Goal: Task Accomplishment & Management: Complete application form

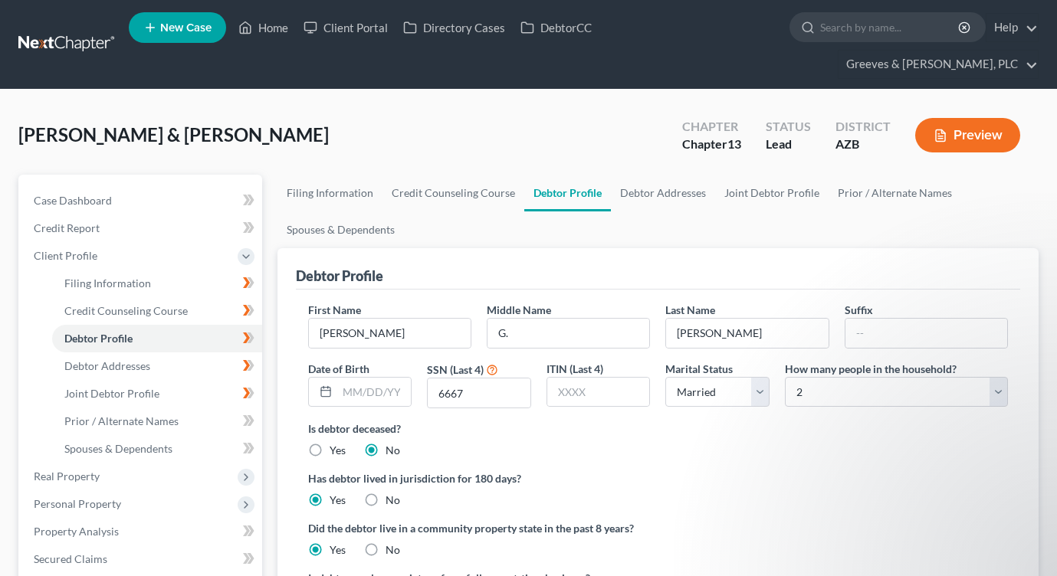
select select "1"
click at [385, 377] on div at bounding box center [360, 392] width 104 height 31
click at [546, 319] on input "G." at bounding box center [568, 333] width 162 height 29
drag, startPoint x: 511, startPoint y: 313, endPoint x: 578, endPoint y: 310, distance: 67.5
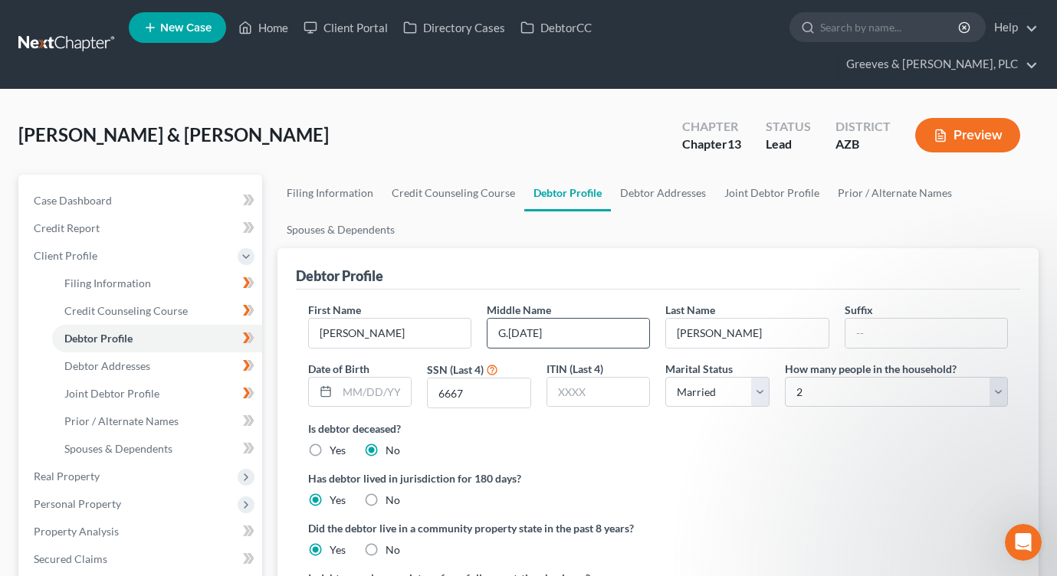
click at [578, 319] on input "G.[DATE]" at bounding box center [568, 333] width 162 height 29
type input "G."
click at [356, 378] on input "text" at bounding box center [374, 392] width 74 height 29
paste input "[DATE]"
type input "[DATE]"
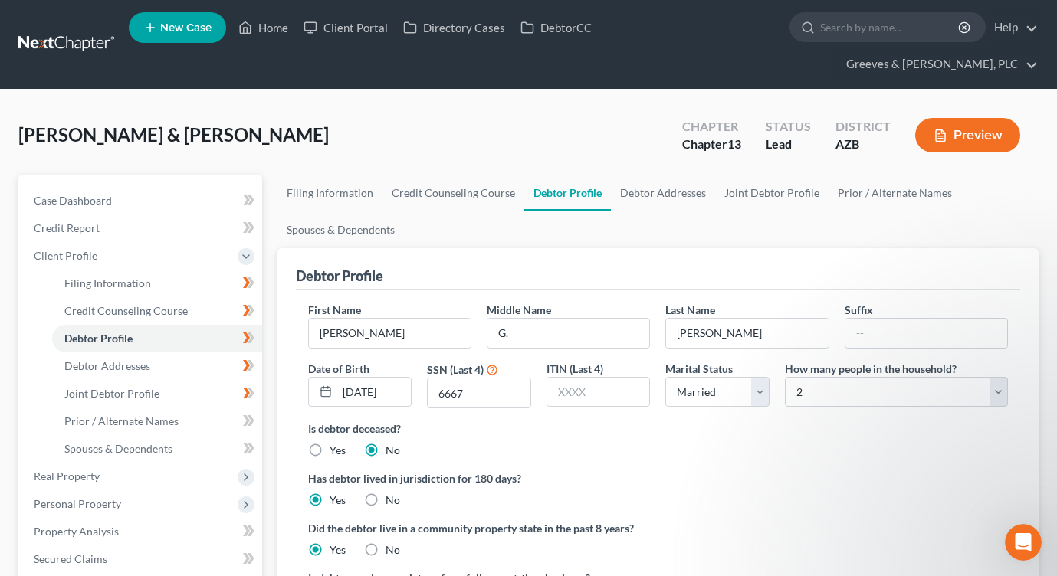
click at [562, 470] on label "Has debtor lived in jurisdiction for 180 days?" at bounding box center [658, 478] width 700 height 16
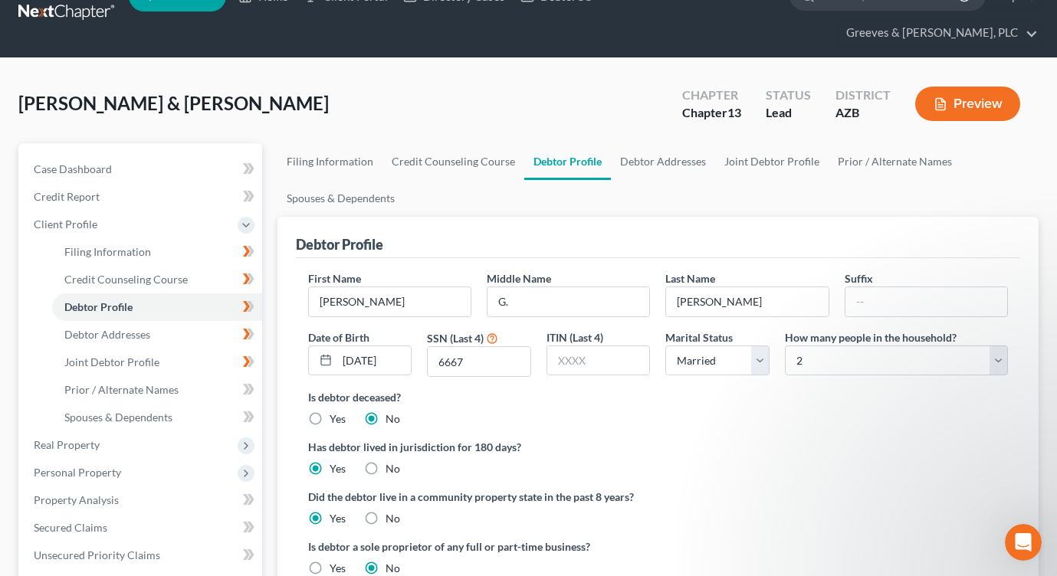
scroll to position [31, 0]
click at [637, 144] on link "Debtor Addresses" at bounding box center [663, 162] width 104 height 37
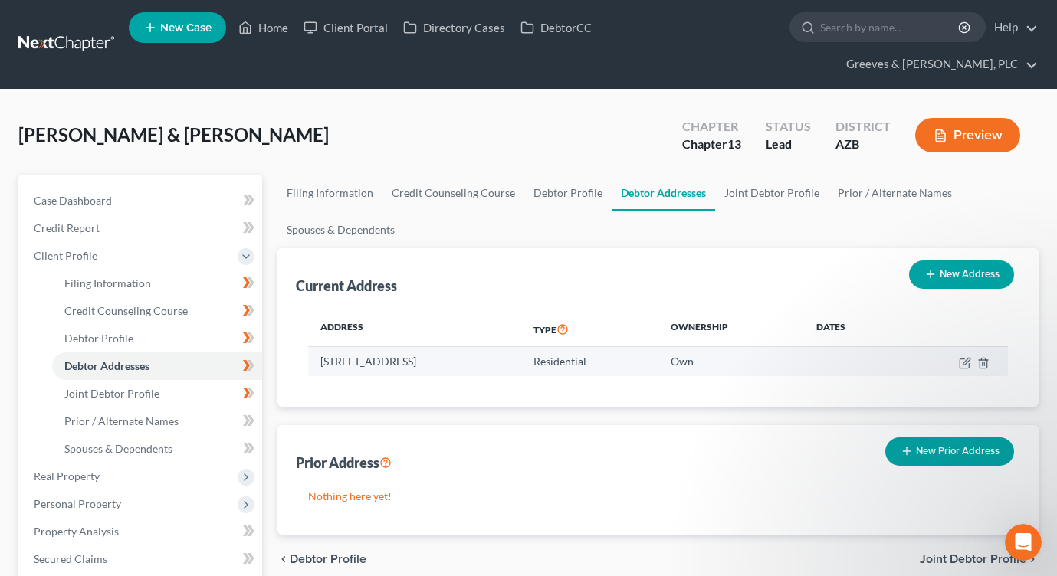
click at [956, 347] on td at bounding box center [953, 361] width 109 height 29
click at [959, 359] on icon "button" at bounding box center [963, 363] width 9 height 9
select select "3"
select select "0"
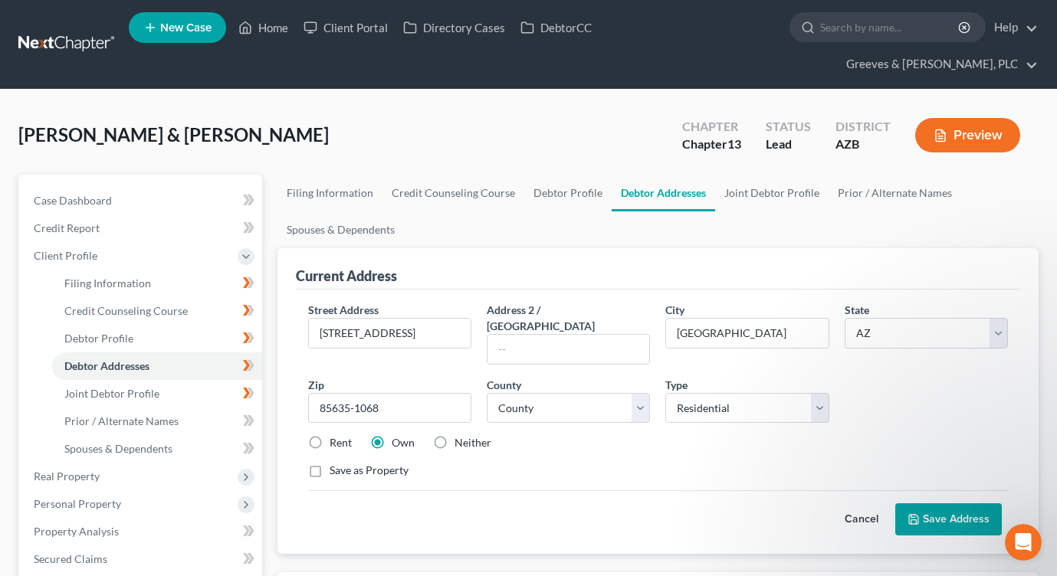
click at [329, 435] on label "Rent" at bounding box center [340, 442] width 22 height 15
click at [336, 435] on input "Rent" at bounding box center [341, 440] width 10 height 10
radio input "true"
click at [932, 503] on button "Save Address" at bounding box center [948, 519] width 107 height 32
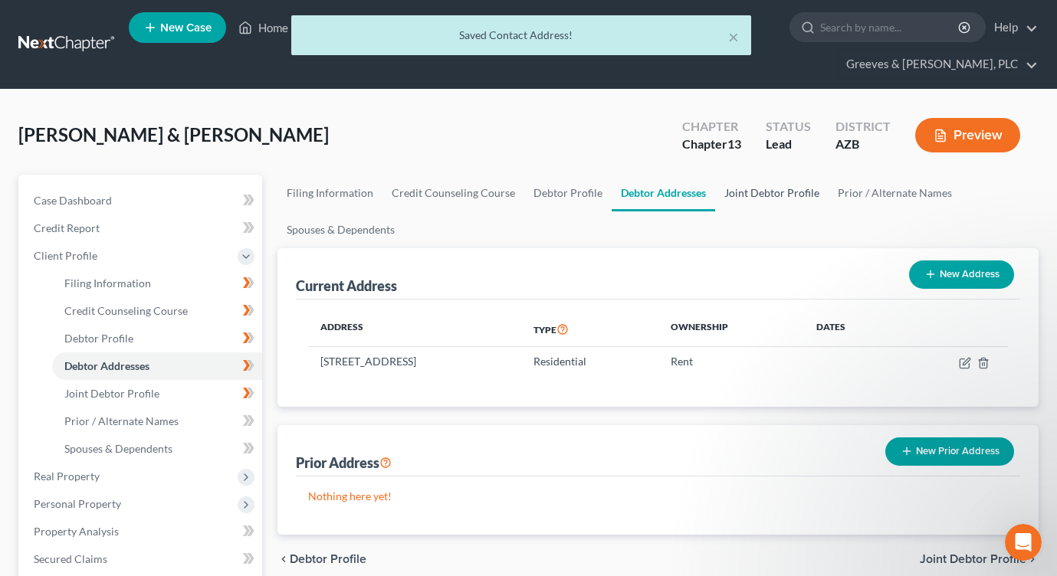
click at [734, 175] on link "Joint Debtor Profile" at bounding box center [771, 193] width 113 height 37
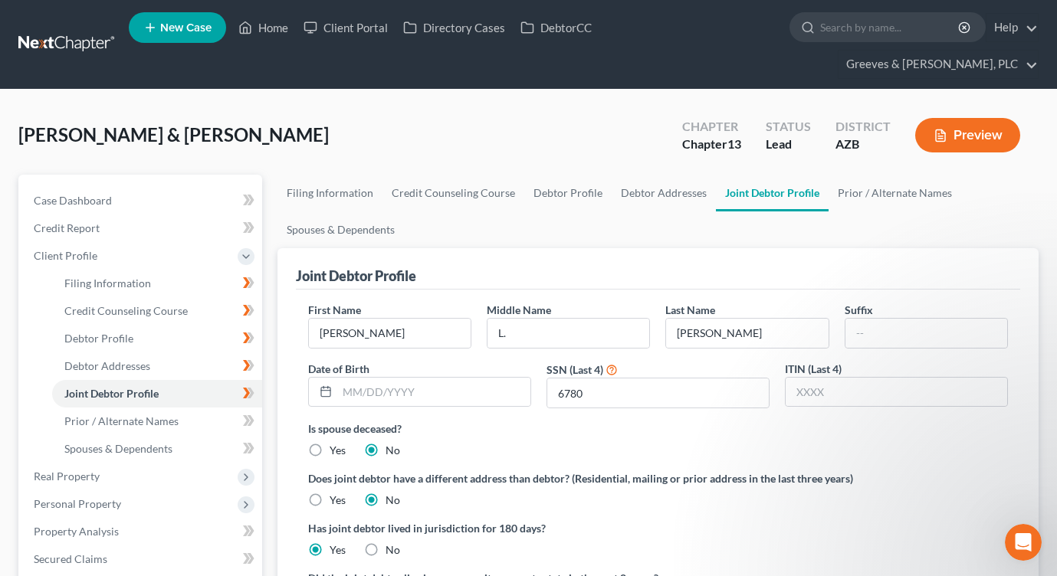
click at [873, 188] on ul "Filing Information Credit Counseling Course Debtor Profile Debtor Addresses Joi…" at bounding box center [657, 212] width 761 height 74
click at [383, 378] on input "text" at bounding box center [433, 392] width 193 height 29
type input "[DATE]"
click at [506, 422] on div "Is spouse deceased? Yes No" at bounding box center [658, 440] width 700 height 38
click at [192, 215] on link "Credit Report" at bounding box center [141, 229] width 241 height 28
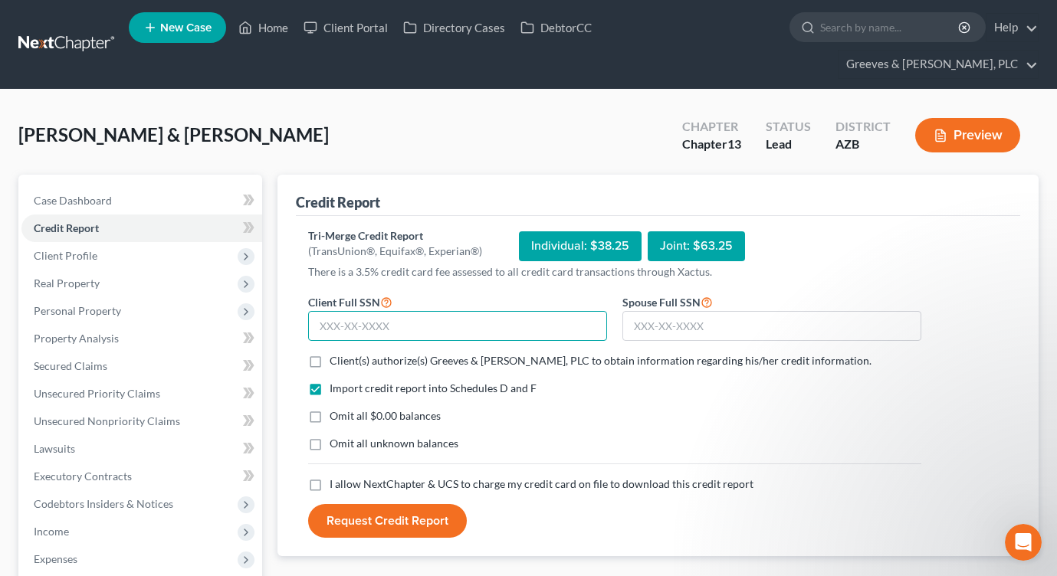
click at [485, 311] on input "text" at bounding box center [457, 326] width 299 height 31
type input "449-47-6667"
click at [329, 353] on label "Client(s) authorize(s) Greeves & [PERSON_NAME], PLC to obtain information regar…" at bounding box center [600, 360] width 542 height 15
click at [336, 353] on input "Client(s) authorize(s) Greeves & [PERSON_NAME], PLC to obtain information regar…" at bounding box center [341, 358] width 10 height 10
checkbox input "true"
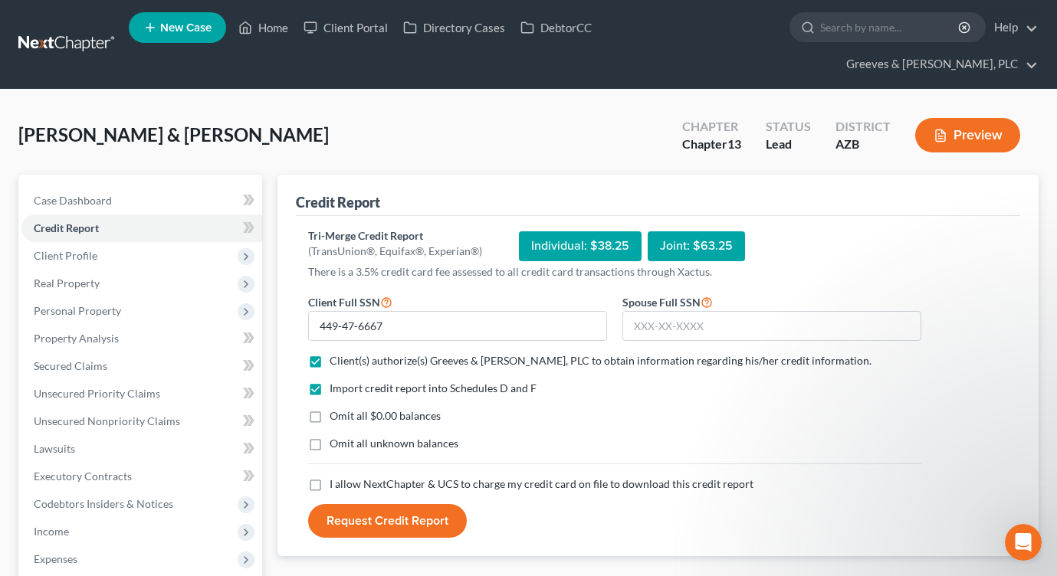
click at [329, 408] on label "Omit all $0.00 balances" at bounding box center [384, 415] width 111 height 15
click at [336, 408] on input "Omit all $0.00 balances" at bounding box center [341, 413] width 10 height 10
checkbox input "true"
click at [329, 477] on label "I allow NextChapter & UCS to charge my credit card on file to download this cre…" at bounding box center [541, 484] width 424 height 15
click at [336, 477] on input "I allow NextChapter & UCS to charge my credit card on file to download this cre…" at bounding box center [341, 482] width 10 height 10
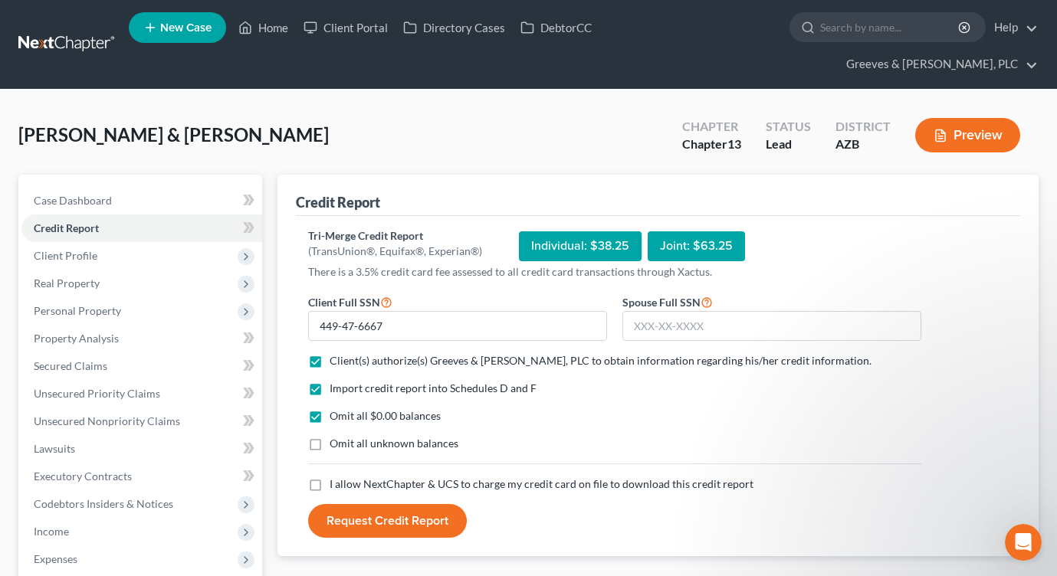
checkbox input "true"
click at [640, 311] on input "text" at bounding box center [771, 326] width 299 height 31
type input "585-37-6780"
click at [418, 504] on button "Request Credit Report" at bounding box center [387, 521] width 159 height 34
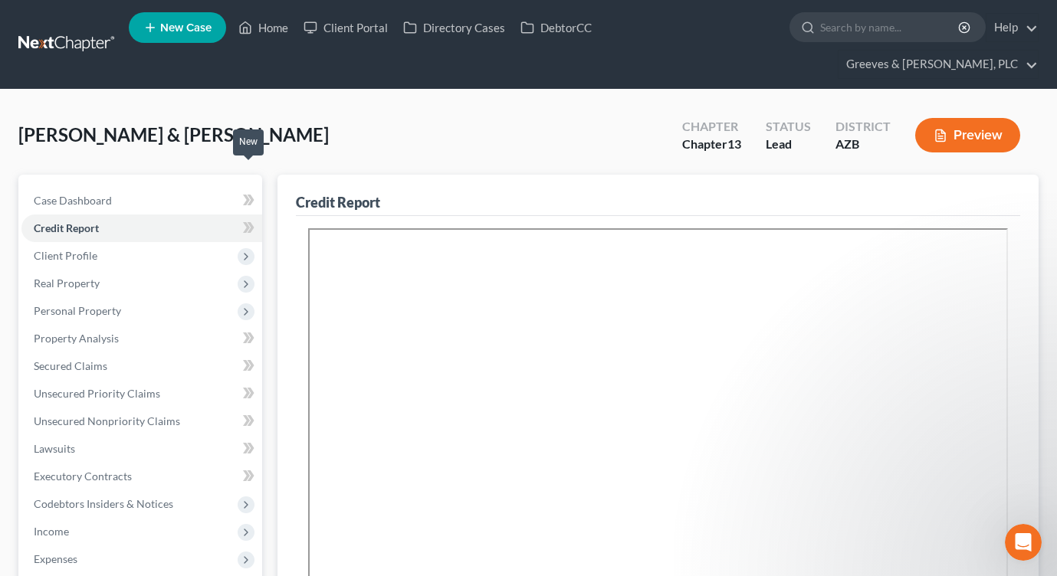
click at [249, 195] on icon at bounding box center [250, 200] width 7 height 11
click at [251, 222] on icon at bounding box center [250, 227] width 7 height 11
click at [182, 187] on link "Case Dashboard" at bounding box center [141, 201] width 241 height 28
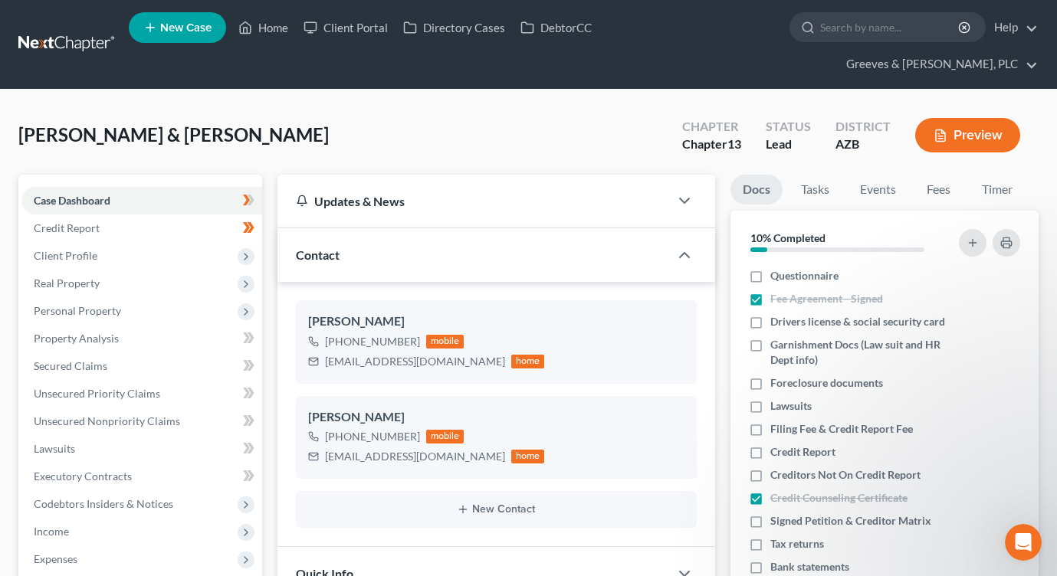
click at [482, 234] on div "Contact" at bounding box center [473, 254] width 392 height 53
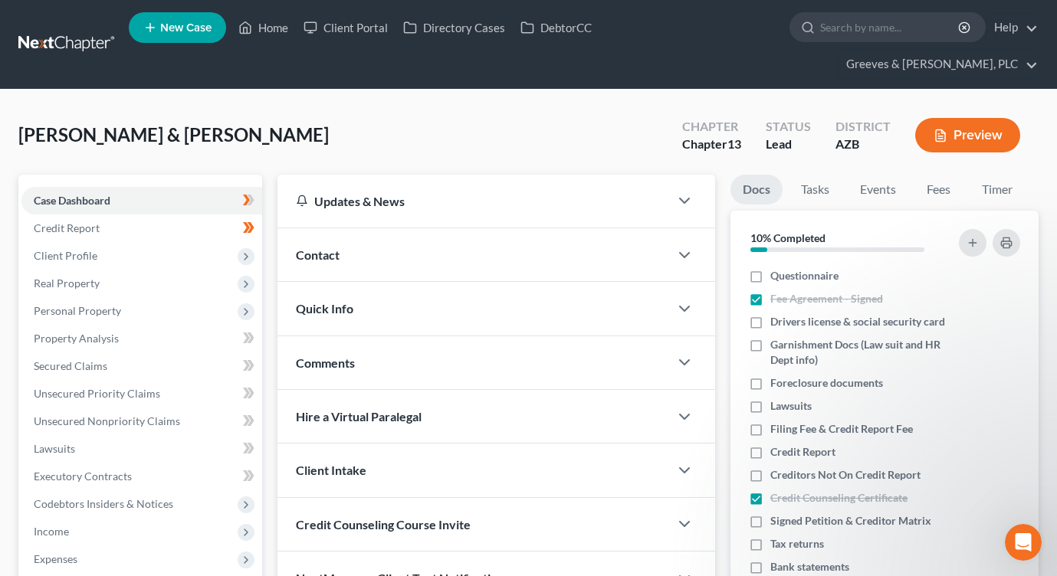
click at [506, 288] on div "Quick Info" at bounding box center [473, 308] width 392 height 53
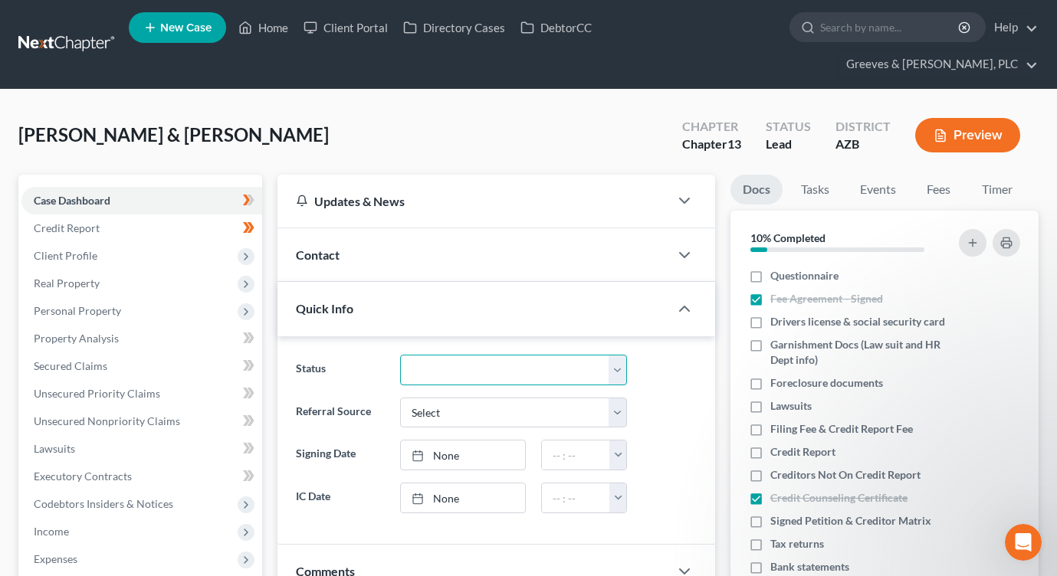
click at [616, 355] on select "Discharged Dismissed Filed In Progress Lead Lost Lead Ready to File To Review" at bounding box center [514, 370] width 228 height 31
select select "3"
click at [400, 355] on select "Discharged Dismissed Filed In Progress Lead Lost Lead Ready to File To Review" at bounding box center [514, 370] width 228 height 31
click at [453, 286] on div "Quick Info" at bounding box center [473, 308] width 392 height 53
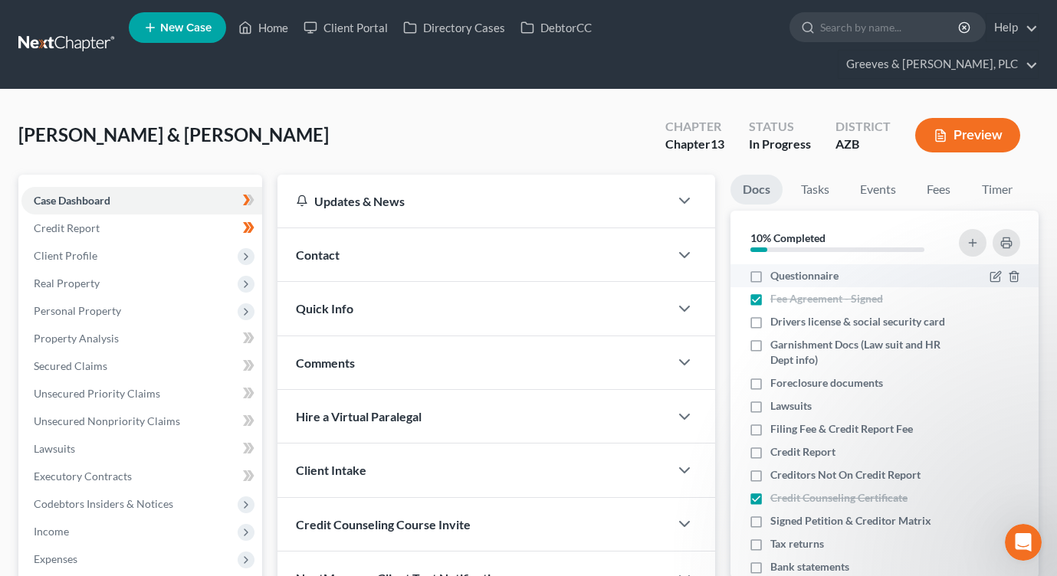
click at [770, 268] on label "Questionnaire" at bounding box center [804, 275] width 68 height 15
click at [776, 268] on input "Questionnaire" at bounding box center [781, 273] width 10 height 10
checkbox input "true"
click at [770, 314] on label "Drivers license & social security card" at bounding box center [857, 321] width 175 height 15
click at [776, 314] on input "Drivers license & social security card" at bounding box center [781, 319] width 10 height 10
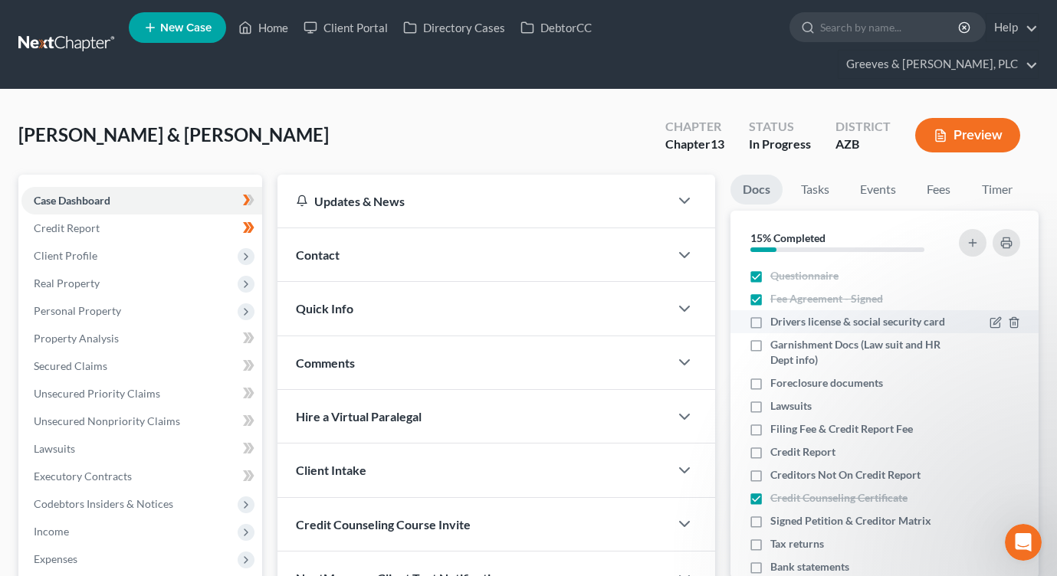
checkbox input "true"
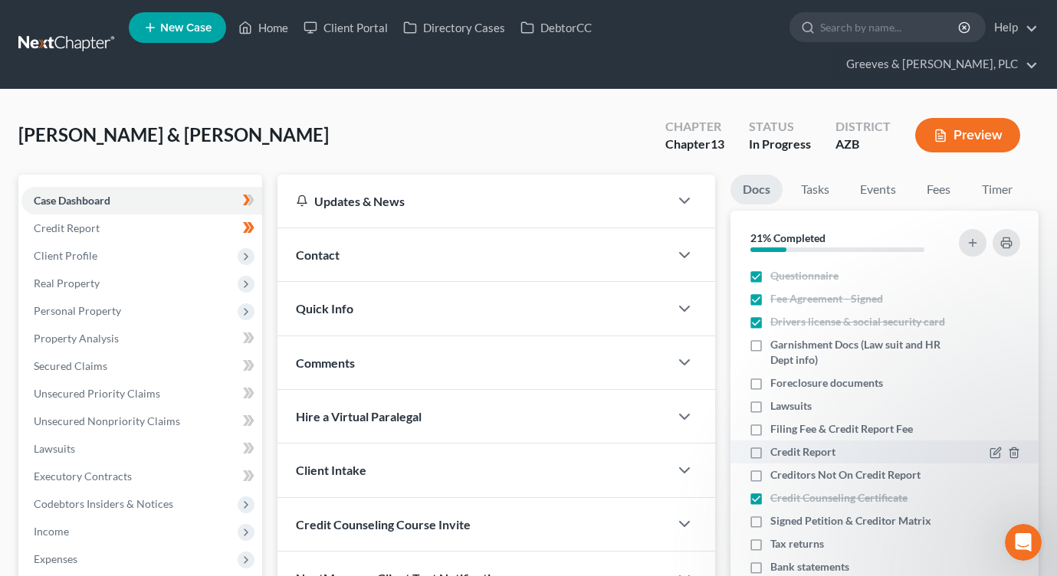
click at [770, 444] on label "Credit Report" at bounding box center [802, 451] width 65 height 15
click at [776, 444] on input "Credit Report" at bounding box center [781, 449] width 10 height 10
checkbox input "true"
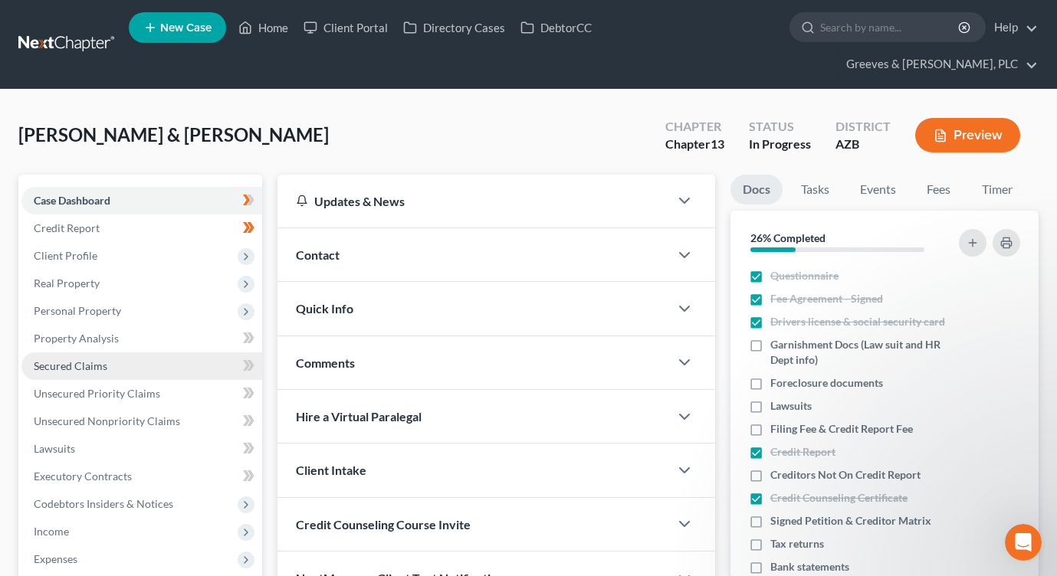
click at [192, 352] on link "Secured Claims" at bounding box center [141, 366] width 241 height 28
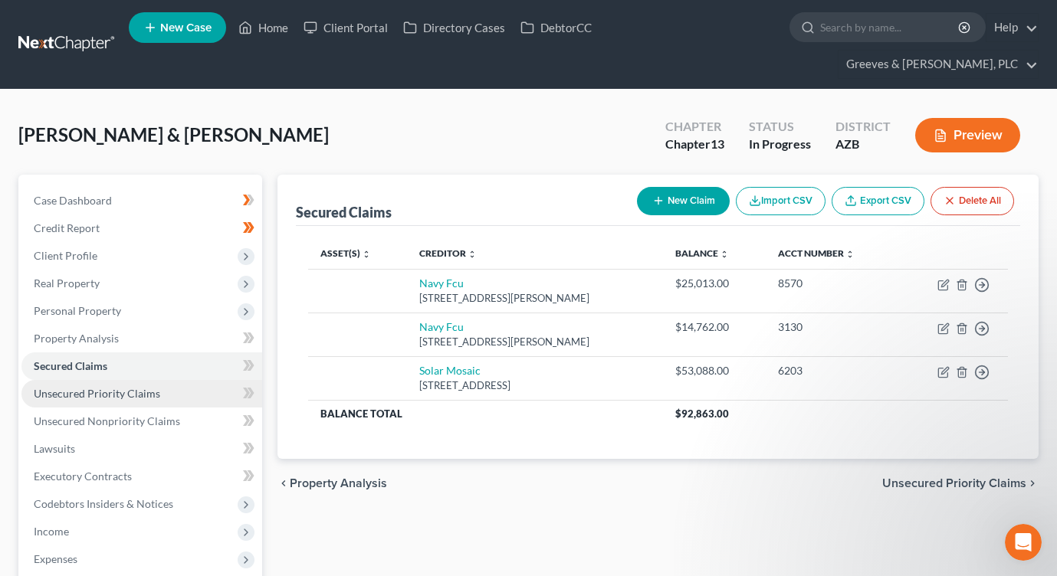
click at [192, 380] on link "Unsecured Priority Claims" at bounding box center [141, 394] width 241 height 28
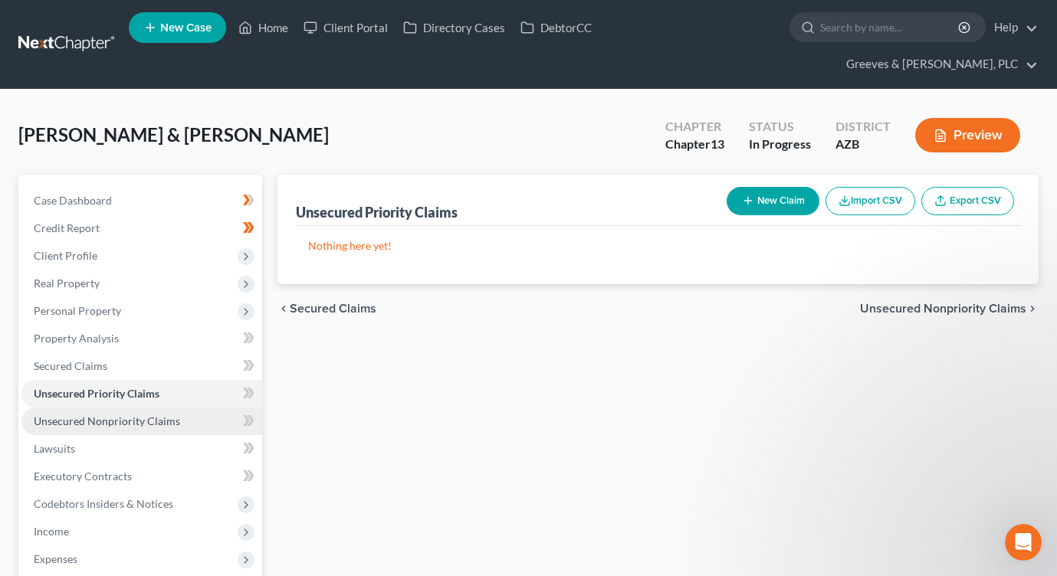
click at [190, 408] on link "Unsecured Nonpriority Claims" at bounding box center [141, 422] width 241 height 28
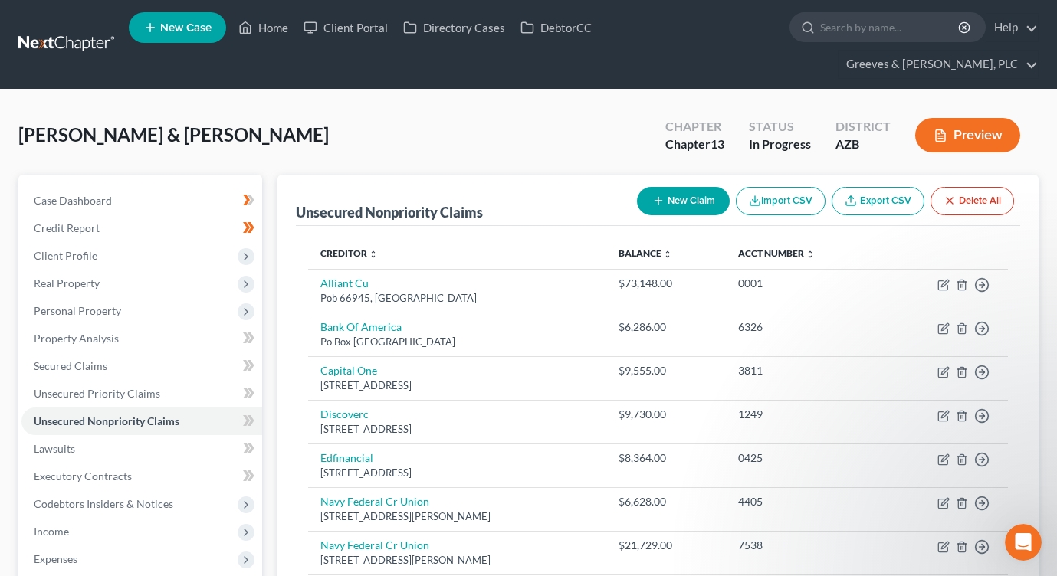
click at [377, 120] on div "[PERSON_NAME] & [PERSON_NAME] Upgraded Chapter Chapter 13 Status In Progress Di…" at bounding box center [528, 141] width 1020 height 67
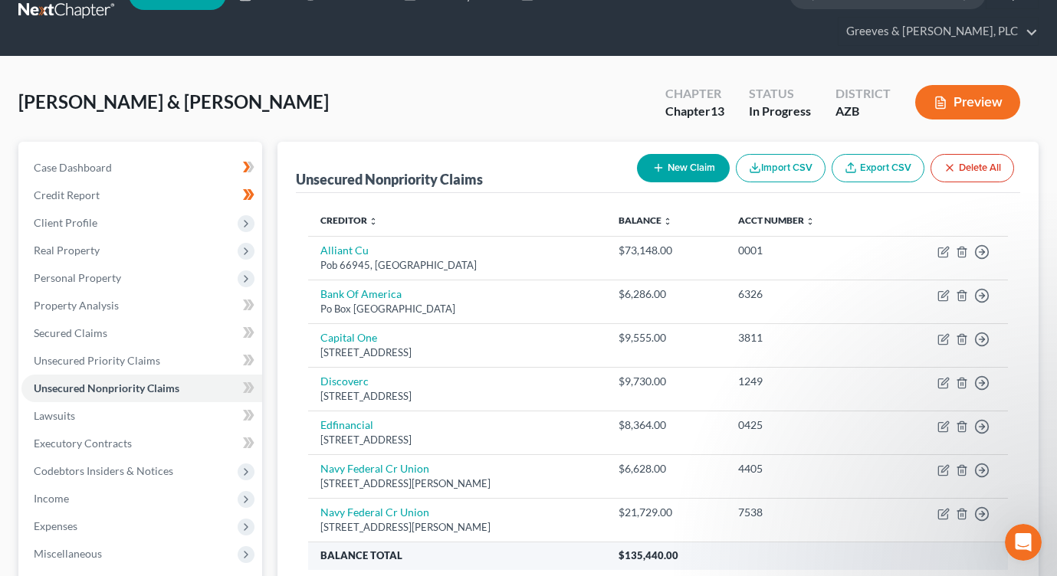
scroll to position [31, 0]
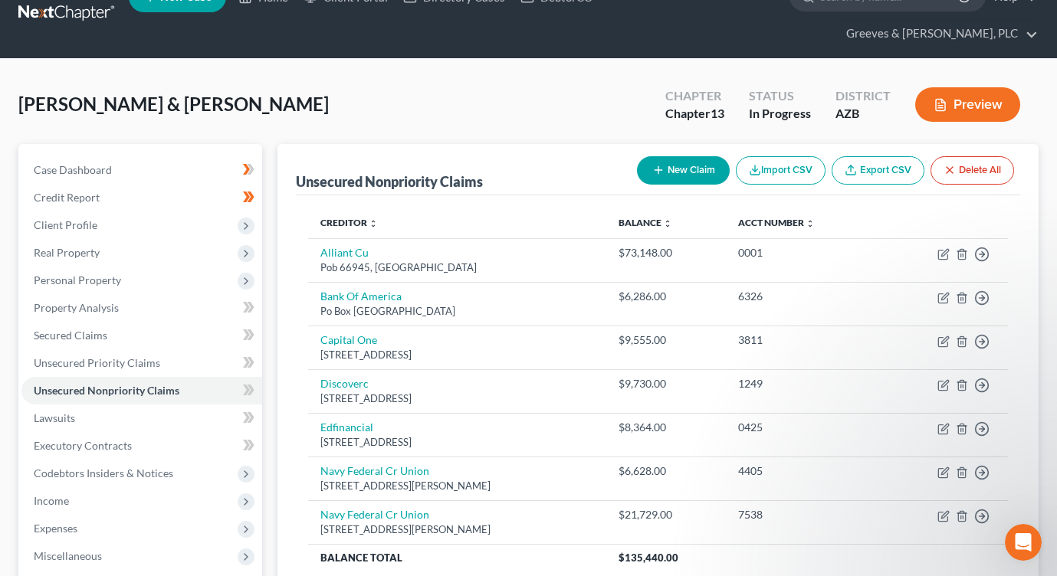
click at [359, 81] on div "[PERSON_NAME] & [PERSON_NAME] Upgraded Chapter Chapter 13 Status In Progress Di…" at bounding box center [528, 110] width 1020 height 67
click at [182, 267] on span "Personal Property" at bounding box center [141, 281] width 241 height 28
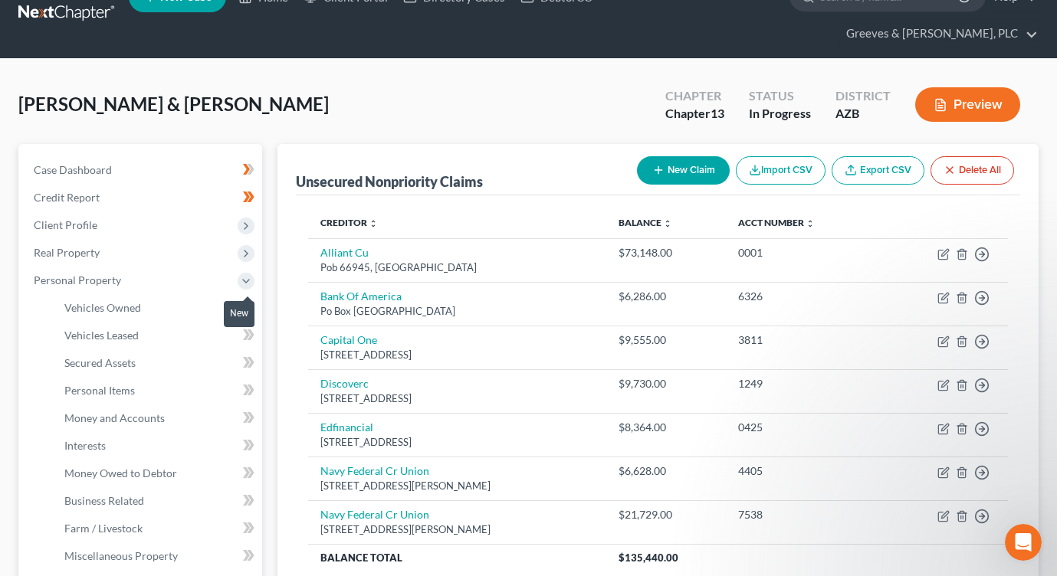
click at [246, 302] on icon at bounding box center [246, 307] width 7 height 11
click at [133, 301] on span "Vehicles Owned" at bounding box center [102, 307] width 77 height 13
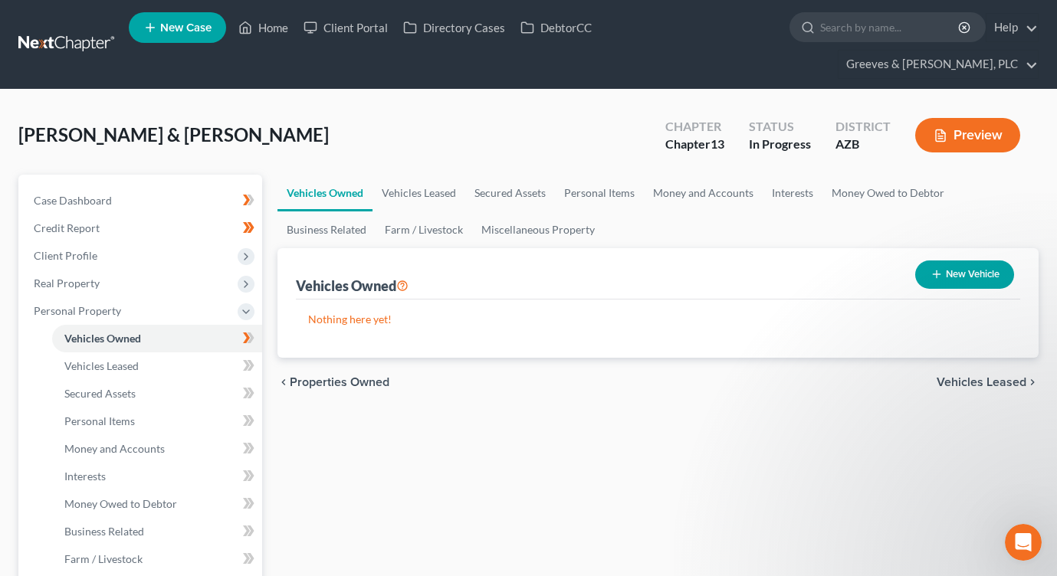
click at [945, 261] on button "New Vehicle" at bounding box center [964, 275] width 99 height 28
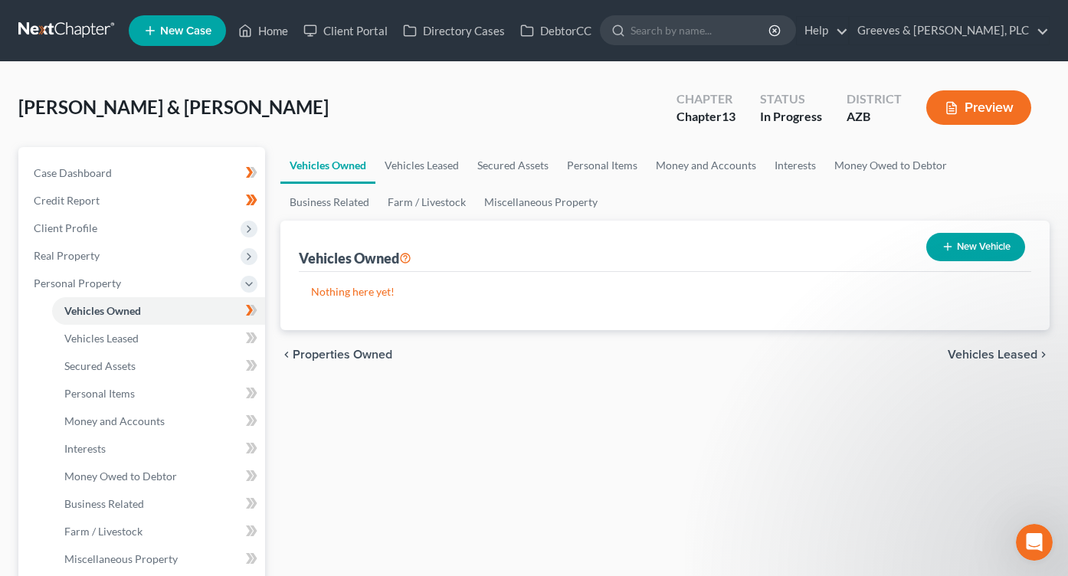
select select "0"
select select "2"
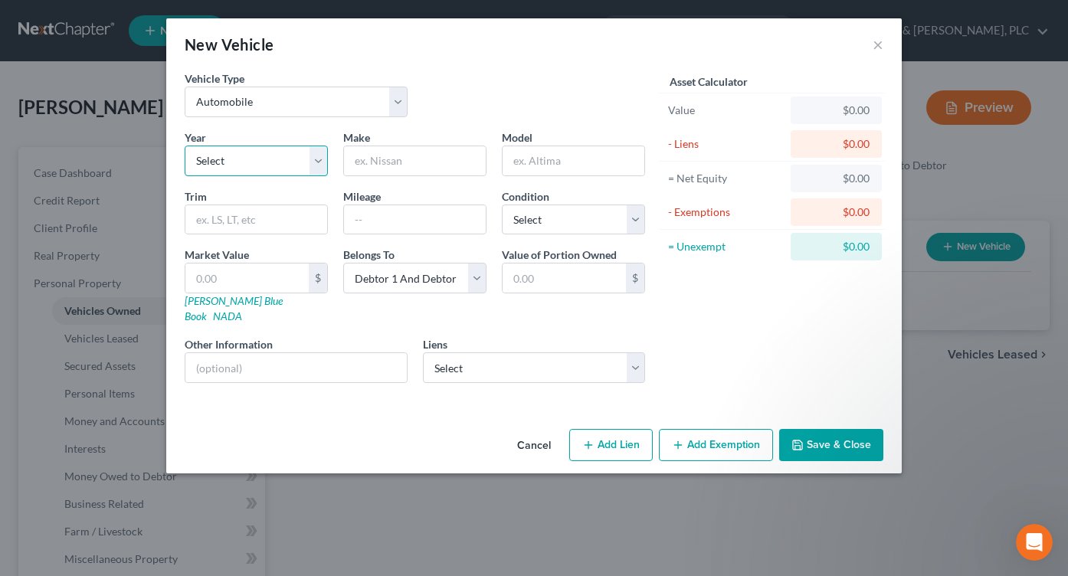
click at [319, 172] on select "Select 2026 2025 2024 2023 2022 2021 2020 2019 2018 2017 2016 2015 2014 2013 20…" at bounding box center [256, 161] width 143 height 31
select select "4"
click at [185, 146] on select "Select 2026 2025 2024 2023 2022 2021 2020 2019 2018 2017 2016 2015 2014 2013 20…" at bounding box center [256, 161] width 143 height 31
click at [385, 162] on input "text" at bounding box center [415, 160] width 142 height 29
type input "Toyota"
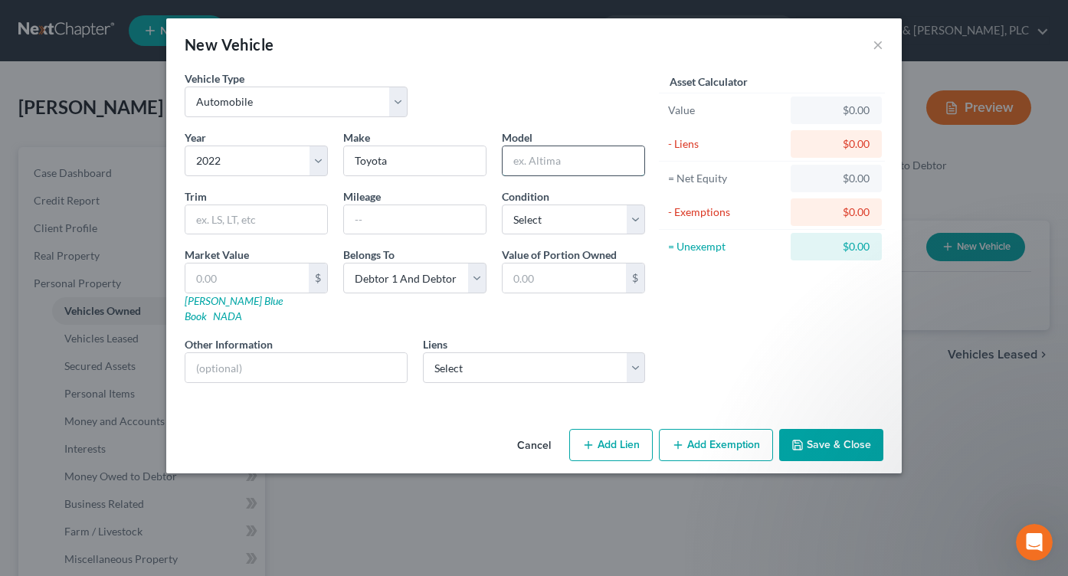
click at [541, 165] on input "text" at bounding box center [574, 160] width 142 height 29
type input "Tacoma"
click at [418, 227] on input "text" at bounding box center [415, 219] width 142 height 29
type input "28000"
click at [634, 218] on select "Select Excellent Very Good Good Fair Poor" at bounding box center [573, 220] width 143 height 31
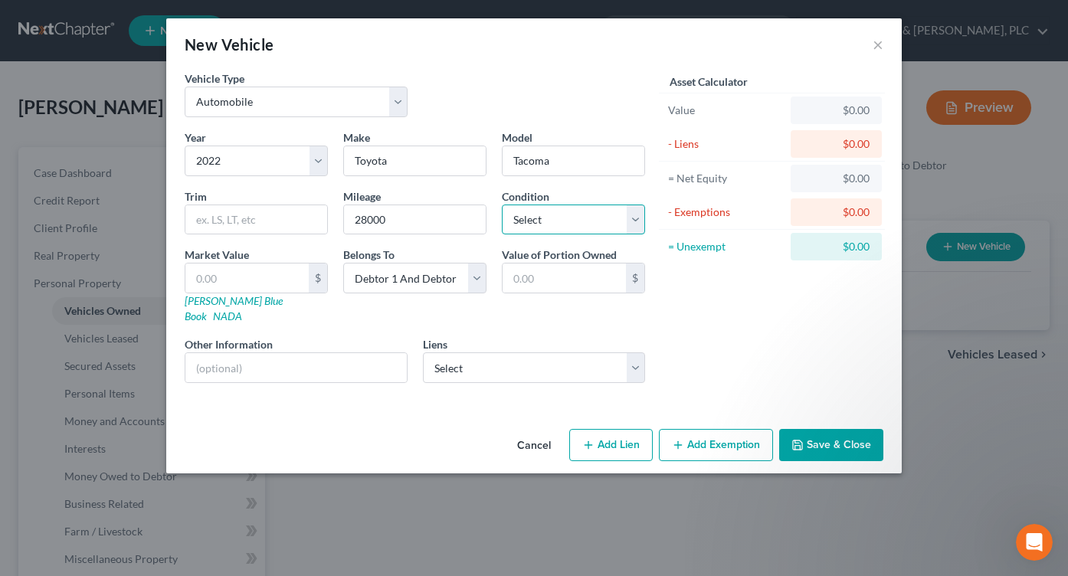
select select "2"
click at [502, 205] on select "Select Excellent Very Good Good Fair Poor" at bounding box center [573, 220] width 143 height 31
click at [267, 280] on input "text" at bounding box center [246, 278] width 123 height 29
type input "3"
type input "3.00"
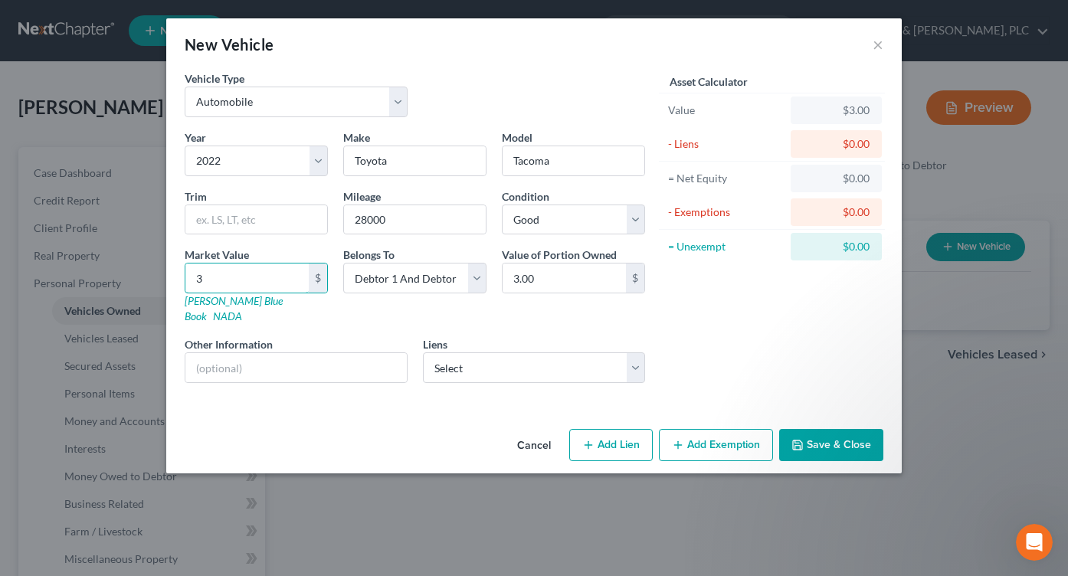
type input "30"
type input "30.00"
type input "307"
type input "307.00"
type input "3076"
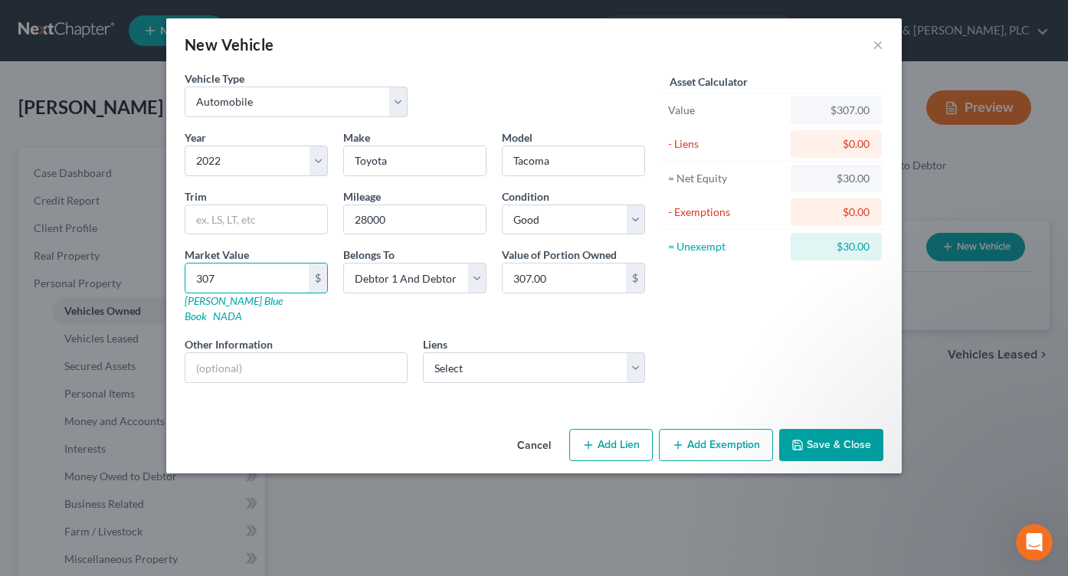
type input "3,076.00"
type input "3,0761"
type input "30,761.00"
type input "30,761"
click at [388, 401] on div "Vehicle Type Select Automobile Truck Trailer Watercraft Aircraft Motor Home Atv…" at bounding box center [534, 246] width 736 height 352
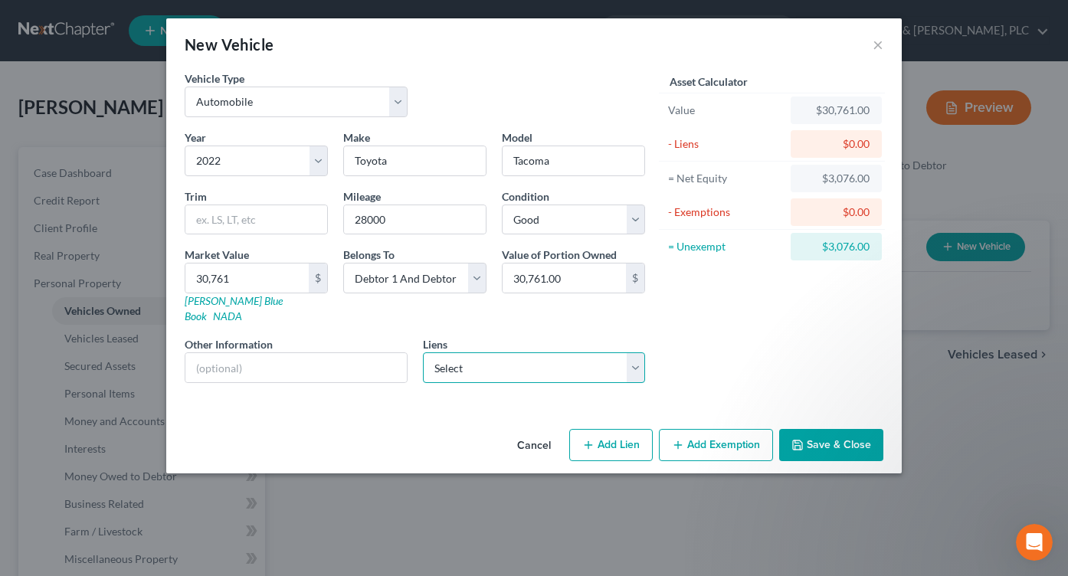
click at [632, 356] on select "Select Solar Mosaic - $53,088.00 Navy Fcu - $25,013.00 Navy Fcu - $14,762.00" at bounding box center [534, 367] width 223 height 31
select select "1"
click at [423, 352] on select "Select Solar Mosaic - $53,088.00 Navy Fcu - $25,013.00 Navy Fcu - $14,762.00" at bounding box center [534, 367] width 223 height 31
select select
select select "48"
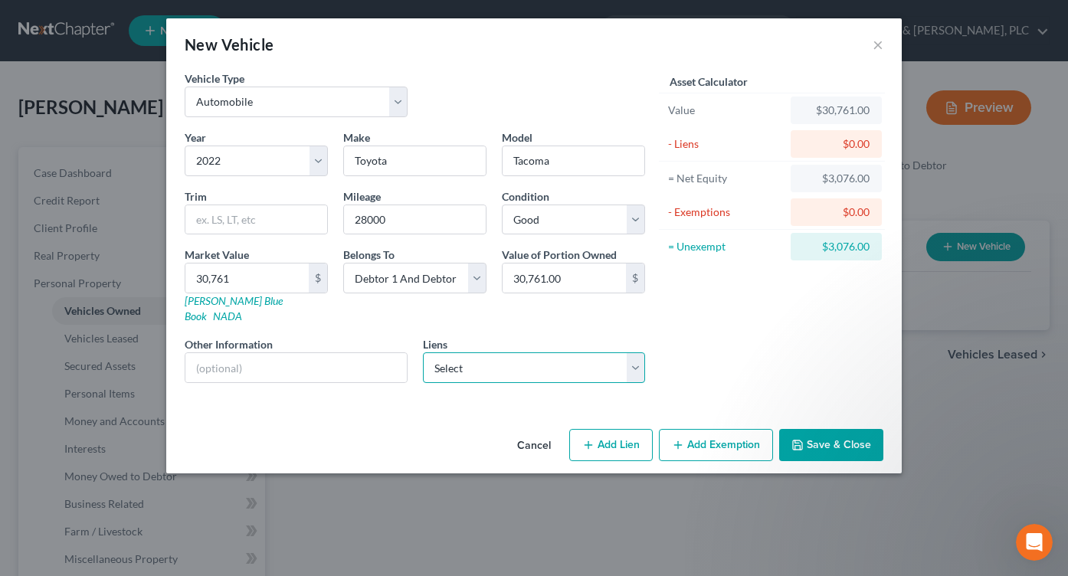
select select "0"
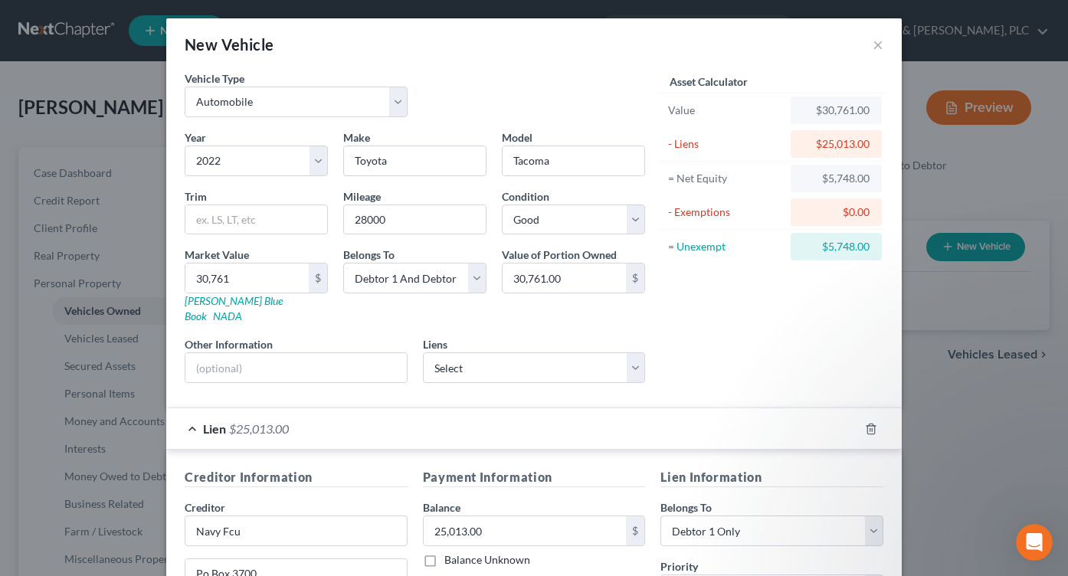
click at [704, 339] on div "Asset Calculator Value $30,761.00 - Liens $25,013.00 = Net Equity $5,748.00 - E…" at bounding box center [772, 232] width 238 height 325
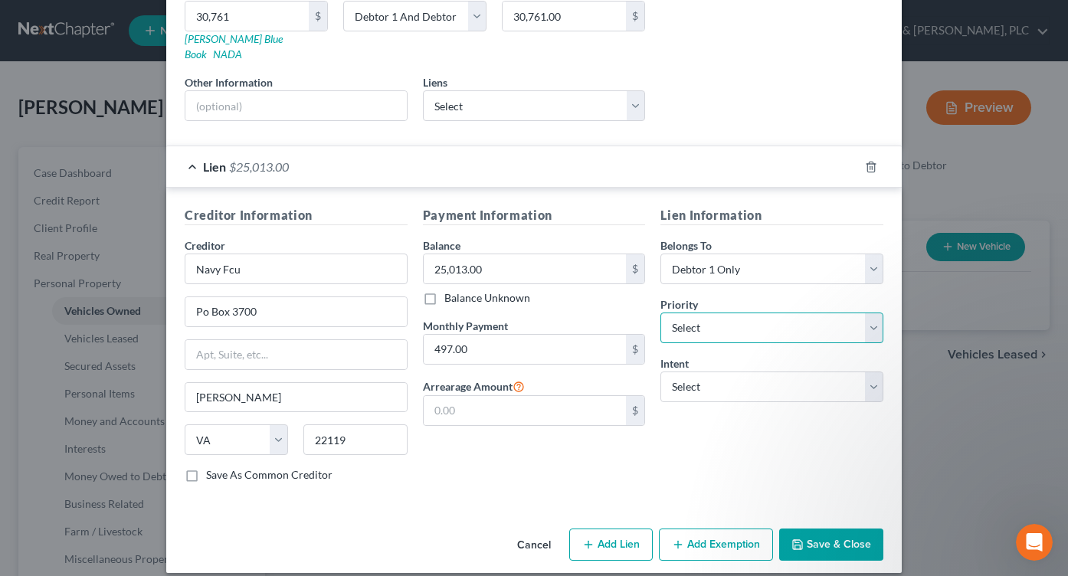
click at [863, 313] on select "Select 1st 2nd 3rd 4th 5th 6th 7th 8th 9th 10th 11th 12th 13th 14th 15th 16th 1…" at bounding box center [771, 328] width 223 height 31
select select "0"
click at [660, 313] on select "Select 1st 2nd 3rd 4th 5th 6th 7th 8th 9th 10th 11th 12th 13th 14th 15th 16th 1…" at bounding box center [771, 328] width 223 height 31
click at [868, 372] on select "Select Surrender Redeem Reaffirm Avoid Other" at bounding box center [771, 387] width 223 height 31
select select "4"
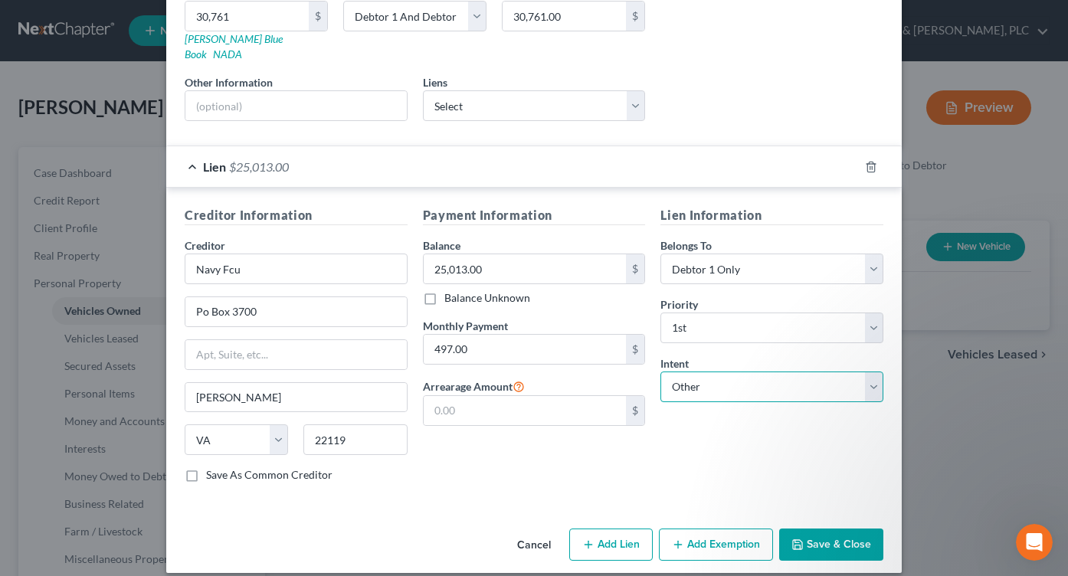
click at [660, 372] on select "Select Surrender Redeem Reaffirm Avoid Other" at bounding box center [771, 387] width 223 height 31
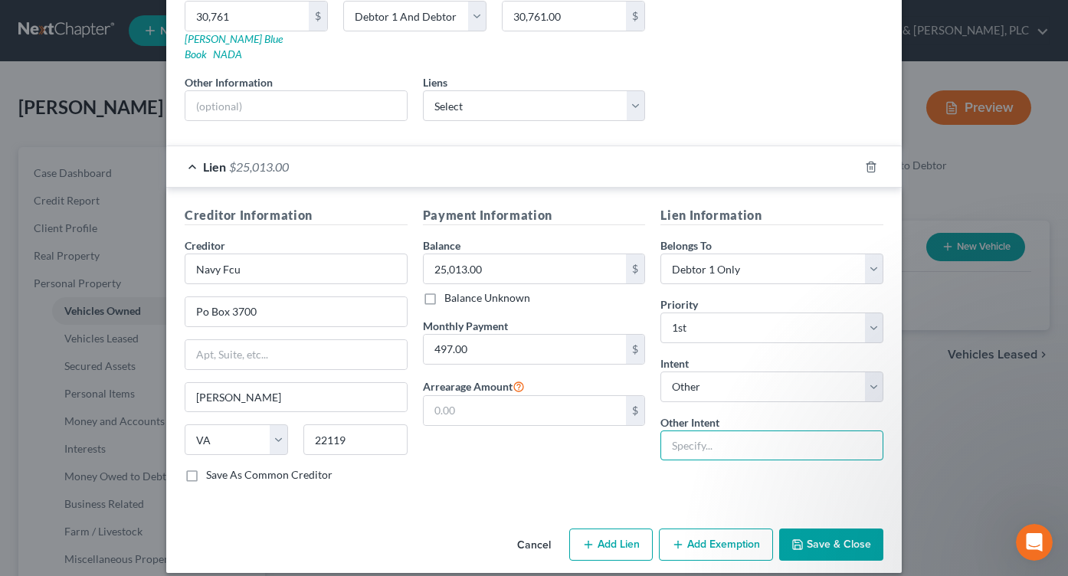
click at [702, 431] on input "text" at bounding box center [771, 446] width 223 height 31
drag, startPoint x: 839, startPoint y: 436, endPoint x: 662, endPoint y: 431, distance: 177.1
click at [662, 431] on input "Retain and pay through Ch. 13 Plan" at bounding box center [771, 446] width 223 height 31
type input "Retain and pay through Ch. 13 Plan"
click at [573, 477] on div "Payment Information Balance 25,013.00 $ Balance Unknown Balance Undetermined 25…" at bounding box center [534, 350] width 238 height 289
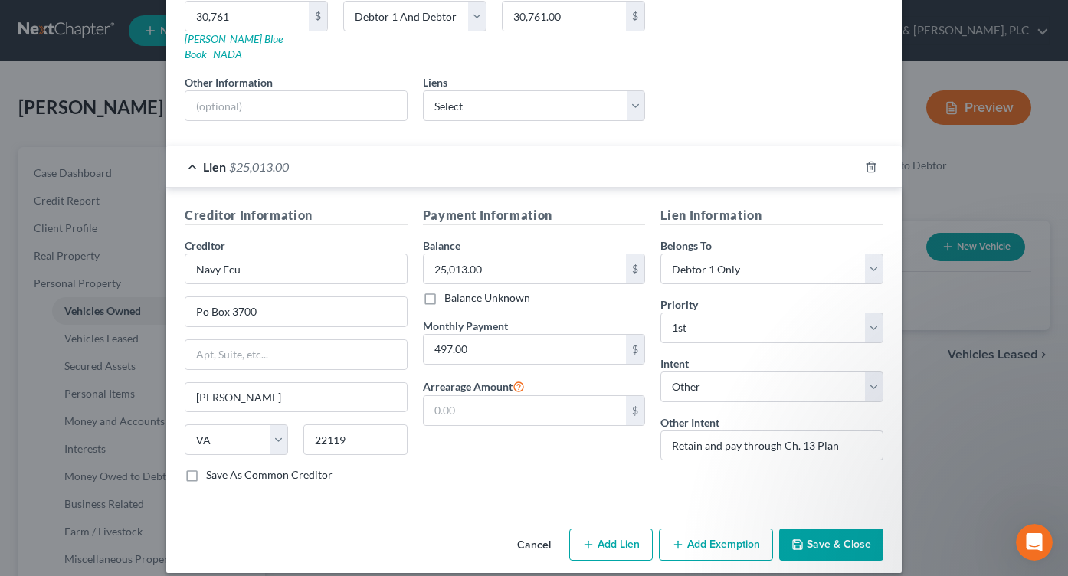
click at [801, 529] on button "Save & Close" at bounding box center [831, 545] width 104 height 32
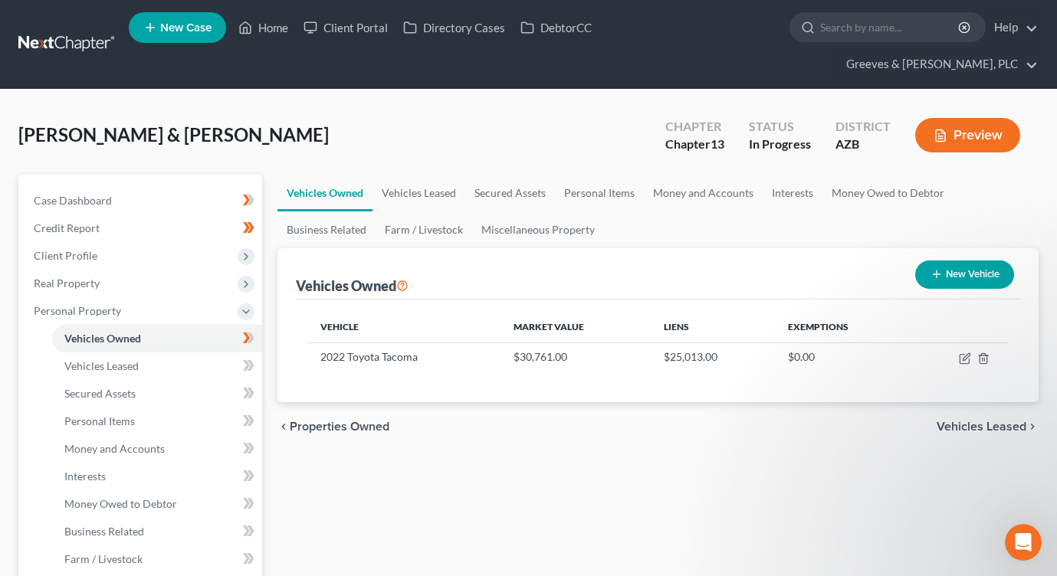
click at [940, 268] on icon "button" at bounding box center [936, 274] width 12 height 12
select select "0"
select select "2"
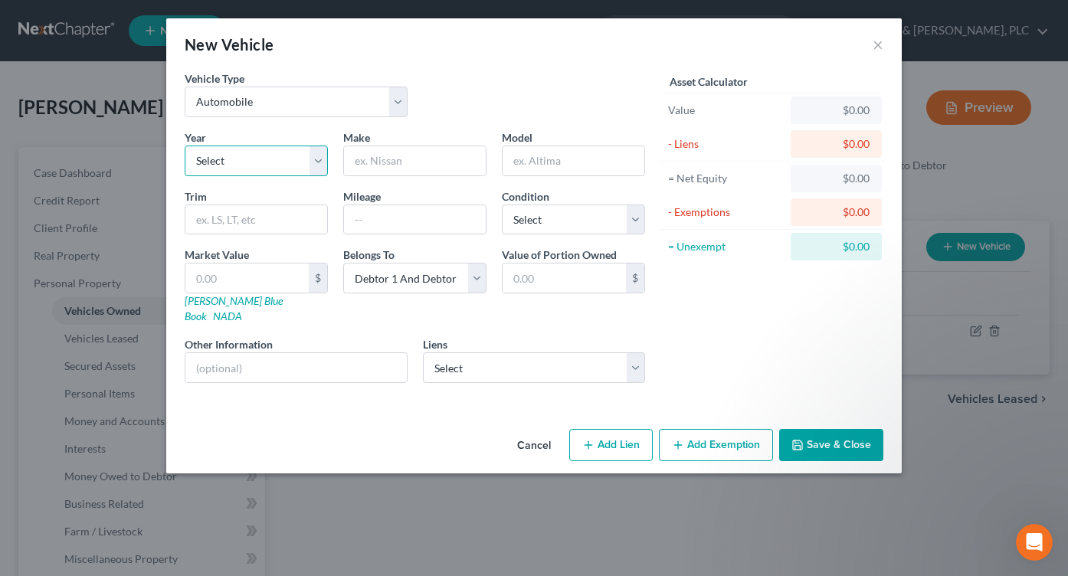
click at [324, 169] on select "Select 2026 2025 2024 2023 2022 2021 2020 2019 2018 2017 2016 2015 2014 2013 20…" at bounding box center [256, 161] width 143 height 31
select select "6"
click at [185, 146] on select "Select 2026 2025 2024 2023 2022 2021 2020 2019 2018 2017 2016 2015 2014 2013 20…" at bounding box center [256, 161] width 143 height 31
click at [380, 169] on input "text" at bounding box center [415, 160] width 142 height 29
type input "Toyota"
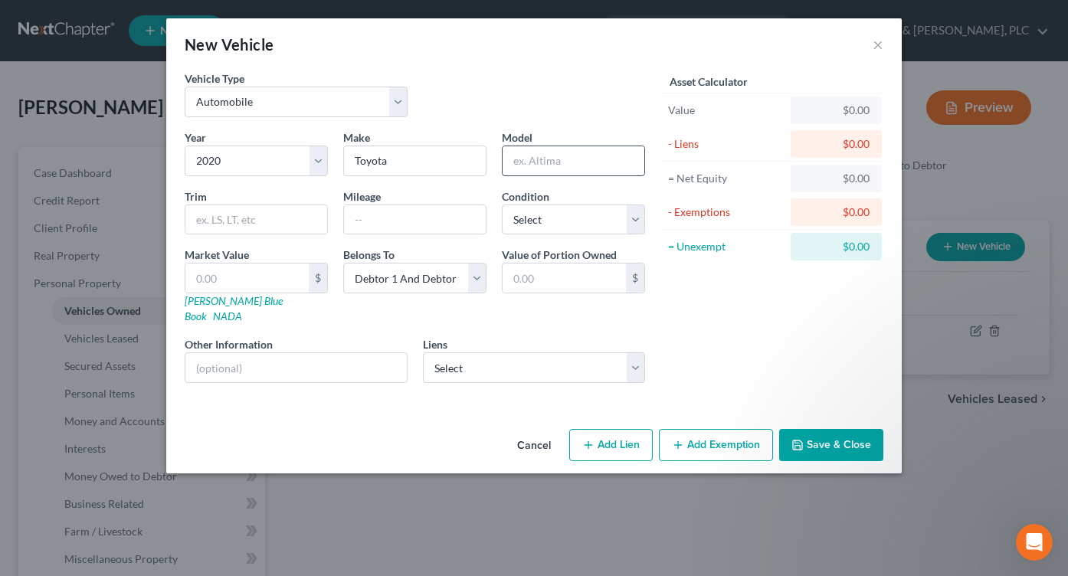
click at [516, 169] on input "text" at bounding box center [574, 160] width 142 height 29
type input "Highlander"
click at [396, 223] on input "text" at bounding box center [415, 219] width 142 height 29
type input "45000"
click at [637, 215] on select "Select Excellent Very Good Good Fair Poor" at bounding box center [573, 220] width 143 height 31
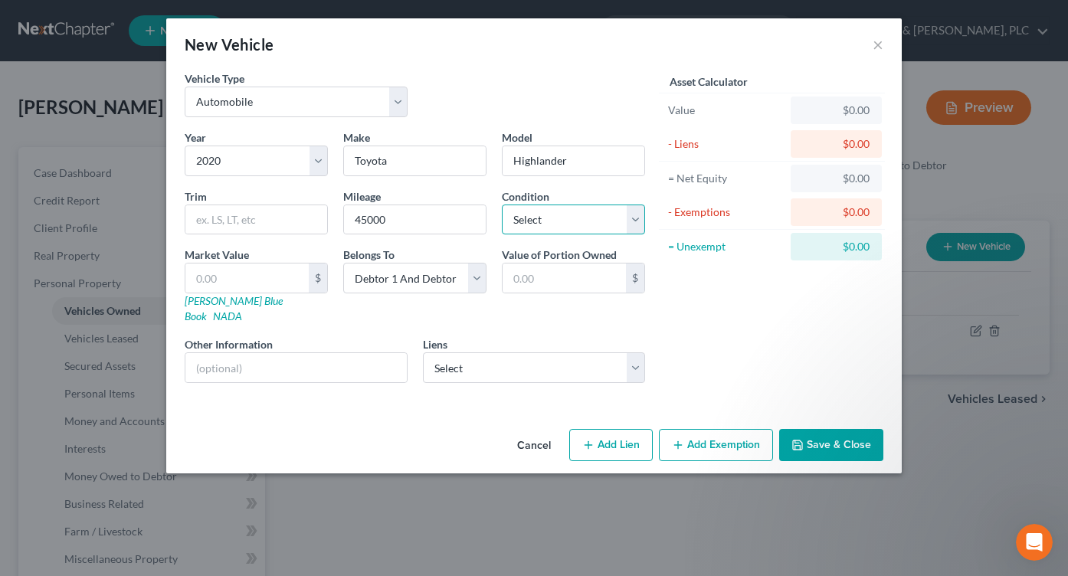
select select "2"
click at [502, 205] on select "Select Excellent Very Good Good Fair Poor" at bounding box center [573, 220] width 143 height 31
click at [281, 282] on input "text" at bounding box center [246, 278] width 123 height 29
type input "2"
type input "2.00"
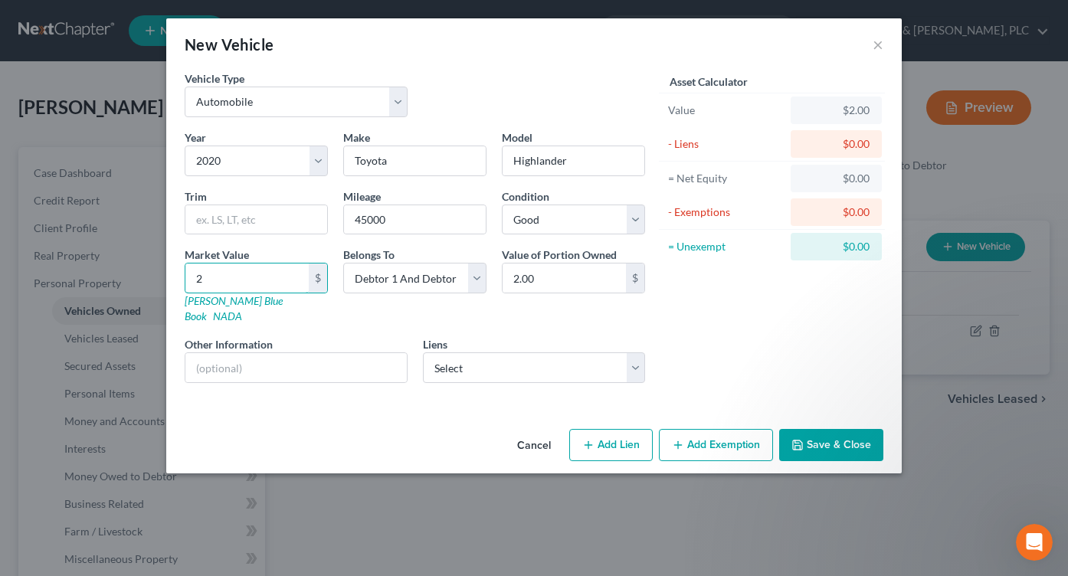
type input "24"
type input "24.00"
type input "244"
type input "244.00"
type input "2445"
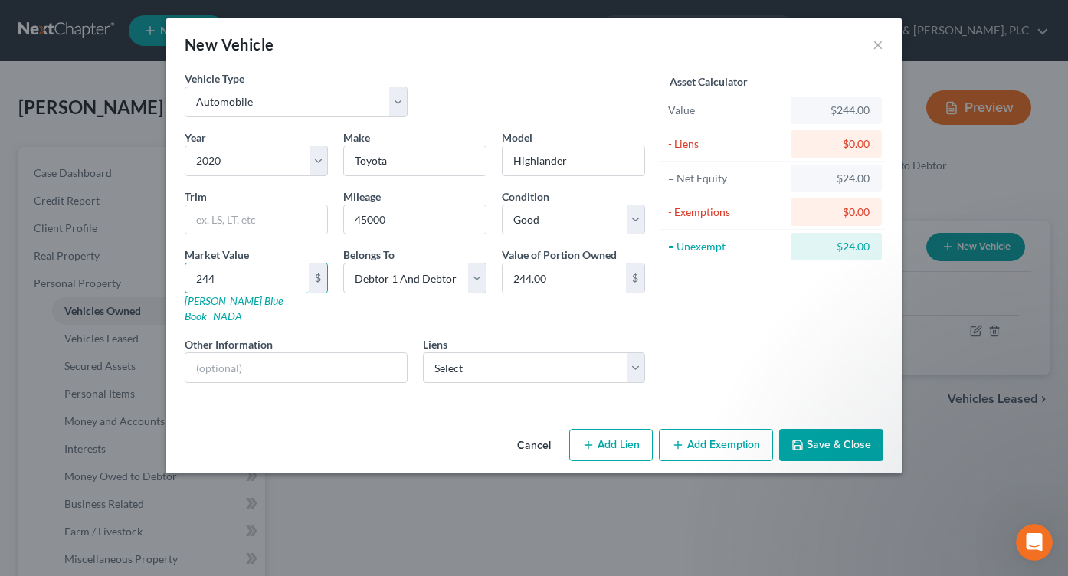
type input "2,445.00"
type input "2,4455"
type input "24,455.00"
type input "24,455"
click at [632, 354] on select "Select Solar Mosaic - $53,088.00 Navy Fcu - $14,762.00" at bounding box center [534, 367] width 223 height 31
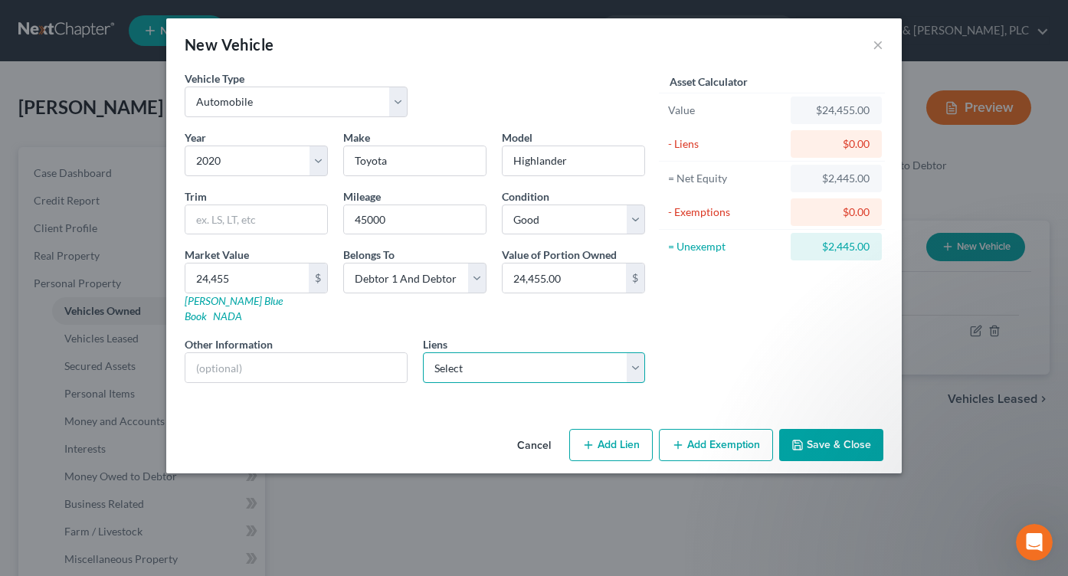
select select "1"
click at [423, 352] on select "Select Solar Mosaic - $53,088.00 Navy Fcu - $14,762.00" at bounding box center [534, 367] width 223 height 31
select select
select select "48"
select select "0"
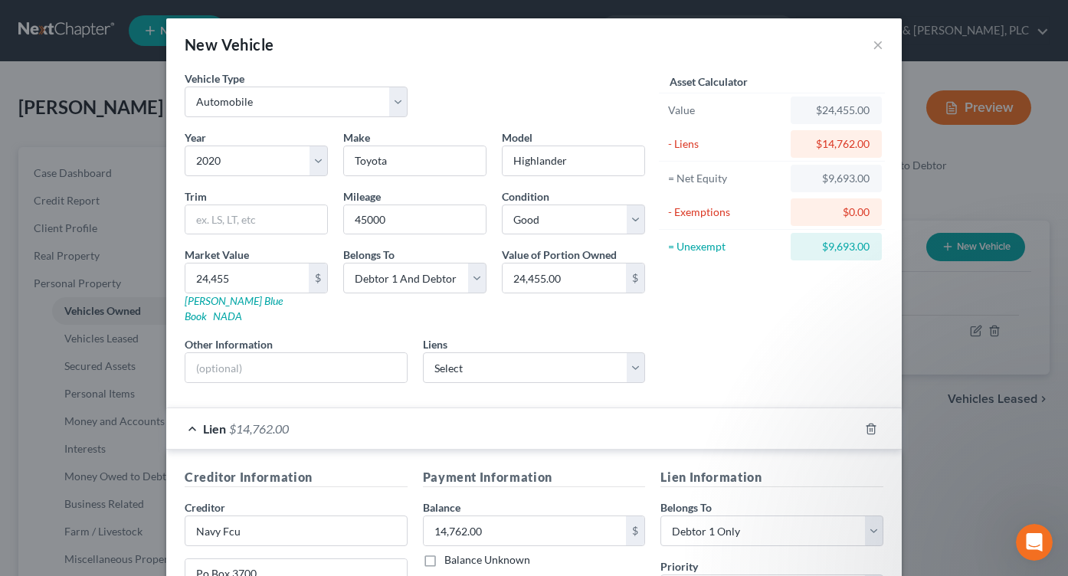
click at [696, 338] on div "Asset Calculator Value $24,455.00 - Liens $14,762.00 = Net Equity $9,693.00 - E…" at bounding box center [772, 232] width 238 height 325
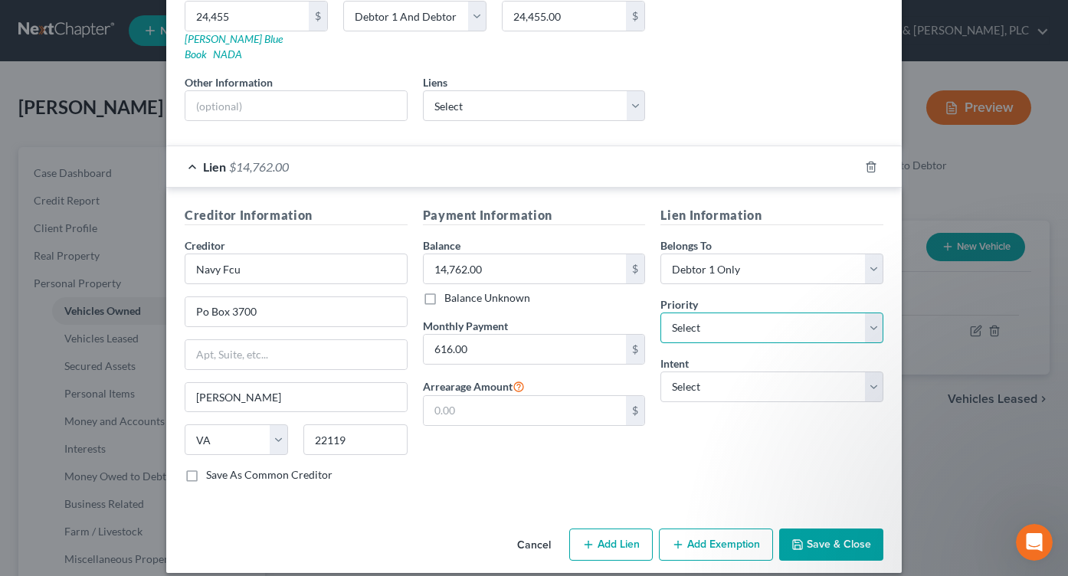
click at [870, 313] on select "Select 1st 2nd 3rd 4th 5th 6th 7th 8th 9th 10th 11th 12th 13th 14th 15th 16th 1…" at bounding box center [771, 328] width 223 height 31
select select "0"
click at [660, 313] on select "Select 1st 2nd 3rd 4th 5th 6th 7th 8th 9th 10th 11th 12th 13th 14th 15th 16th 1…" at bounding box center [771, 328] width 223 height 31
click at [868, 372] on select "Select Surrender Redeem Reaffirm Avoid Other" at bounding box center [771, 387] width 223 height 31
select select "4"
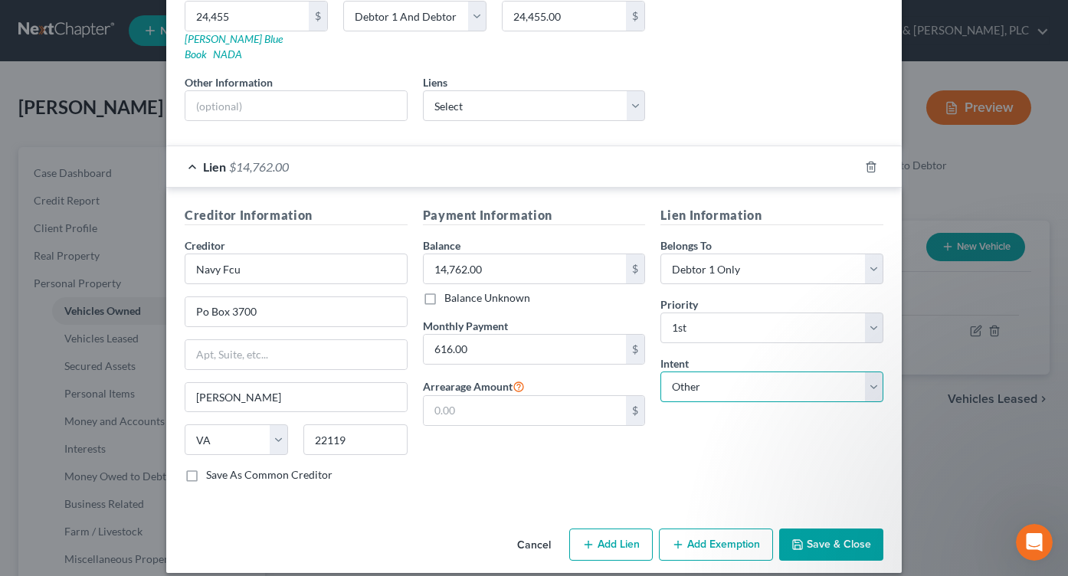
click at [660, 372] on select "Select Surrender Redeem Reaffirm Avoid Other" at bounding box center [771, 387] width 223 height 31
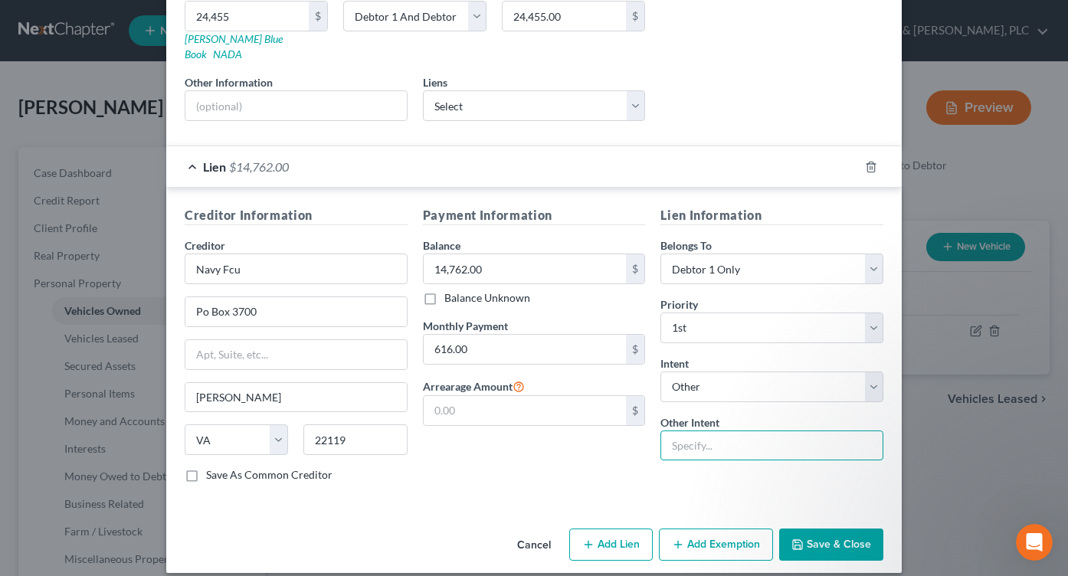
click at [686, 440] on input "text" at bounding box center [771, 446] width 223 height 31
paste input "Retain and pay through Ch. 13 Plan"
type input "Retain and pay through Ch. 13 Plan"
click at [820, 529] on button "Save & Close" at bounding box center [831, 545] width 104 height 32
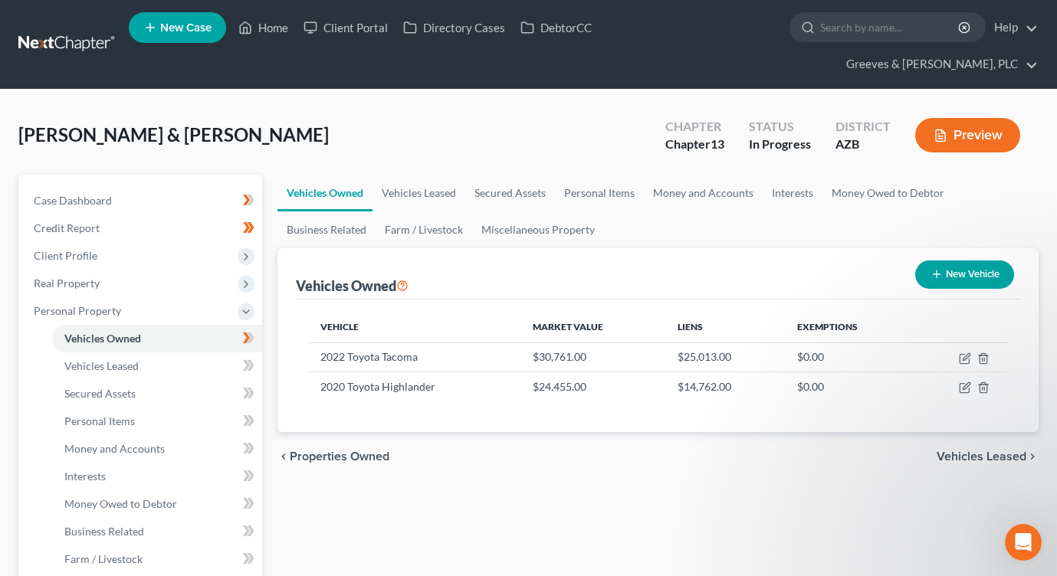
click at [932, 261] on button "New Vehicle" at bounding box center [964, 275] width 99 height 28
select select "0"
select select "2"
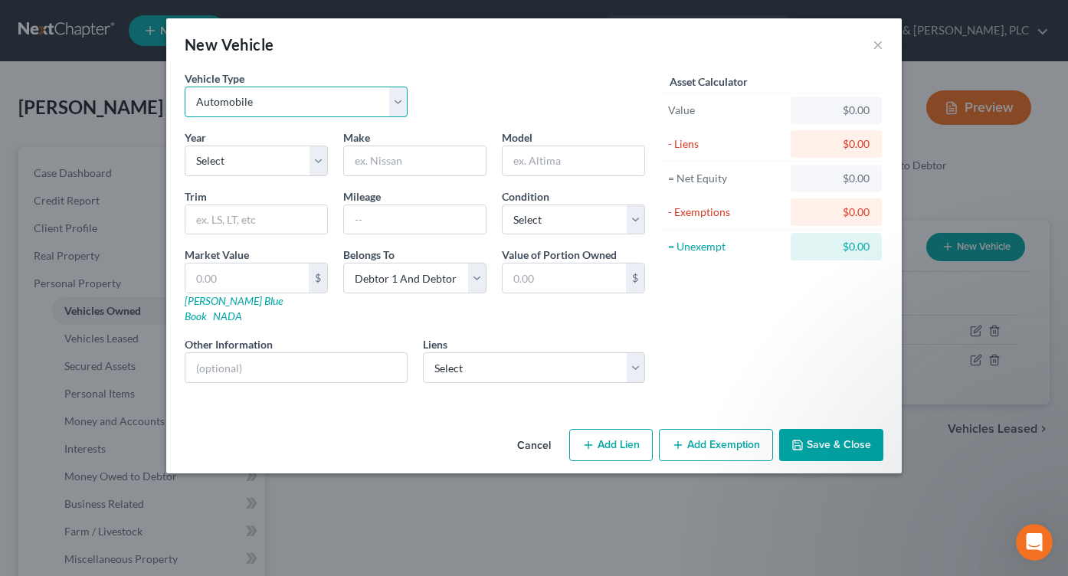
click at [405, 107] on select "Select Automobile Truck Trailer Watercraft Aircraft Motor Home Atv Other Vehicle" at bounding box center [296, 102] width 223 height 31
select select "5"
click at [185, 87] on select "Select Automobile Truck Trailer Watercraft Aircraft Motor Home Atv Other Vehicle" at bounding box center [296, 102] width 223 height 31
click at [321, 159] on select "Select 2026 2025 2024 2023 2022 2021 2020 2019 2018 2017 2016 2015 2014 2013 20…" at bounding box center [256, 161] width 143 height 31
select select "8"
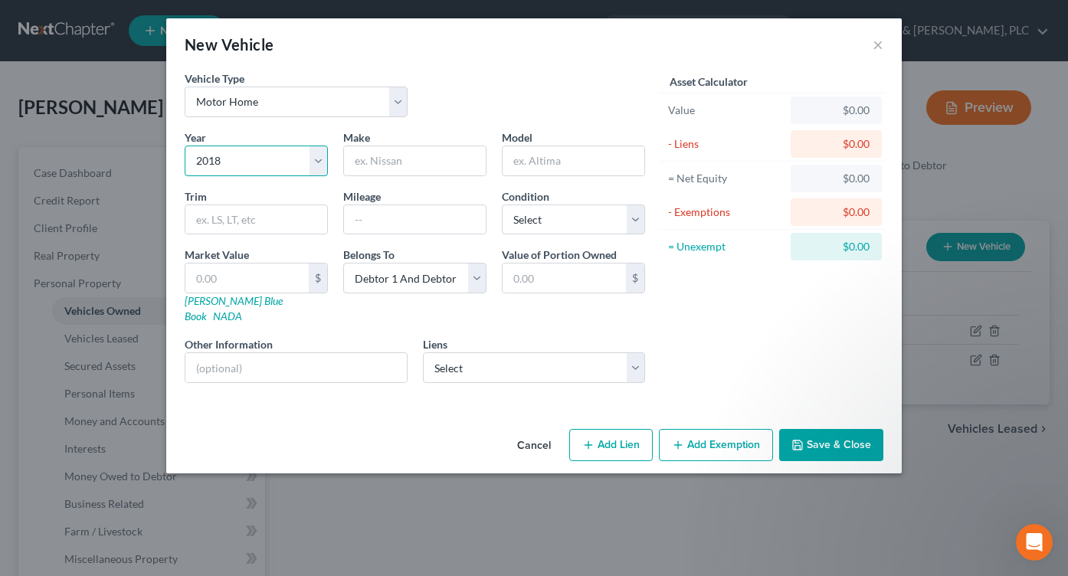
click at [185, 146] on select "Select 2026 2025 2024 2023 2022 2021 2020 2019 2018 2017 2016 2015 2014 2013 20…" at bounding box center [256, 161] width 143 height 31
drag, startPoint x: 382, startPoint y: 169, endPoint x: 359, endPoint y: 195, distance: 35.3
click at [382, 166] on input "text" at bounding box center [415, 160] width 142 height 29
type input "Thor"
click at [549, 156] on input "text" at bounding box center [574, 160] width 142 height 29
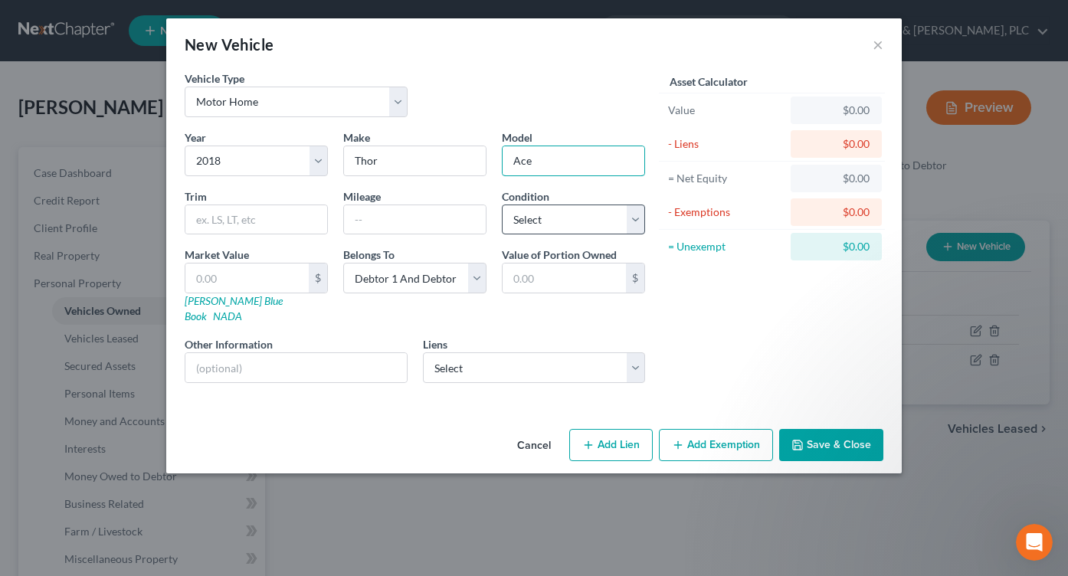
type input "Ace"
click at [634, 222] on select "Select Excellent Very Good Good Fair Poor" at bounding box center [573, 220] width 143 height 31
select select "2"
click at [502, 205] on select "Select Excellent Very Good Good Fair Poor" at bounding box center [573, 220] width 143 height 31
click at [410, 222] on input "text" at bounding box center [415, 219] width 142 height 29
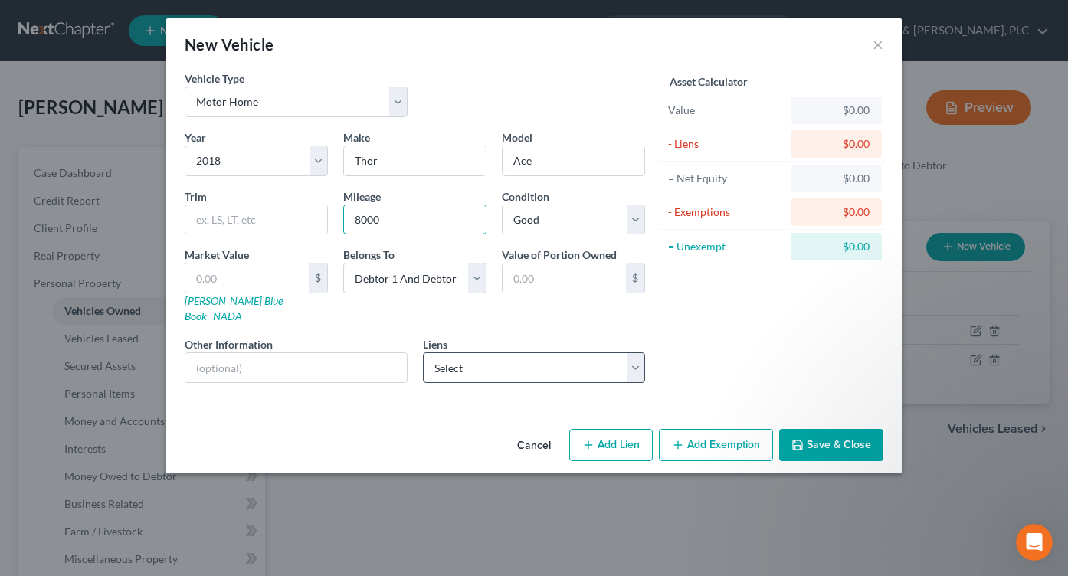
type input "8000"
click at [634, 356] on select "Select Solar Mosaic - $53,088.00" at bounding box center [534, 367] width 223 height 31
click at [667, 356] on div "Asset Calculator Value $0.00 - Liens $0.00 = Net Equity $0.00 - Exemptions $0.0…" at bounding box center [772, 232] width 238 height 325
click at [790, 429] on button "Save & Close" at bounding box center [831, 445] width 104 height 32
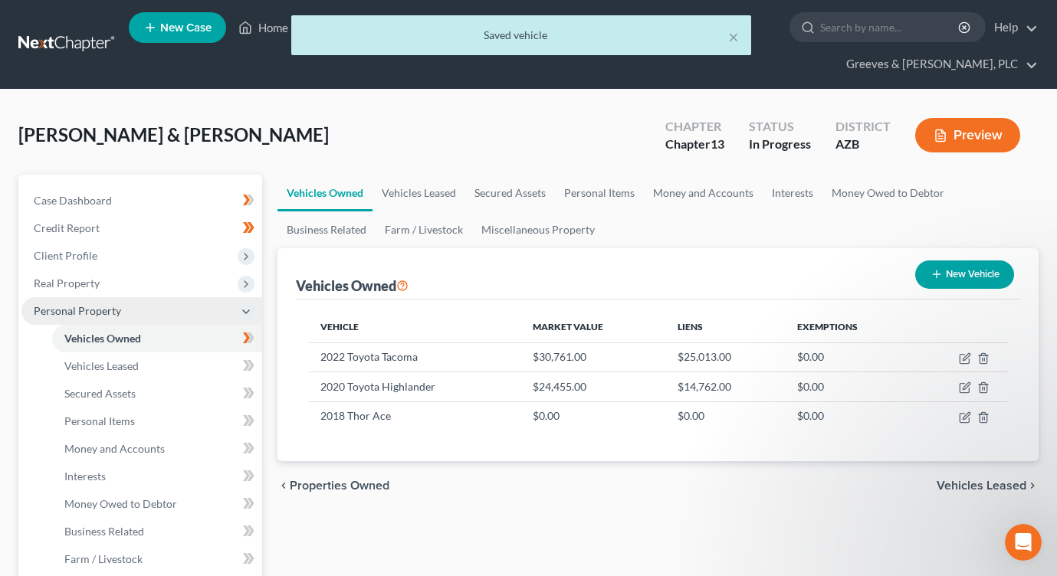
click at [182, 297] on span "Personal Property" at bounding box center [141, 311] width 241 height 28
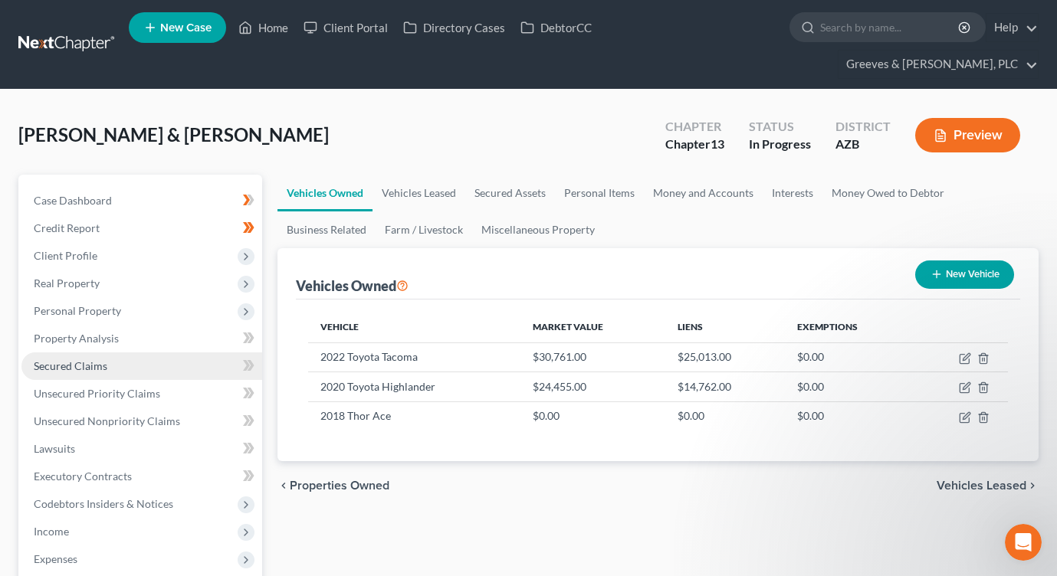
click at [174, 352] on link "Secured Claims" at bounding box center [141, 366] width 241 height 28
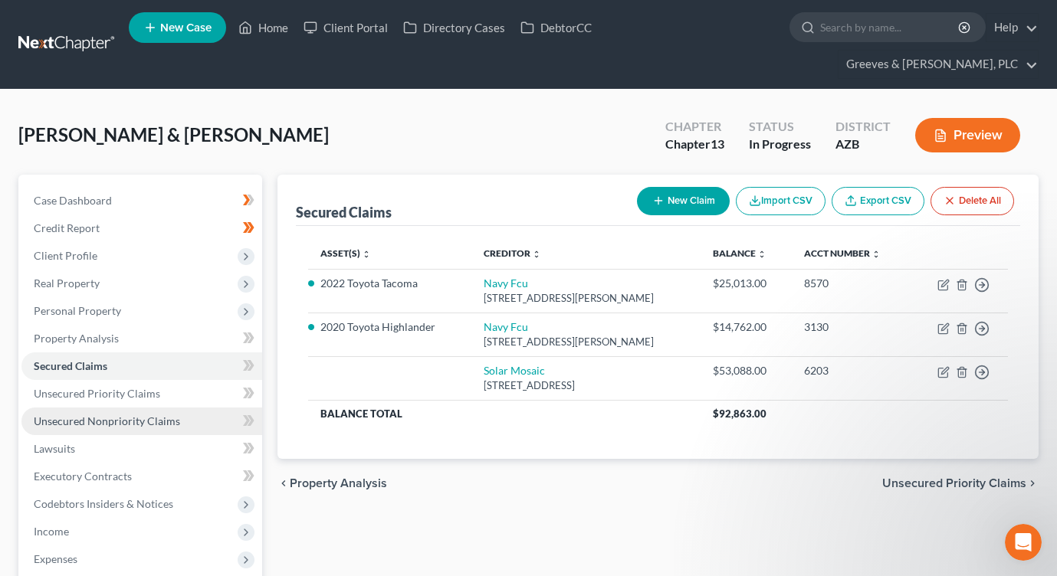
click at [176, 408] on link "Unsecured Nonpriority Claims" at bounding box center [141, 422] width 241 height 28
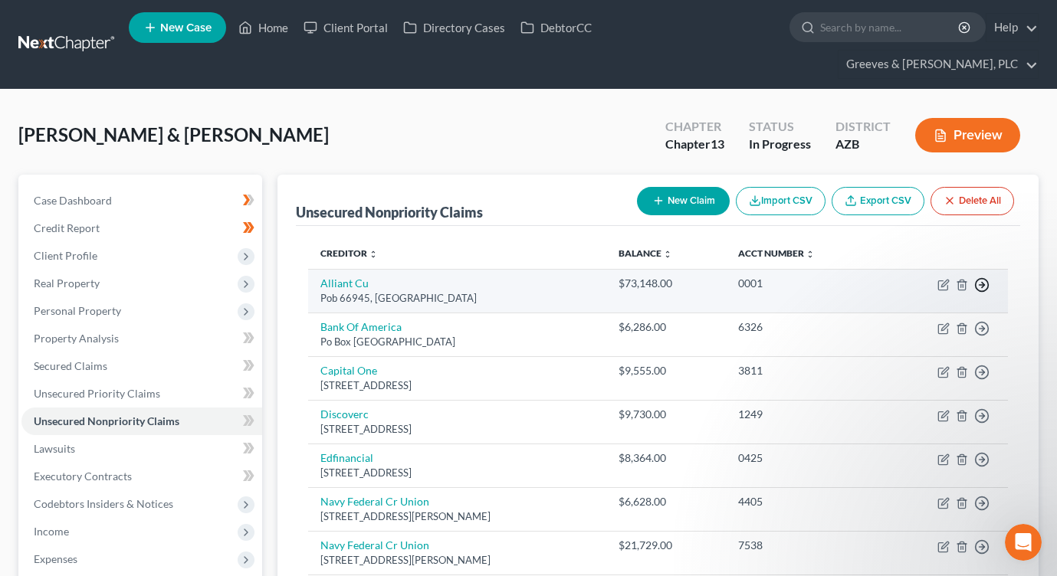
click at [986, 277] on icon "button" at bounding box center [981, 284] width 15 height 15
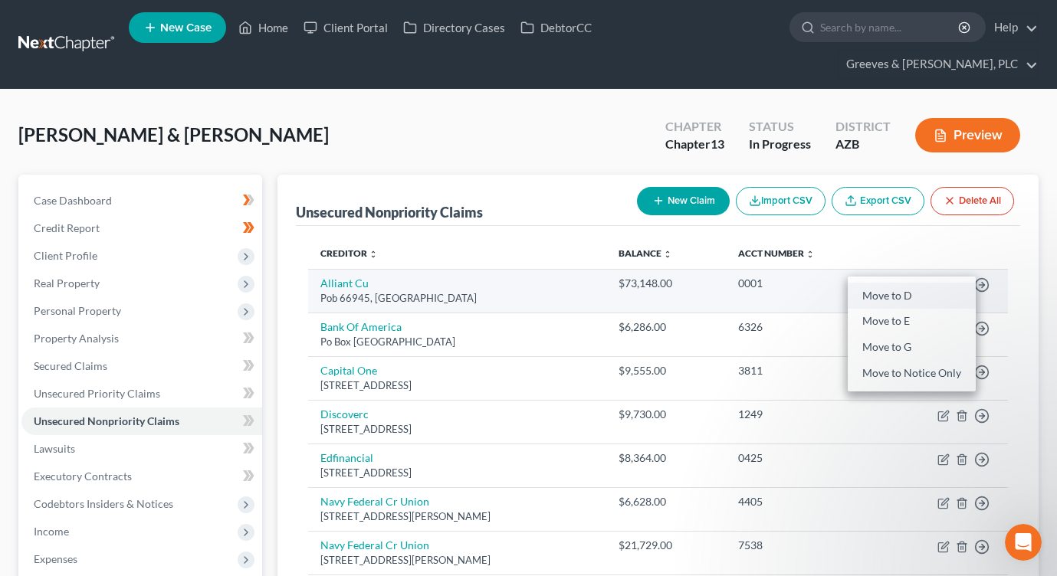
click at [865, 283] on link "Move to D" at bounding box center [911, 296] width 128 height 26
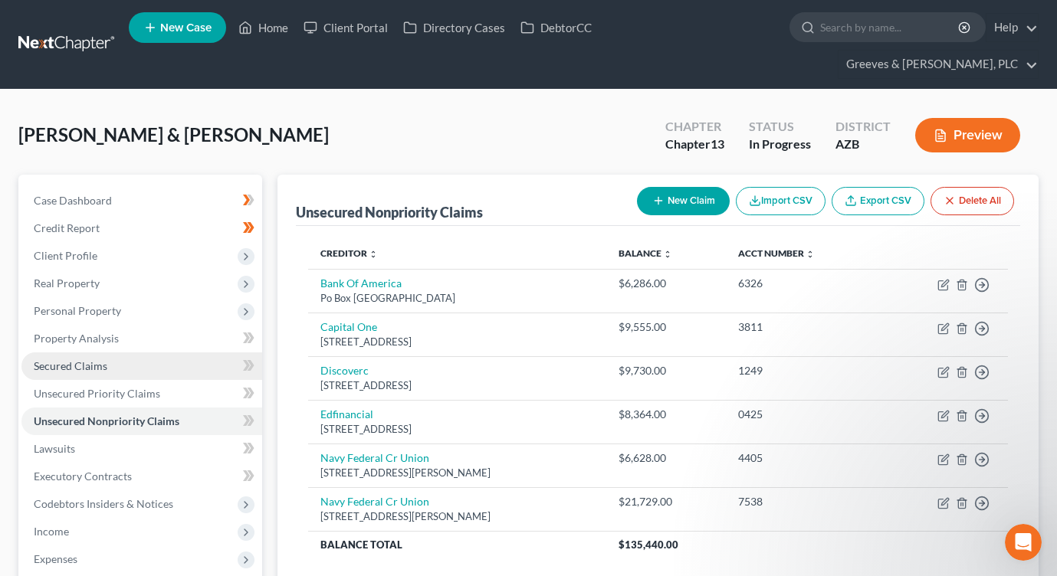
click at [182, 352] on link "Secured Claims" at bounding box center [141, 366] width 241 height 28
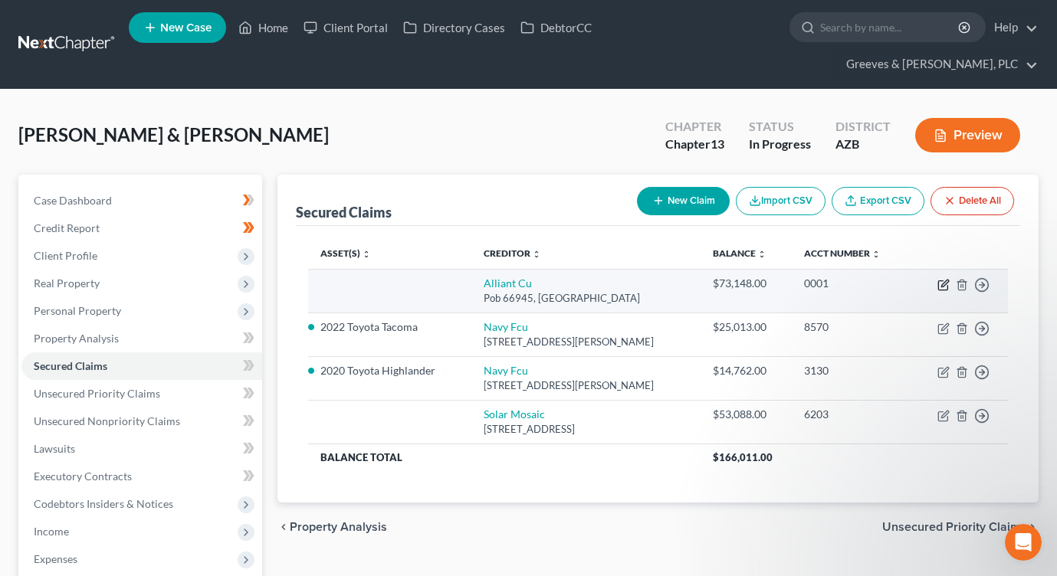
click at [943, 279] on icon "button" at bounding box center [943, 285] width 12 height 12
select select "14"
select select "2"
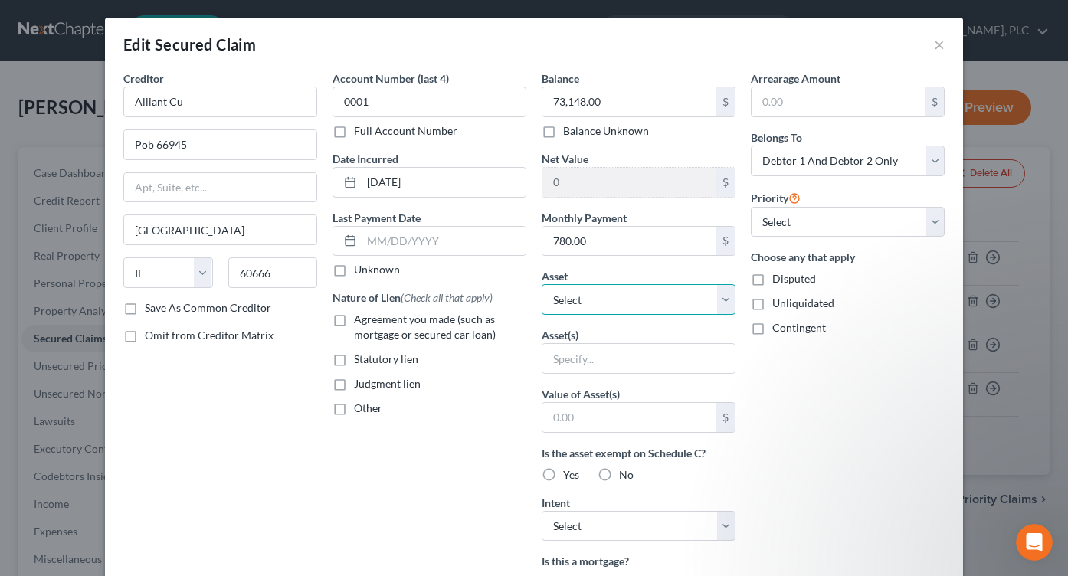
click at [723, 297] on select "Select Other Multiple Assets [STREET_ADDRESS] - $0.0 2022 Toyota Tacoma - $3076…" at bounding box center [639, 299] width 194 height 31
select select "5"
click at [542, 284] on select "Select Other Multiple Assets [STREET_ADDRESS] - $0.0 2022 Toyota Tacoma - $3076…" at bounding box center [639, 299] width 194 height 31
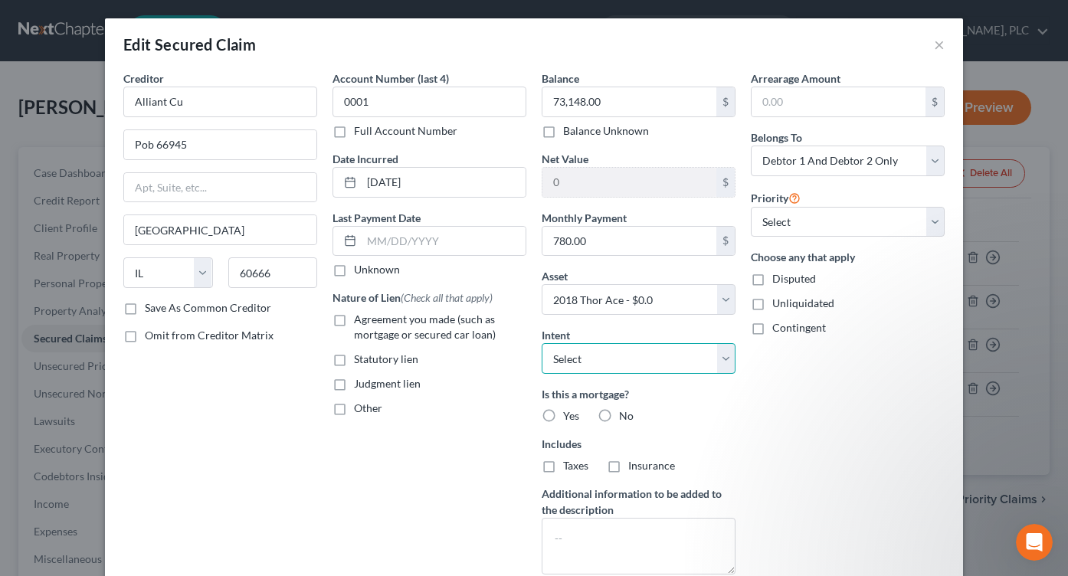
click at [723, 367] on select "Select Surrender Redeem Reaffirm Avoid Other" at bounding box center [639, 358] width 194 height 31
select select "4"
click at [542, 343] on select "Select Surrender Redeem Reaffirm Avoid Other" at bounding box center [639, 358] width 194 height 31
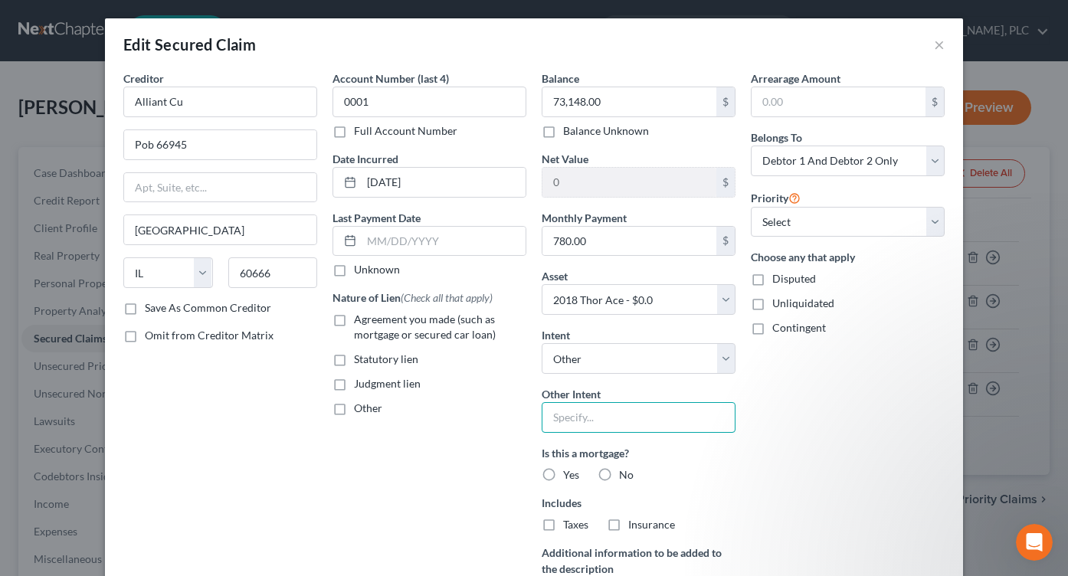
click at [598, 421] on input "text" at bounding box center [639, 417] width 194 height 31
paste input "Retain and pay through Ch. 13 Plan"
type input "Retain and pay through Ch. 13 Plan"
click at [619, 480] on label "No" at bounding box center [626, 474] width 15 height 15
click at [625, 477] on input "No" at bounding box center [630, 472] width 10 height 10
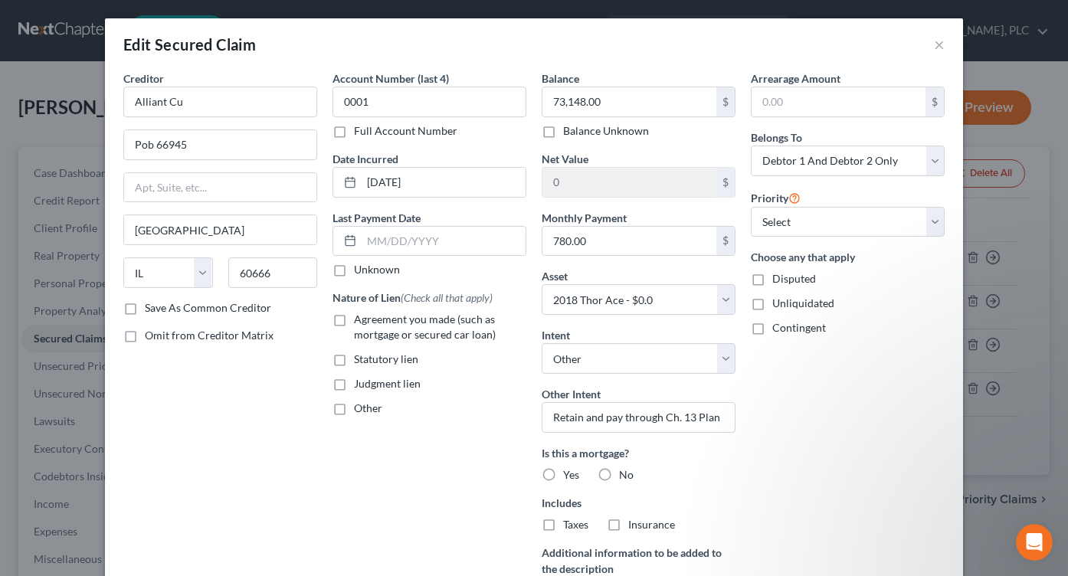
radio input "true"
drag, startPoint x: 600, startPoint y: 528, endPoint x: 592, endPoint y: 515, distance: 15.1
click at [619, 526] on label "No" at bounding box center [626, 524] width 15 height 15
click at [625, 526] on input "No" at bounding box center [630, 522] width 10 height 10
radio input "true"
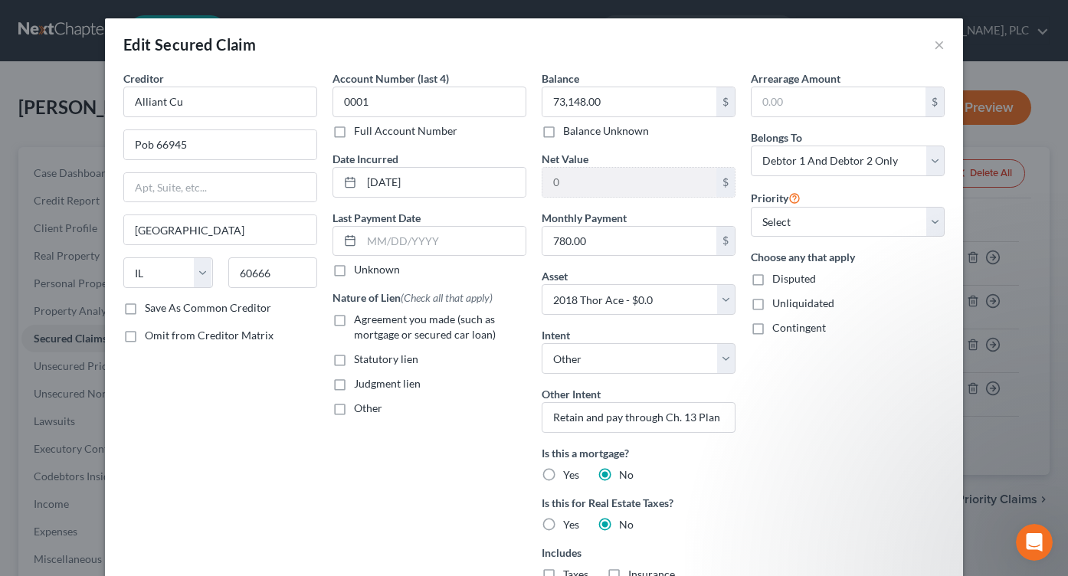
click at [354, 324] on label "Agreement you made (such as mortgage or secured car loan)" at bounding box center [440, 327] width 172 height 31
click at [360, 322] on input "Agreement you made (such as mortgage or secured car loan)" at bounding box center [365, 317] width 10 height 10
checkbox input "true"
click at [929, 233] on select "Select 1st 2nd 3rd 4th 5th 6th 7th 8th 9th 10th 11th 12th 13th 14th 15th 16th 1…" at bounding box center [848, 222] width 194 height 31
select select "0"
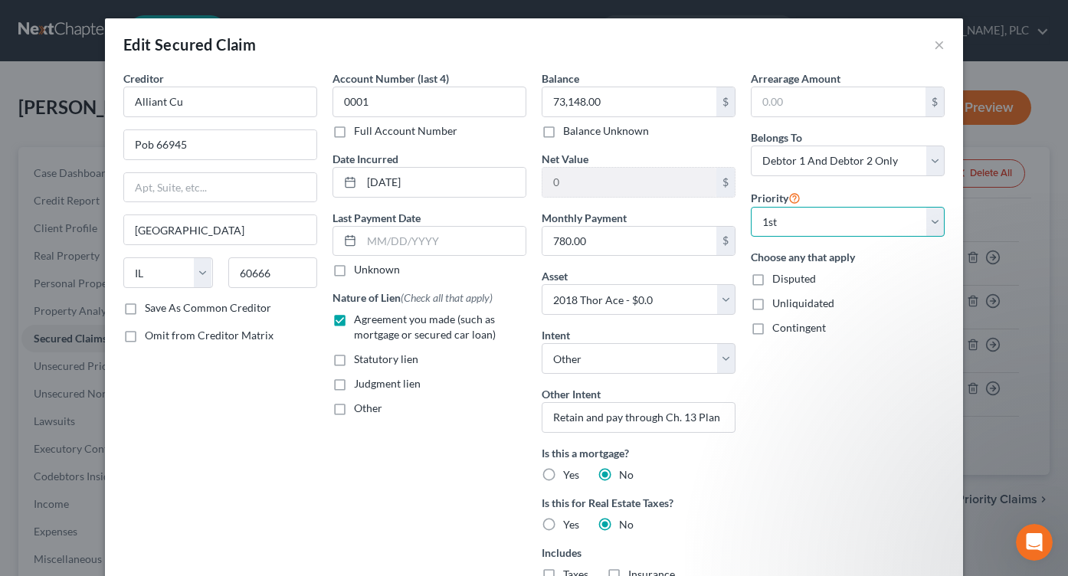
click at [751, 207] on select "Select 1st 2nd 3rd 4th 5th 6th 7th 8th 9th 10th 11th 12th 13th 14th 15th 16th 1…" at bounding box center [848, 222] width 194 height 31
click at [246, 104] on input "Alliant Cu" at bounding box center [220, 102] width 194 height 31
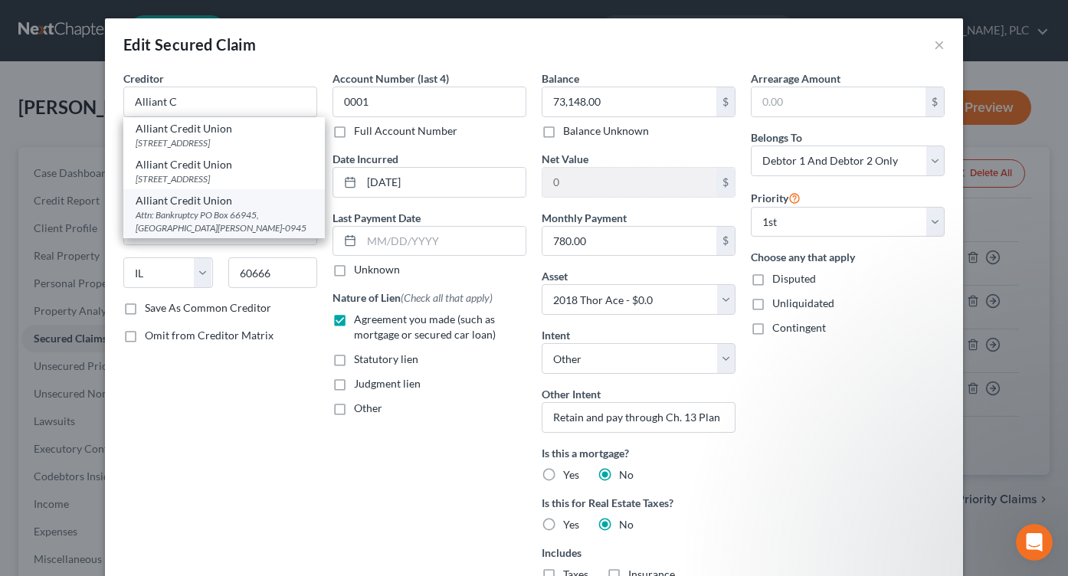
click at [246, 234] on div "Attn: Bankruptcy PO Box 66945, [GEOGRAPHIC_DATA][PERSON_NAME]-0945" at bounding box center [224, 221] width 177 height 26
type input "Alliant Credit Union"
type input "Attn: Bankruptcy"
type input "PO Box 66945"
type input "Amf [PERSON_NAME]"
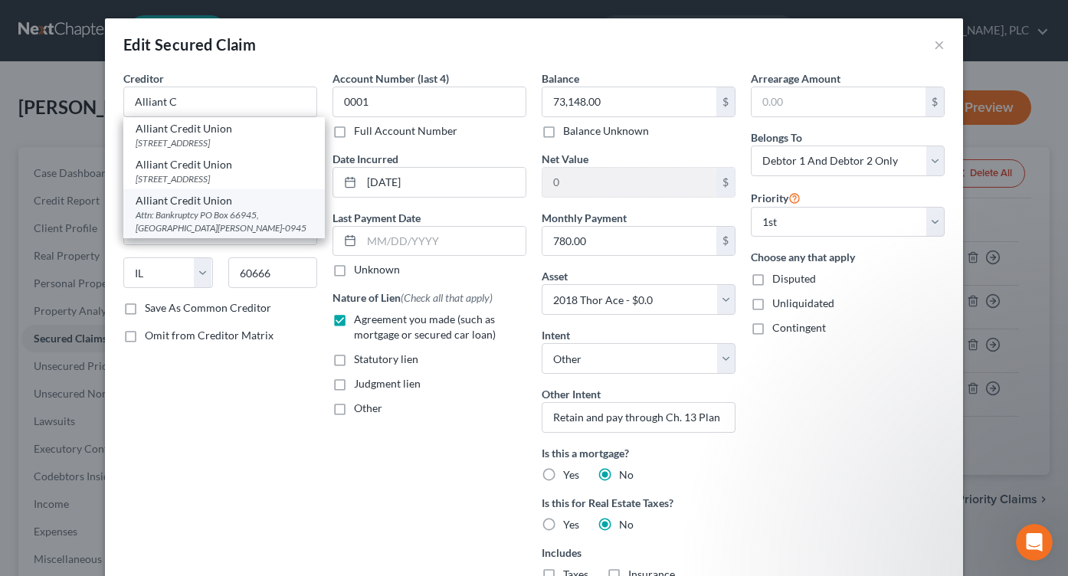
type input "60666-0945"
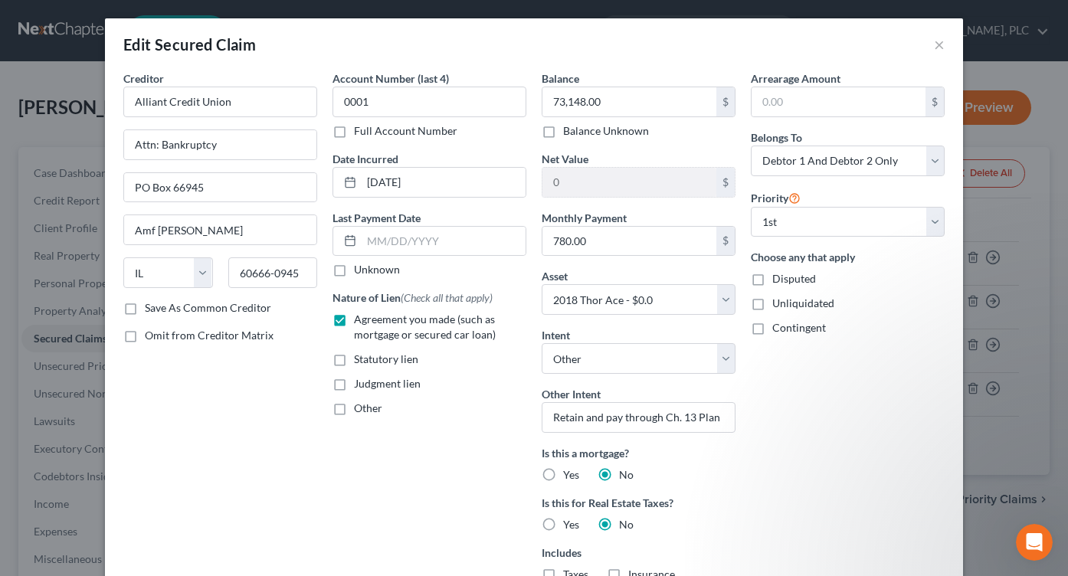
click at [501, 440] on div "Account Number (last 4) 0001 Full Account Number Date Incurred [DATE] Last Paym…" at bounding box center [429, 382] width 209 height 625
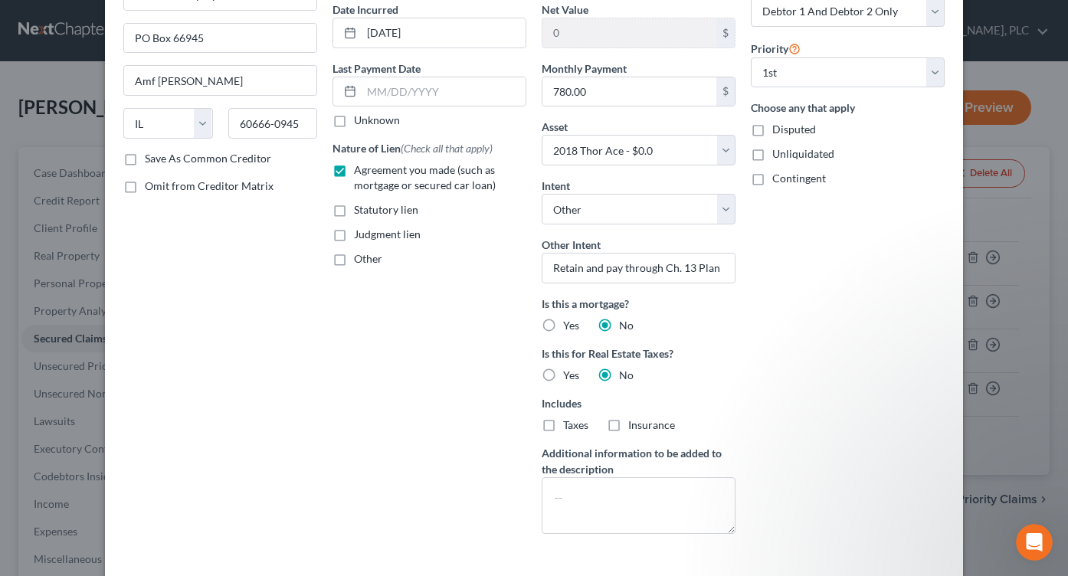
scroll to position [260, 0]
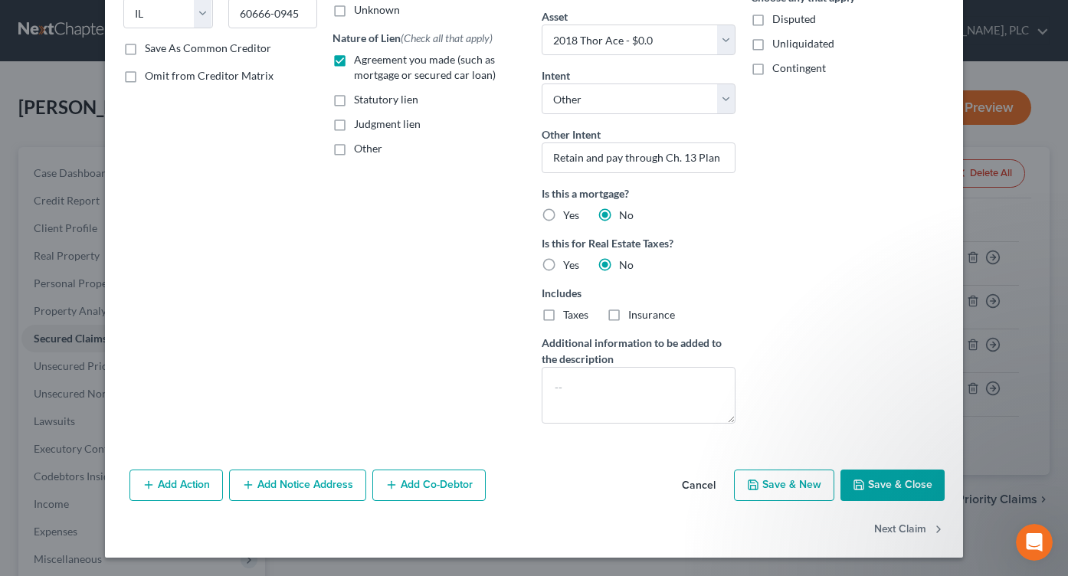
click at [329, 487] on button "Add Notice Address" at bounding box center [297, 486] width 137 height 32
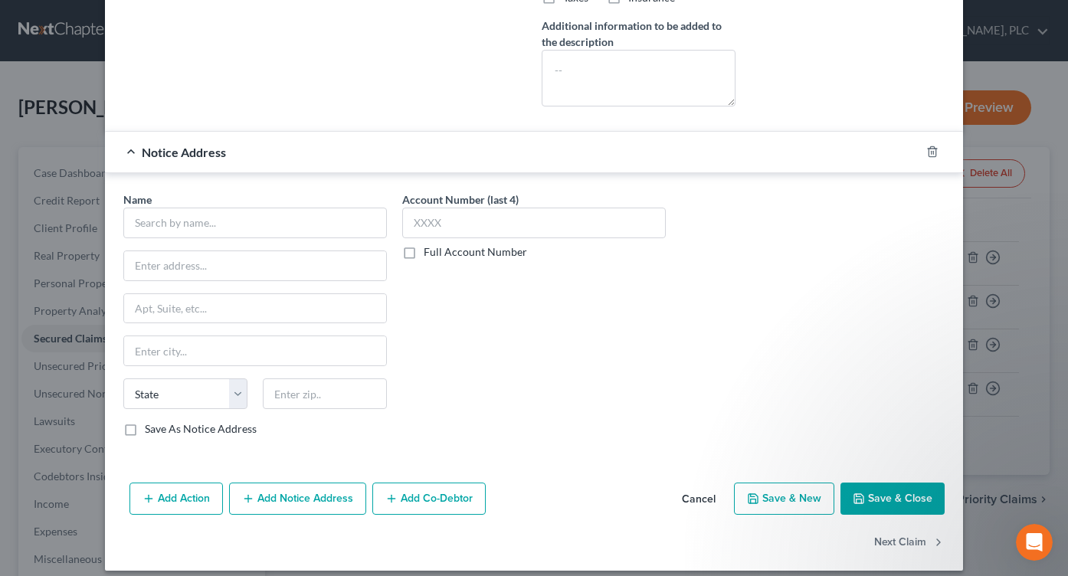
scroll to position [590, 0]
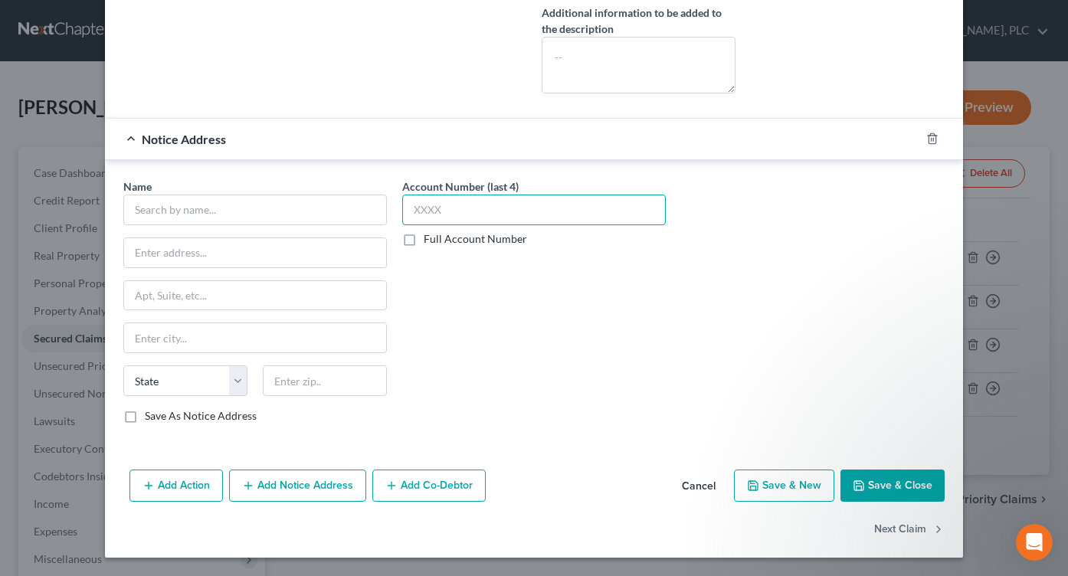
click at [437, 215] on input "text" at bounding box center [534, 210] width 264 height 31
type input "0001"
click at [300, 222] on input "text" at bounding box center [255, 210] width 264 height 31
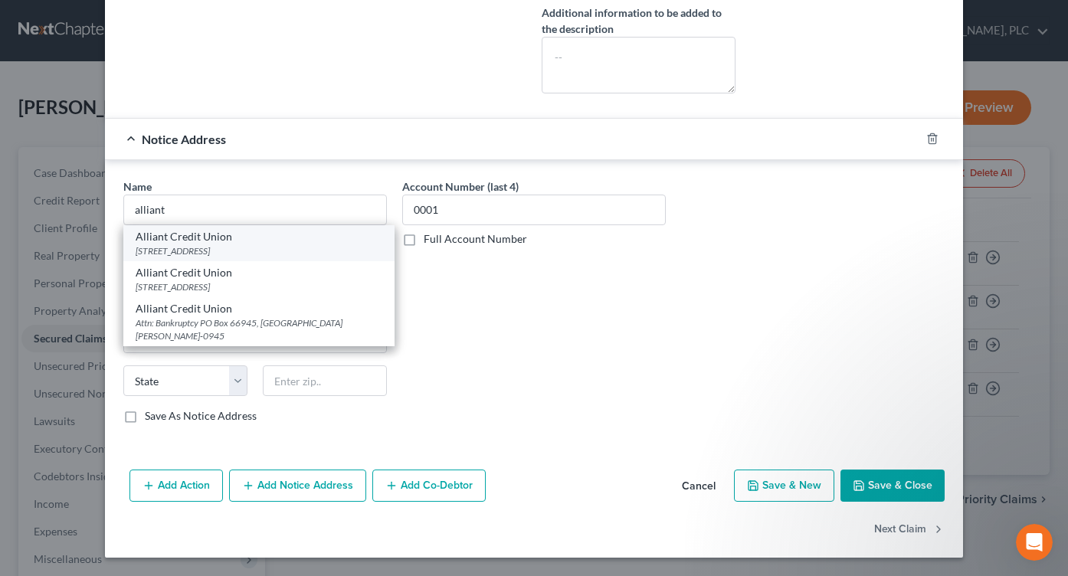
click at [326, 254] on div "[STREET_ADDRESS]" at bounding box center [259, 250] width 247 height 13
type input "Alliant Credit Union"
type input "[STREET_ADDRESS]"
type input "[GEOGRAPHIC_DATA]"
select select "14"
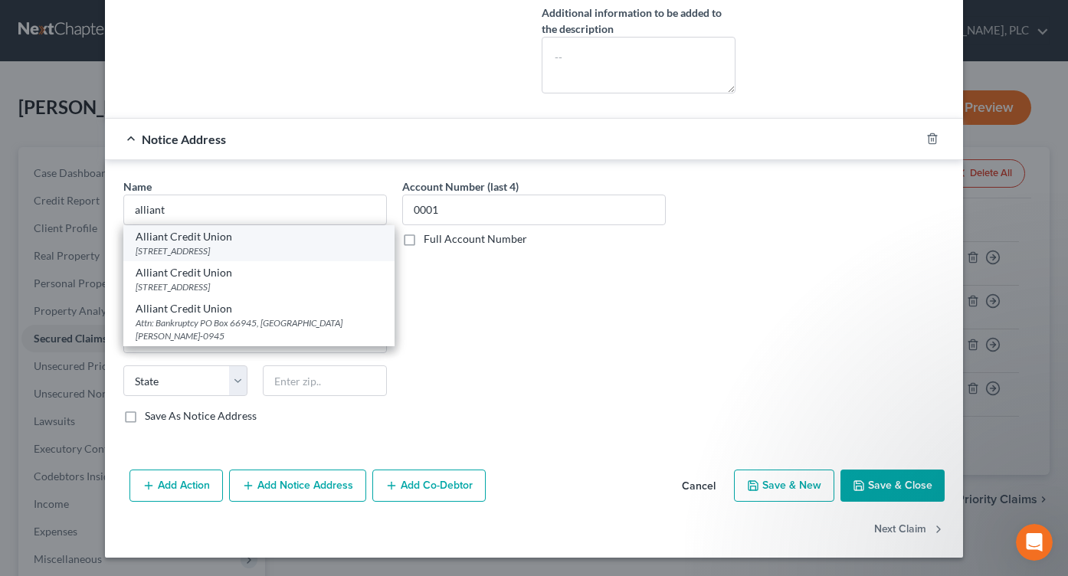
type input "60666-5000"
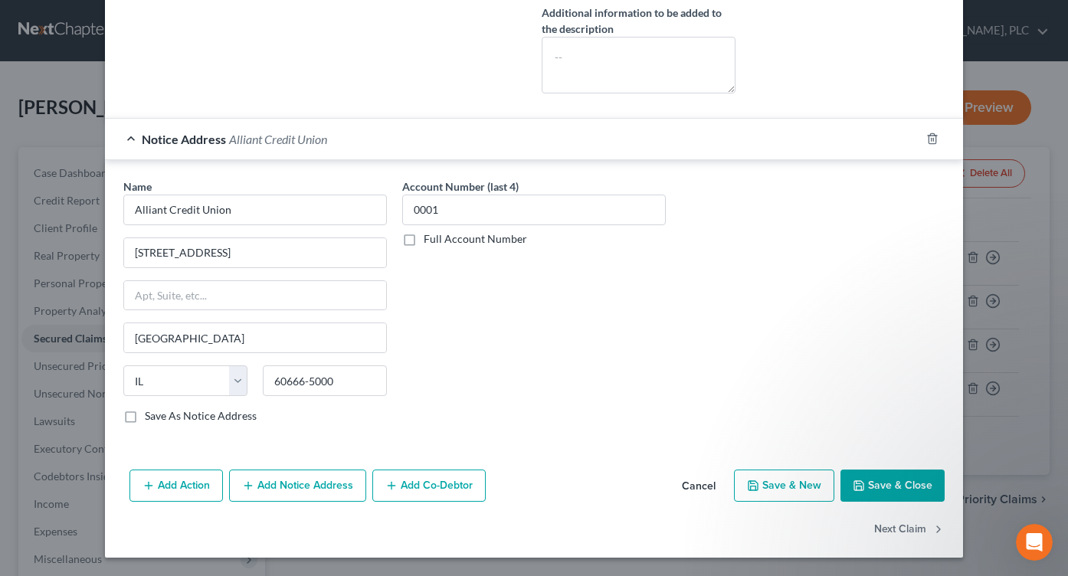
click at [332, 485] on button "Add Notice Address" at bounding box center [297, 486] width 137 height 32
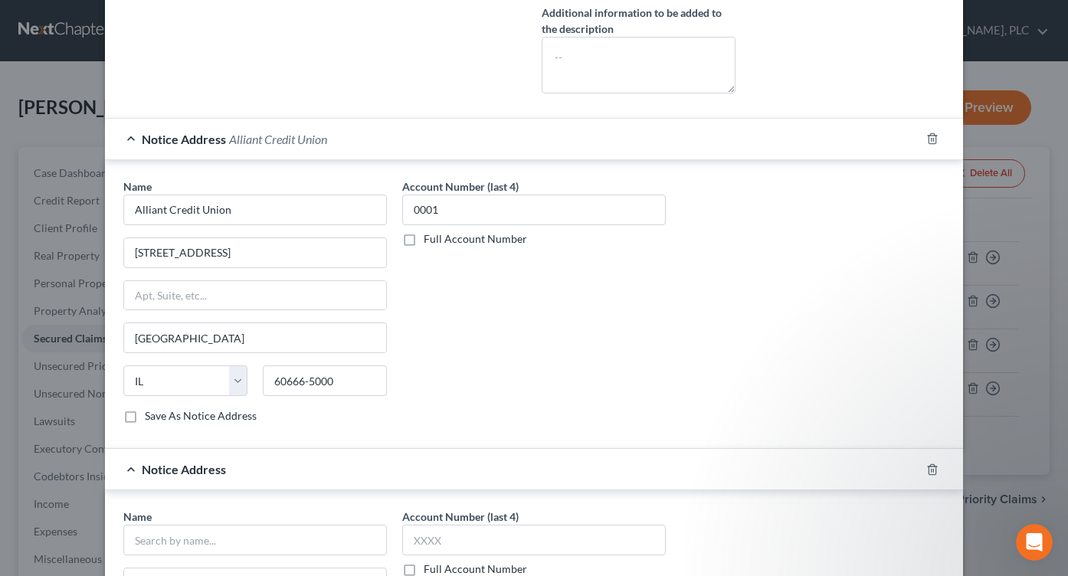
scroll to position [920, 0]
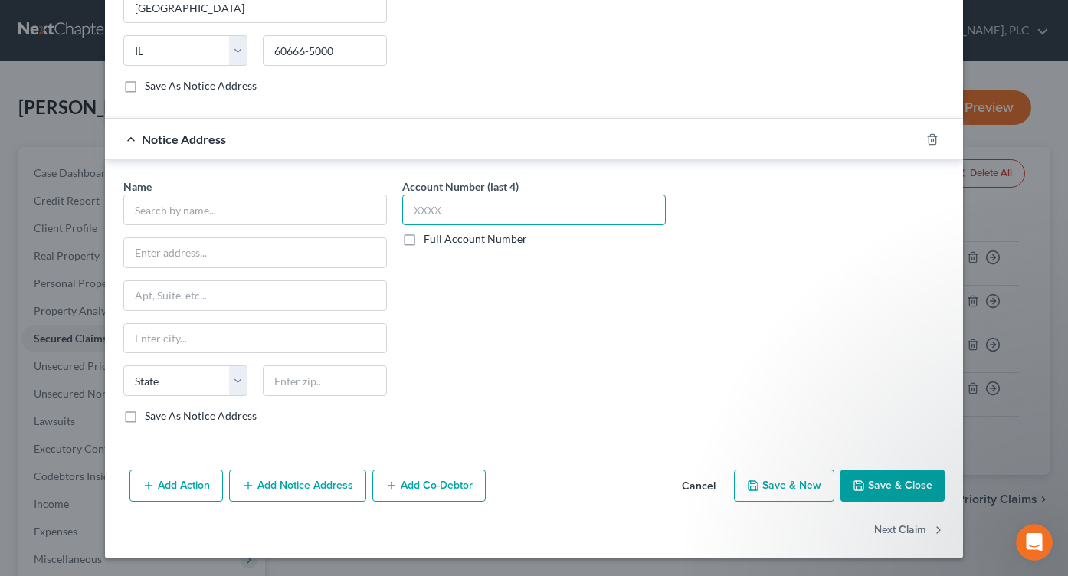
click at [490, 209] on input "text" at bounding box center [534, 210] width 264 height 31
type input "0001"
click at [313, 217] on input "text" at bounding box center [255, 210] width 264 height 31
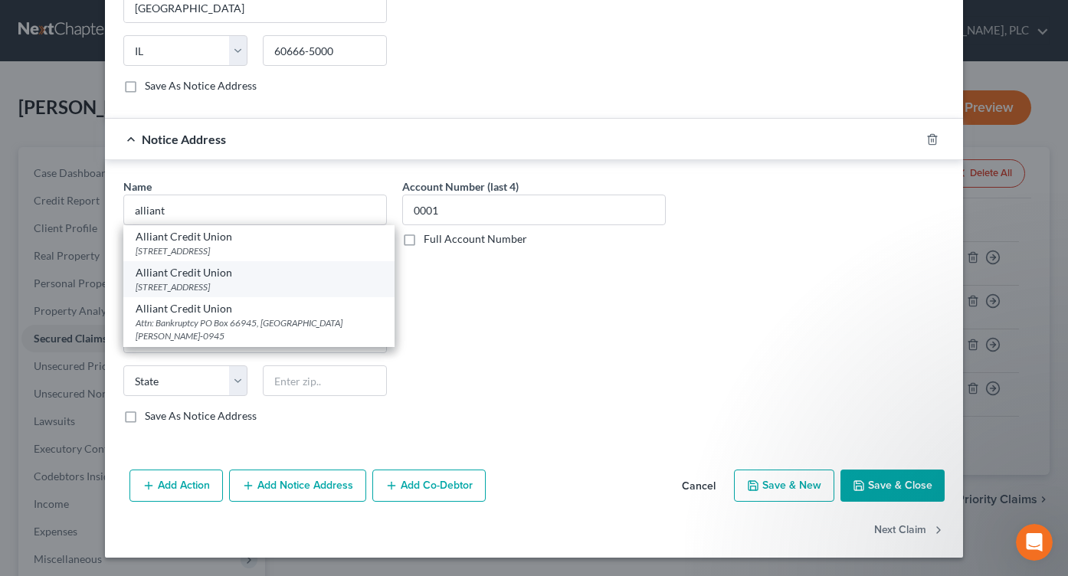
click at [305, 281] on div "[STREET_ADDRESS]" at bounding box center [259, 286] width 247 height 13
type input "Alliant Credit Union"
type input "[STREET_ADDRESS]"
type input "Rolling [PERSON_NAME]"
select select "14"
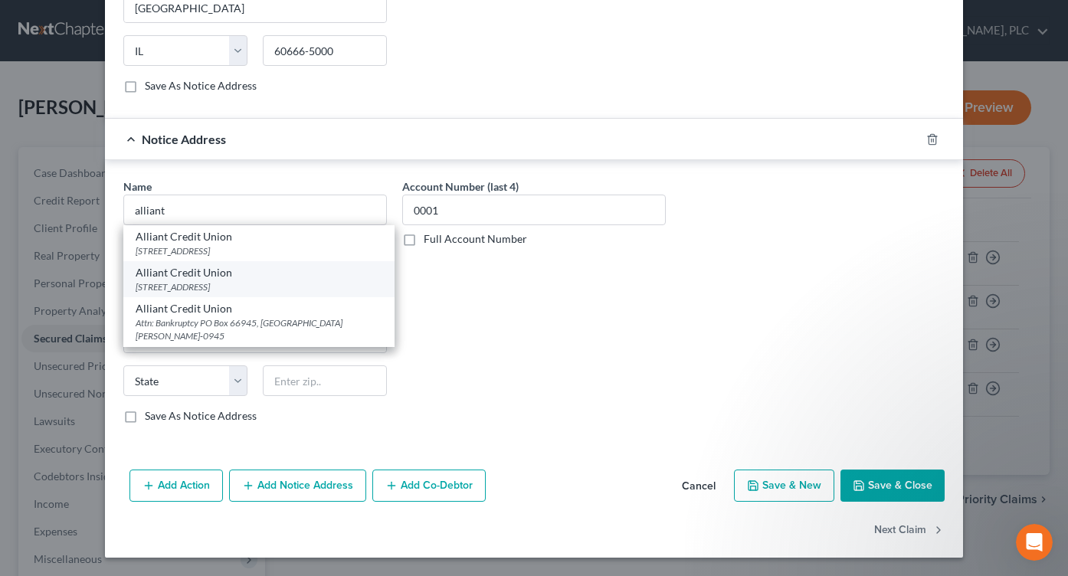
type input "60008-4263"
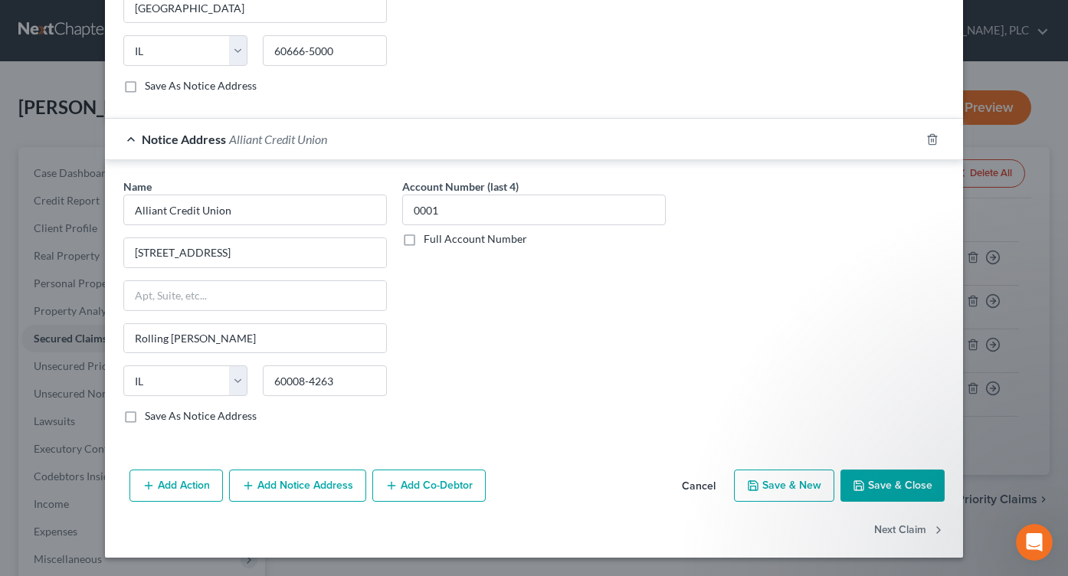
click at [879, 488] on button "Save & Close" at bounding box center [893, 486] width 104 height 32
select select
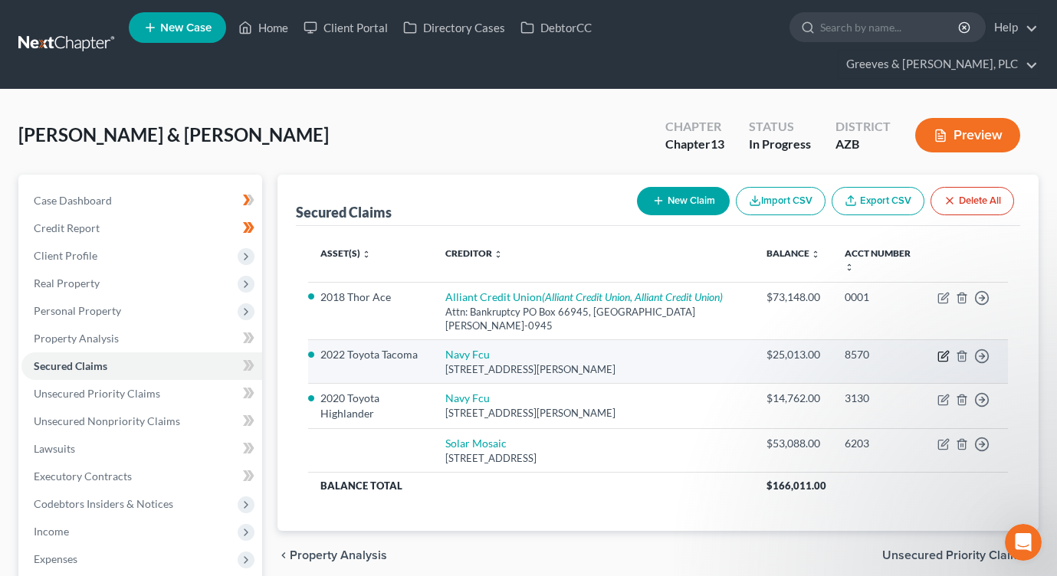
click at [943, 350] on icon "button" at bounding box center [943, 356] width 12 height 12
select select "48"
select select "4"
select select "0"
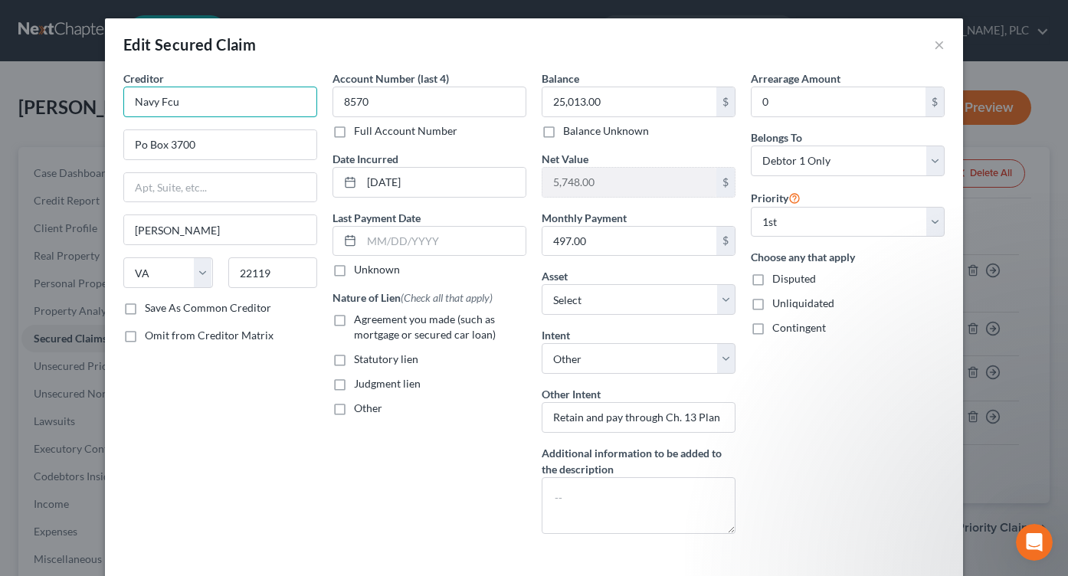
click at [265, 107] on input "Navy Fcu" at bounding box center [220, 102] width 194 height 31
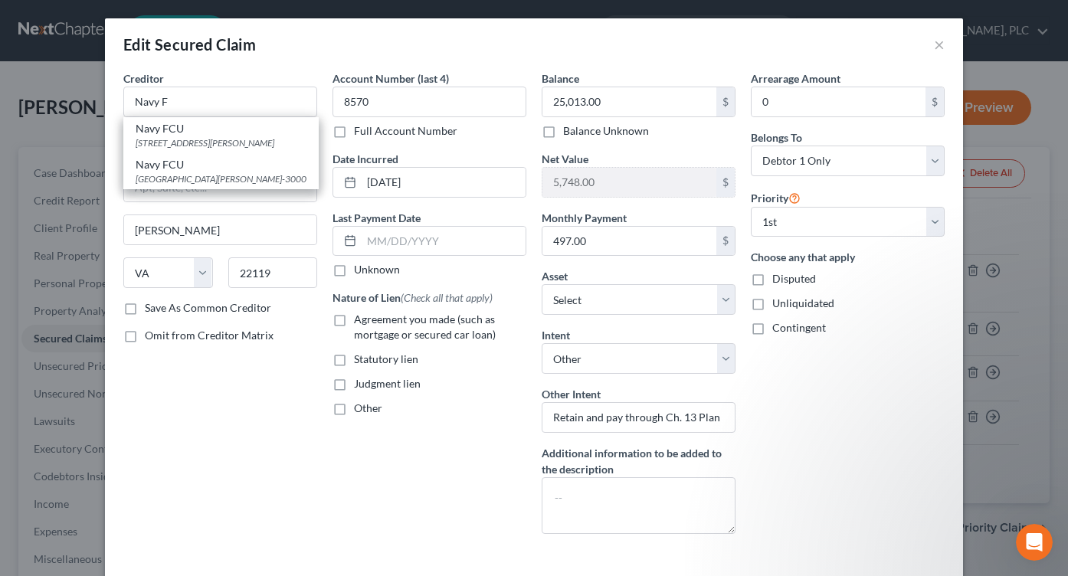
click at [280, 77] on div "Creditor * Navy F Navy FCU [GEOGRAPHIC_DATA][PERSON_NAME]-3501 Navy FCU [GEOGRA…" at bounding box center [220, 93] width 194 height 47
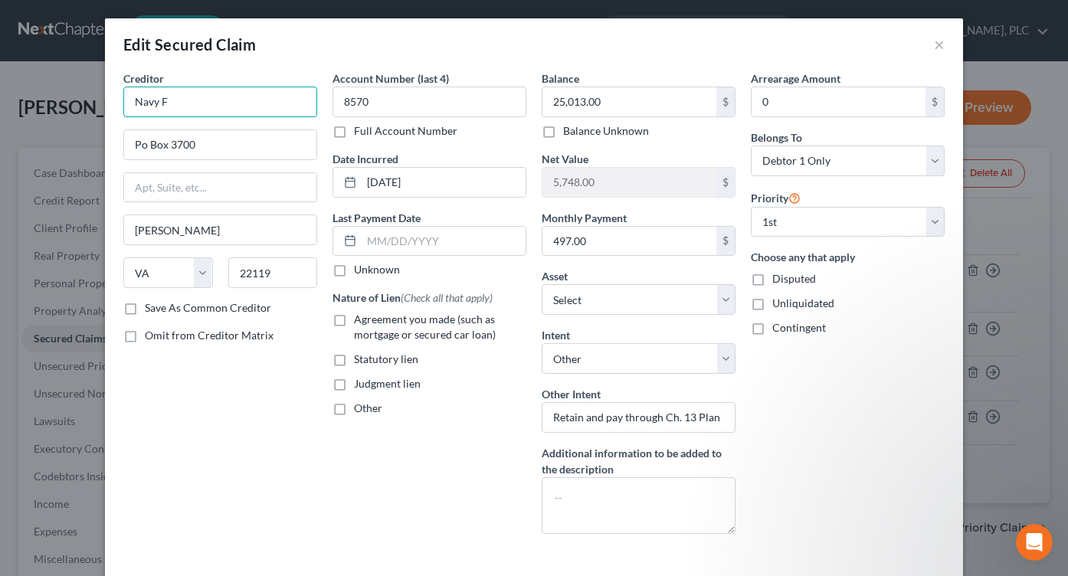
click at [265, 101] on input "Navy F" at bounding box center [220, 102] width 194 height 31
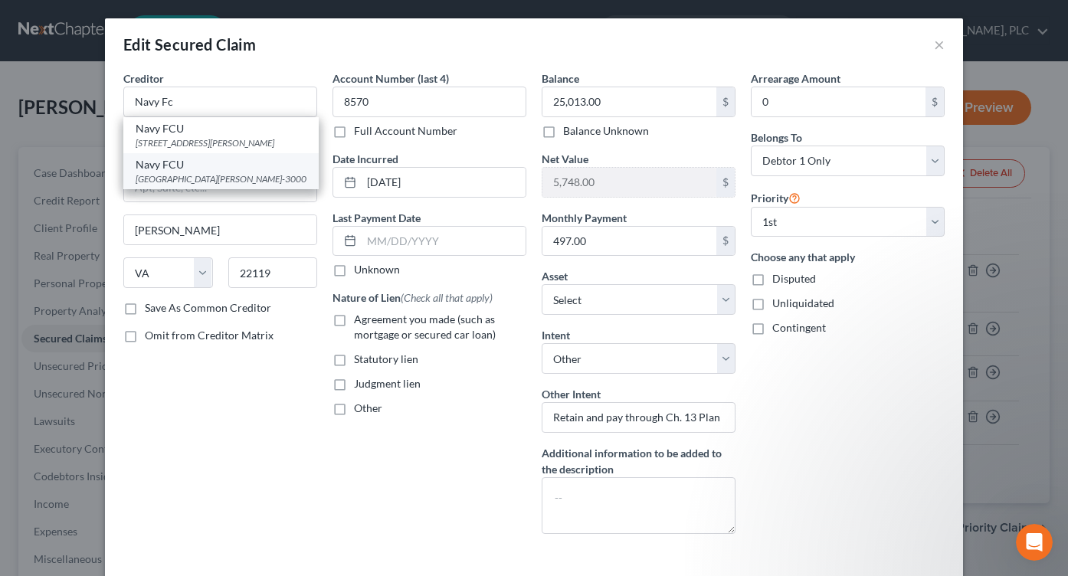
click at [233, 182] on div "[GEOGRAPHIC_DATA][PERSON_NAME]-3000" at bounding box center [221, 178] width 171 height 13
type input "Navy FCU"
type input "PO Box 3000"
type input "22119-3000"
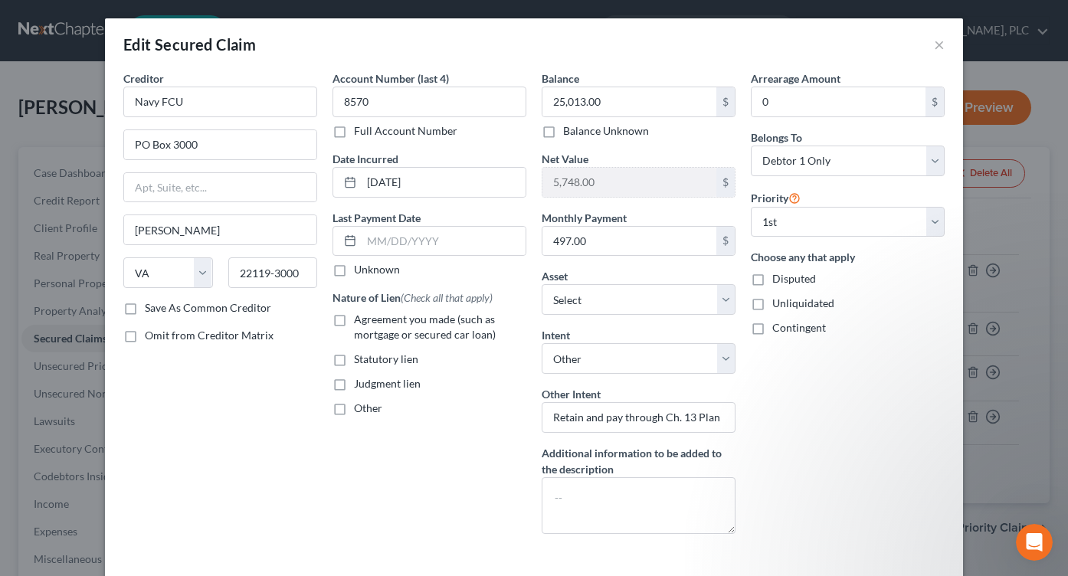
click at [273, 362] on div "Creditor * Navy FCU PO Box 3000 [PERSON_NAME] State [US_STATE] AK AR AZ CA CO C…" at bounding box center [220, 308] width 209 height 476
click at [354, 316] on label "Agreement you made (such as mortgage or secured car loan)" at bounding box center [440, 327] width 172 height 31
click at [360, 316] on input "Agreement you made (such as mortgage or secured car loan)" at bounding box center [365, 317] width 10 height 10
checkbox input "true"
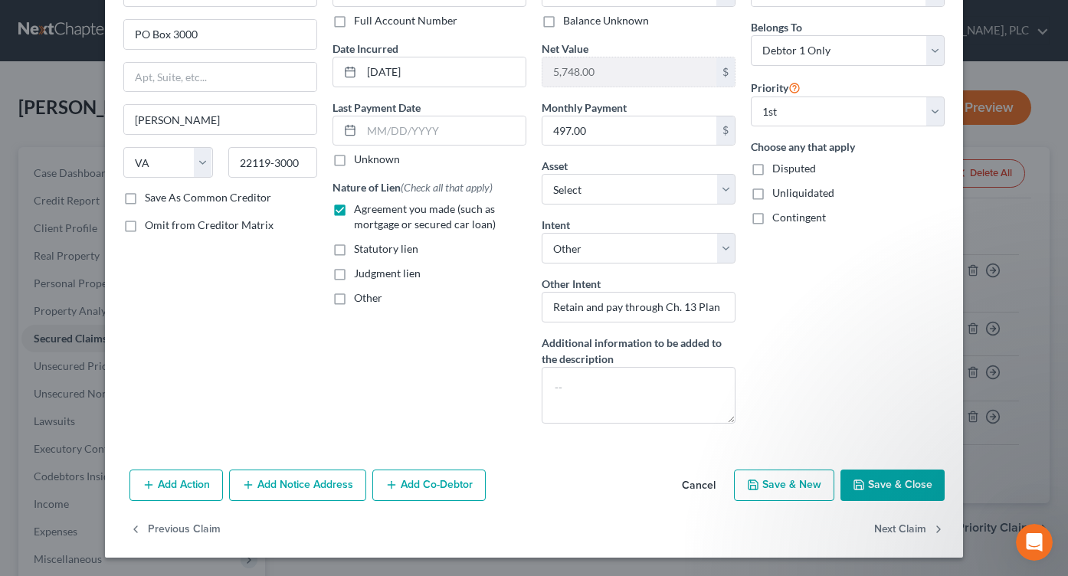
click at [325, 402] on div "Account Number (last 4) 8570 Full Account Number Date Incurred [DATE] Last Paym…" at bounding box center [429, 198] width 209 height 476
click at [308, 480] on button "Add Notice Address" at bounding box center [297, 486] width 137 height 32
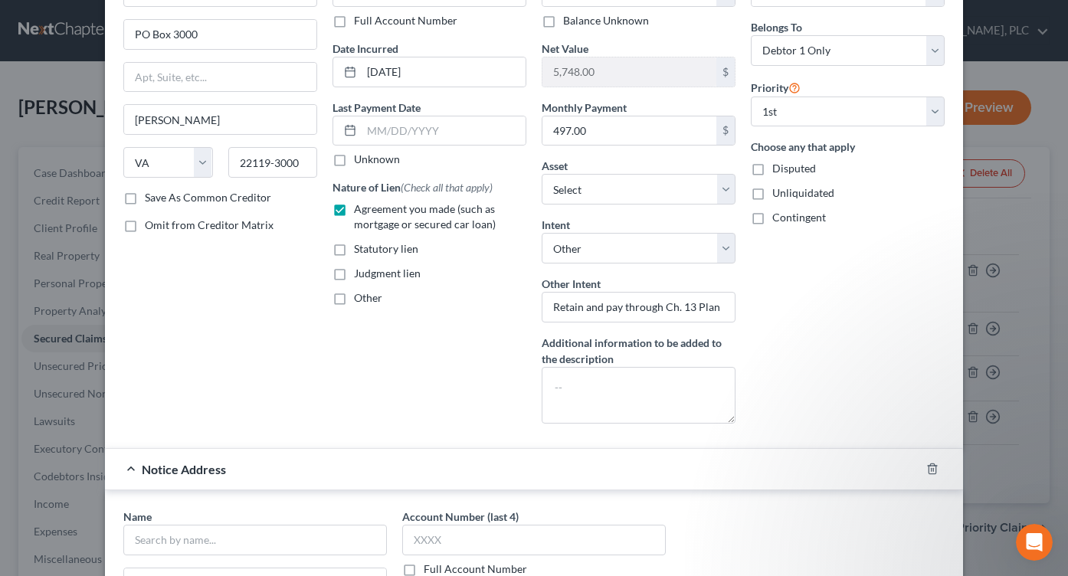
click at [348, 399] on div "Account Number (last 4) 8570 Full Account Number Date Incurred [DATE] Last Paym…" at bounding box center [429, 198] width 209 height 476
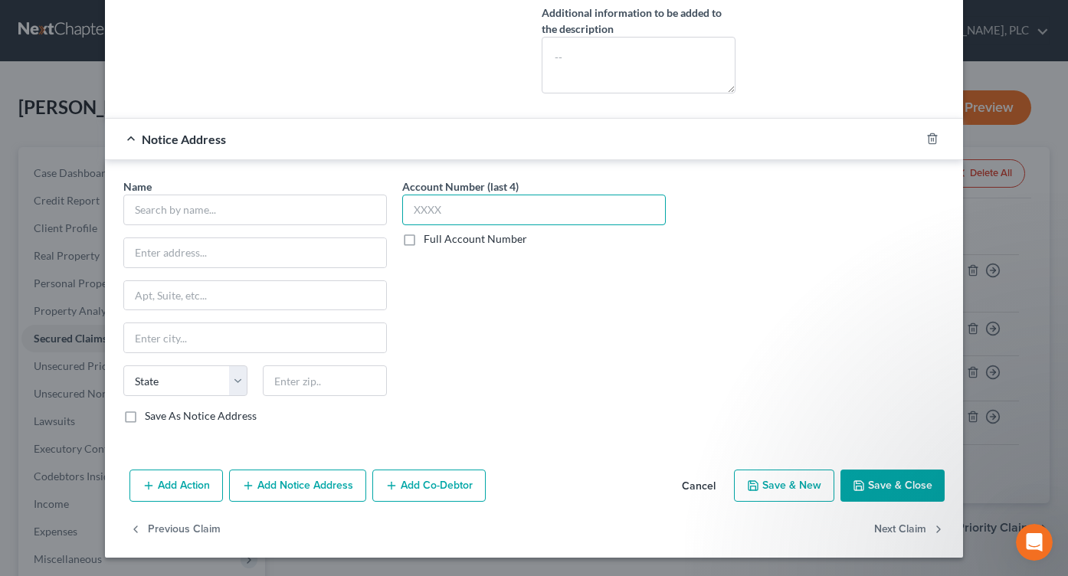
click at [447, 215] on input "text" at bounding box center [534, 210] width 264 height 31
type input "8570"
click at [294, 198] on input "text" at bounding box center [255, 210] width 264 height 31
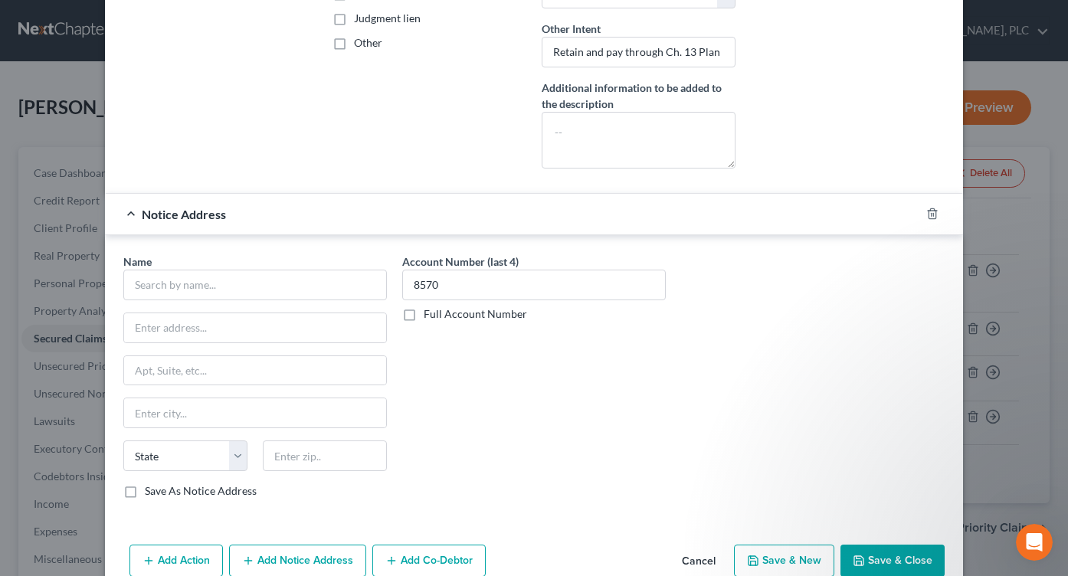
scroll to position [385, 0]
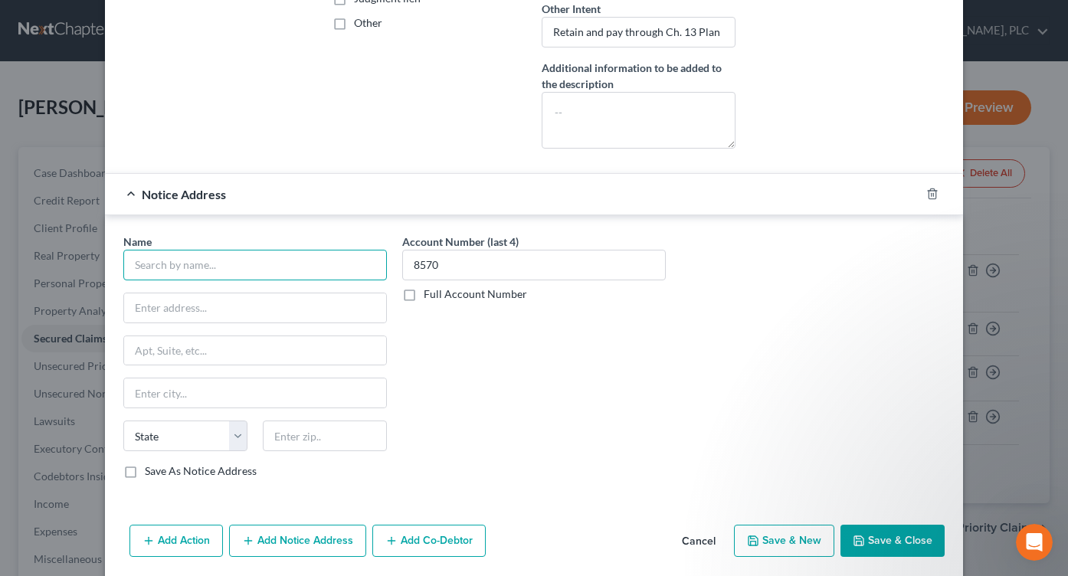
click at [319, 276] on input "text" at bounding box center [255, 265] width 264 height 31
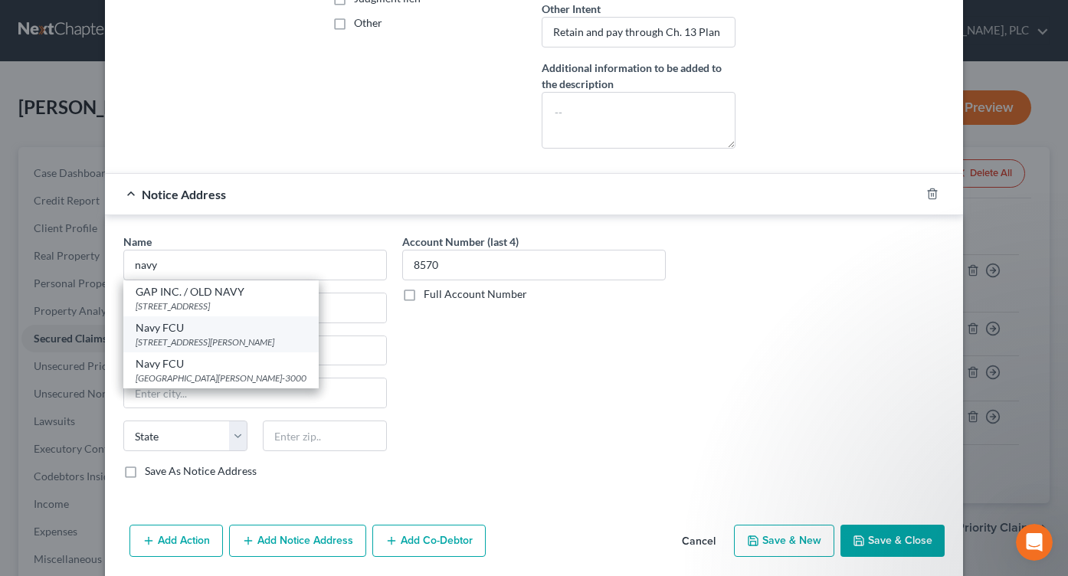
click at [278, 340] on div "[STREET_ADDRESS][PERSON_NAME]" at bounding box center [221, 342] width 171 height 13
type input "Navy FCU"
type input "PO Box 3501"
type input "[PERSON_NAME]"
select select "48"
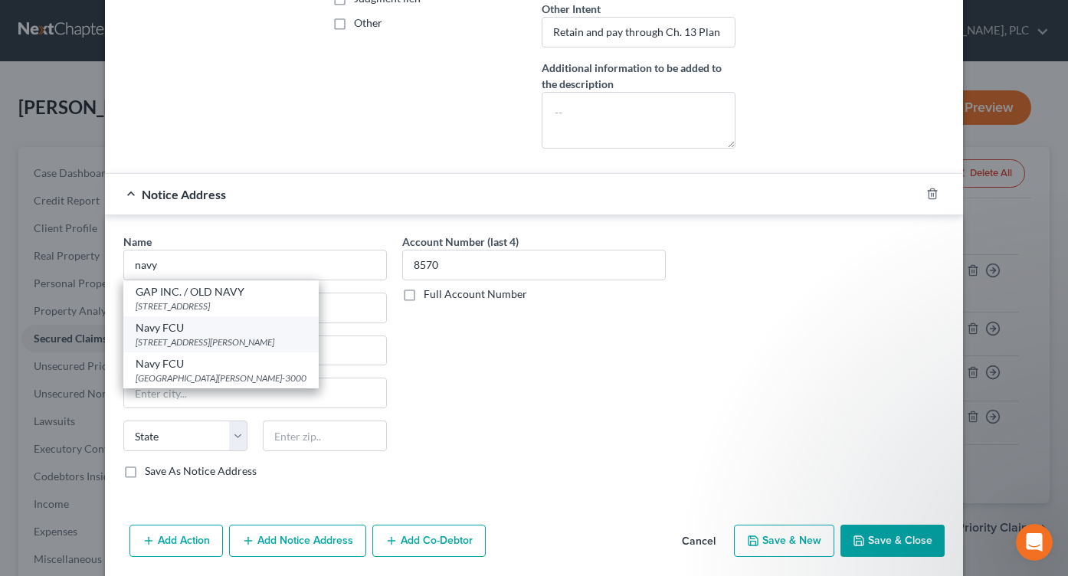
type input "22119-3501"
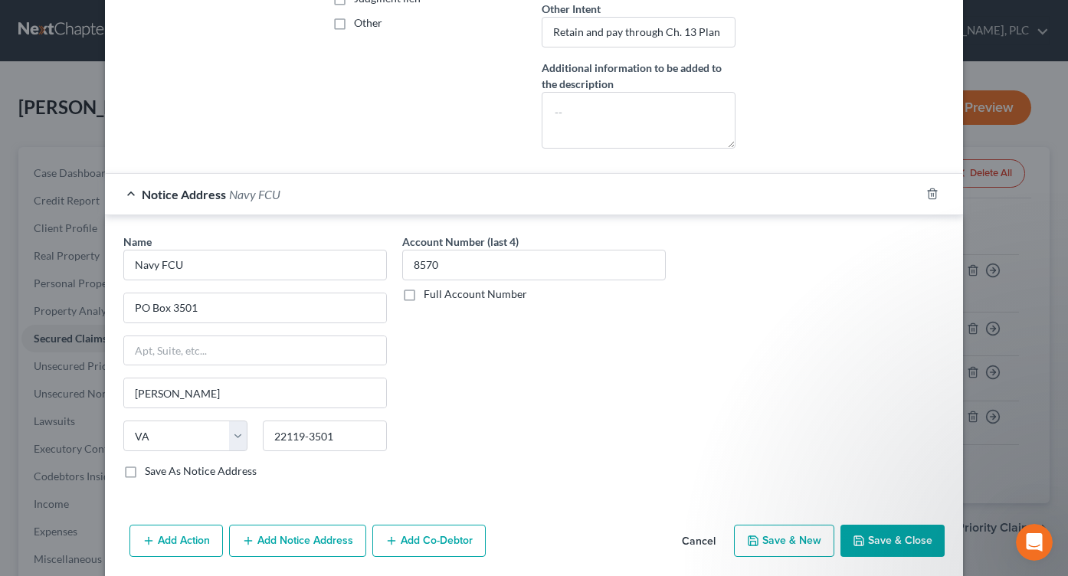
click at [865, 525] on button "Save & Close" at bounding box center [893, 541] width 104 height 32
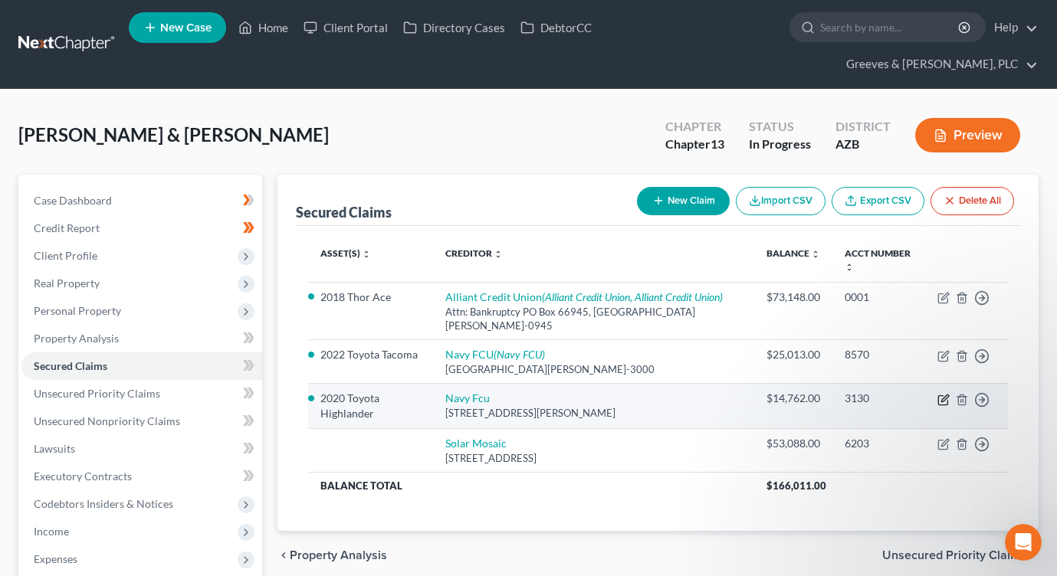
click at [940, 394] on icon "button" at bounding box center [943, 400] width 12 height 12
select select "48"
select select "4"
select select "0"
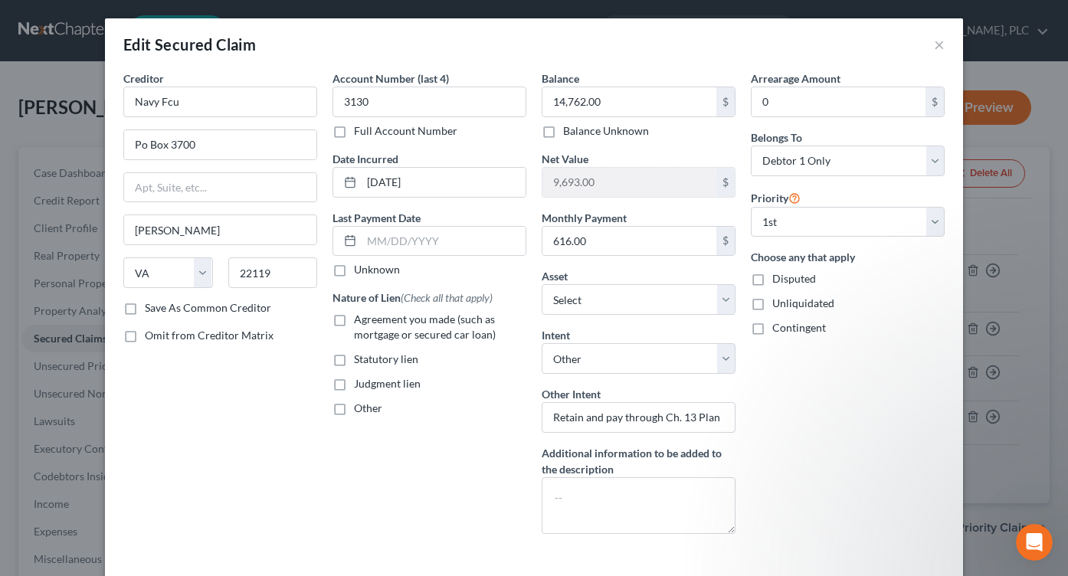
click at [354, 319] on label "Agreement you made (such as mortgage or secured car loan)" at bounding box center [440, 327] width 172 height 31
click at [360, 319] on input "Agreement you made (such as mortgage or secured car loan)" at bounding box center [365, 317] width 10 height 10
checkbox input "true"
click at [219, 113] on input "Navy Fcu" at bounding box center [220, 102] width 194 height 31
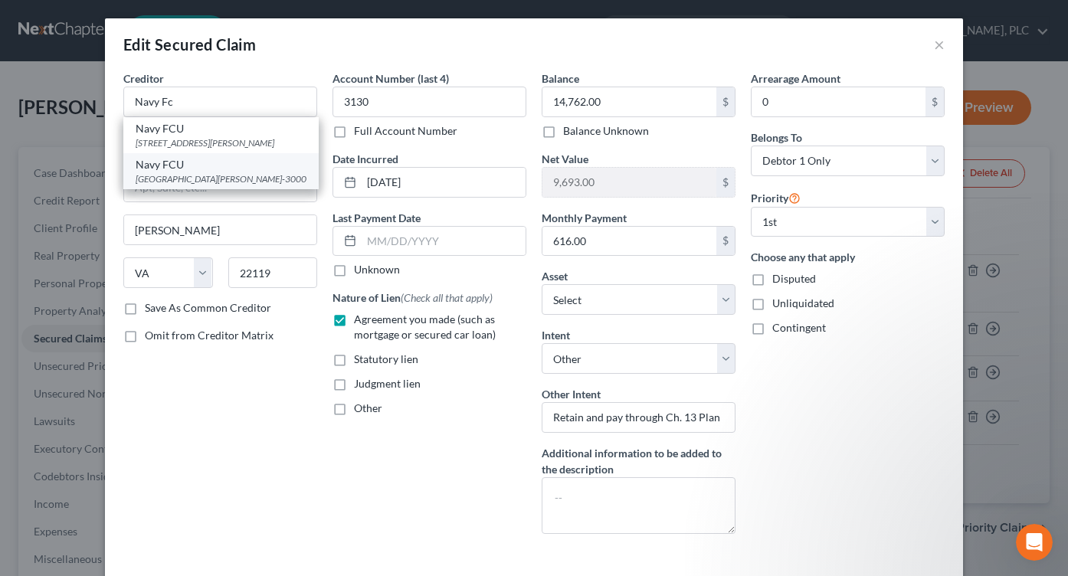
click at [214, 179] on div "[GEOGRAPHIC_DATA][PERSON_NAME]-3000" at bounding box center [221, 178] width 171 height 13
type input "Navy FCU"
type input "PO Box 3000"
type input "22119-3000"
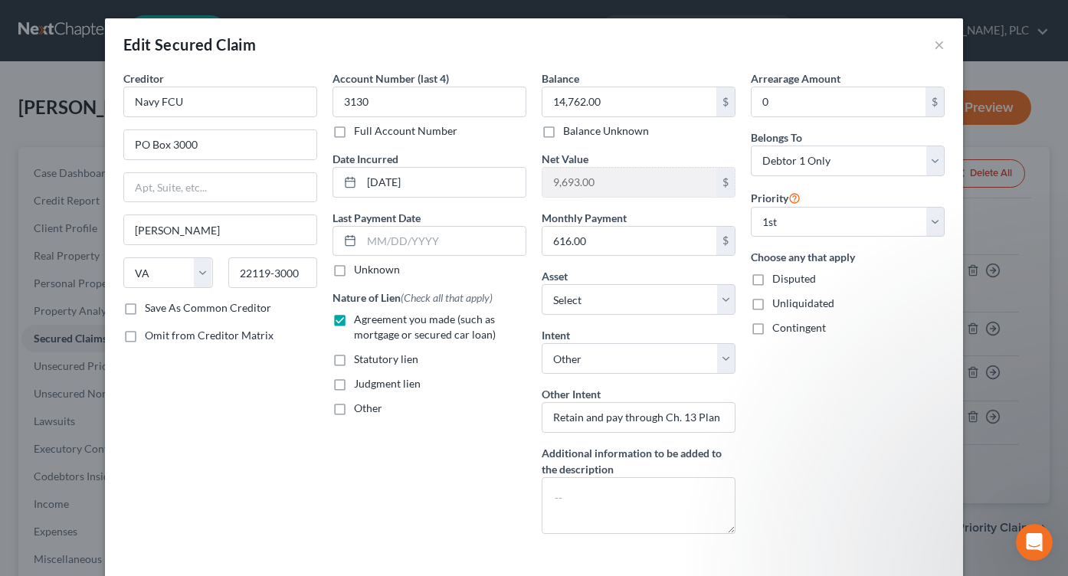
click at [388, 466] on div "Account Number (last 4) 3130 Full Account Number Date Incurred [DATE] Last Paym…" at bounding box center [429, 308] width 209 height 476
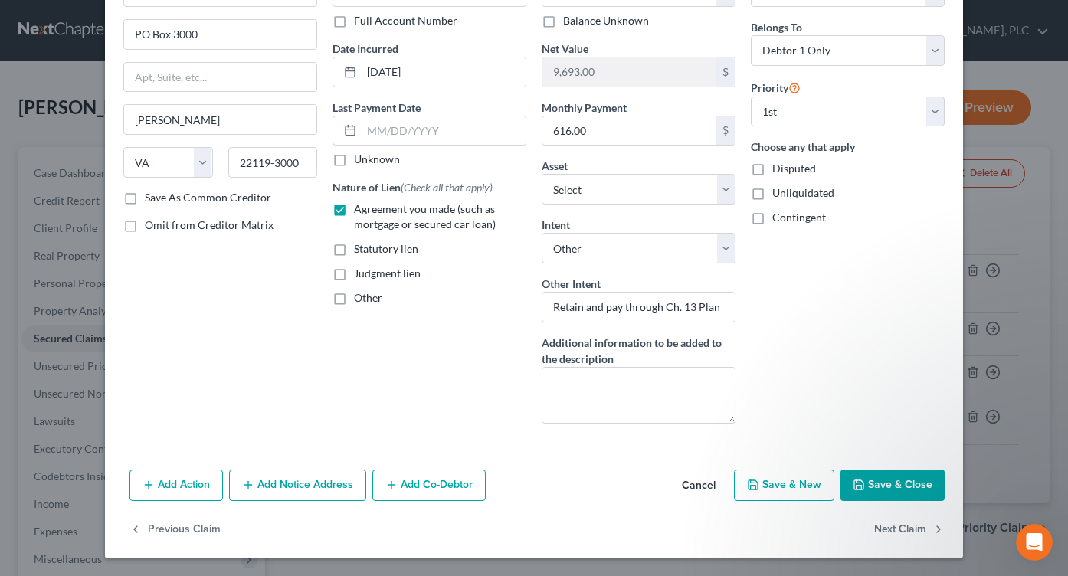
click at [326, 490] on button "Add Notice Address" at bounding box center [297, 486] width 137 height 32
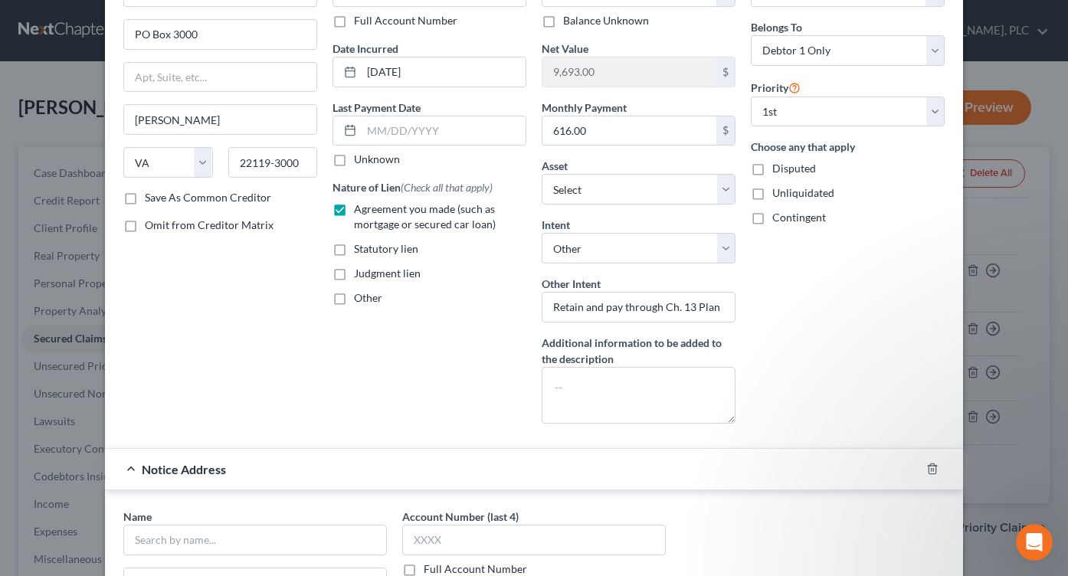
click at [393, 392] on div "Account Number (last 4) 3130 Full Account Number Date Incurred [DATE] Last Paym…" at bounding box center [429, 198] width 209 height 476
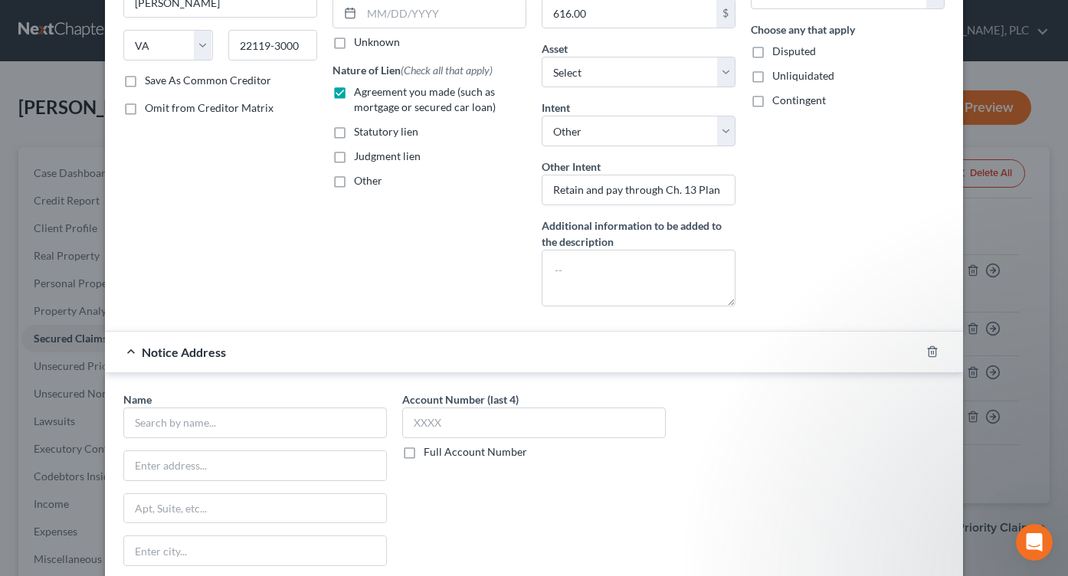
scroll to position [264, 0]
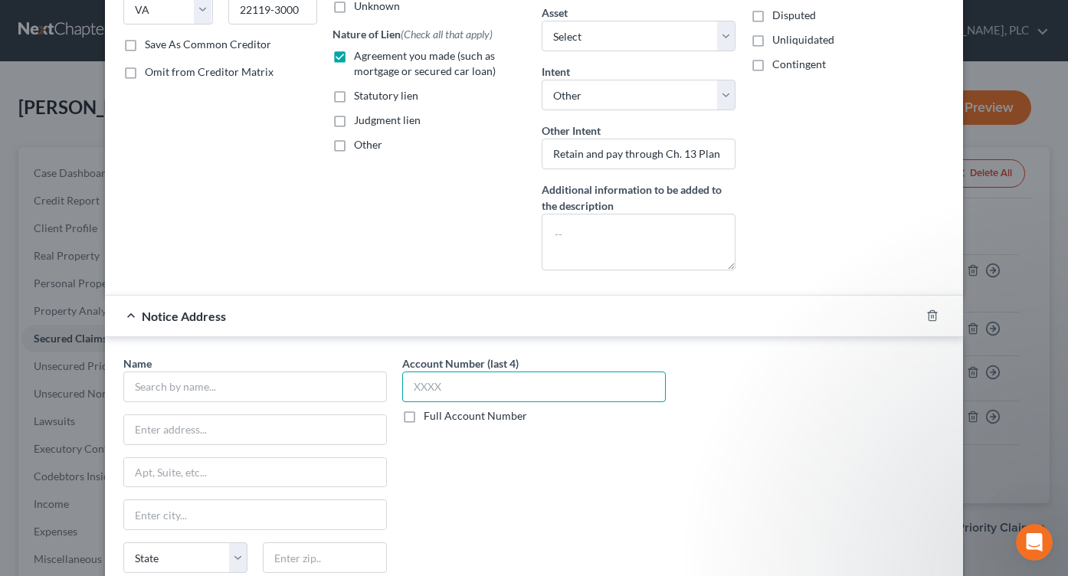
click at [517, 394] on input "text" at bounding box center [534, 387] width 264 height 31
type input "3130"
click at [549, 490] on div "Account Number (last 4) 3130 Full Account Number" at bounding box center [534, 484] width 279 height 257
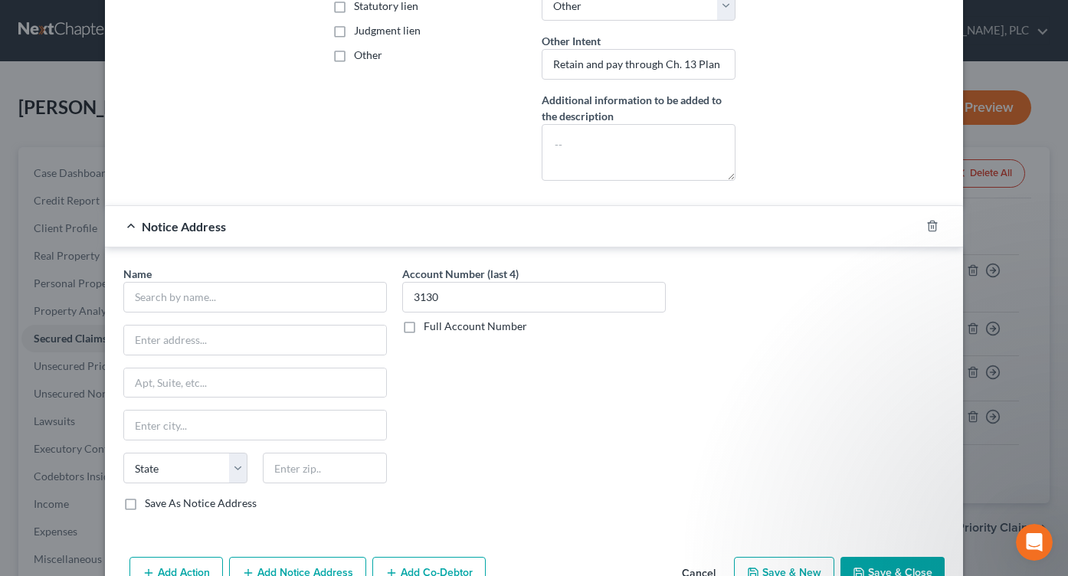
scroll to position [363, 0]
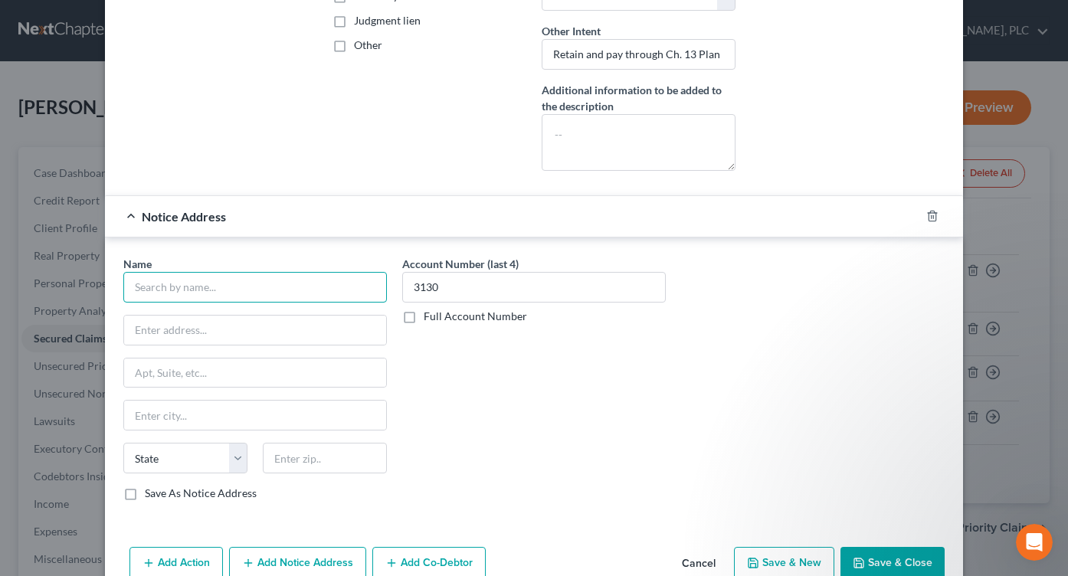
click at [304, 292] on input "text" at bounding box center [255, 287] width 264 height 31
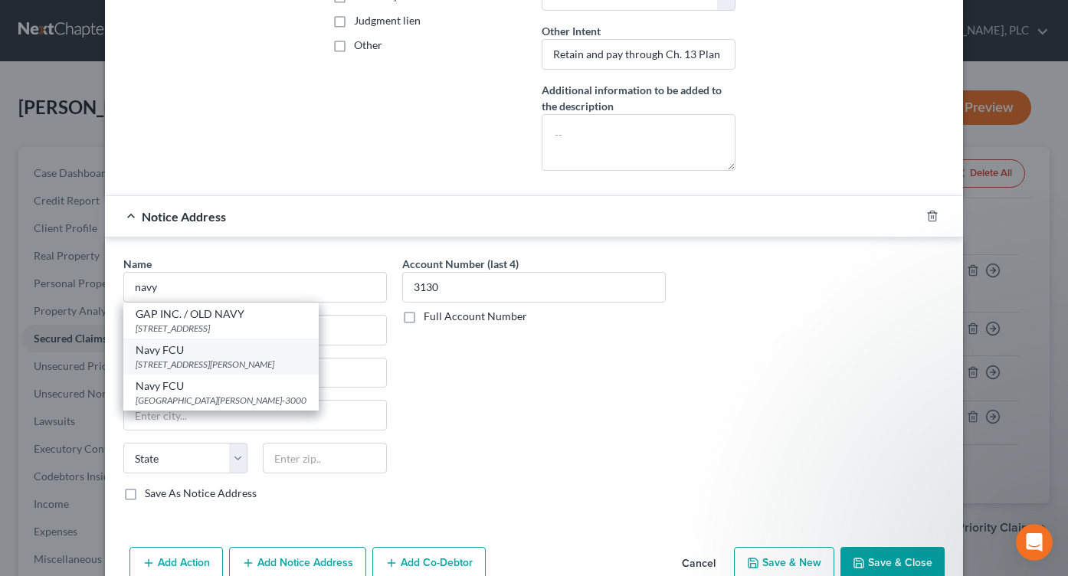
click at [273, 370] on div "[STREET_ADDRESS][PERSON_NAME]" at bounding box center [221, 364] width 171 height 13
type input "Navy FCU"
type input "PO Box 3501"
type input "[PERSON_NAME]"
select select "48"
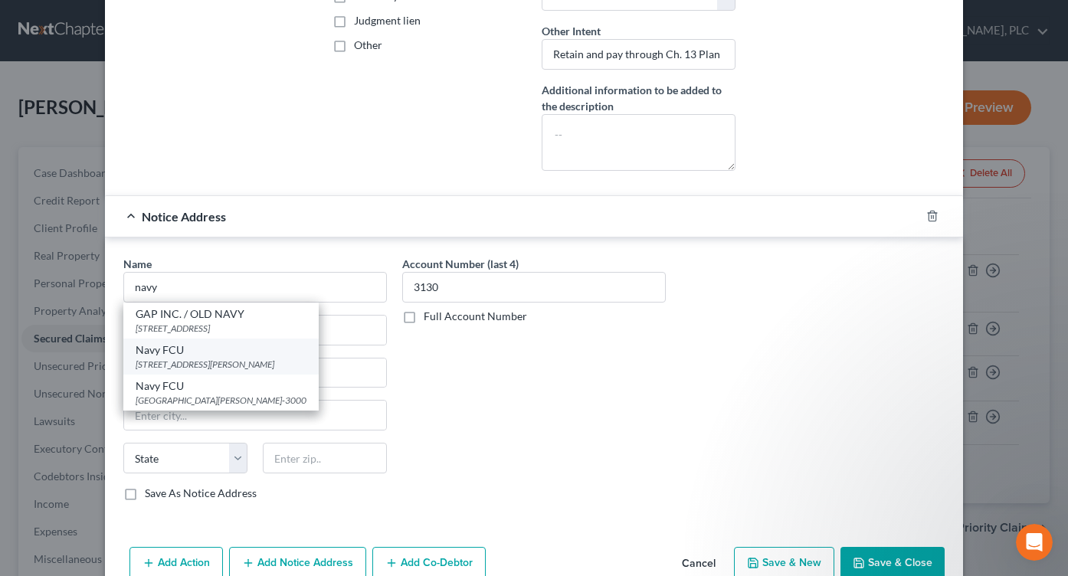
type input "22119-3501"
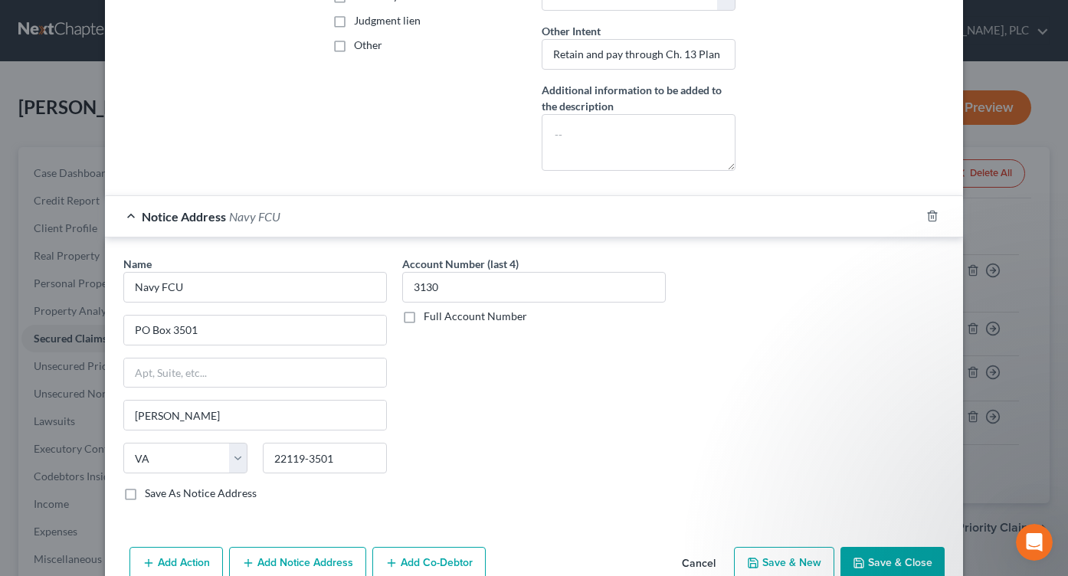
click at [870, 549] on button "Save & Close" at bounding box center [893, 563] width 104 height 32
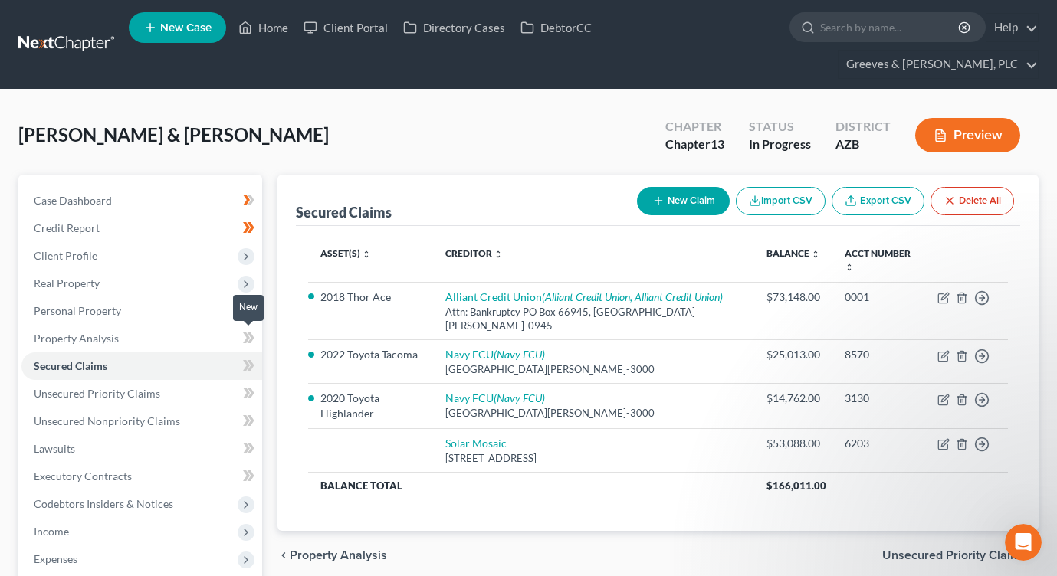
click at [245, 360] on icon at bounding box center [246, 365] width 7 height 11
click at [246, 411] on icon at bounding box center [248, 420] width 11 height 19
click at [146, 415] on span "Unsecured Nonpriority Claims" at bounding box center [107, 421] width 146 height 13
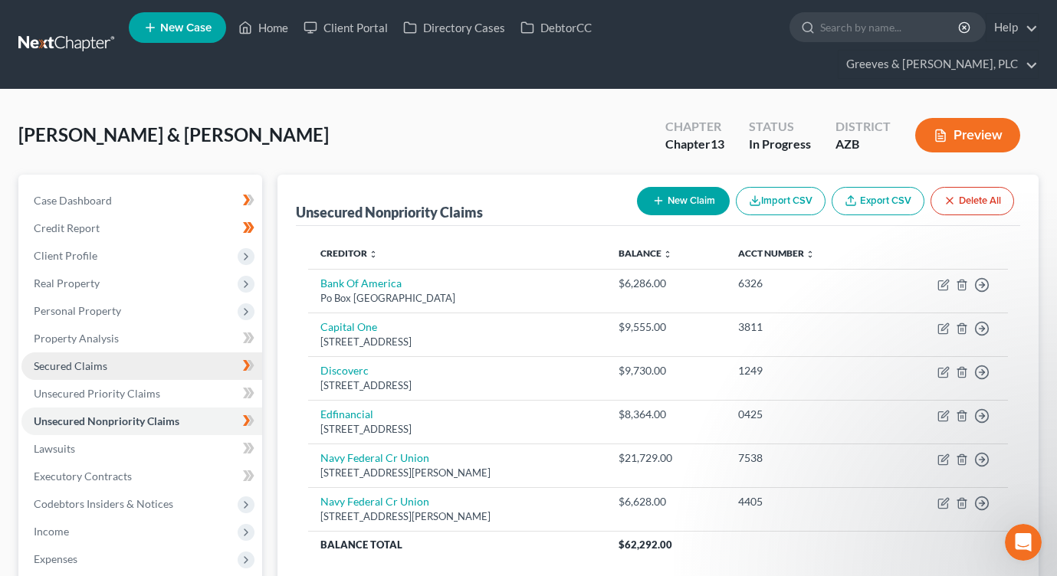
click at [195, 352] on link "Secured Claims" at bounding box center [141, 366] width 241 height 28
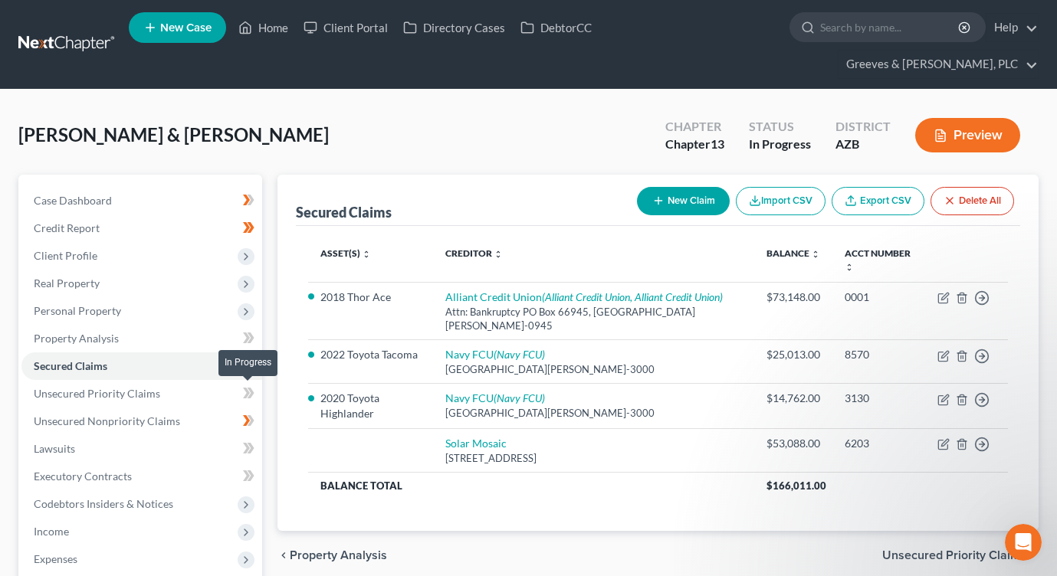
click at [245, 411] on icon at bounding box center [248, 420] width 11 height 19
click at [248, 411] on icon at bounding box center [248, 420] width 11 height 19
click at [245, 411] on icon at bounding box center [248, 420] width 11 height 19
click at [165, 415] on span "Unsecured Nonpriority Claims" at bounding box center [107, 421] width 146 height 13
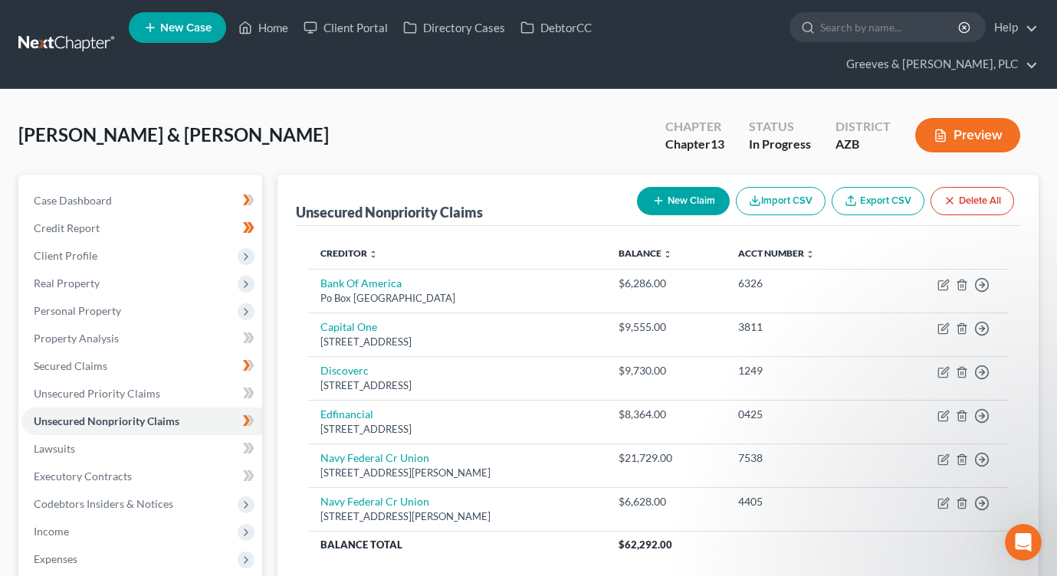
click at [395, 108] on div "[PERSON_NAME] & [PERSON_NAME] Upgraded Chapter Chapter 13 Status In Progress Di…" at bounding box center [528, 141] width 1020 height 67
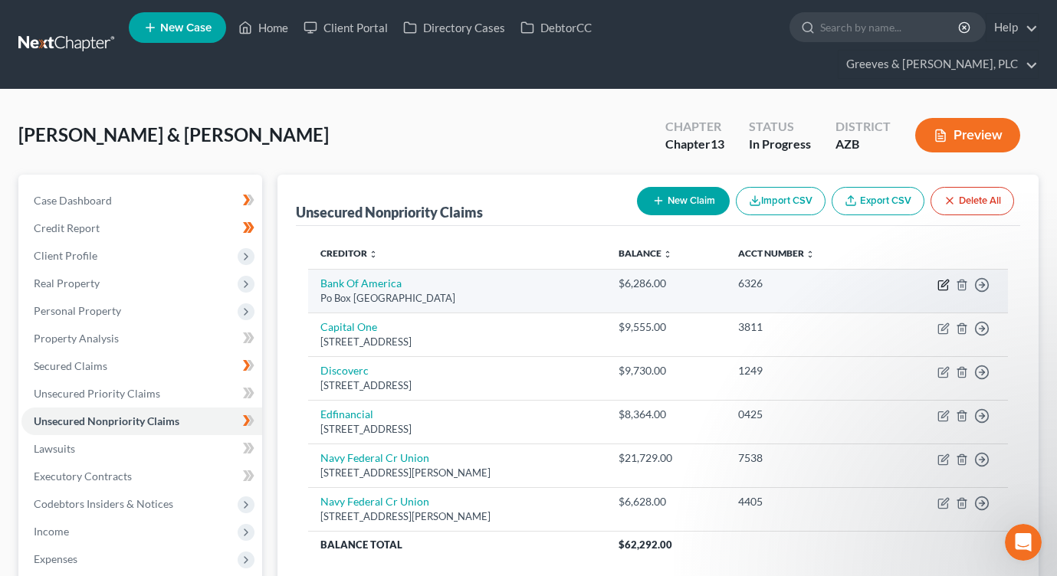
click at [945, 280] on icon "button" at bounding box center [944, 283] width 7 height 7
select select "45"
select select "2"
select select "0"
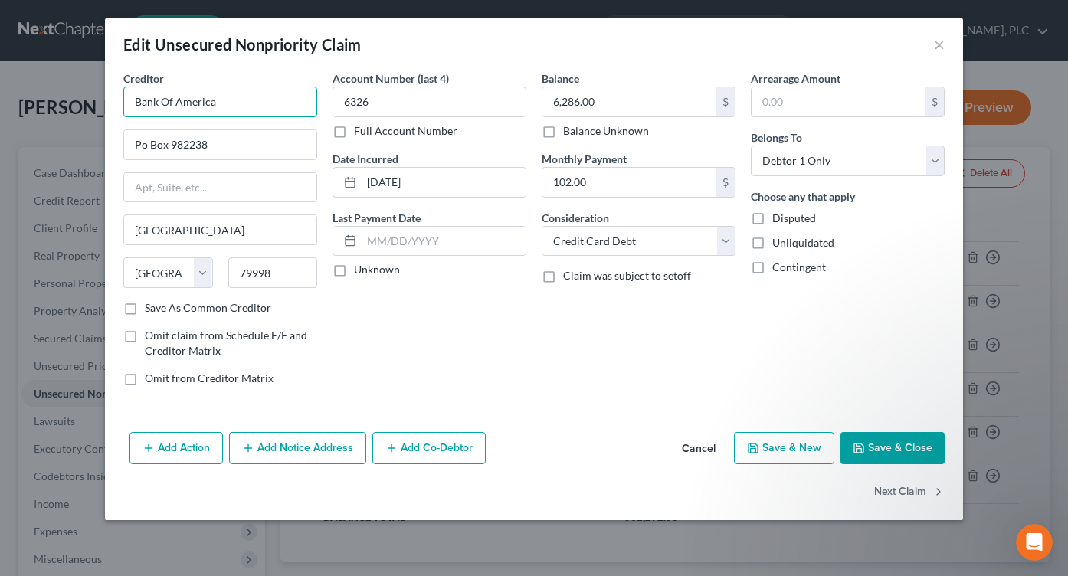
click at [275, 106] on input "Bank Of America" at bounding box center [220, 102] width 194 height 31
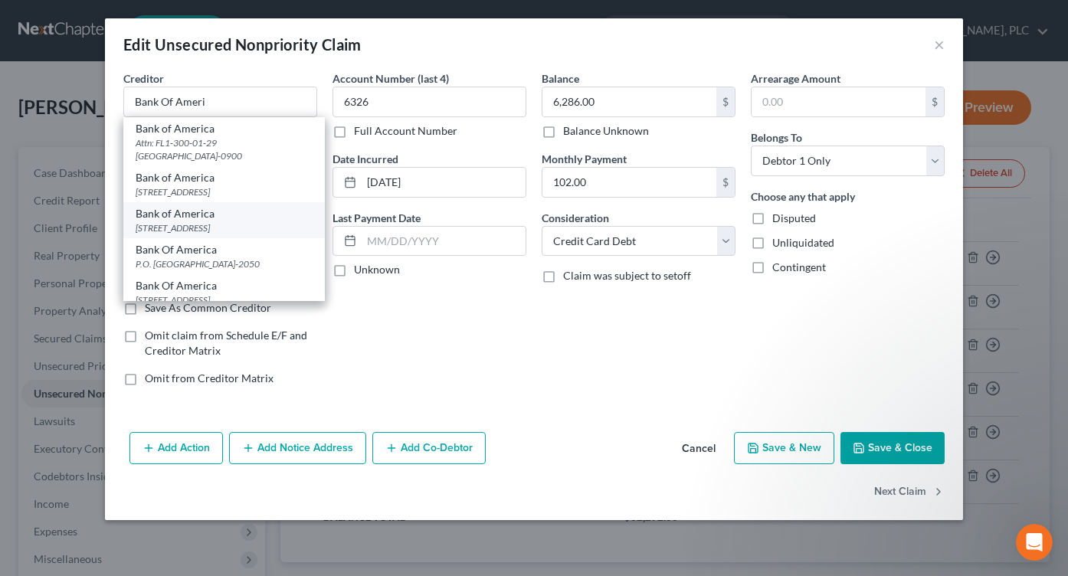
click at [254, 227] on div "[STREET_ADDRESS]" at bounding box center [224, 227] width 177 height 13
type input "Bank of America"
type input "PO Box 15284"
type input "Wilmington"
select select "7"
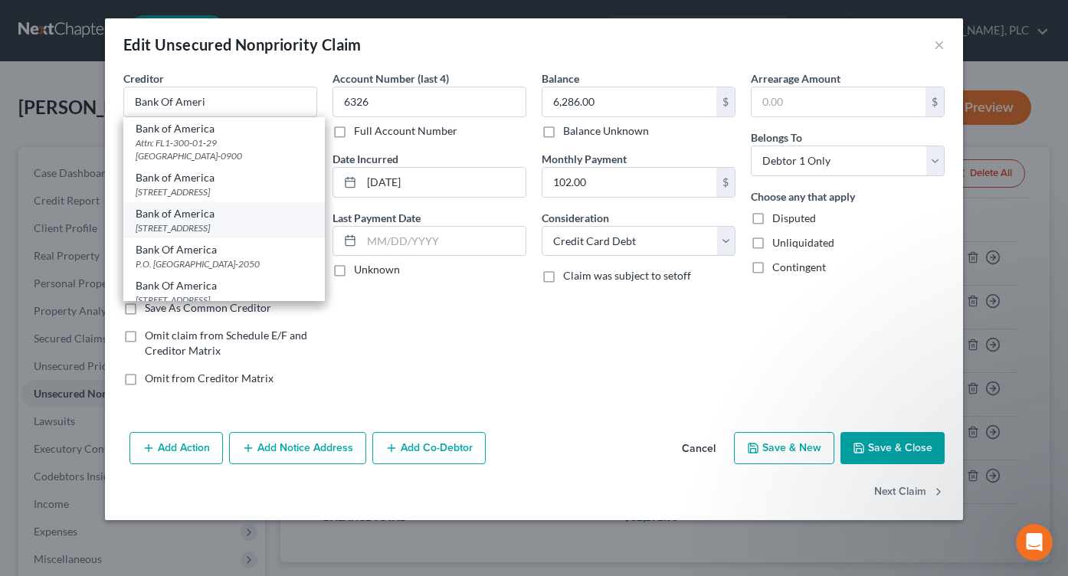
type input "19850"
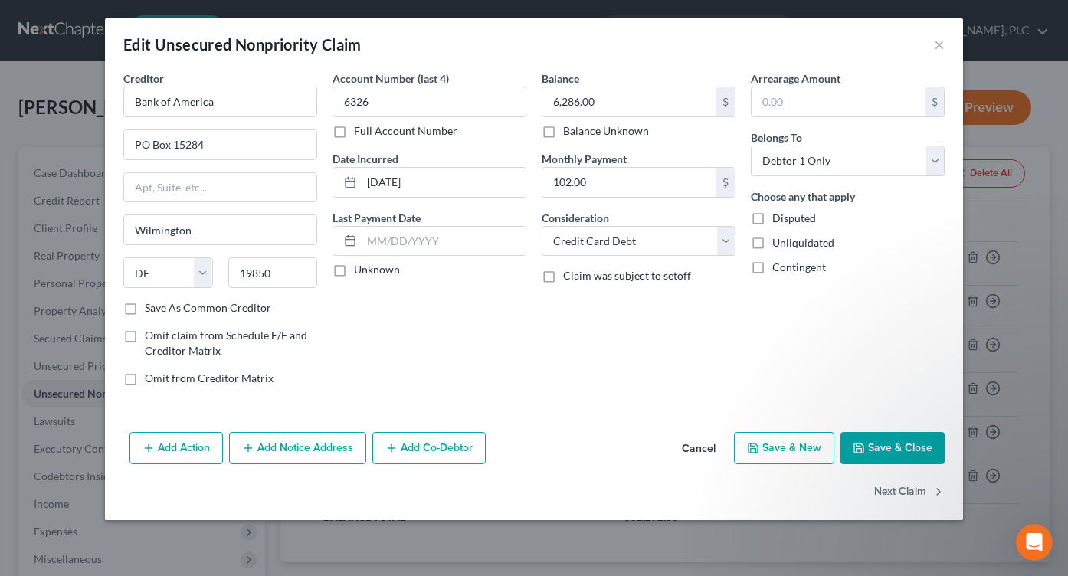
click at [310, 452] on button "Add Notice Address" at bounding box center [297, 448] width 137 height 32
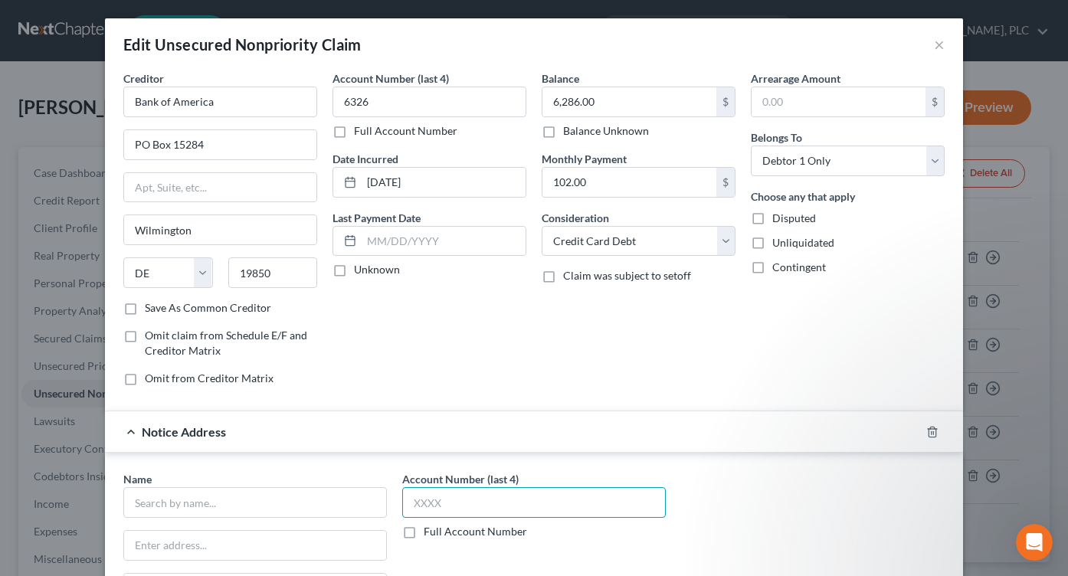
click at [516, 508] on input "text" at bounding box center [534, 502] width 264 height 31
type input "6326"
click at [477, 390] on div "Account Number (last 4) 6326 Full Account Number Date Incurred [DATE] Last Paym…" at bounding box center [429, 234] width 209 height 328
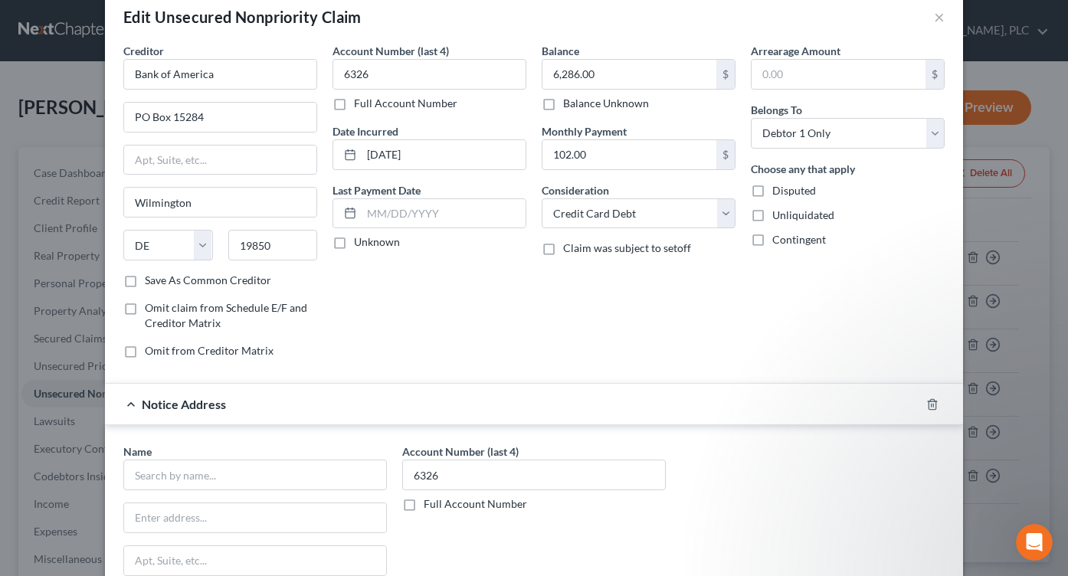
scroll to position [31, 0]
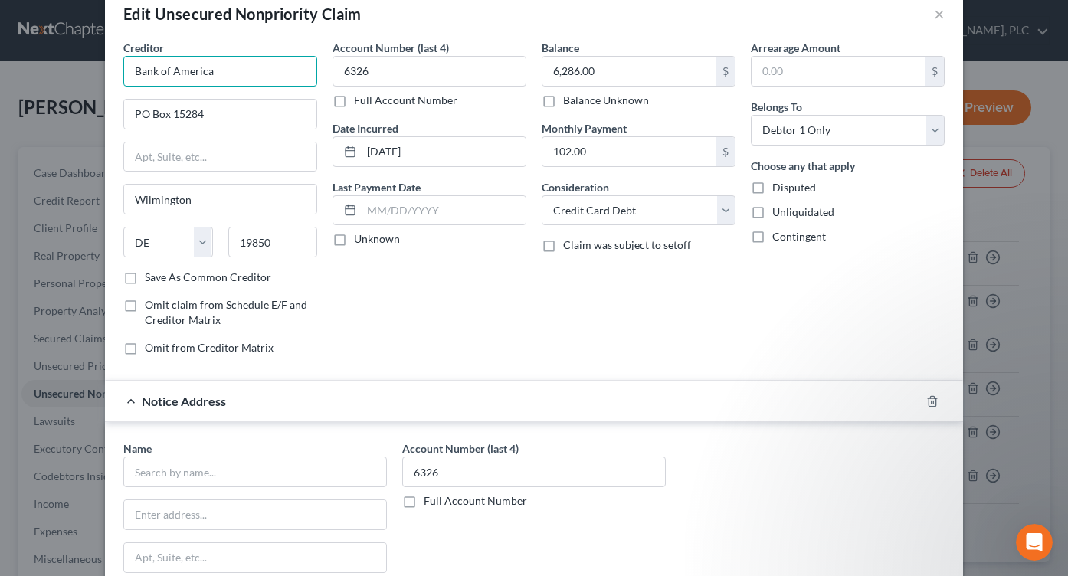
drag, startPoint x: 211, startPoint y: 79, endPoint x: 117, endPoint y: 74, distance: 93.6
click at [123, 74] on input "Bank of America" at bounding box center [220, 71] width 194 height 31
click at [305, 484] on input "text" at bounding box center [255, 472] width 264 height 31
paste input "Bank of America"
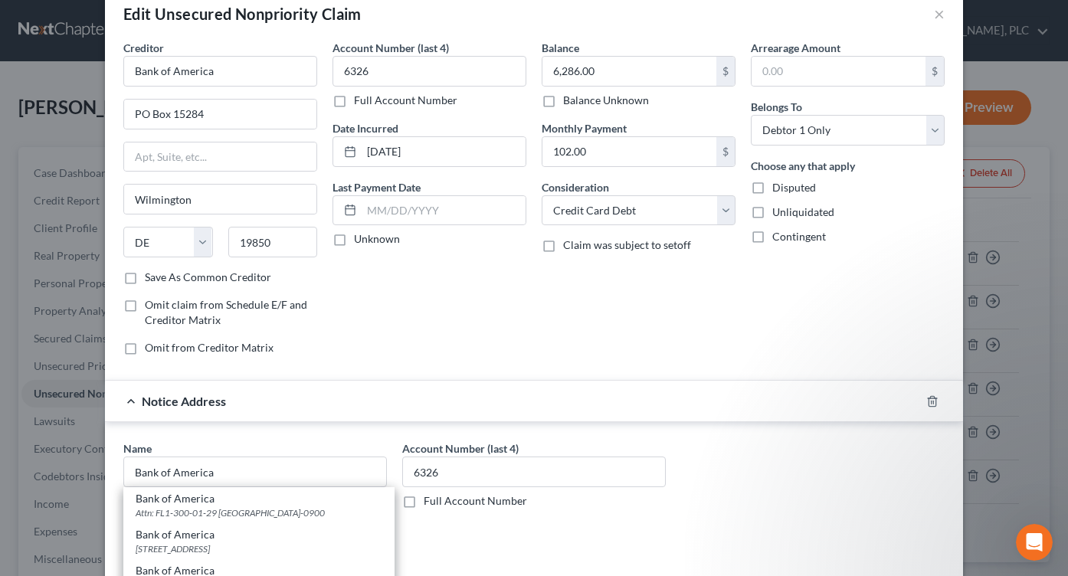
click at [495, 331] on div "Account Number (last 4) 6326 Full Account Number Date Incurred [DATE] Last Paym…" at bounding box center [429, 204] width 209 height 328
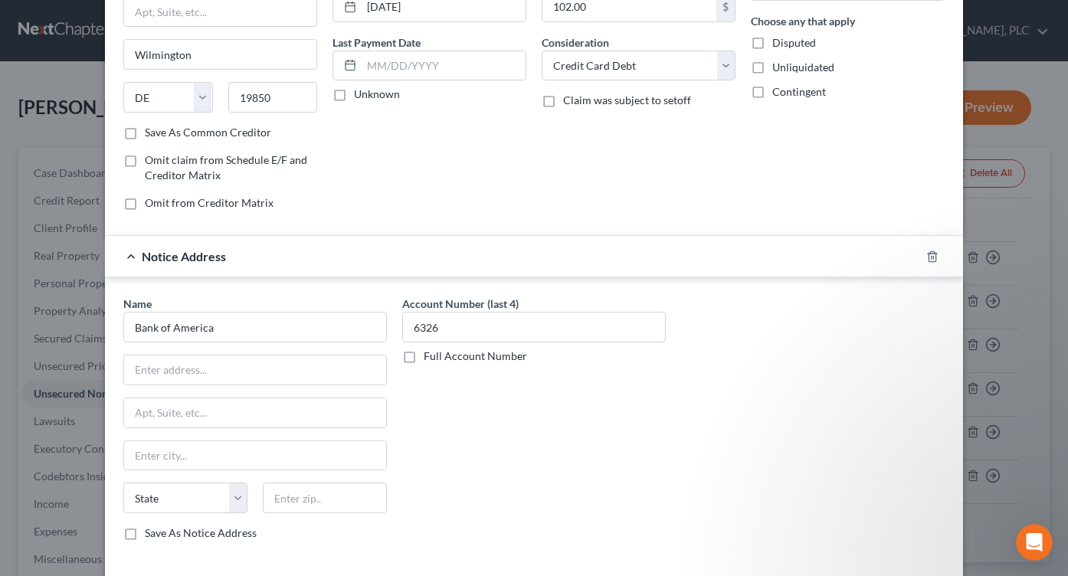
scroll to position [215, 0]
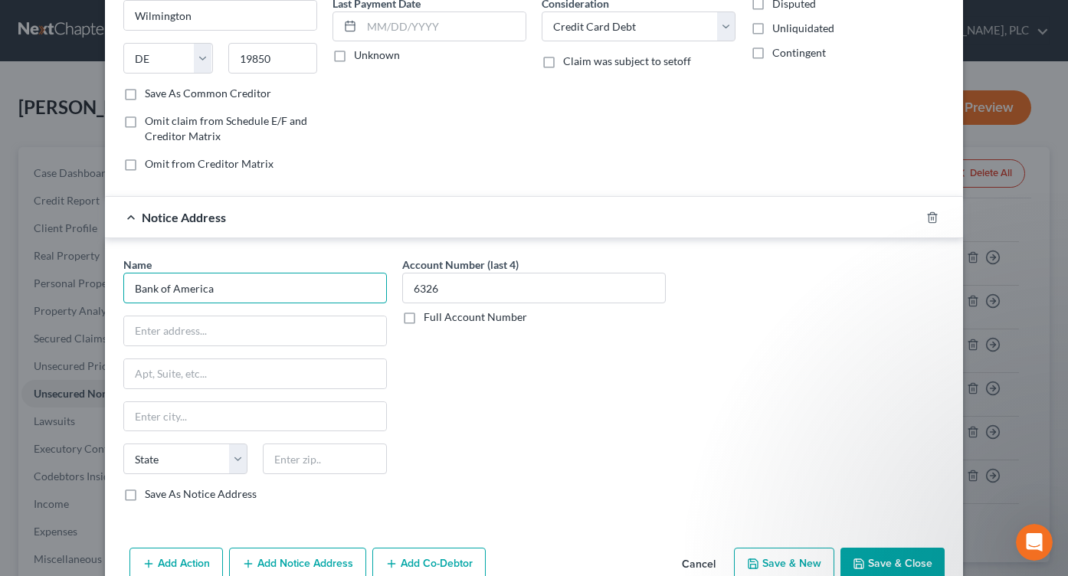
click at [300, 288] on input "Bank of America" at bounding box center [255, 288] width 264 height 31
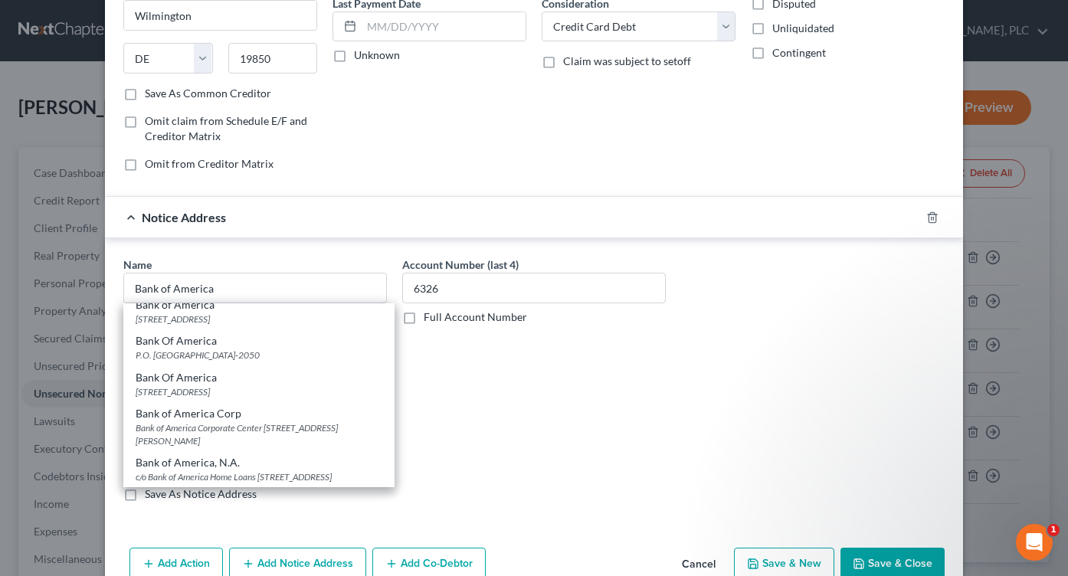
scroll to position [91, 0]
click at [332, 385] on div "[STREET_ADDRESS]" at bounding box center [259, 391] width 247 height 13
type input "Bank Of America"
type input "PO Box 982234"
type input "[GEOGRAPHIC_DATA]"
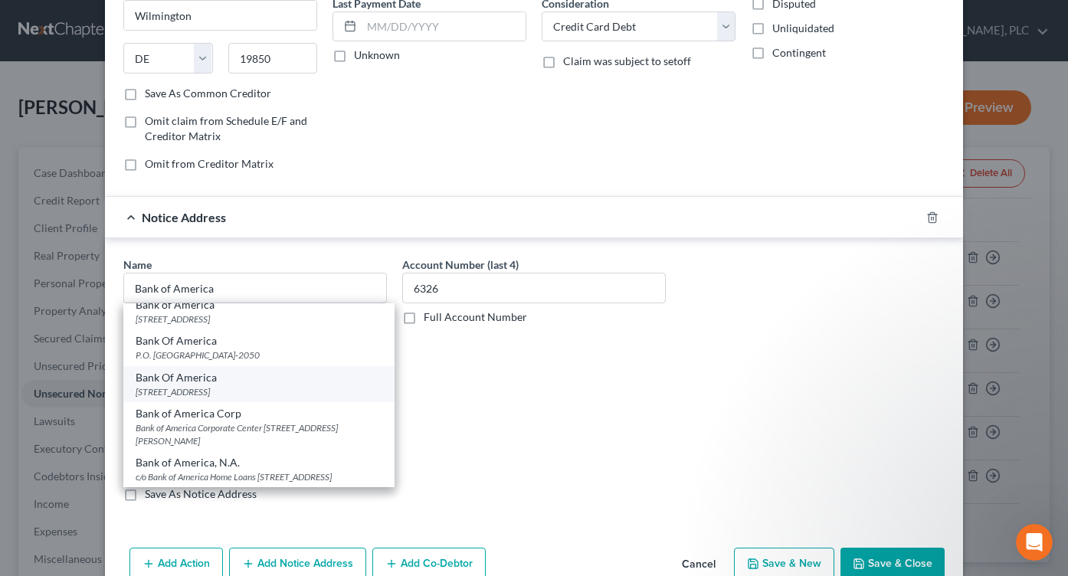
select select "45"
type input "79998-2234"
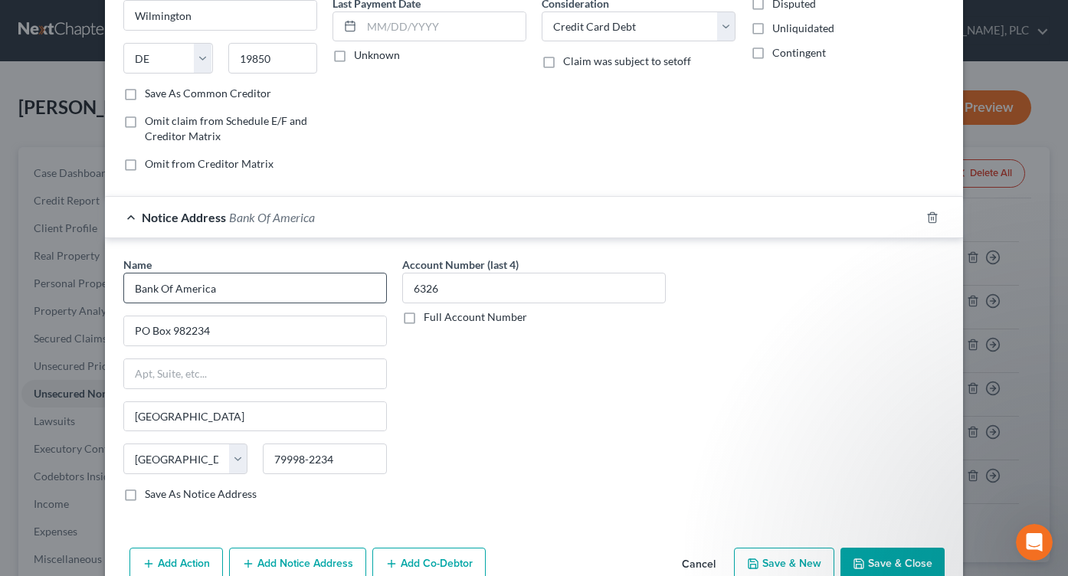
scroll to position [0, 0]
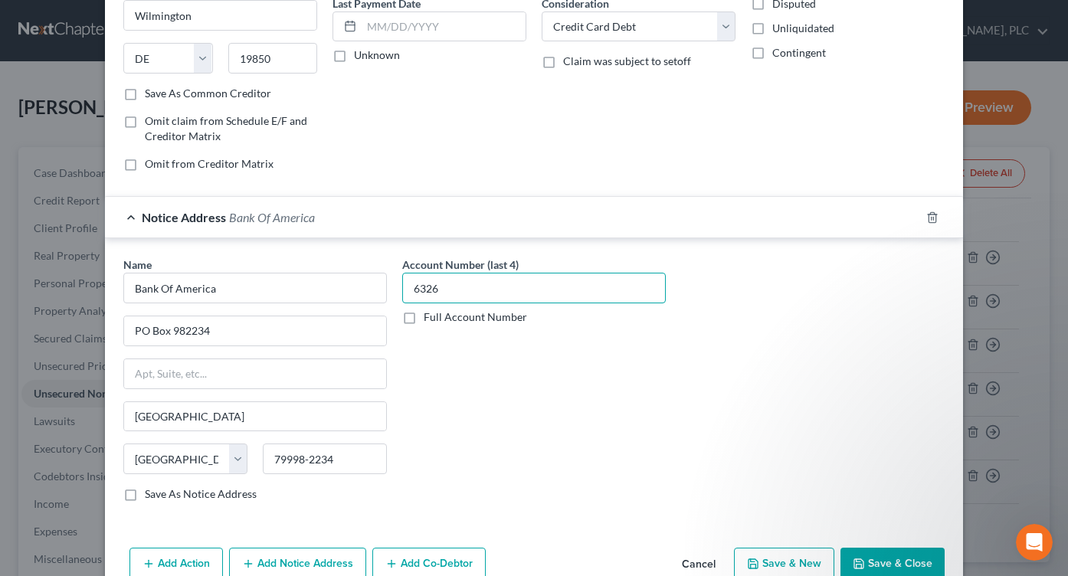
drag, startPoint x: 441, startPoint y: 287, endPoint x: 407, endPoint y: 287, distance: 34.5
click at [407, 287] on input "6326" at bounding box center [534, 288] width 264 height 31
click at [470, 454] on div "Account Number (last 4) 6326 Full Account Number" at bounding box center [534, 385] width 279 height 257
click at [457, 198] on div "Notice Address Bank Of America" at bounding box center [512, 217] width 815 height 41
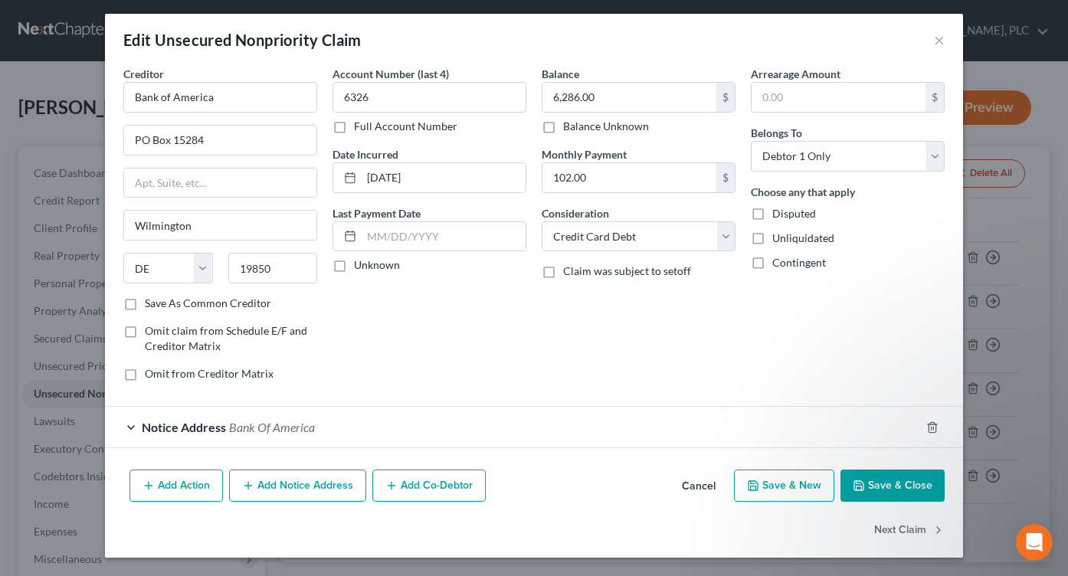
scroll to position [5, 0]
click at [329, 493] on button "Add Notice Address" at bounding box center [297, 486] width 137 height 32
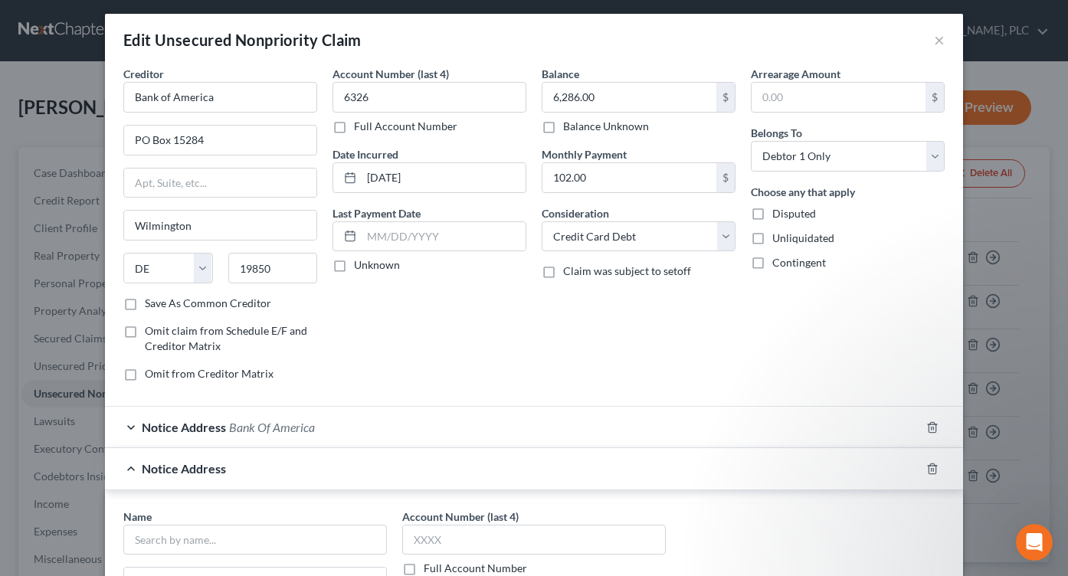
click at [495, 365] on div "Account Number (last 4) 6326 Full Account Number Date Incurred [DATE] Last Paym…" at bounding box center [429, 230] width 209 height 328
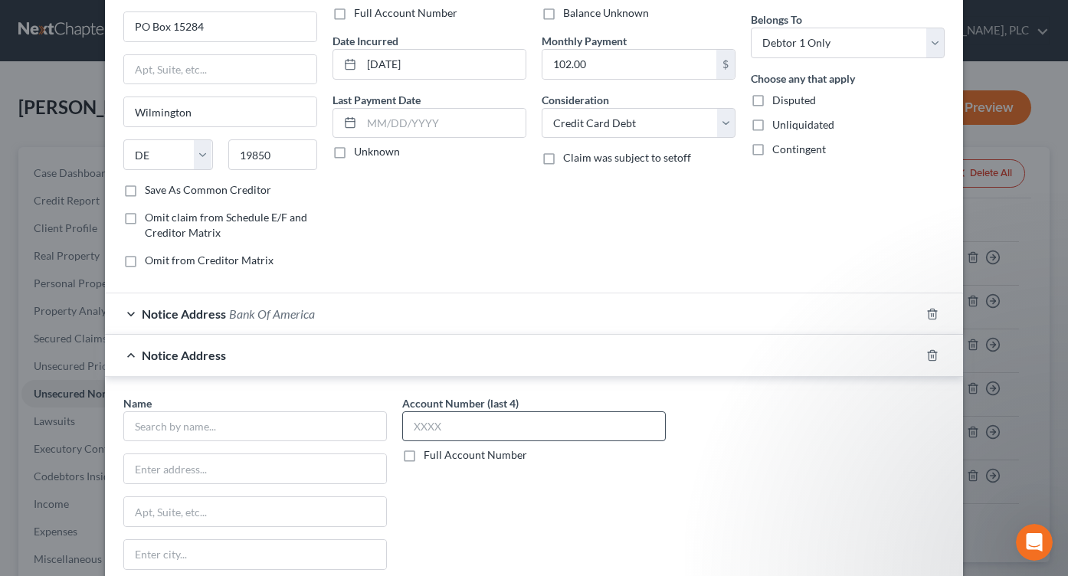
scroll to position [219, 0]
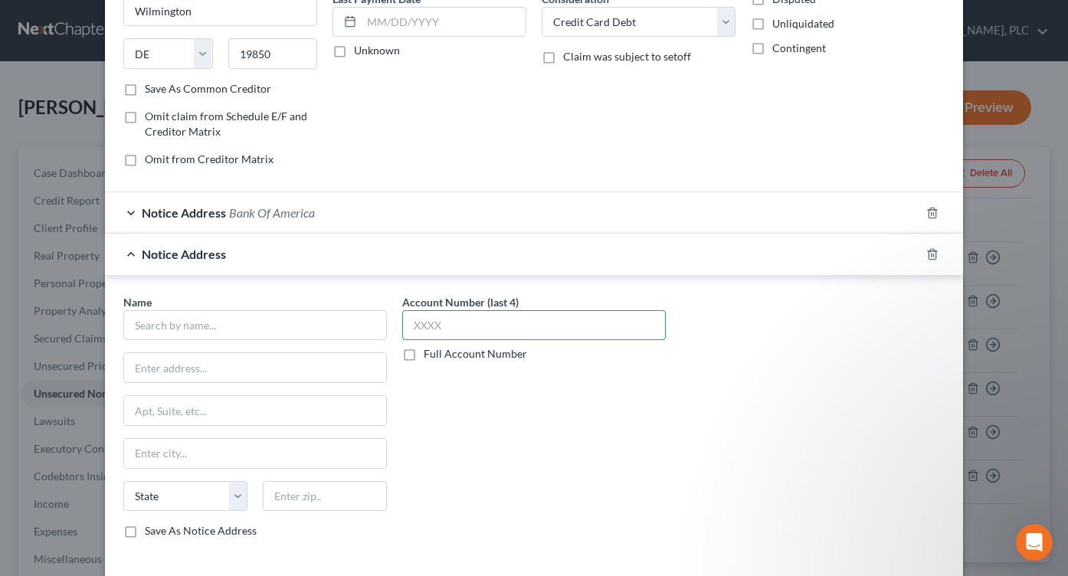
click at [482, 327] on input "text" at bounding box center [534, 325] width 264 height 31
paste input "6326"
type input "6326"
click at [428, 209] on div "Notice Address Bank Of America" at bounding box center [512, 212] width 815 height 41
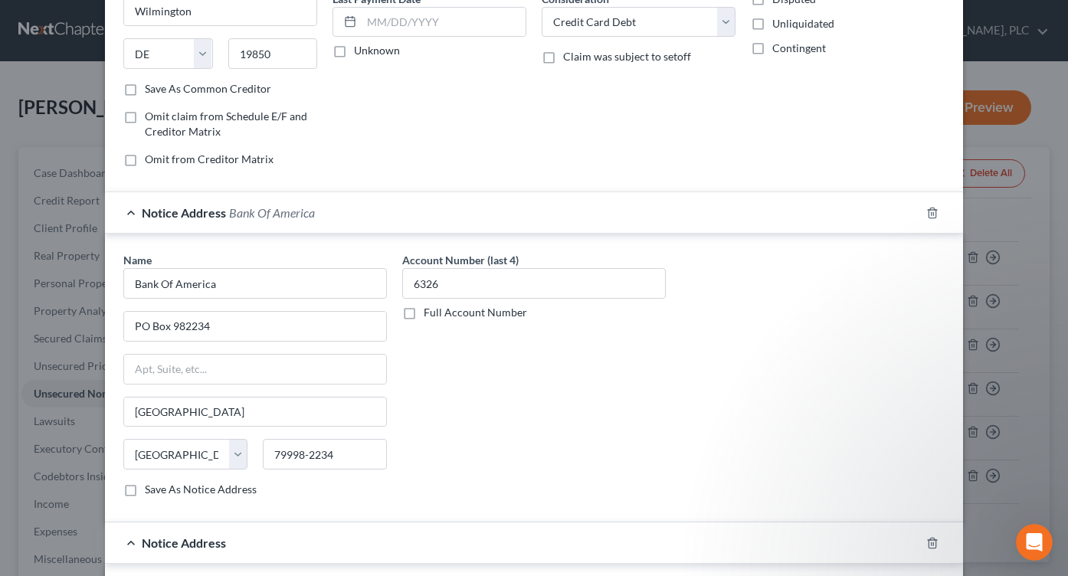
click at [425, 207] on div "Notice Address Bank Of America" at bounding box center [512, 212] width 815 height 41
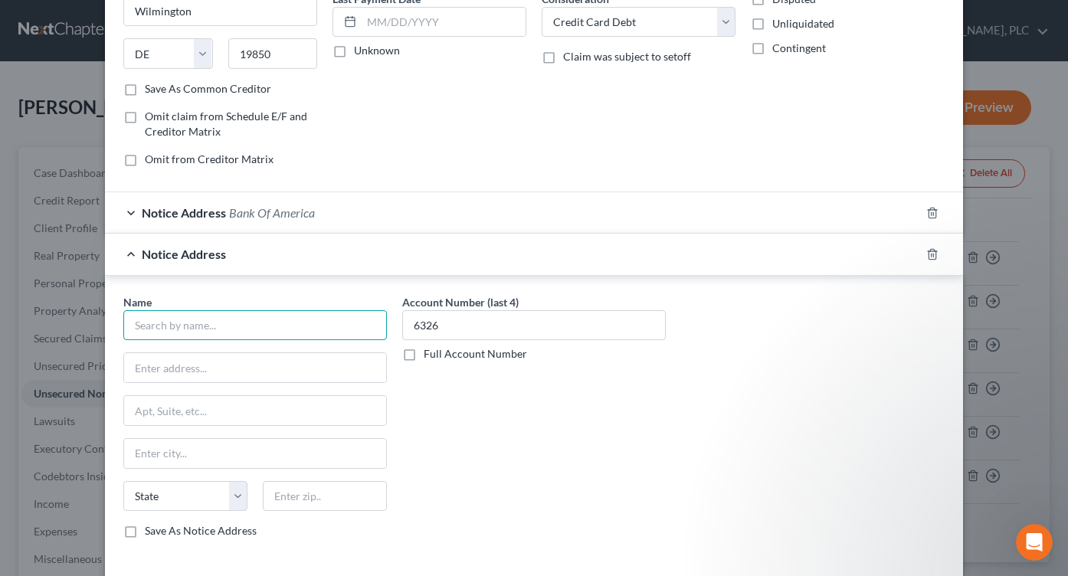
click at [302, 336] on input "text" at bounding box center [255, 325] width 264 height 31
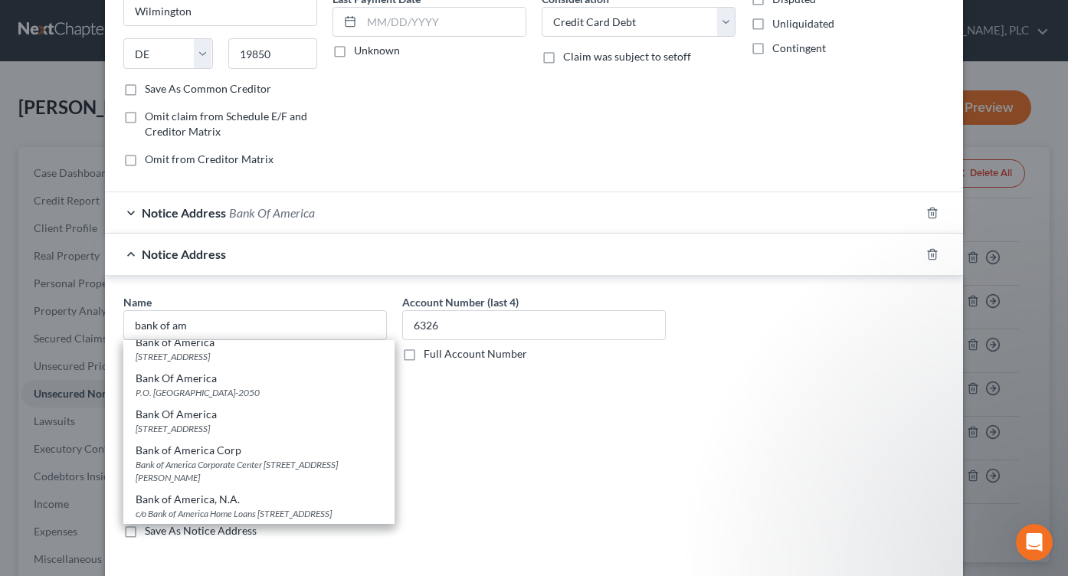
scroll to position [95, 0]
click at [334, 386] on div "P.O. [GEOGRAPHIC_DATA]-2050" at bounding box center [259, 392] width 247 height 13
type input "Bank Of America"
type input "P.O. Box 672050"
type input "[GEOGRAPHIC_DATA]"
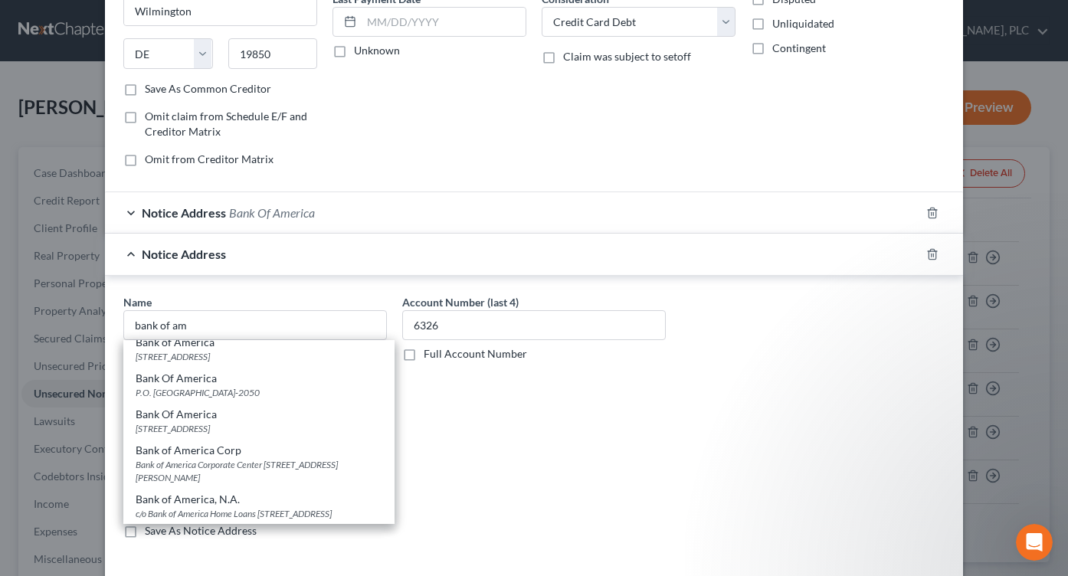
select select "45"
type input "75267-2050"
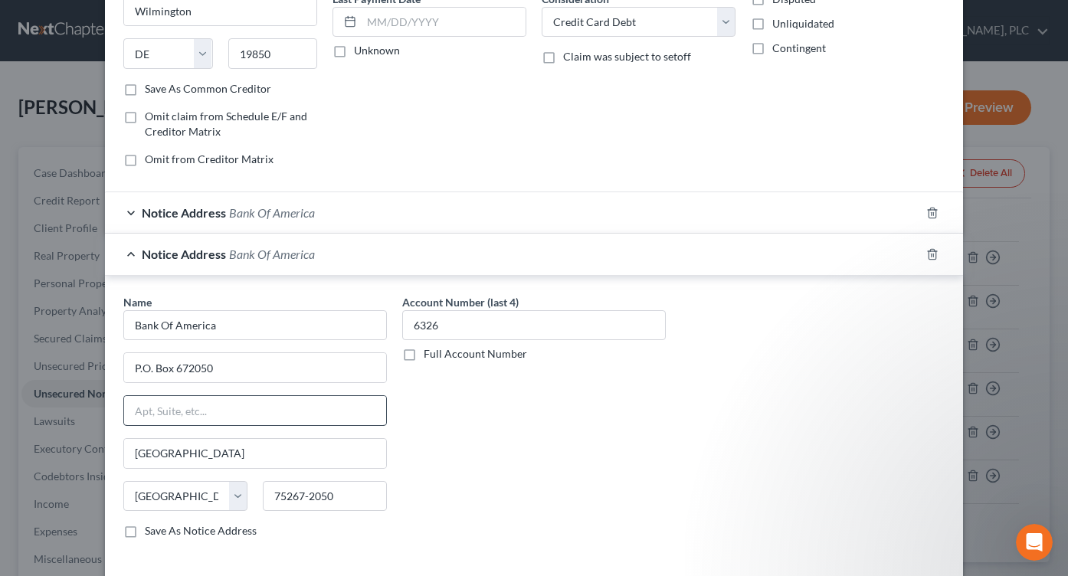
scroll to position [0, 0]
click at [549, 257] on div "Notice Address Bank Of America" at bounding box center [512, 254] width 815 height 41
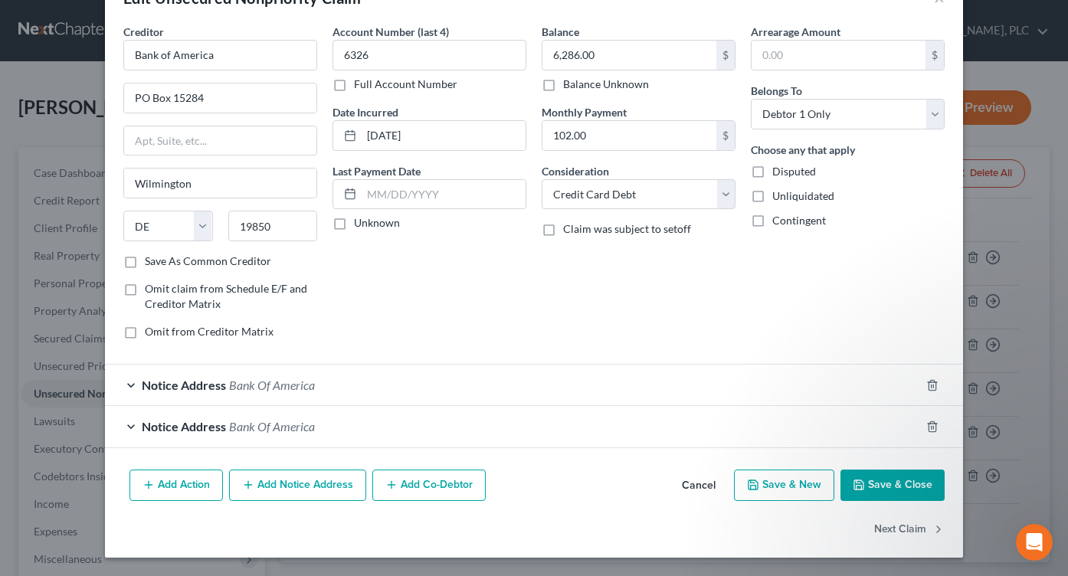
scroll to position [47, 0]
click at [865, 488] on button "Save & Close" at bounding box center [893, 486] width 104 height 32
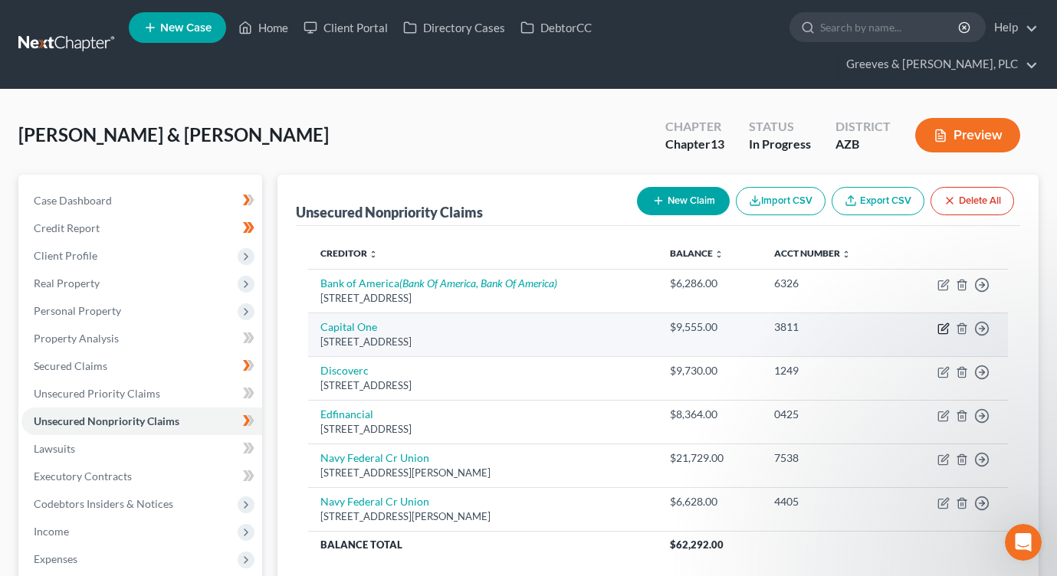
click at [942, 323] on icon "button" at bounding box center [944, 326] width 7 height 7
select select "46"
select select "0"
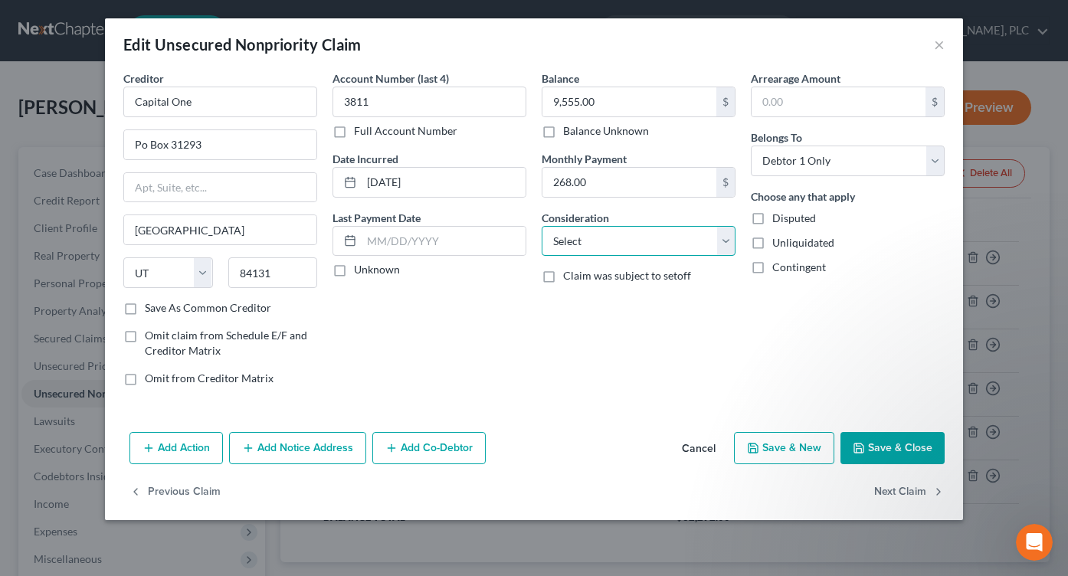
click at [726, 250] on select "Select Cable / Satellite Services Collection Agency Credit Card Debt Debt Couns…" at bounding box center [639, 241] width 194 height 31
select select "2"
click at [542, 226] on select "Select Cable / Satellite Services Collection Agency Credit Card Debt Debt Couns…" at bounding box center [639, 241] width 194 height 31
click at [889, 454] on button "Save & Close" at bounding box center [893, 448] width 104 height 32
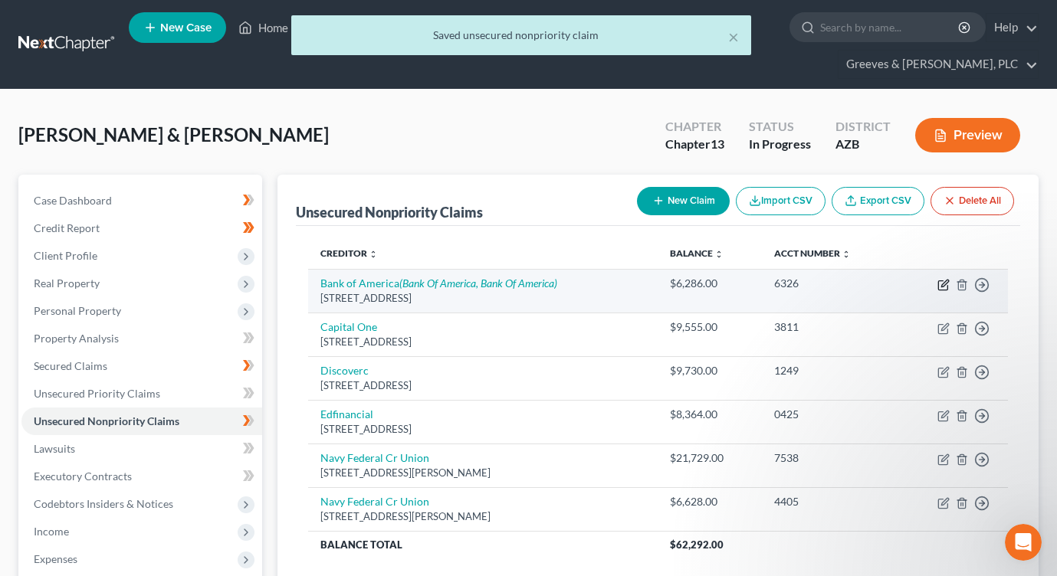
click at [938, 279] on icon "button" at bounding box center [943, 285] width 12 height 12
select select "7"
select select "2"
select select "0"
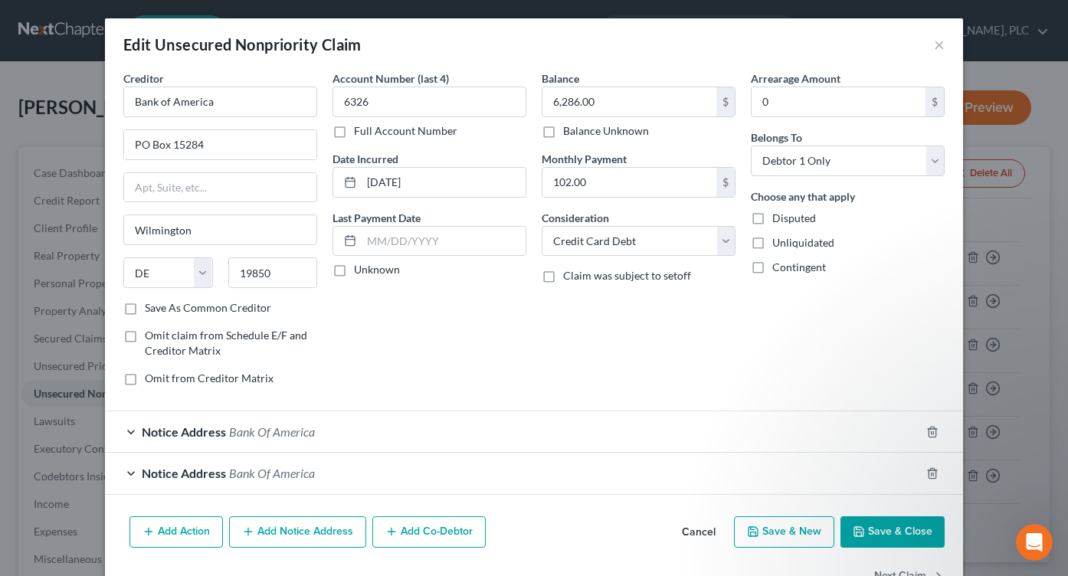
click at [873, 528] on button "Save & Close" at bounding box center [893, 532] width 104 height 32
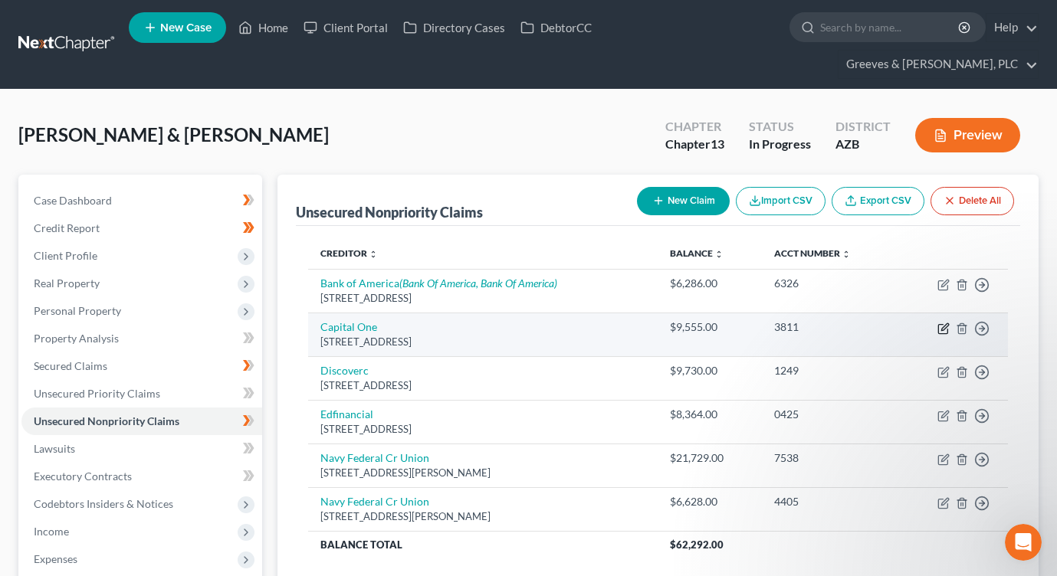
click at [940, 323] on icon "button" at bounding box center [943, 329] width 12 height 12
select select "46"
select select "2"
select select "0"
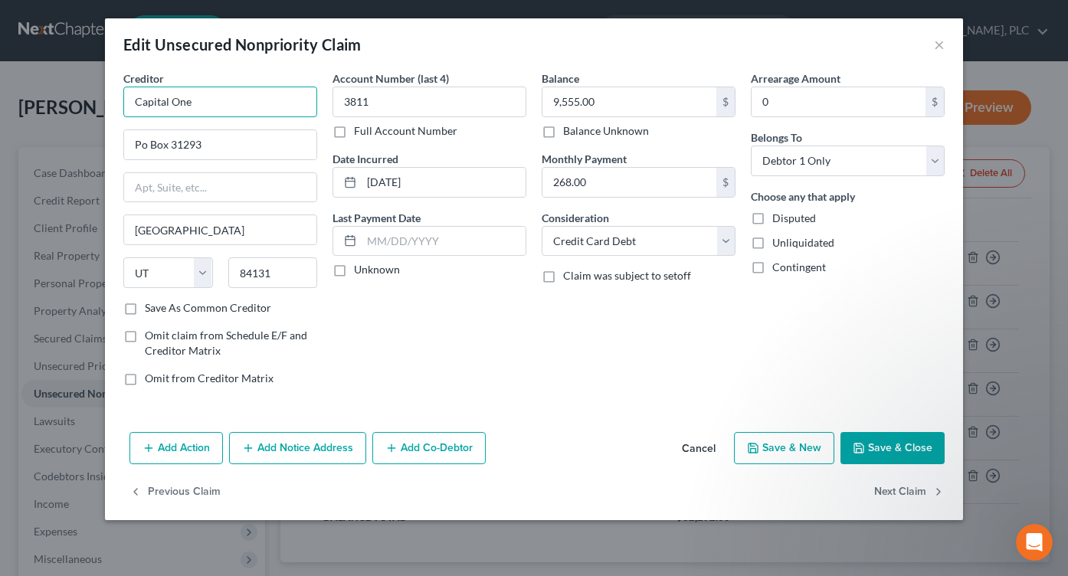
click at [262, 116] on input "Capital One" at bounding box center [220, 102] width 194 height 31
type input "Capital One"
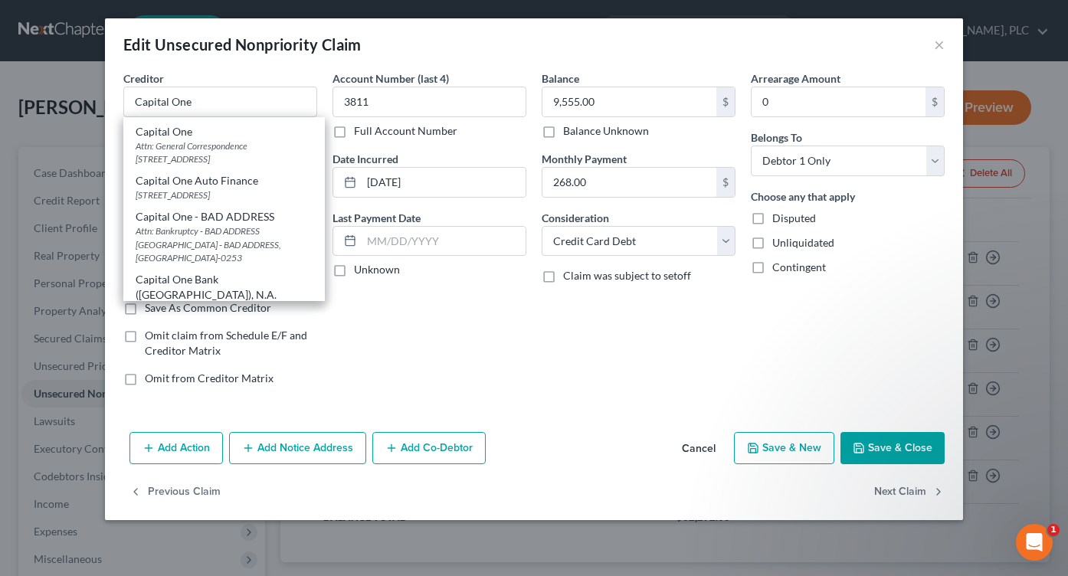
scroll to position [0, 0]
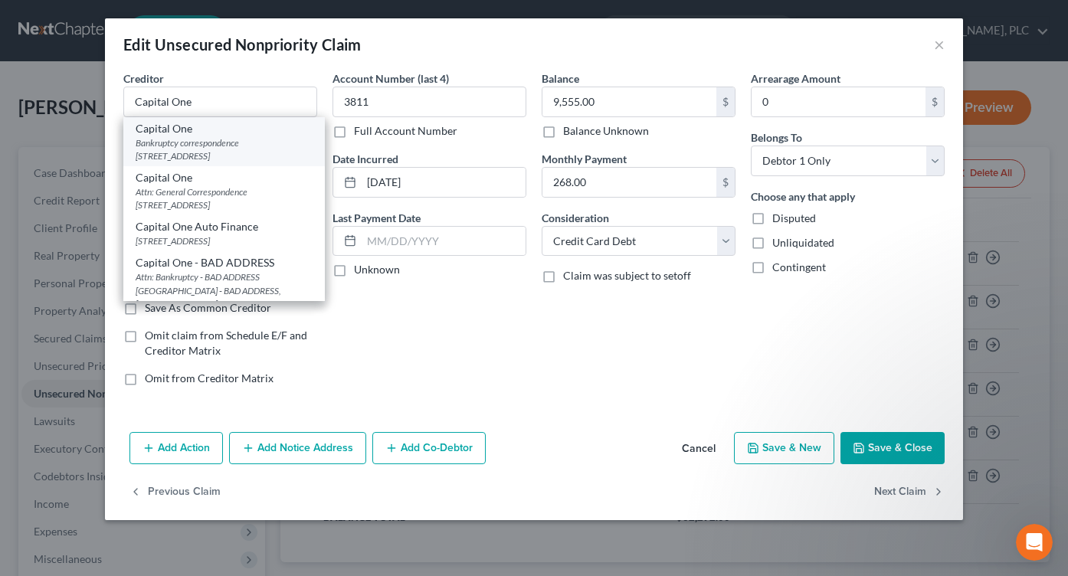
click at [278, 145] on div "Bankruptcy correspondence [STREET_ADDRESS]" at bounding box center [224, 149] width 177 height 26
type input "Bankruptcy correspondence"
type input "PO Box 5155"
type input "Norcross"
select select "10"
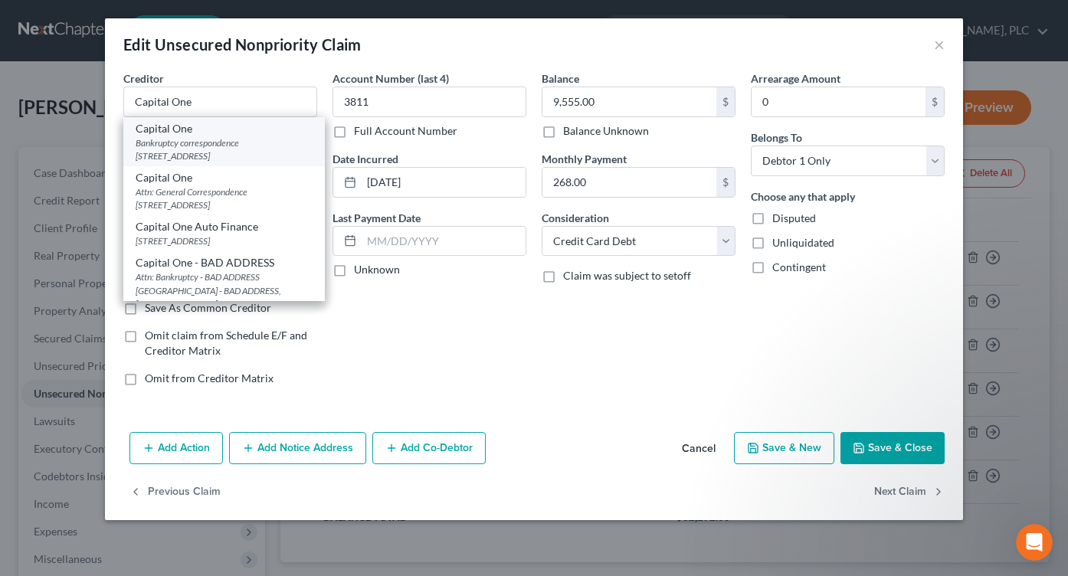
type input "30091-5155"
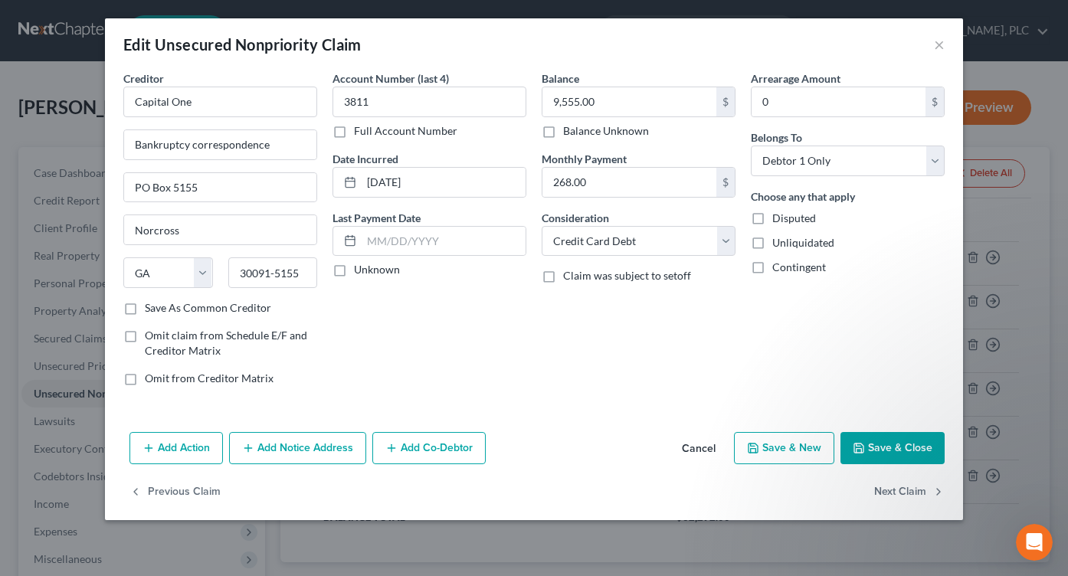
click at [339, 451] on button "Add Notice Address" at bounding box center [297, 448] width 137 height 32
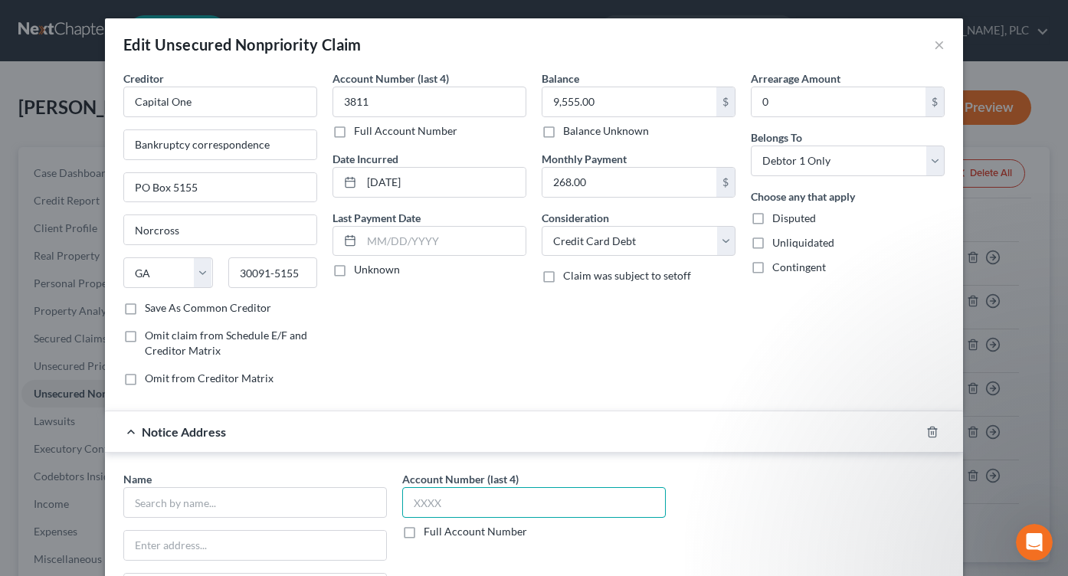
click at [503, 504] on input "text" at bounding box center [534, 502] width 264 height 31
type input "3811"
click at [554, 341] on div "Balance 9,555.00 $ Balance Unknown Balance Undetermined 9,555.00 $ Balance Unkn…" at bounding box center [638, 234] width 209 height 328
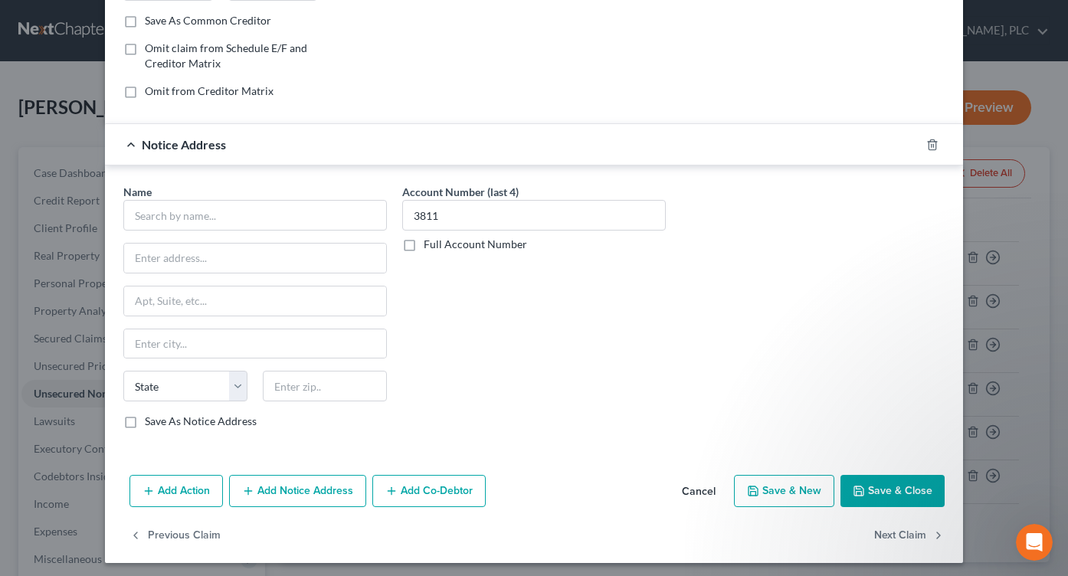
scroll to position [293, 0]
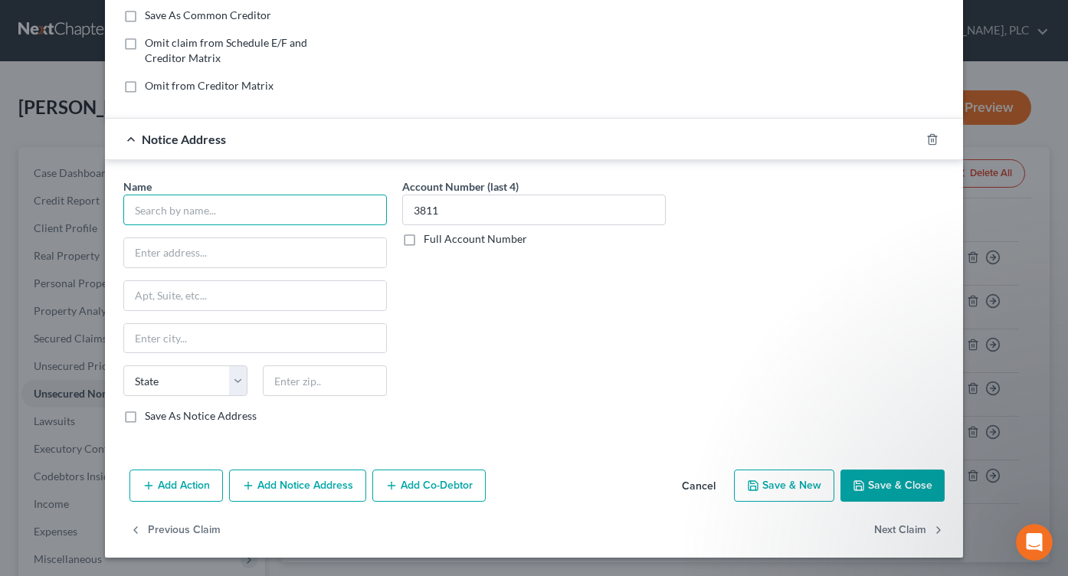
click at [310, 215] on input "text" at bounding box center [255, 210] width 264 height 31
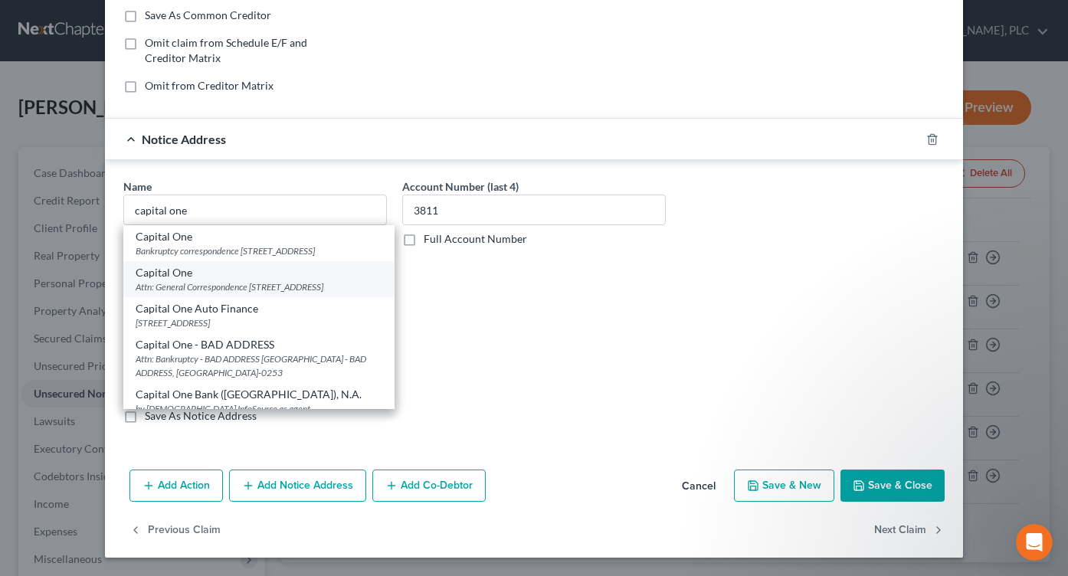
click at [323, 293] on div "Attn: General Correspondence [STREET_ADDRESS]" at bounding box center [259, 286] width 247 height 13
type input "Capital One"
type input "Attn: General Correspondence"
type input "PO Box 30285"
type input "[GEOGRAPHIC_DATA]"
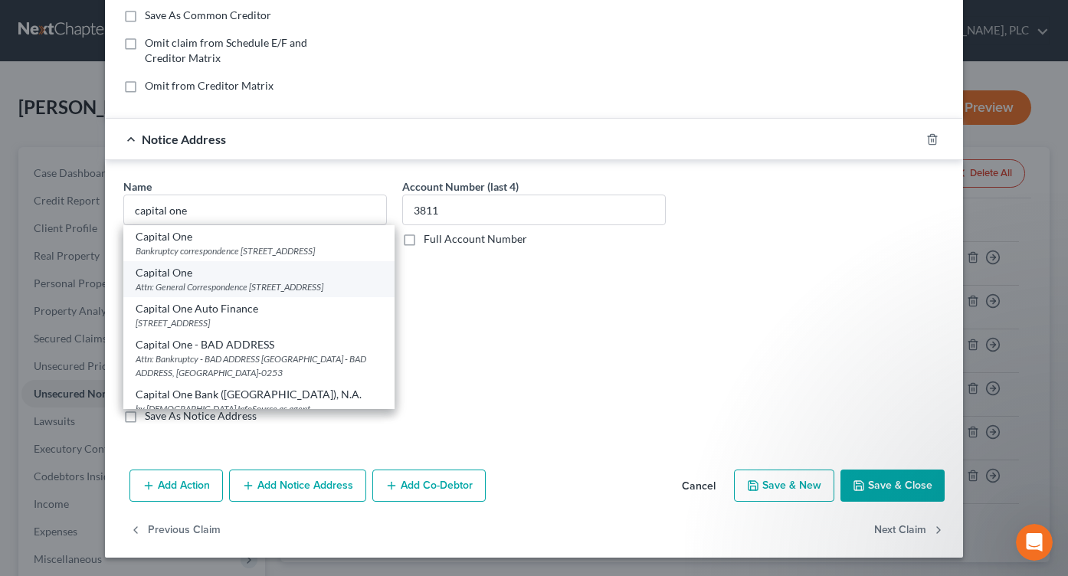
select select "46"
type input "84130-0285"
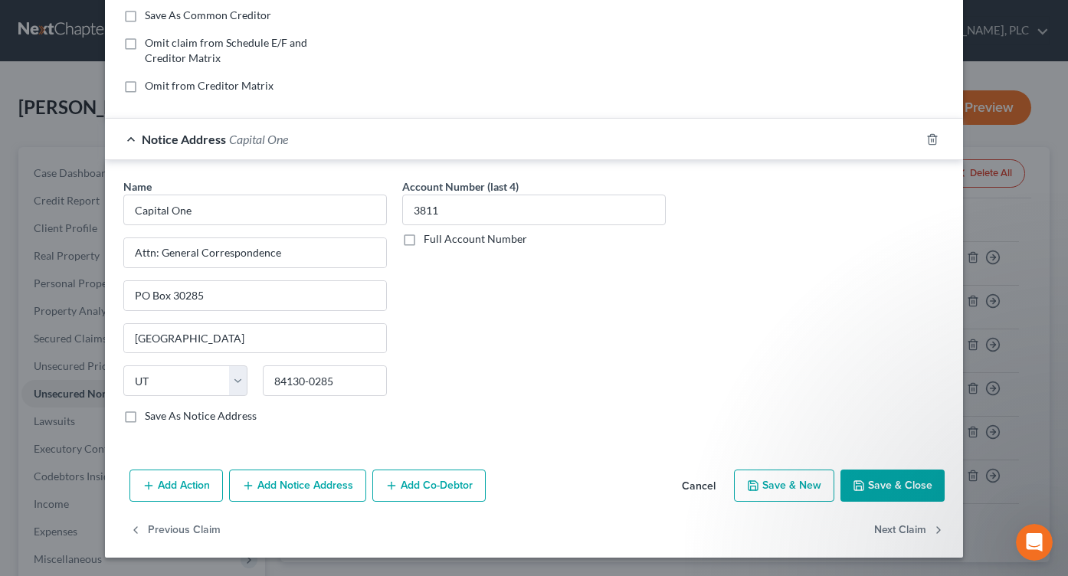
click at [870, 488] on button "Save & Close" at bounding box center [893, 486] width 104 height 32
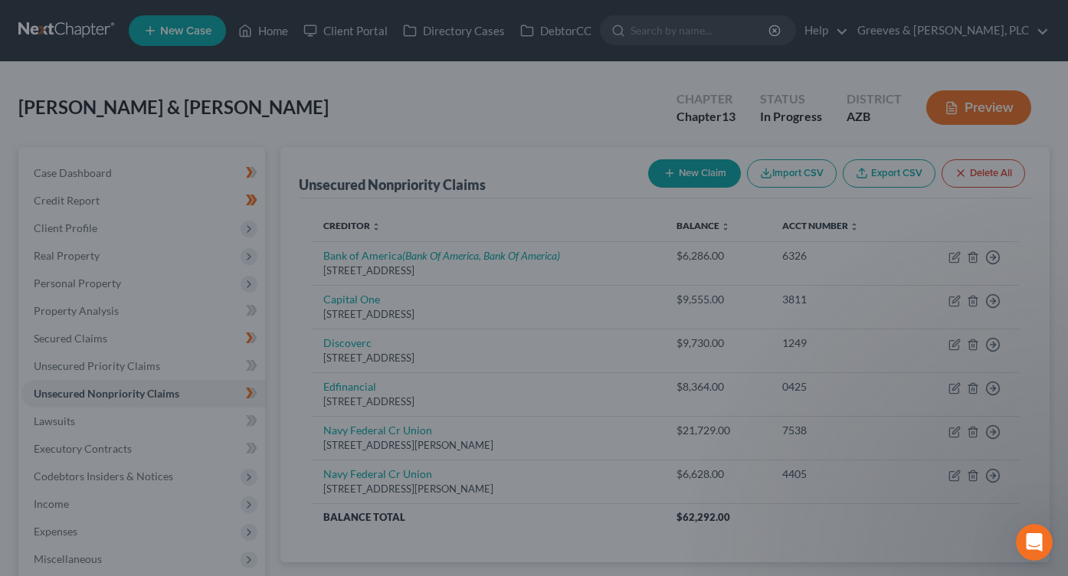
scroll to position [0, 0]
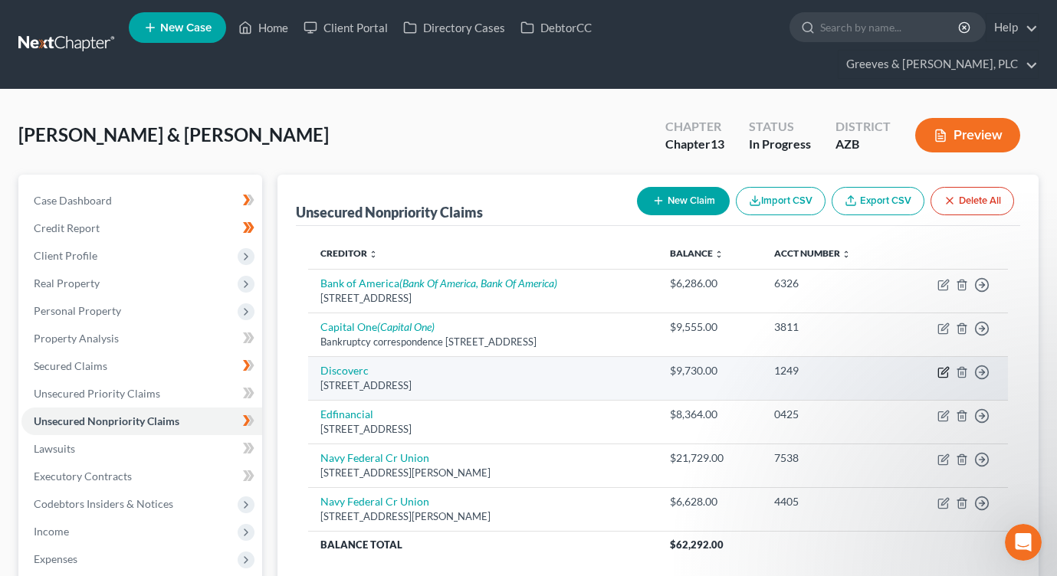
click at [943, 367] on icon "button" at bounding box center [944, 370] width 7 height 7
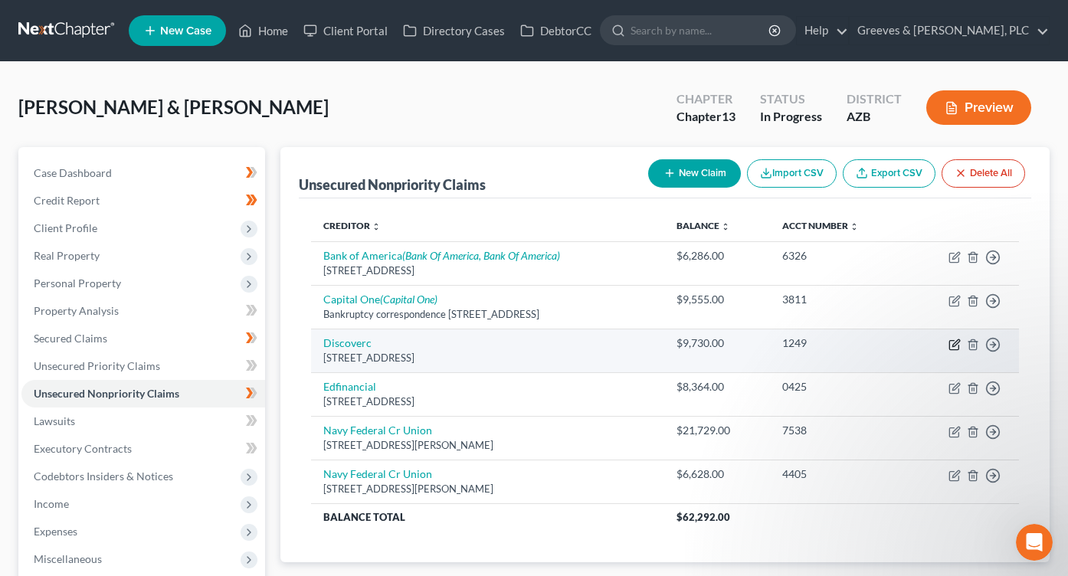
select select "46"
select select "2"
select select "0"
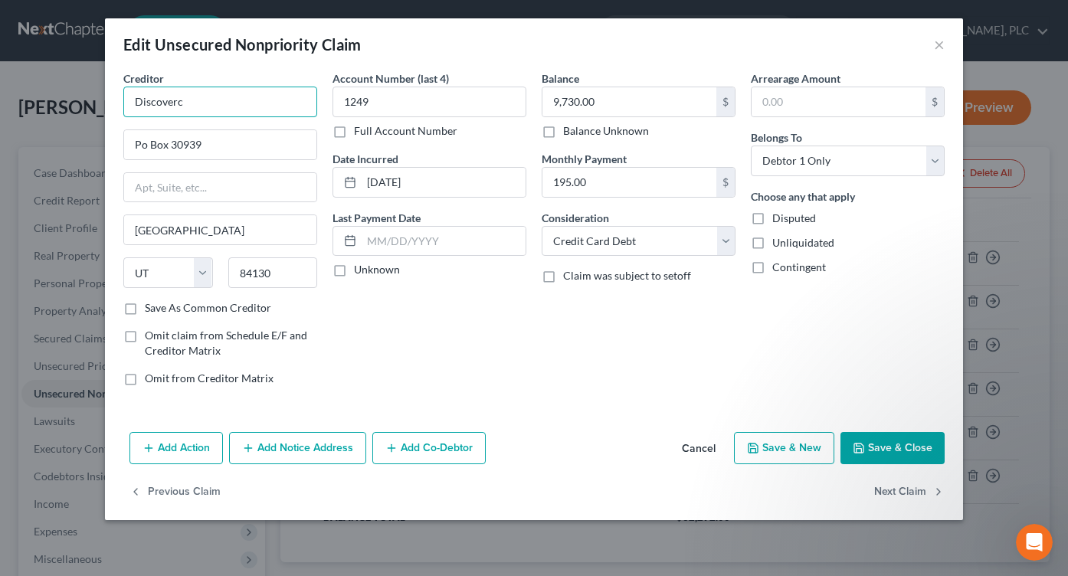
click at [261, 102] on input "Discoverc" at bounding box center [220, 102] width 194 height 31
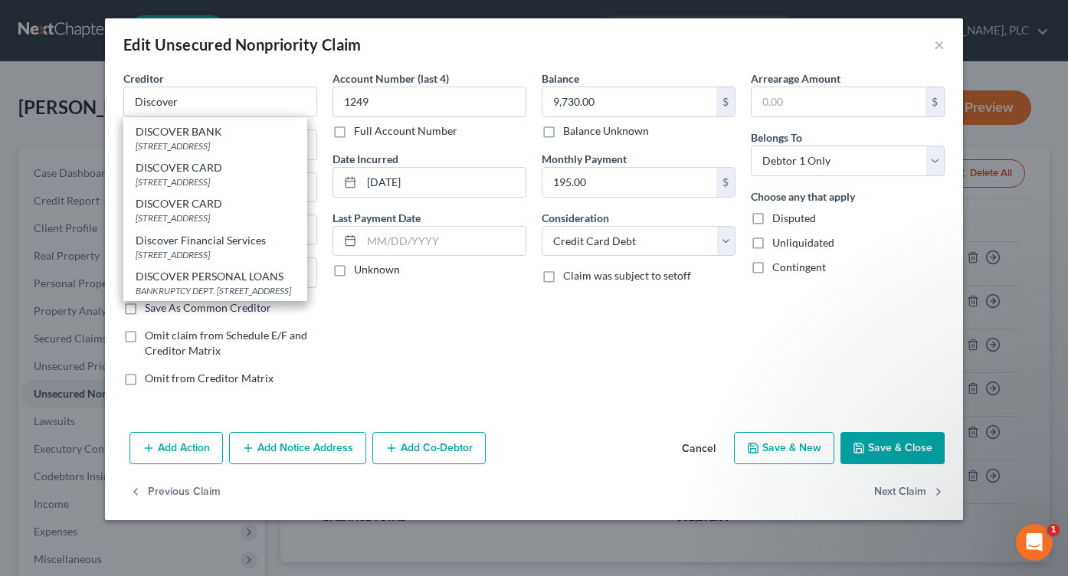
scroll to position [116, 0]
click at [262, 188] on div "[STREET_ADDRESS]" at bounding box center [215, 181] width 159 height 13
type input "DISCOVER CARD"
type input "PO Box 30421"
type input "84130-0421"
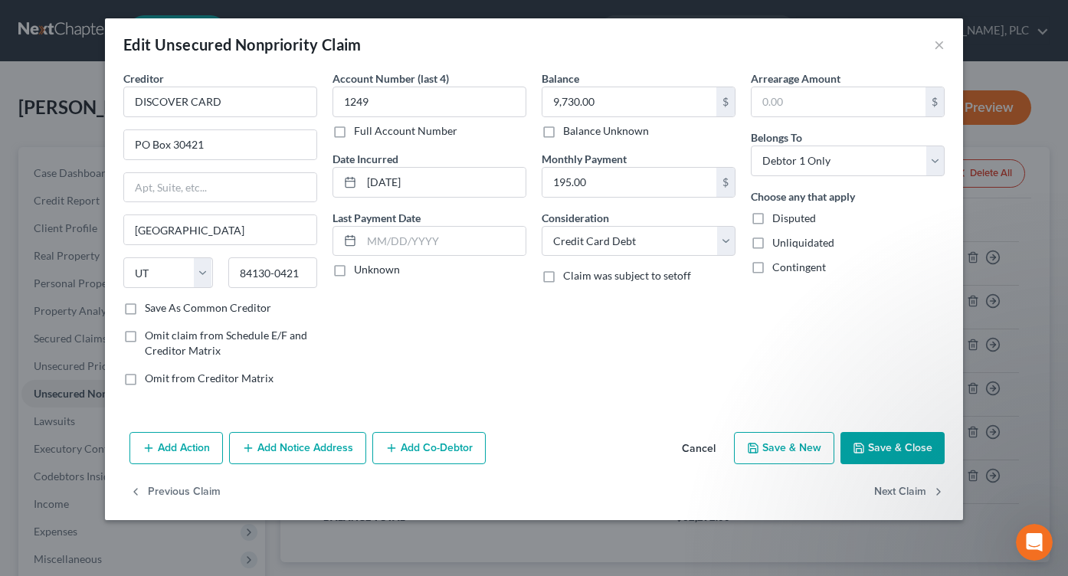
scroll to position [0, 0]
click at [337, 439] on button "Add Notice Address" at bounding box center [297, 448] width 137 height 32
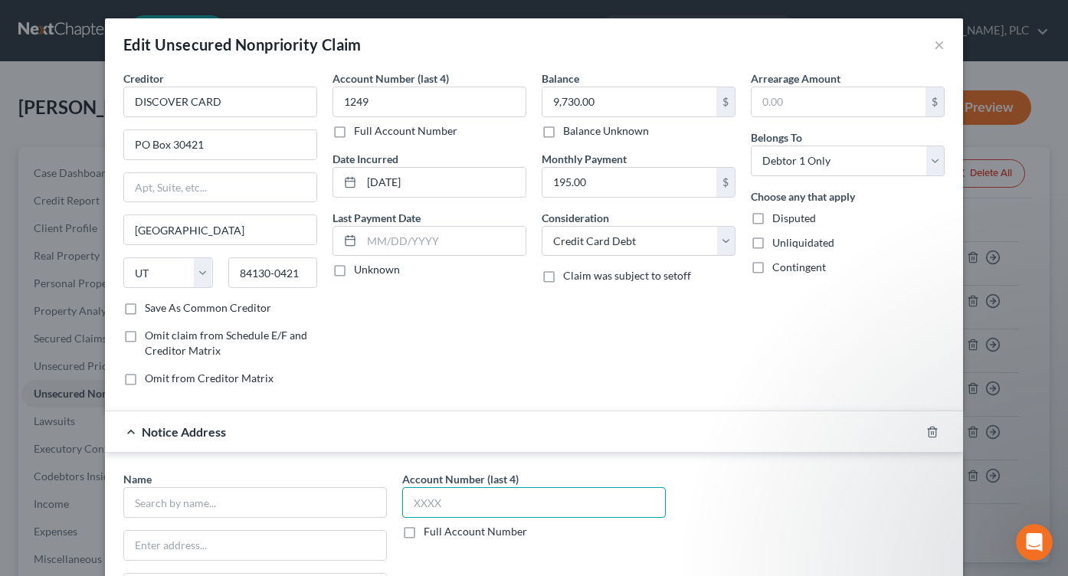
click at [470, 506] on input "text" at bounding box center [534, 502] width 264 height 31
type input "1249"
drag, startPoint x: 683, startPoint y: 364, endPoint x: 664, endPoint y: 359, distance: 19.2
click at [685, 361] on div "Balance 9,730.00 $ Balance Unknown Balance Undetermined 9,730.00 $ Balance Unkn…" at bounding box center [638, 234] width 209 height 328
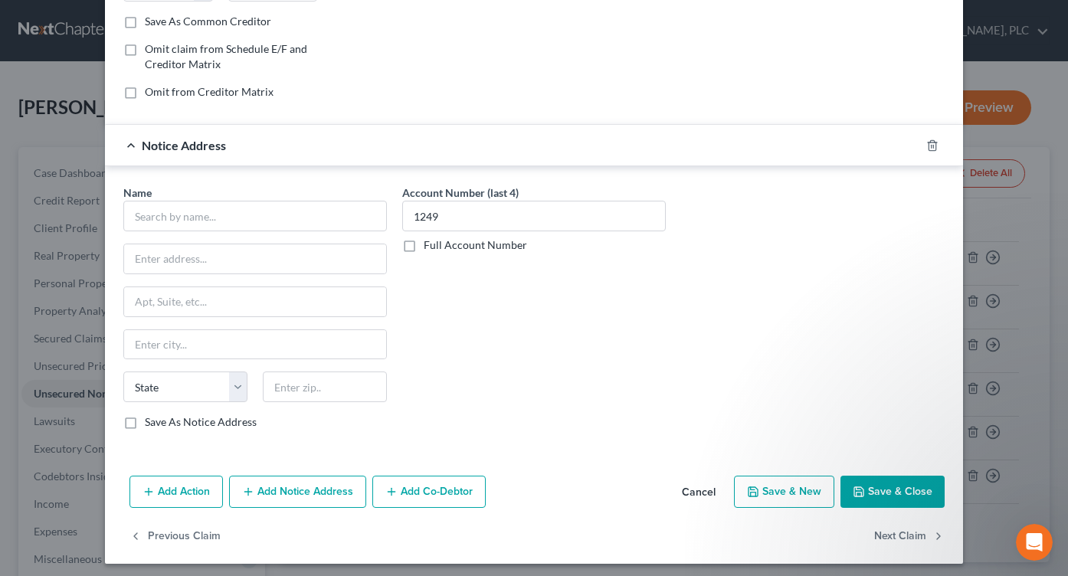
scroll to position [293, 0]
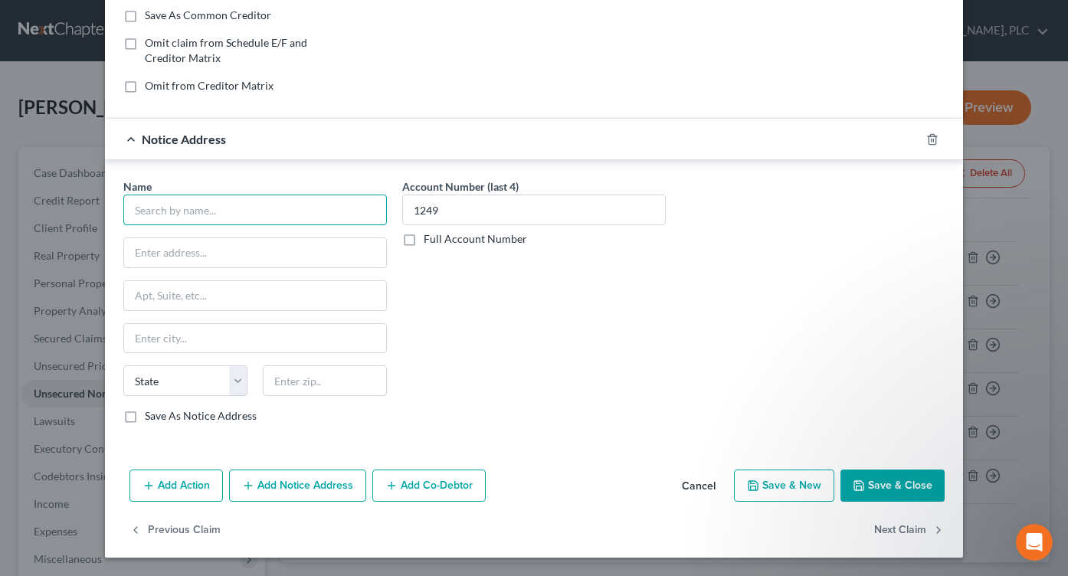
click at [313, 221] on input "text" at bounding box center [255, 210] width 264 height 31
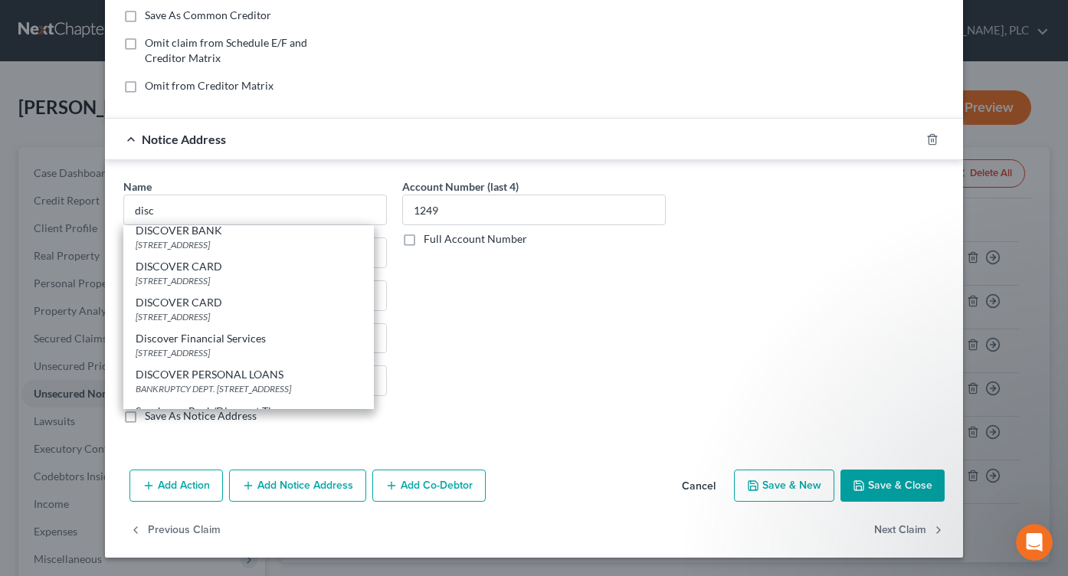
scroll to position [216, 0]
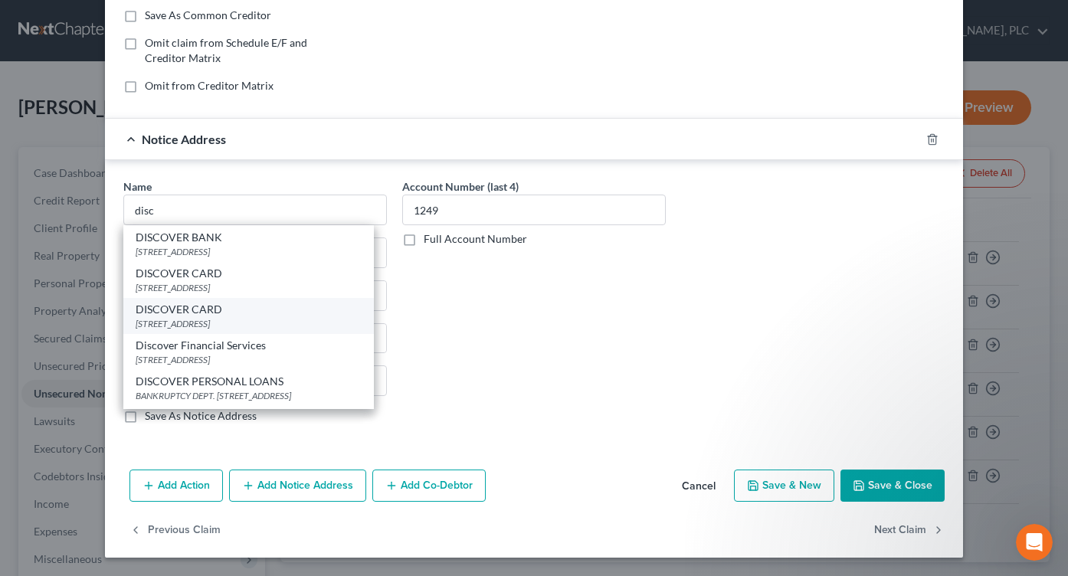
click at [329, 330] on div "[STREET_ADDRESS]" at bounding box center [249, 323] width 226 height 13
type input "DISCOVER CARD"
type input "PO Box 30943"
type input "[GEOGRAPHIC_DATA]"
select select "46"
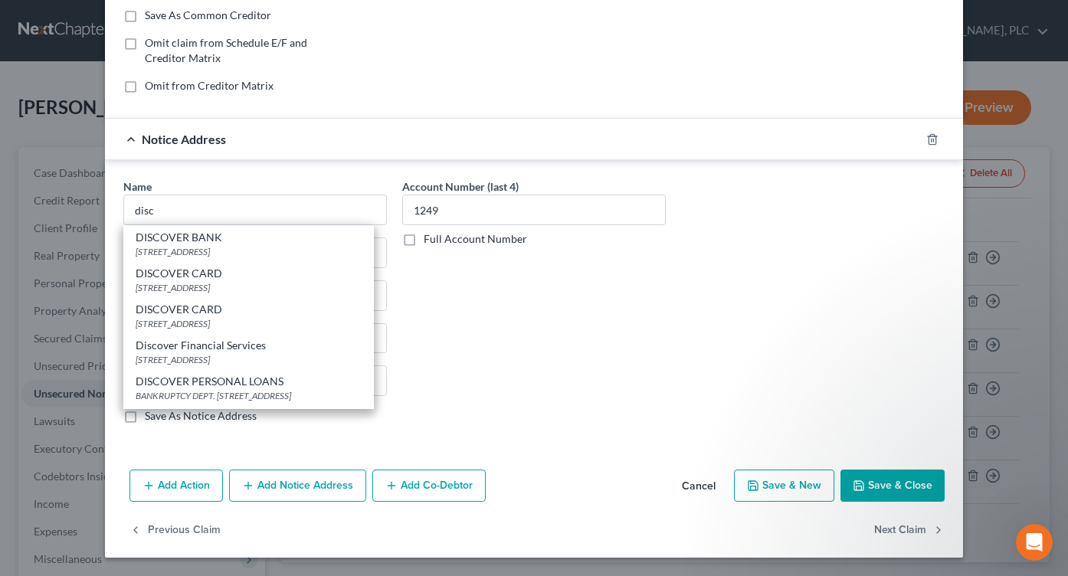
type input "84130-0943"
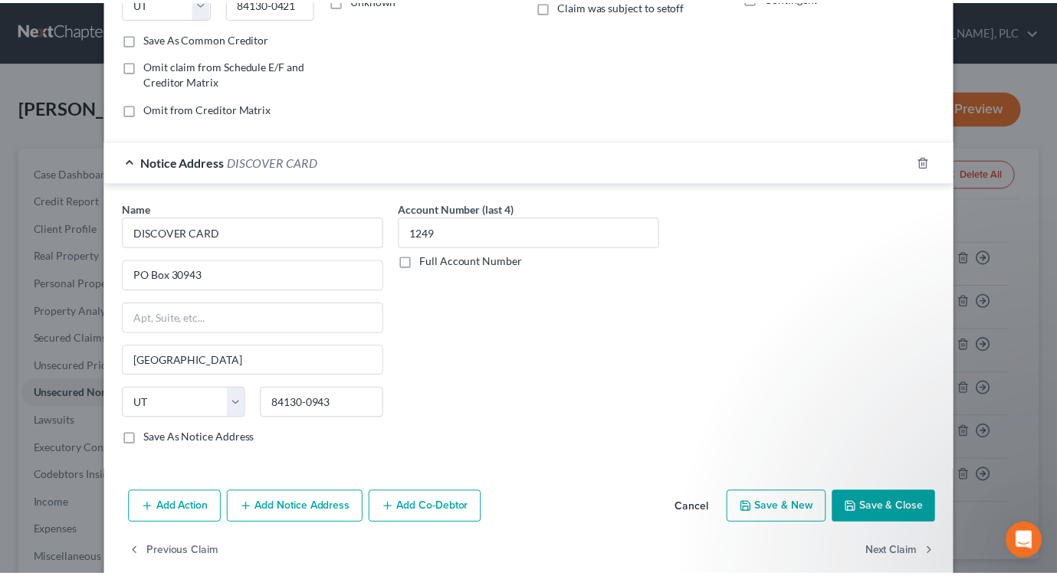
scroll to position [280, 0]
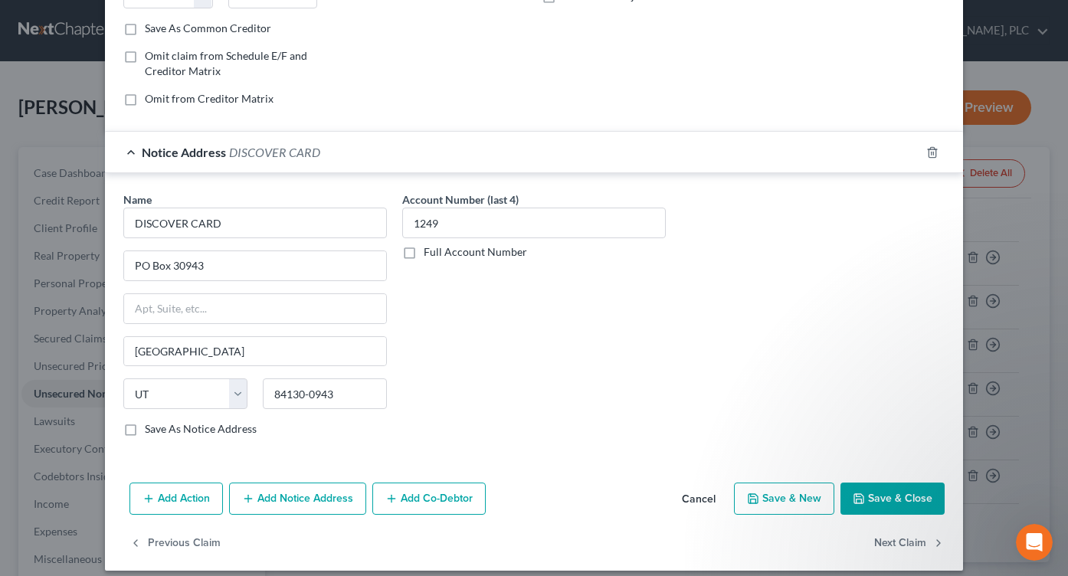
click at [879, 492] on button "Save & Close" at bounding box center [893, 499] width 104 height 32
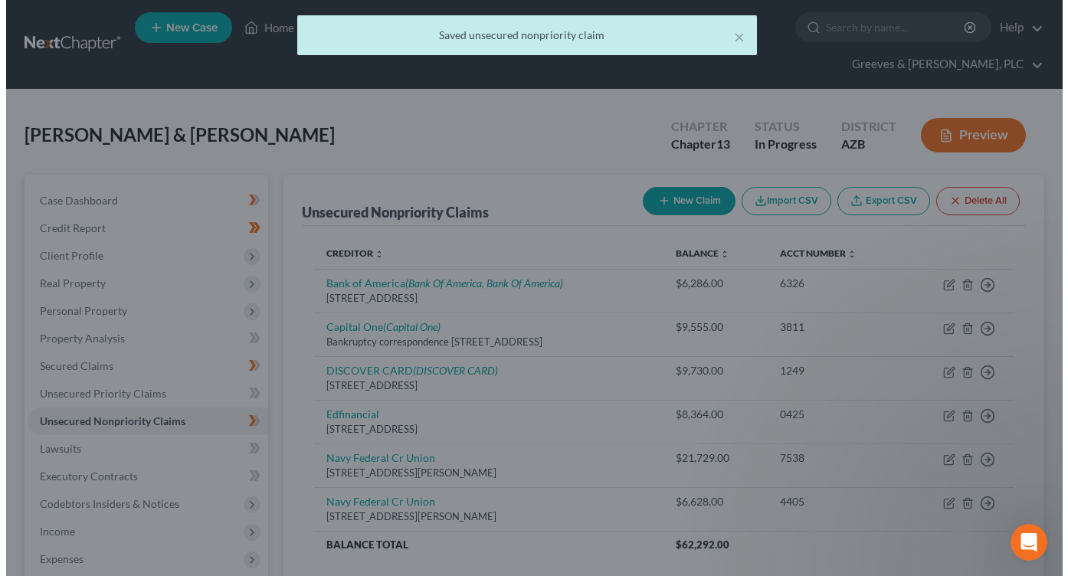
scroll to position [0, 0]
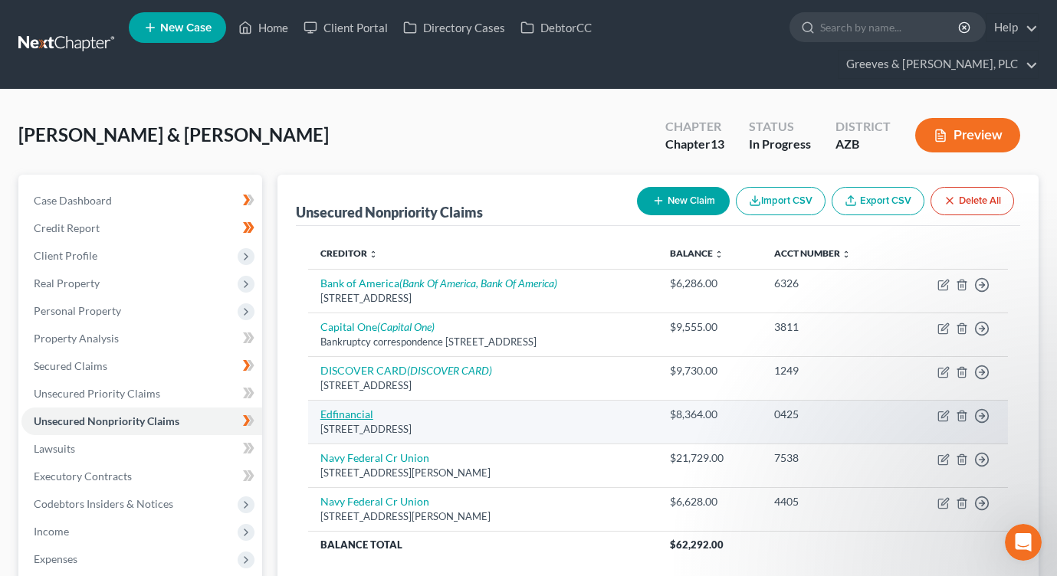
click at [364, 408] on link "Edfinancial" at bounding box center [346, 414] width 53 height 13
select select "44"
select select "17"
select select "0"
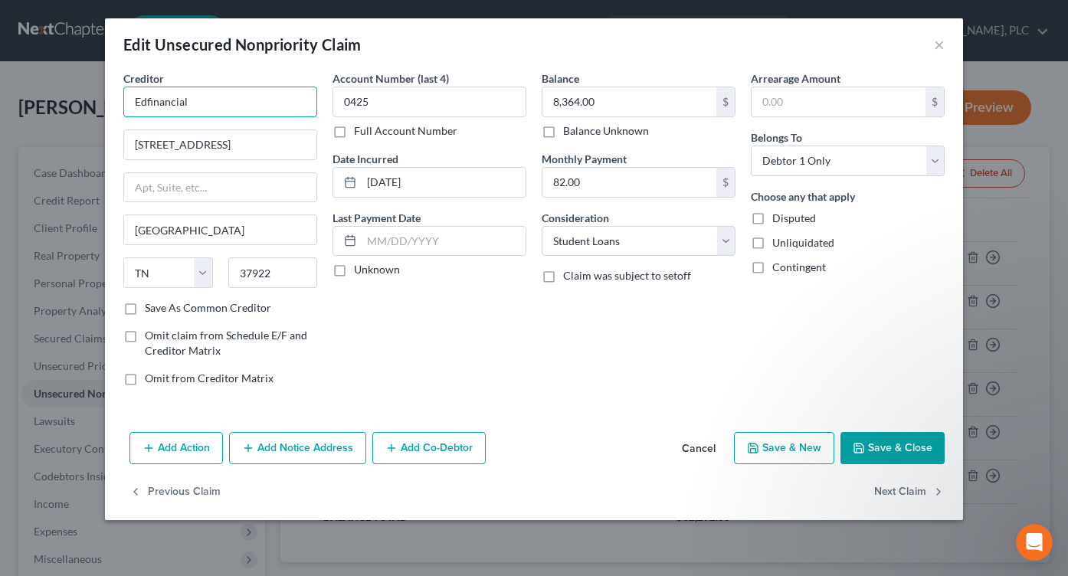
click at [147, 101] on input "Edfinancial" at bounding box center [220, 102] width 194 height 31
drag, startPoint x: 192, startPoint y: 109, endPoint x: 144, endPoint y: 125, distance: 50.9
click at [131, 98] on input "Ed financial" at bounding box center [220, 102] width 194 height 31
click at [208, 126] on div "Edfinancial Services" at bounding box center [215, 128] width 159 height 15
type input "Edfinancial Services"
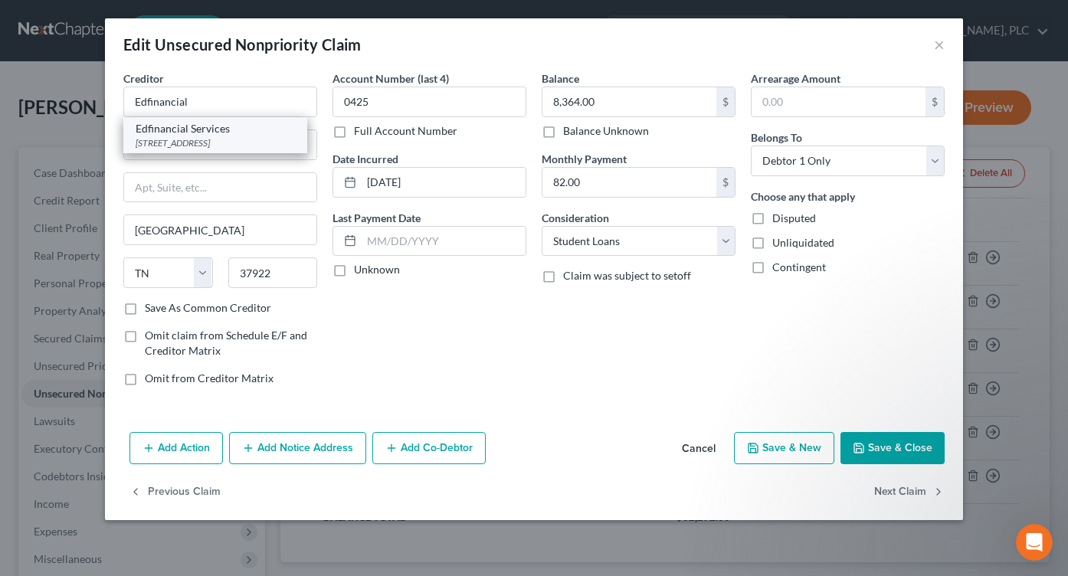
type input "[STREET_ADDRESS]"
type input "37922-2359"
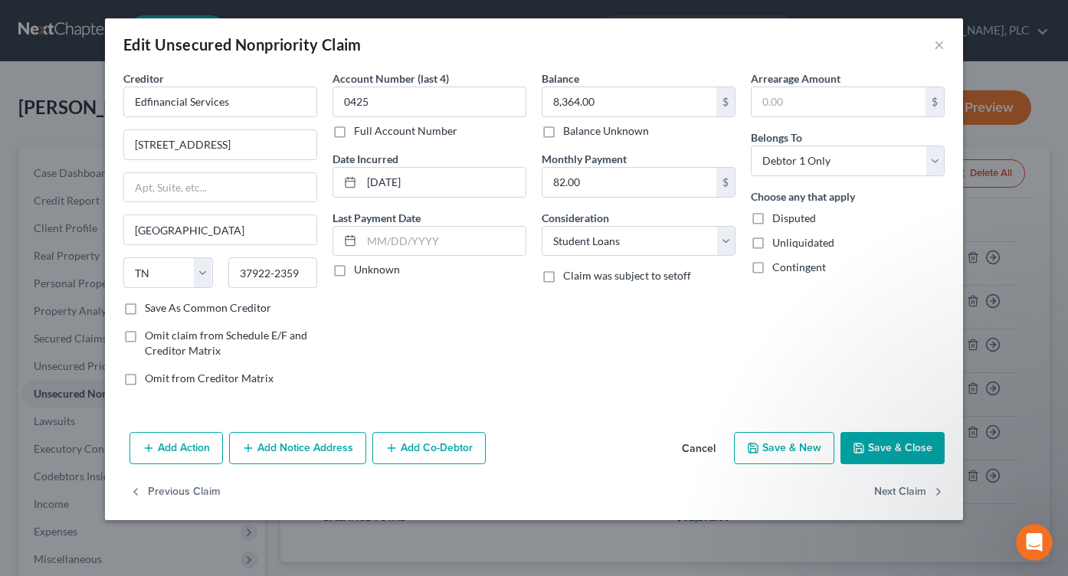
click at [895, 442] on button "Save & Close" at bounding box center [893, 448] width 104 height 32
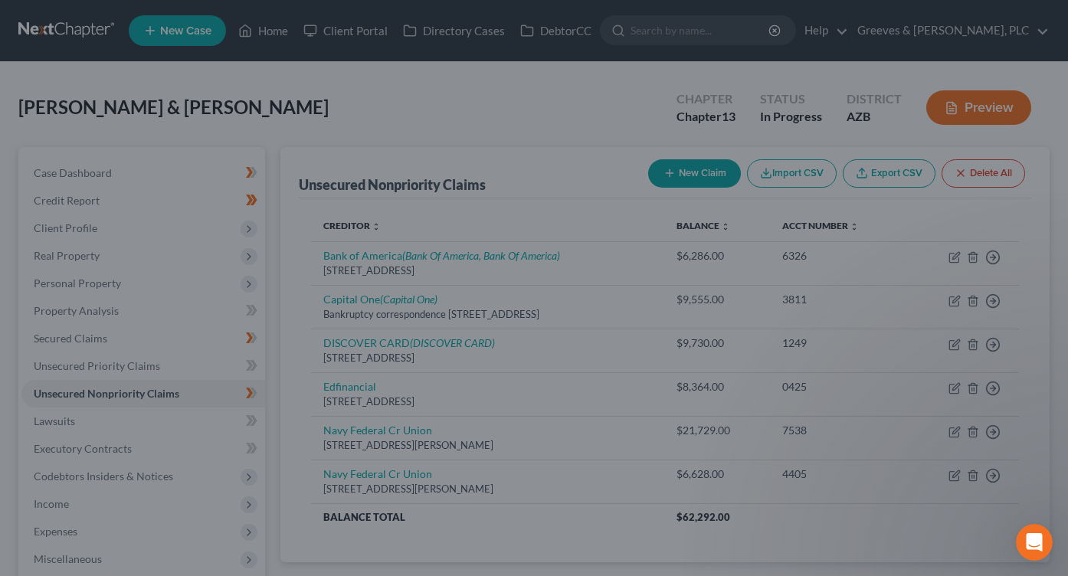
type input "0"
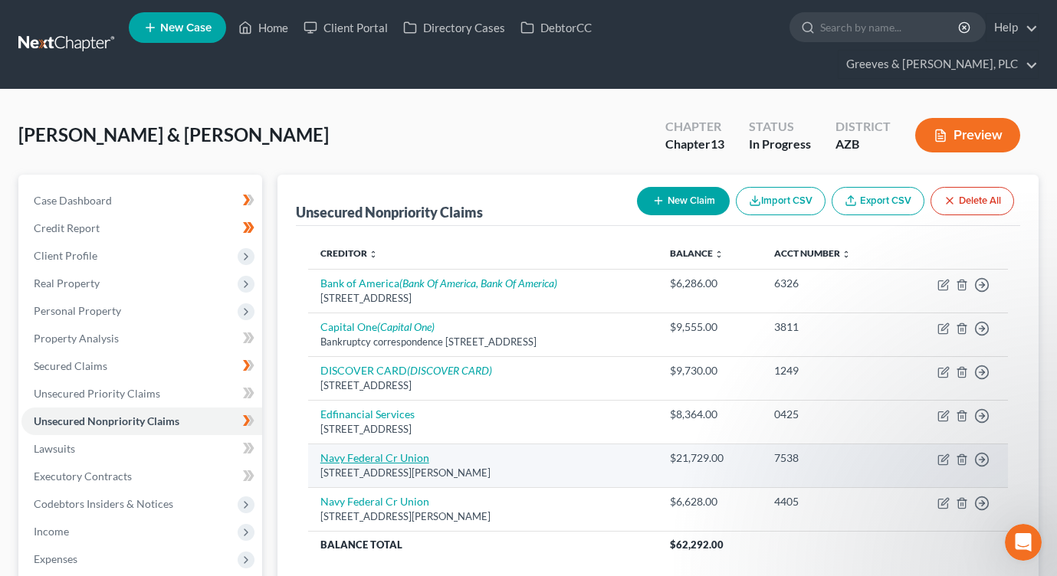
click at [418, 451] on link "Navy Federal Cr Union" at bounding box center [374, 457] width 109 height 13
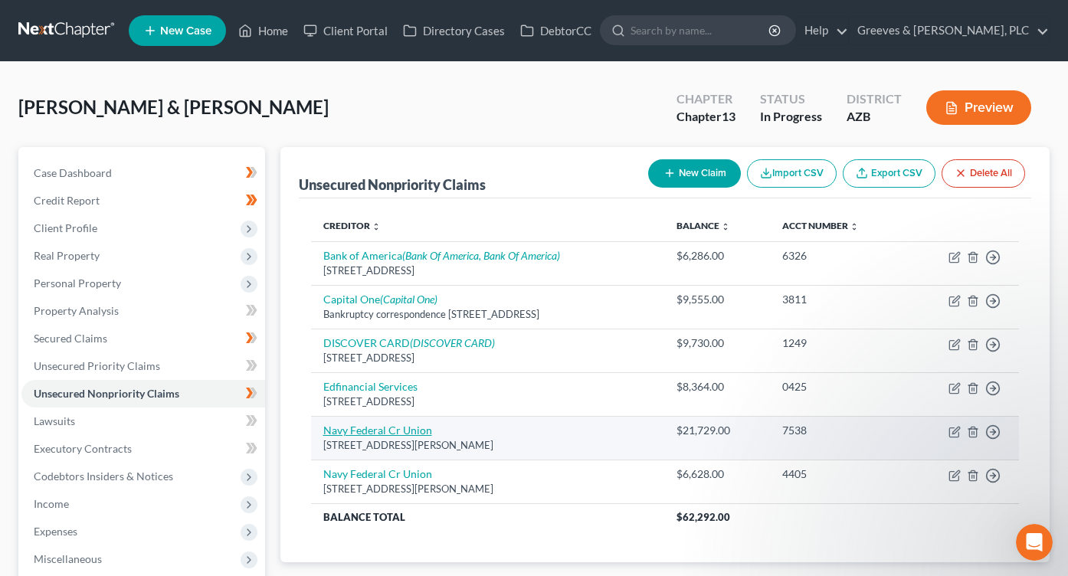
select select "48"
select select "2"
select select "0"
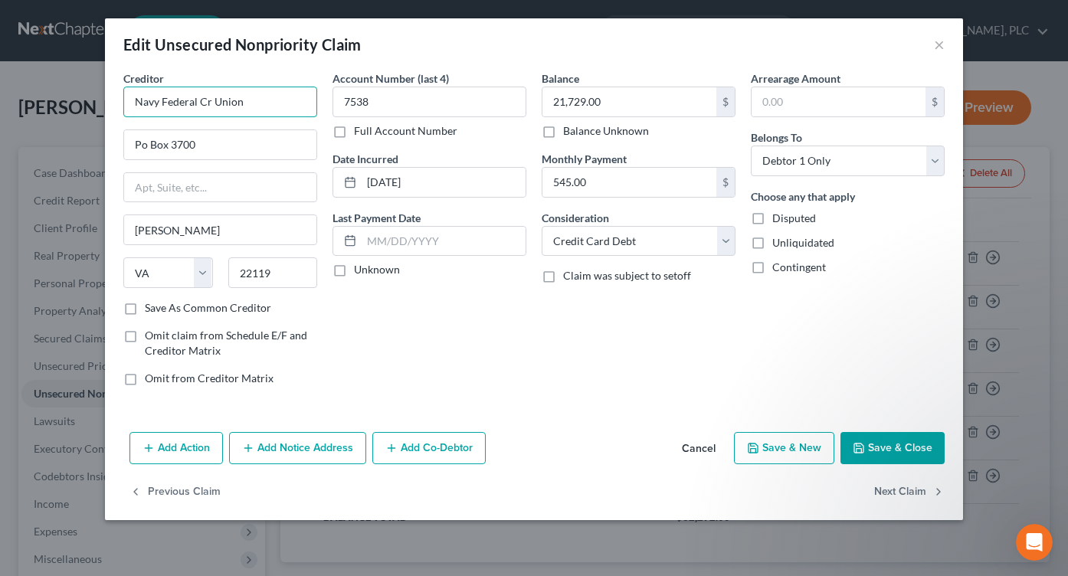
click at [270, 110] on input "Navy Federal Cr Union" at bounding box center [220, 102] width 194 height 31
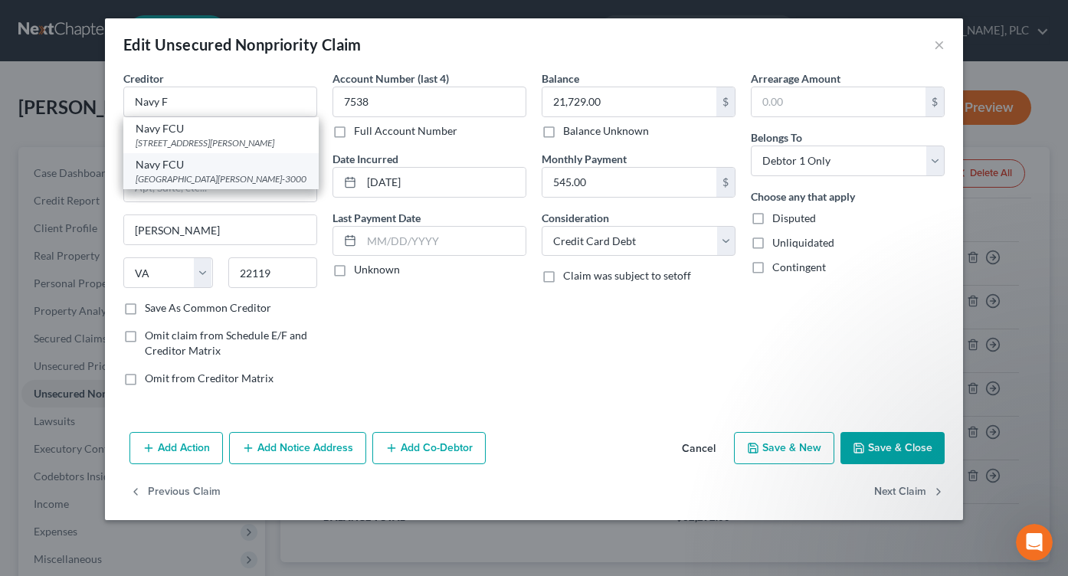
click at [257, 182] on div "[GEOGRAPHIC_DATA][PERSON_NAME]-3000" at bounding box center [221, 178] width 171 height 13
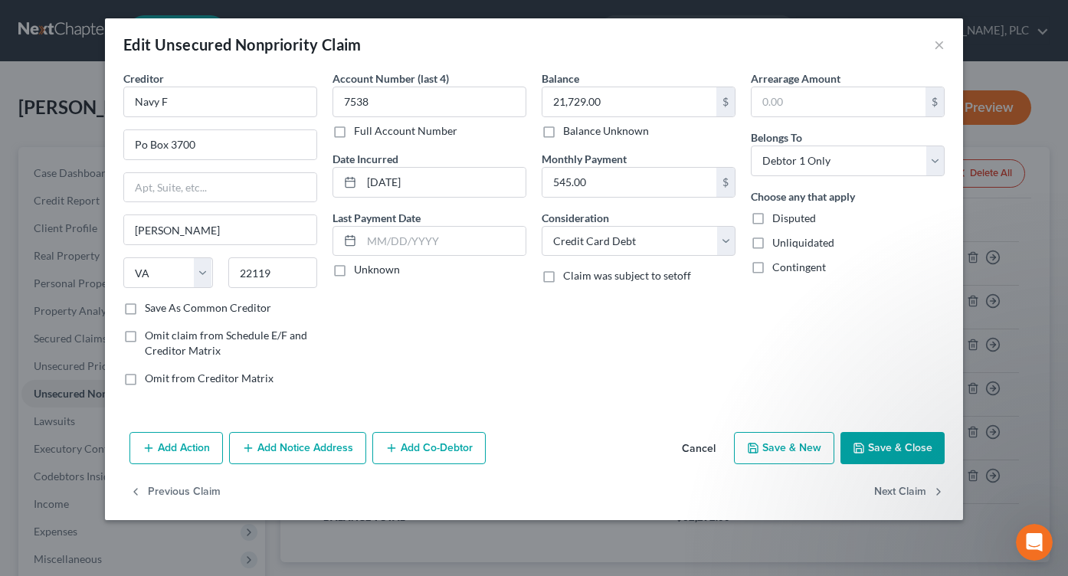
type input "Navy FCU"
type input "PO Box 3000"
type input "22119-3000"
click at [318, 437] on button "Add Notice Address" at bounding box center [297, 448] width 137 height 32
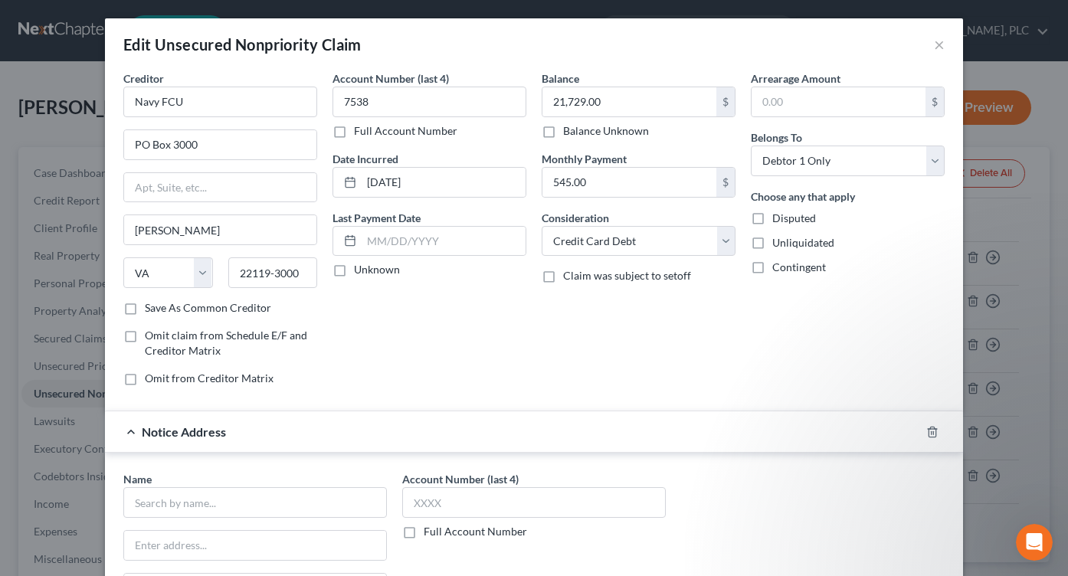
click at [438, 368] on div "Account Number (last 4) 7538 Full Account Number Date Incurred [DATE] Last Paym…" at bounding box center [429, 234] width 209 height 328
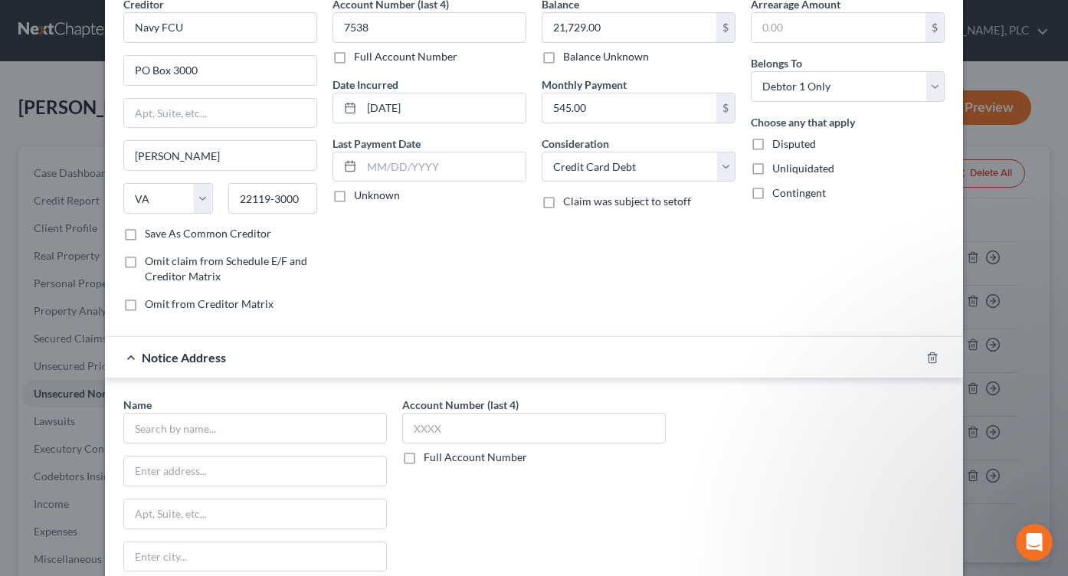
scroll to position [123, 0]
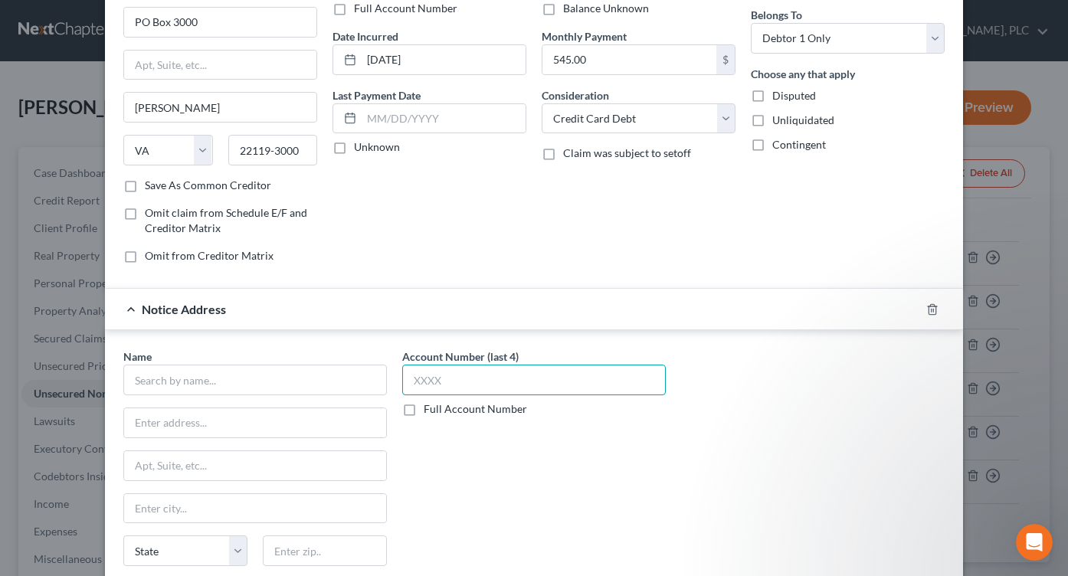
click at [482, 386] on input "text" at bounding box center [534, 380] width 264 height 31
type input "7538"
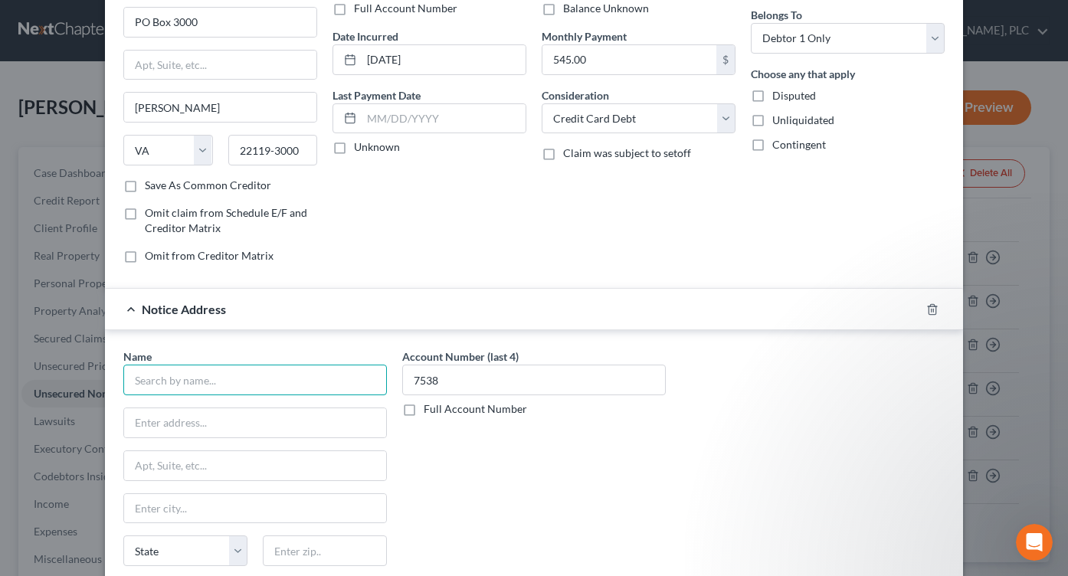
click at [313, 378] on input "text" at bounding box center [255, 380] width 264 height 31
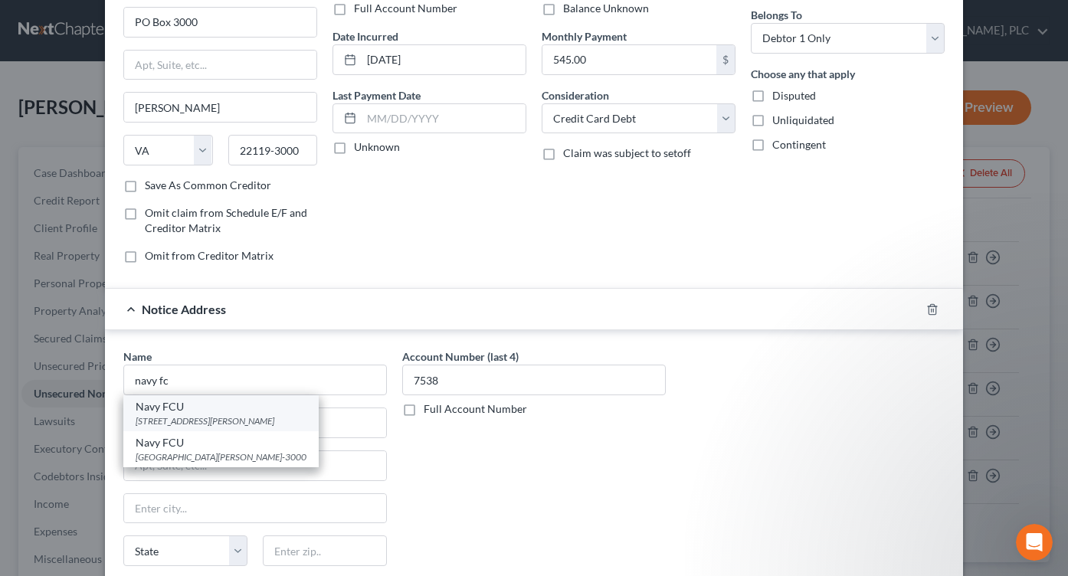
click at [243, 424] on div "[STREET_ADDRESS][PERSON_NAME]" at bounding box center [221, 421] width 171 height 13
type input "Navy FCU"
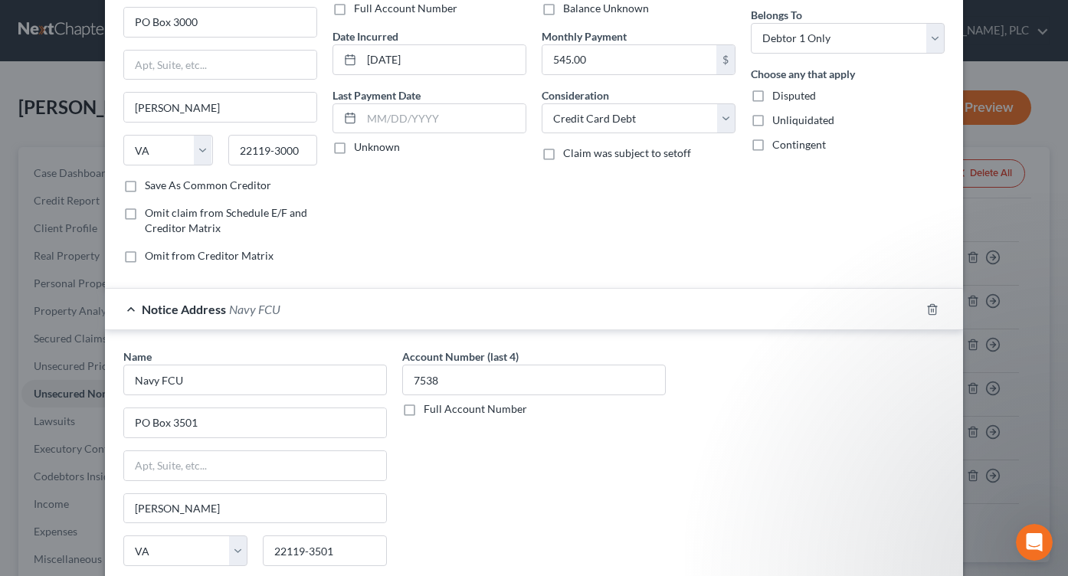
click at [578, 247] on div "Balance 21,729.00 $ Balance Unknown Balance Undetermined 21,729.00 $ Balance Un…" at bounding box center [638, 112] width 209 height 328
click at [503, 322] on div "Notice Address Navy FCU" at bounding box center [512, 309] width 815 height 41
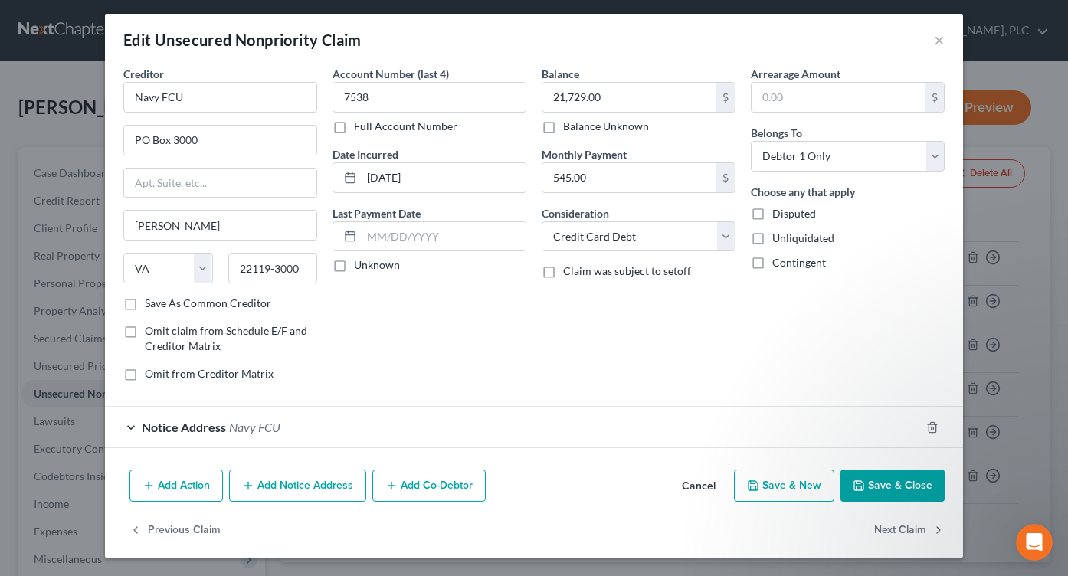
scroll to position [5, 0]
click at [873, 483] on button "Save & Close" at bounding box center [893, 486] width 104 height 32
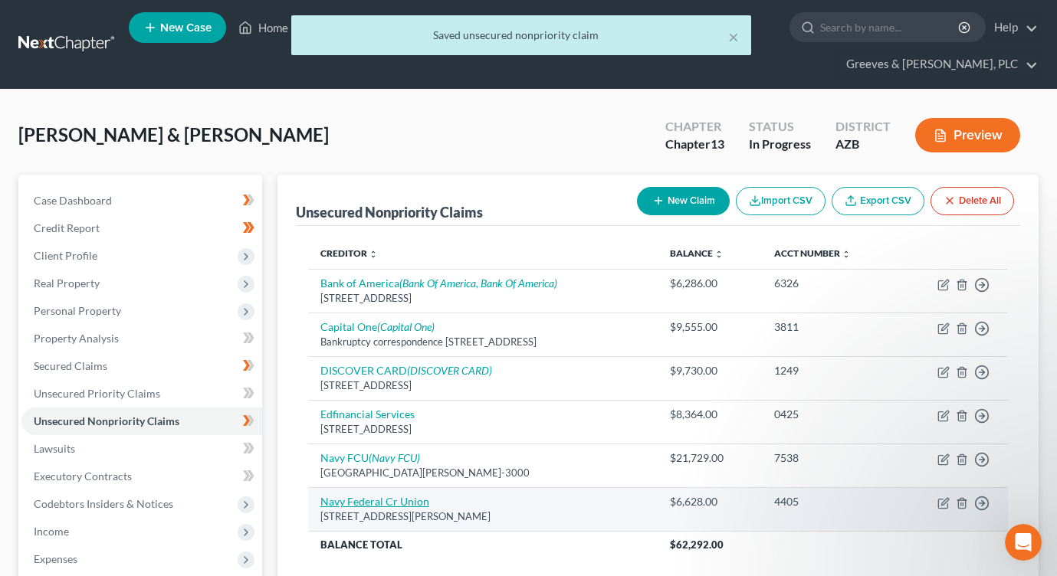
click at [412, 495] on link "Navy Federal Cr Union" at bounding box center [374, 501] width 109 height 13
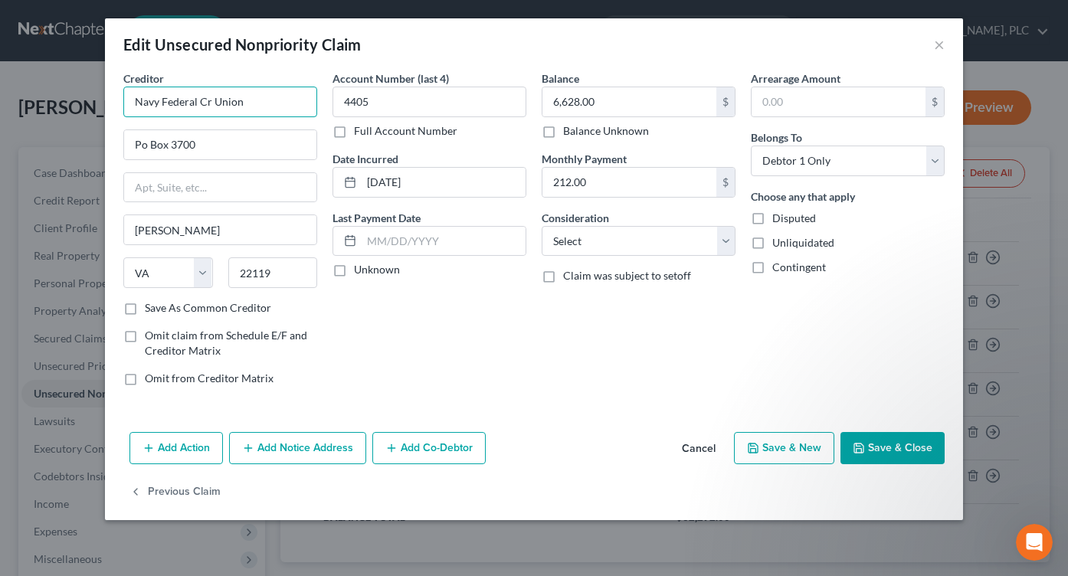
click at [278, 107] on input "Navy Federal Cr Union" at bounding box center [220, 102] width 194 height 31
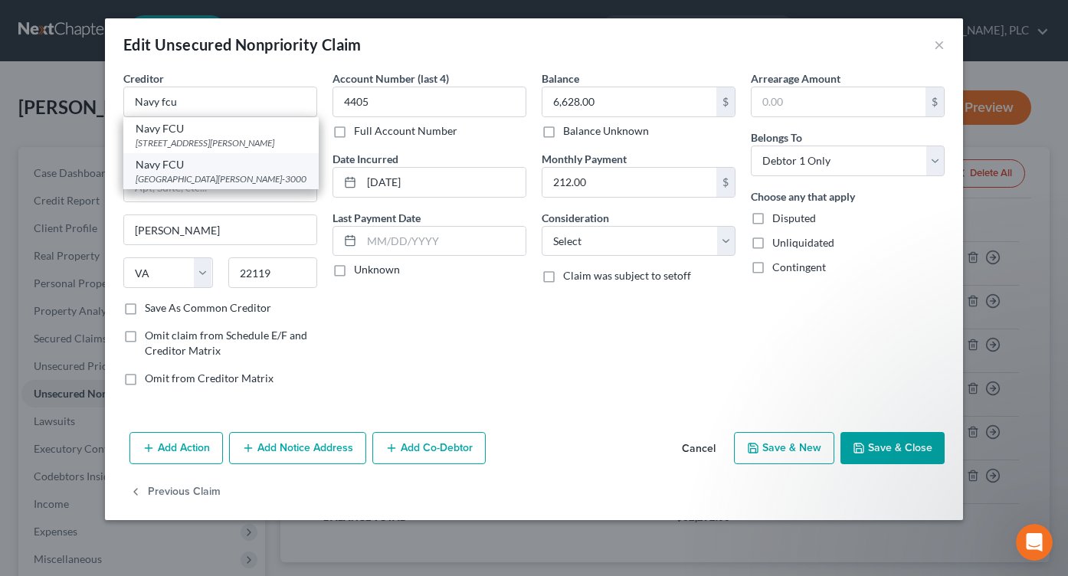
click at [241, 177] on div "[GEOGRAPHIC_DATA][PERSON_NAME]-3000" at bounding box center [221, 178] width 171 height 13
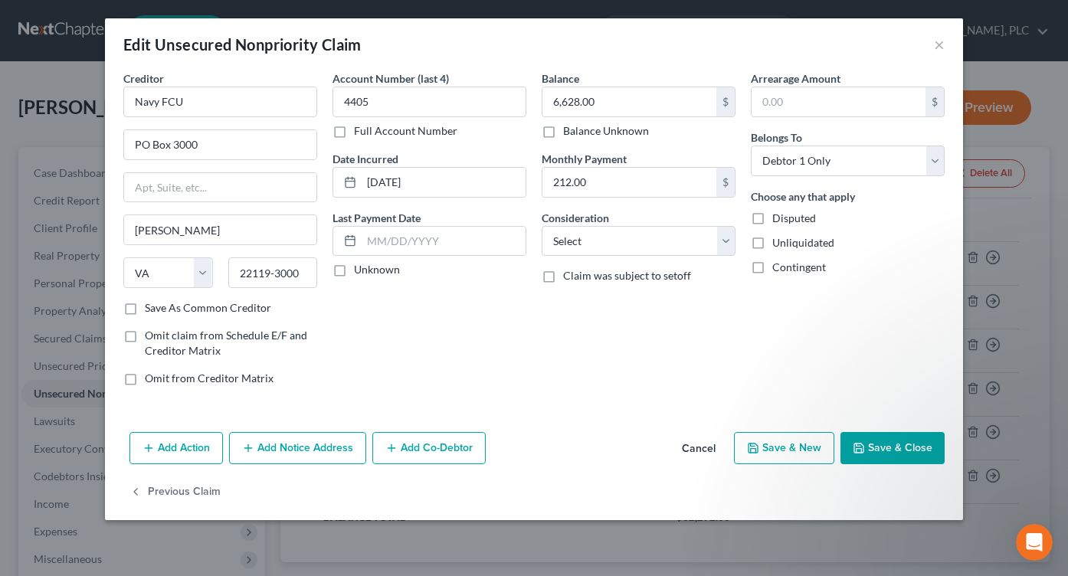
click at [348, 447] on button "Add Notice Address" at bounding box center [297, 448] width 137 height 32
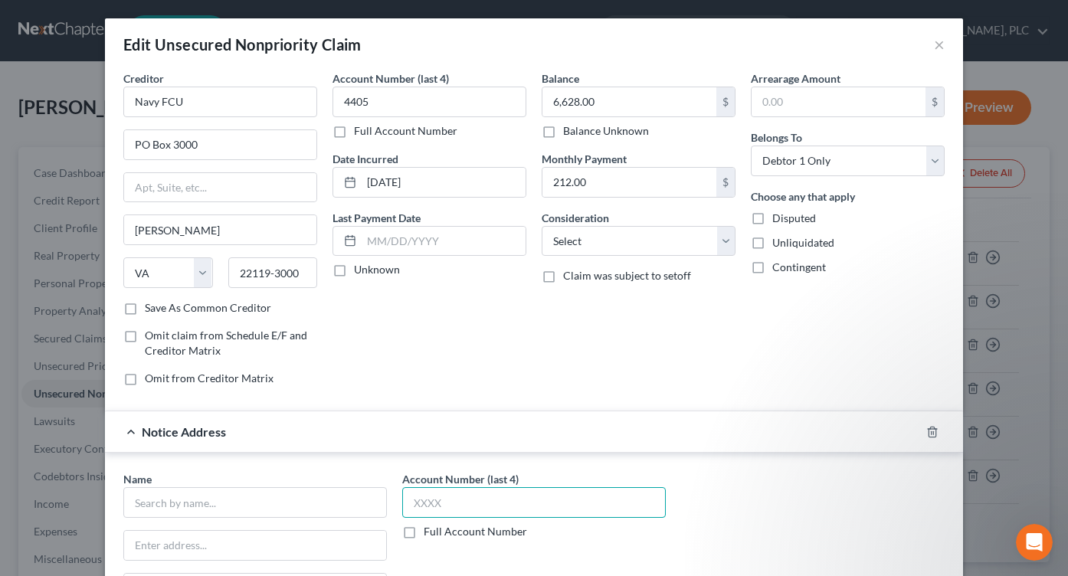
click at [465, 512] on input "text" at bounding box center [534, 502] width 264 height 31
click at [482, 349] on div "Account Number (last 4) 4405 Full Account Number Date Incurred [DATE] Last Paym…" at bounding box center [429, 234] width 209 height 328
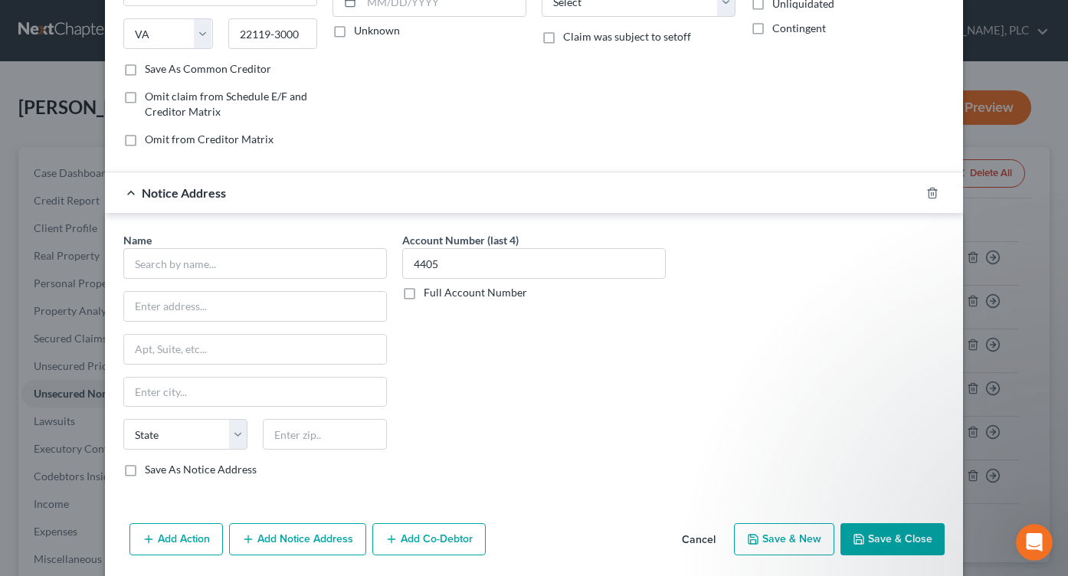
scroll to position [245, 0]
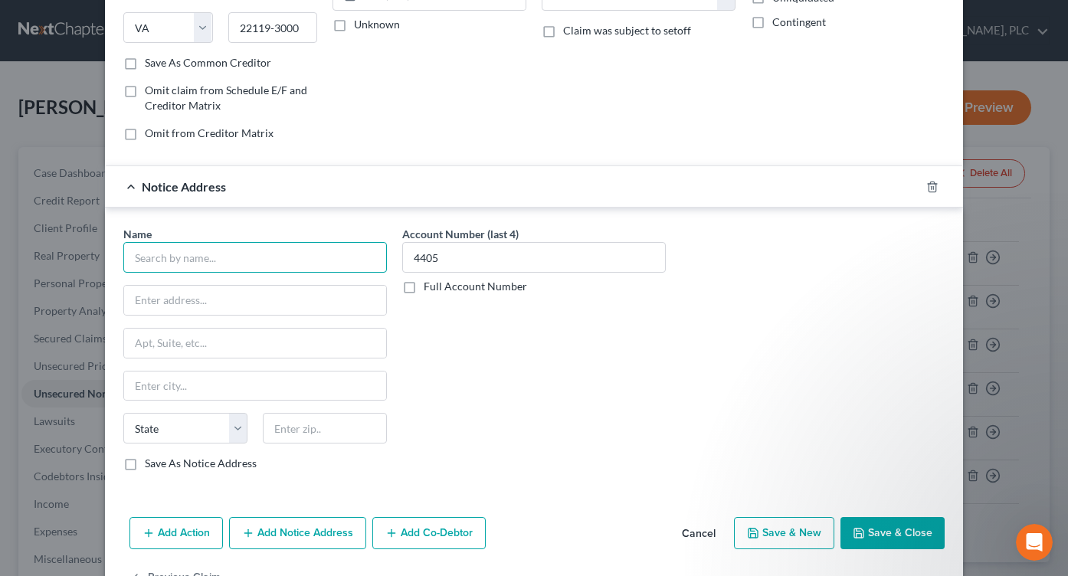
click at [329, 244] on input "text" at bounding box center [255, 257] width 264 height 31
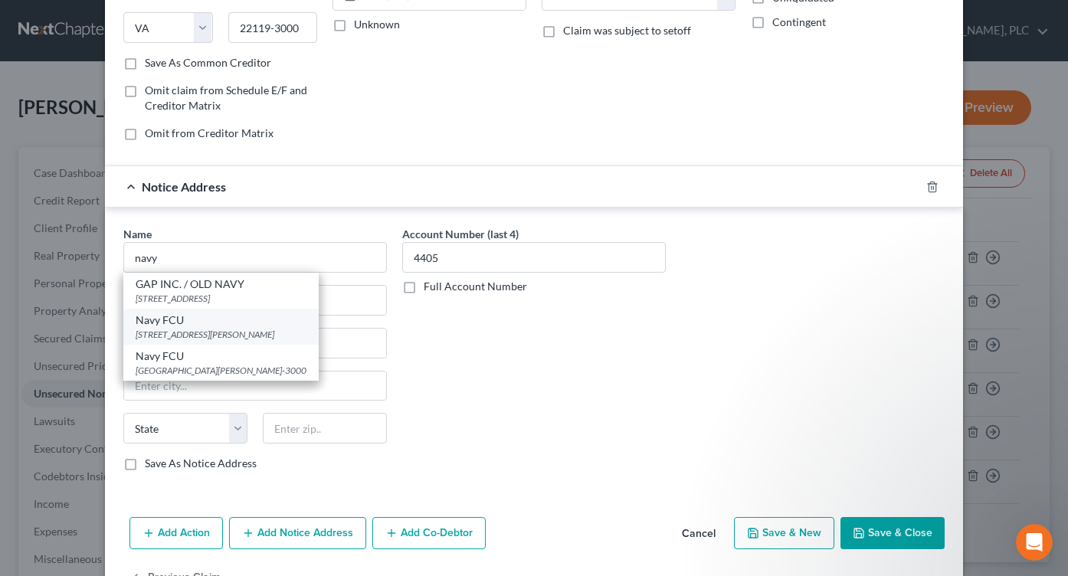
click at [254, 330] on div "[STREET_ADDRESS][PERSON_NAME]" at bounding box center [221, 334] width 171 height 13
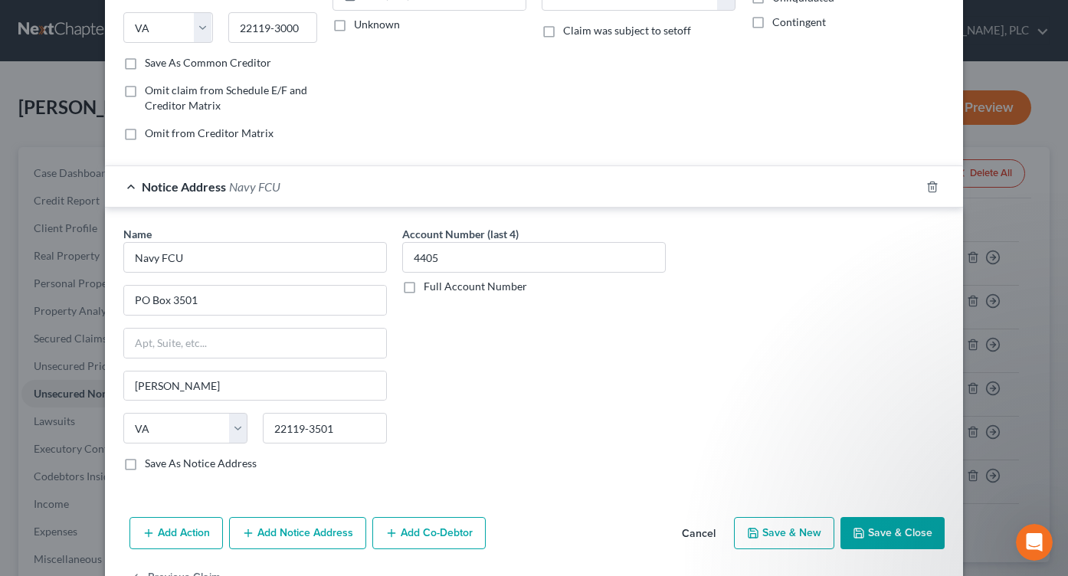
click at [763, 185] on div "Notice Address Navy FCU" at bounding box center [512, 186] width 815 height 41
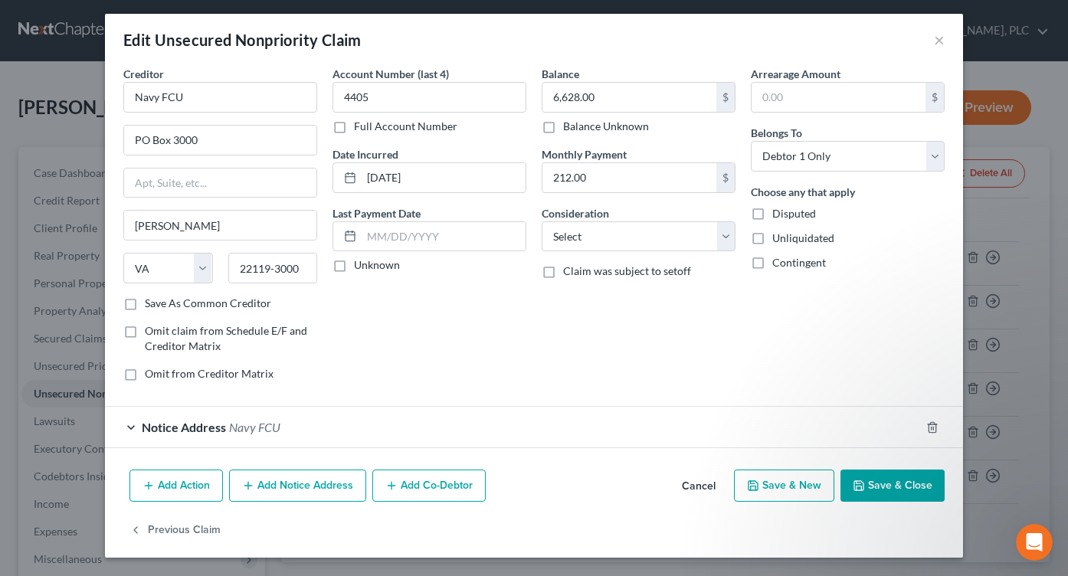
scroll to position [5, 0]
click at [715, 244] on select "Select Cable / Satellite Services Collection Agency Credit Card Debt Debt Couns…" at bounding box center [639, 236] width 194 height 31
click at [542, 221] on select "Select Cable / Satellite Services Collection Agency Credit Card Debt Debt Couns…" at bounding box center [639, 236] width 194 height 31
click at [886, 477] on button "Save & Close" at bounding box center [893, 486] width 104 height 32
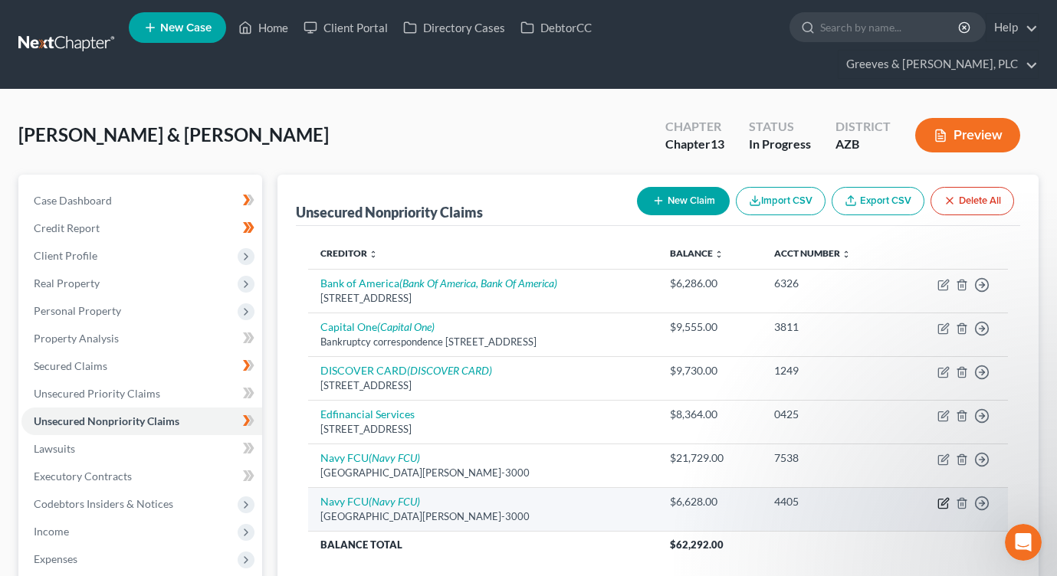
click at [937, 497] on icon "button" at bounding box center [943, 503] width 12 height 12
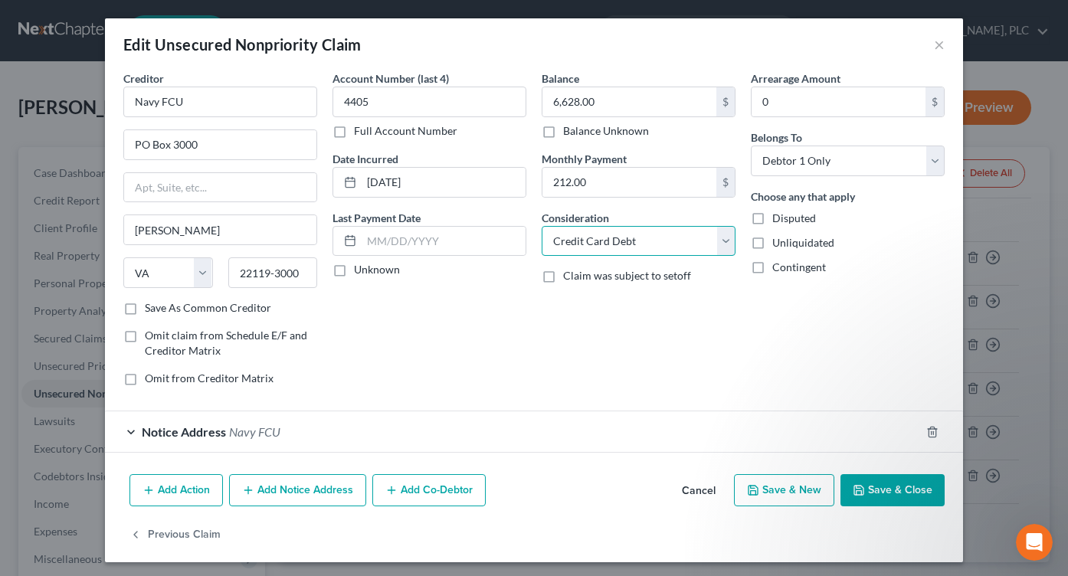
click at [720, 245] on select "Select Cable / Satellite Services Collection Agency Credit Card Debt Debt Couns…" at bounding box center [639, 241] width 194 height 31
click at [542, 226] on select "Select Cable / Satellite Services Collection Agency Credit Card Debt Debt Couns…" at bounding box center [639, 241] width 194 height 31
click at [862, 483] on button "Save & Close" at bounding box center [893, 490] width 104 height 32
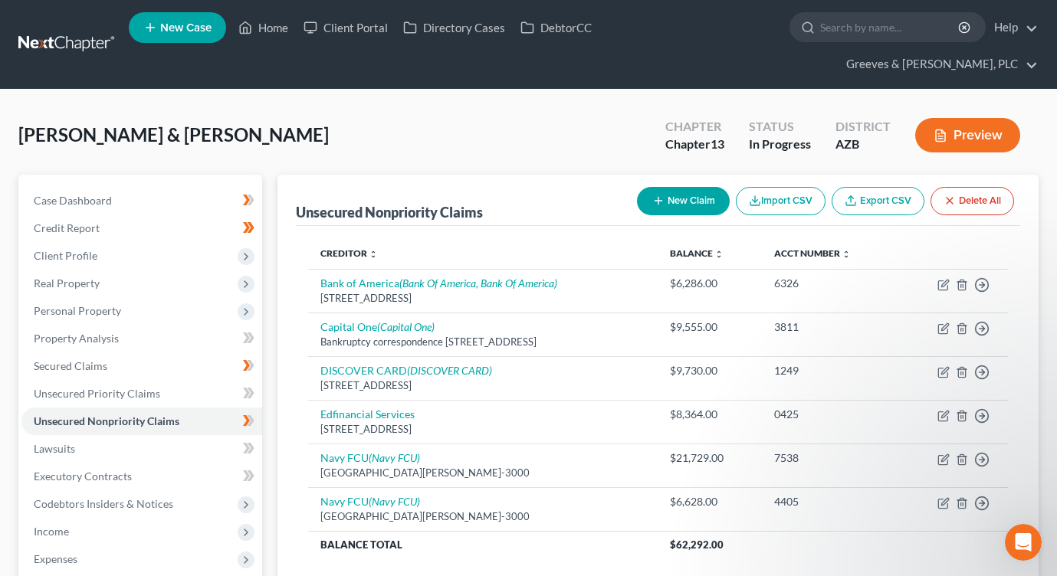
click at [323, 127] on div "[PERSON_NAME] & [PERSON_NAME] Upgraded Chapter Chapter 13 Status In Progress Di…" at bounding box center [528, 141] width 1020 height 67
click at [160, 352] on link "Secured Claims" at bounding box center [141, 366] width 241 height 28
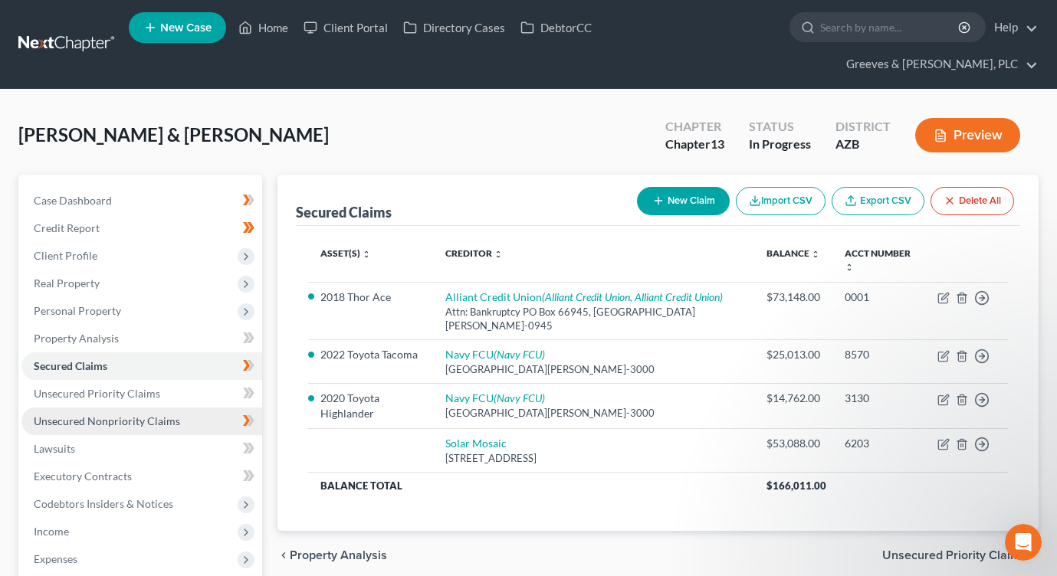
click at [202, 408] on link "Unsecured Nonpriority Claims" at bounding box center [141, 422] width 241 height 28
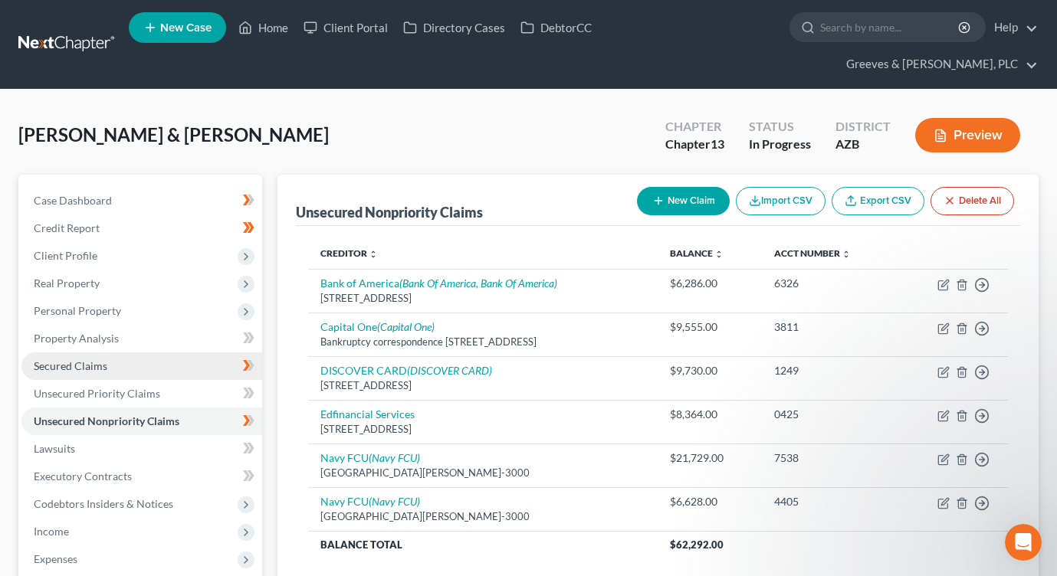
click at [184, 352] on link "Secured Claims" at bounding box center [141, 366] width 241 height 28
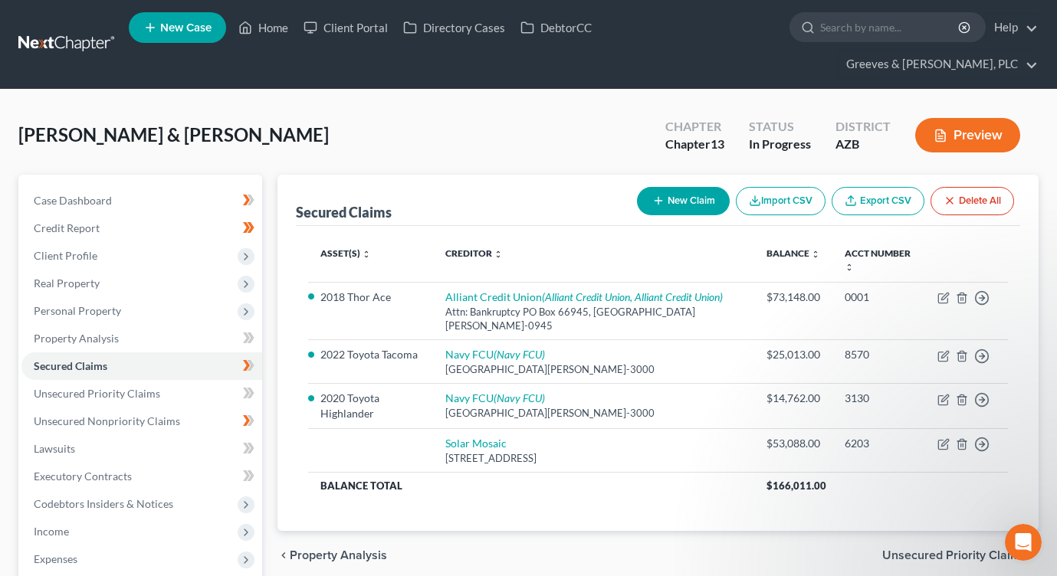
click at [661, 187] on button "New Claim" at bounding box center [683, 201] width 93 height 28
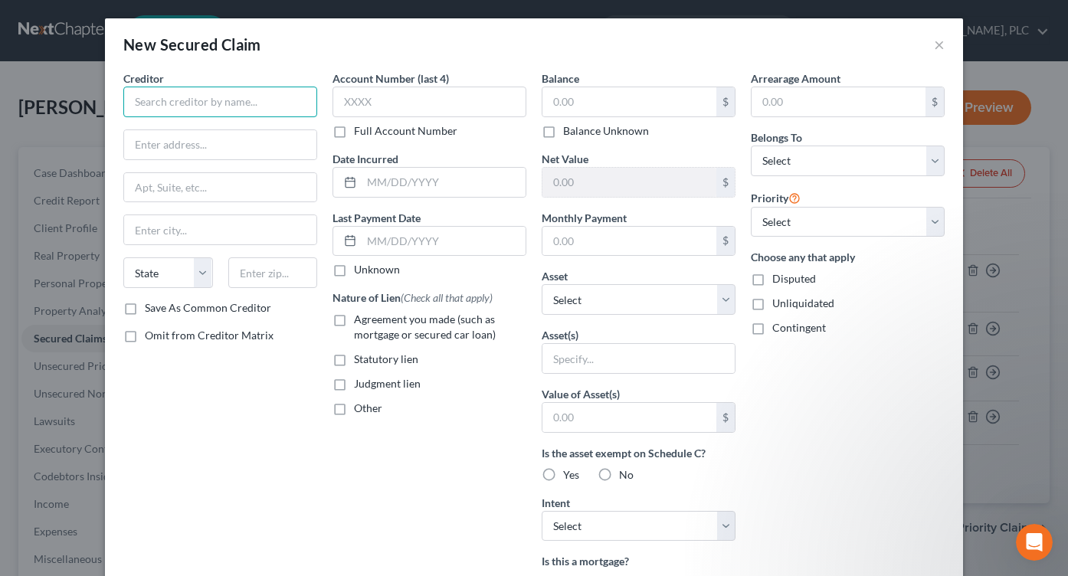
click at [267, 107] on input "text" at bounding box center [220, 102] width 194 height 31
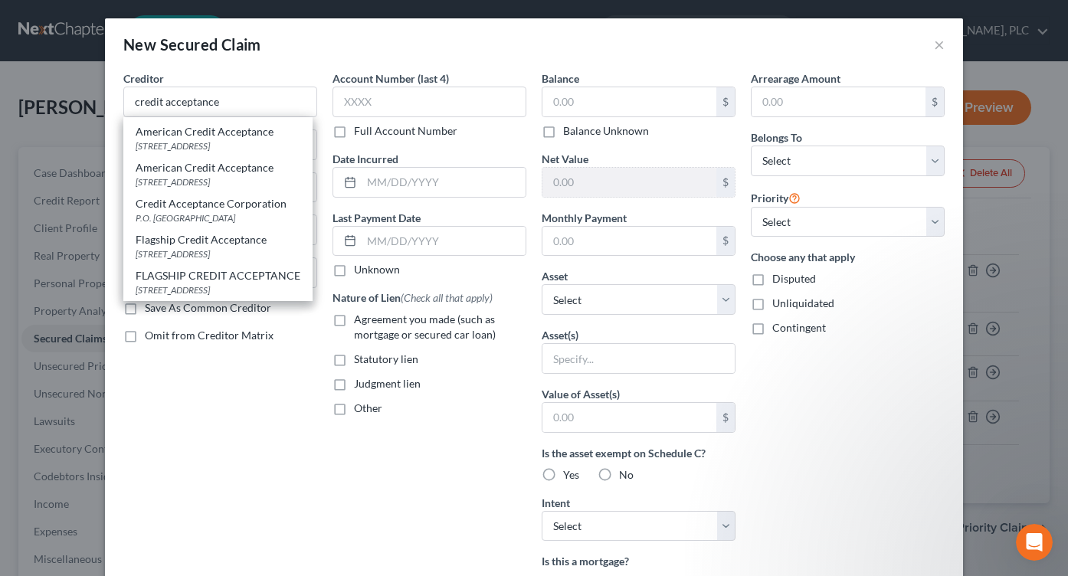
scroll to position [72, 0]
click at [238, 211] on div "Credit Acceptance Corporation" at bounding box center [218, 203] width 165 height 15
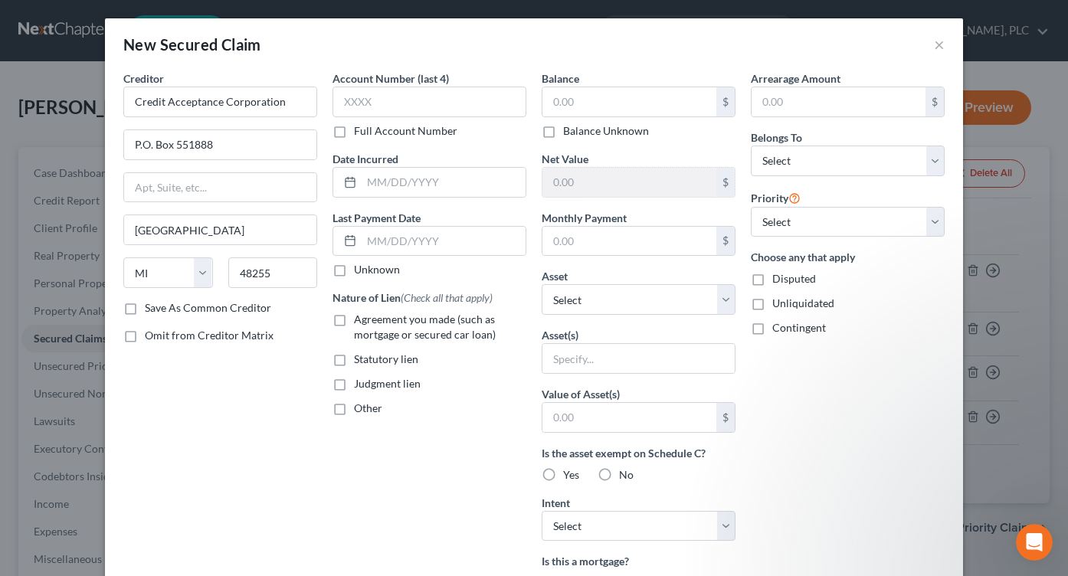
scroll to position [0, 0]
click at [354, 321] on label "Agreement you made (such as mortgage or secured car loan)" at bounding box center [440, 327] width 172 height 31
click at [360, 321] on input "Agreement you made (such as mortgage or secured car loan)" at bounding box center [365, 317] width 10 height 10
click at [929, 165] on select "Select Debtor 1 Only Debtor 2 Only Debtor 1 And Debtor 2 Only At Least One Of T…" at bounding box center [848, 161] width 194 height 31
click at [751, 146] on select "Select Debtor 1 Only Debtor 2 Only Debtor 1 And Debtor 2 Only At Least One Of T…" at bounding box center [848, 161] width 194 height 31
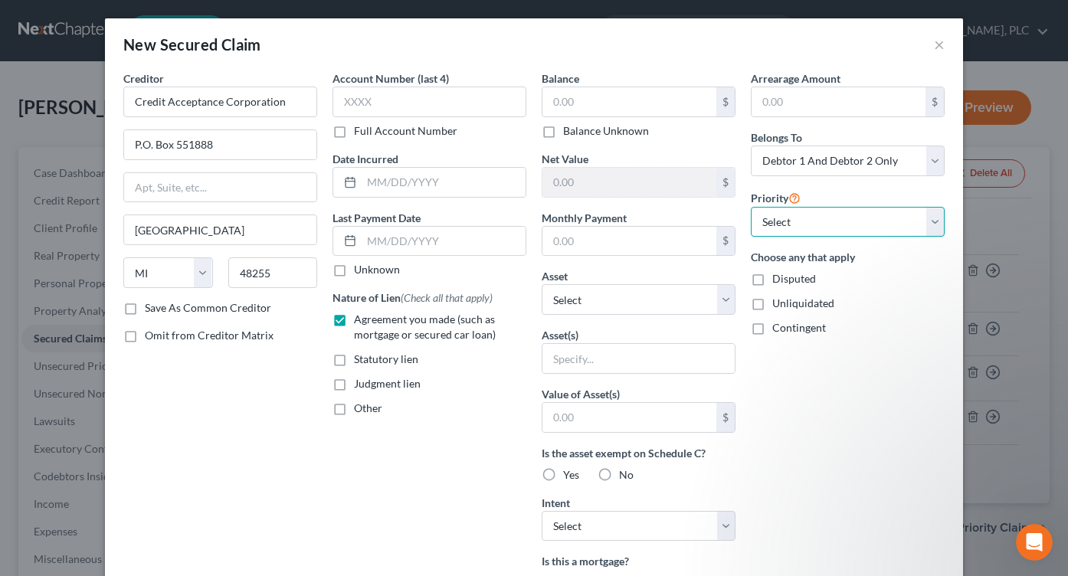
click at [932, 230] on select "Select 1st 2nd 3rd 4th 5th 6th 7th 8th 9th 10th 11th 12th 13th 14th 15th 16th 1…" at bounding box center [848, 222] width 194 height 31
click at [751, 207] on select "Select 1st 2nd 3rd 4th 5th 6th 7th 8th 9th 10th 11th 12th 13th 14th 15th 16th 1…" at bounding box center [848, 222] width 194 height 31
click at [667, 93] on input "text" at bounding box center [629, 101] width 174 height 29
click at [452, 463] on div "Account Number (last 4) Full Account Number Date Incurred Last Payment Date Unk…" at bounding box center [429, 411] width 209 height 683
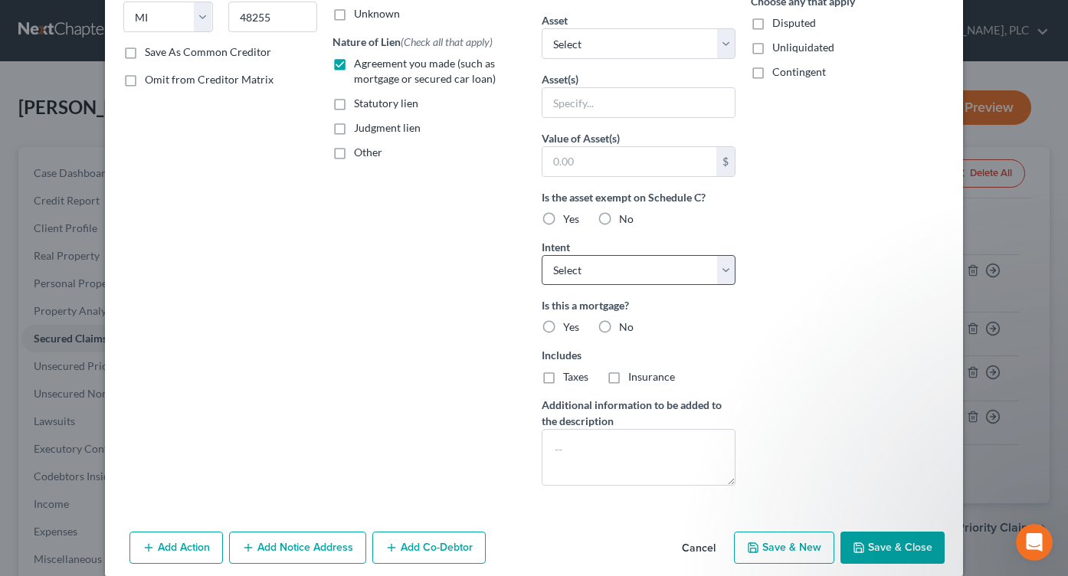
scroll to position [274, 0]
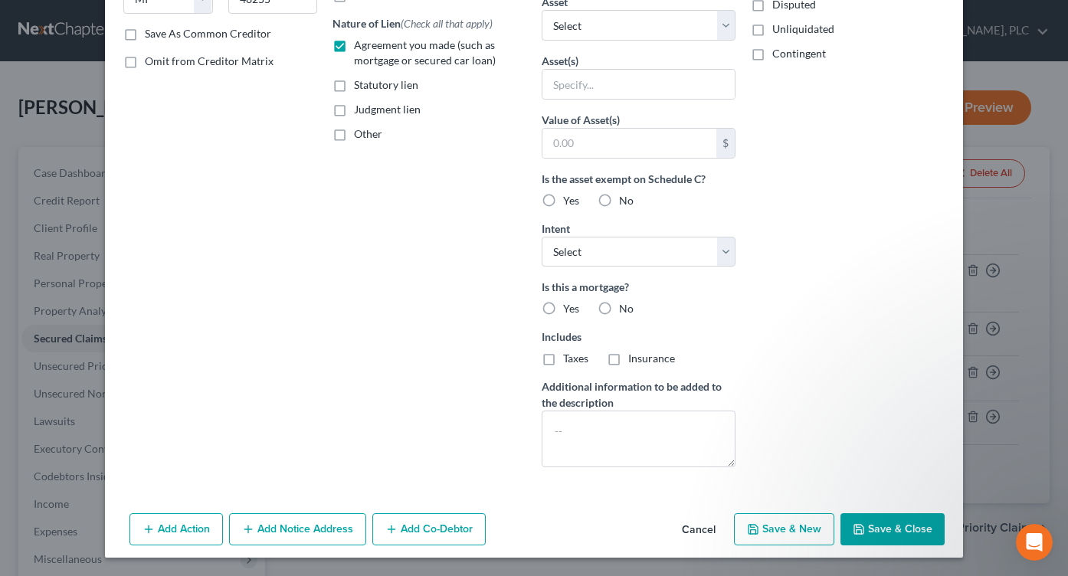
click at [862, 525] on button "Save & Close" at bounding box center [893, 529] width 104 height 32
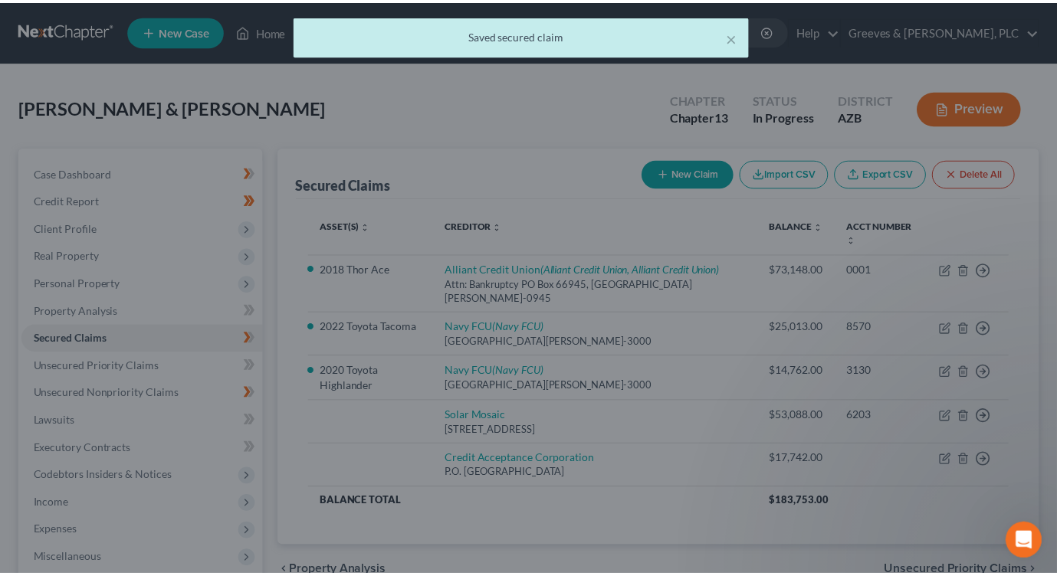
scroll to position [0, 0]
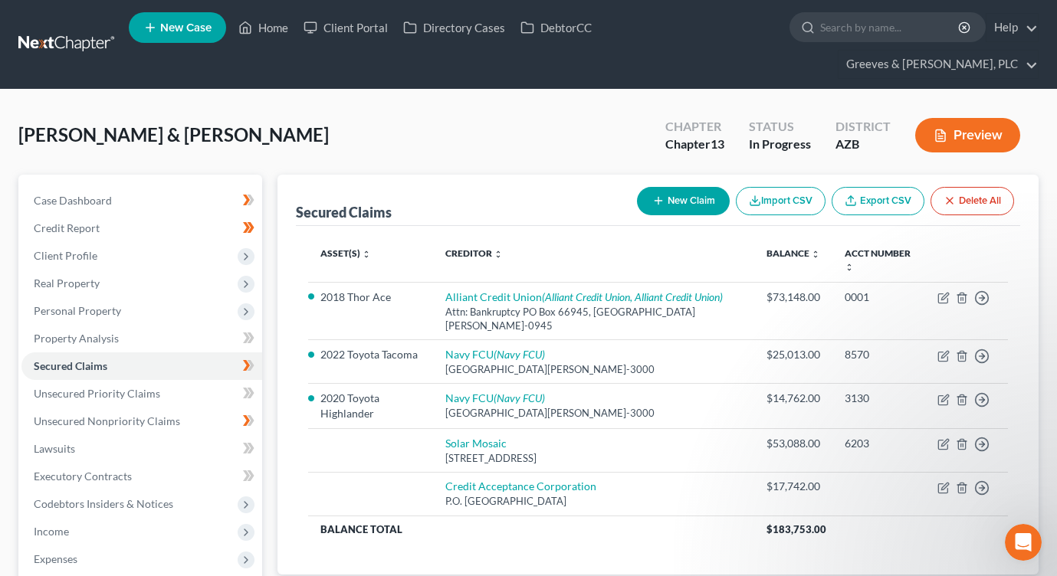
click at [366, 108] on div "[PERSON_NAME] & [PERSON_NAME] Upgraded Chapter Chapter 13 Status In Progress Di…" at bounding box center [528, 141] width 1020 height 67
click at [251, 470] on icon at bounding box center [250, 475] width 7 height 11
click at [208, 463] on link "Executory Contracts" at bounding box center [141, 477] width 241 height 28
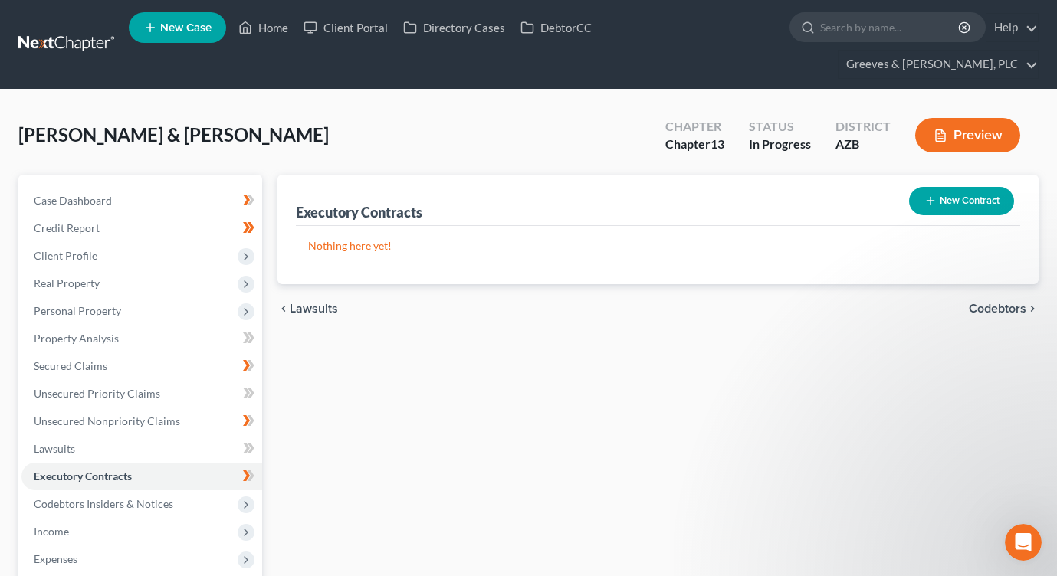
click at [937, 187] on button "New Contract" at bounding box center [961, 201] width 105 height 28
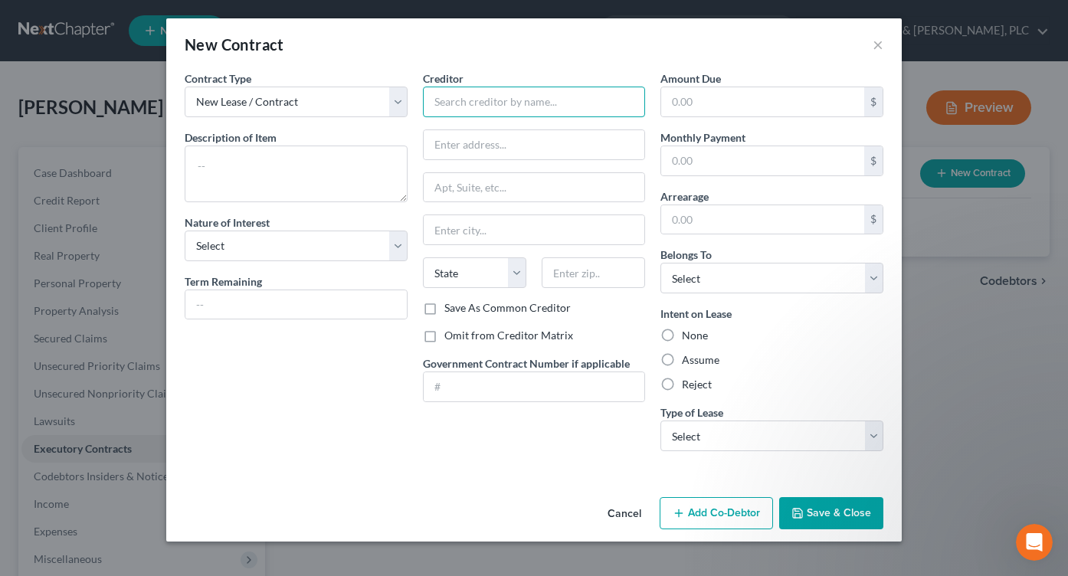
click at [524, 104] on input "text" at bounding box center [534, 102] width 223 height 31
paste input "CENTRAL PARK ESTATES, LLC"
click at [527, 139] on input "text" at bounding box center [534, 144] width 221 height 29
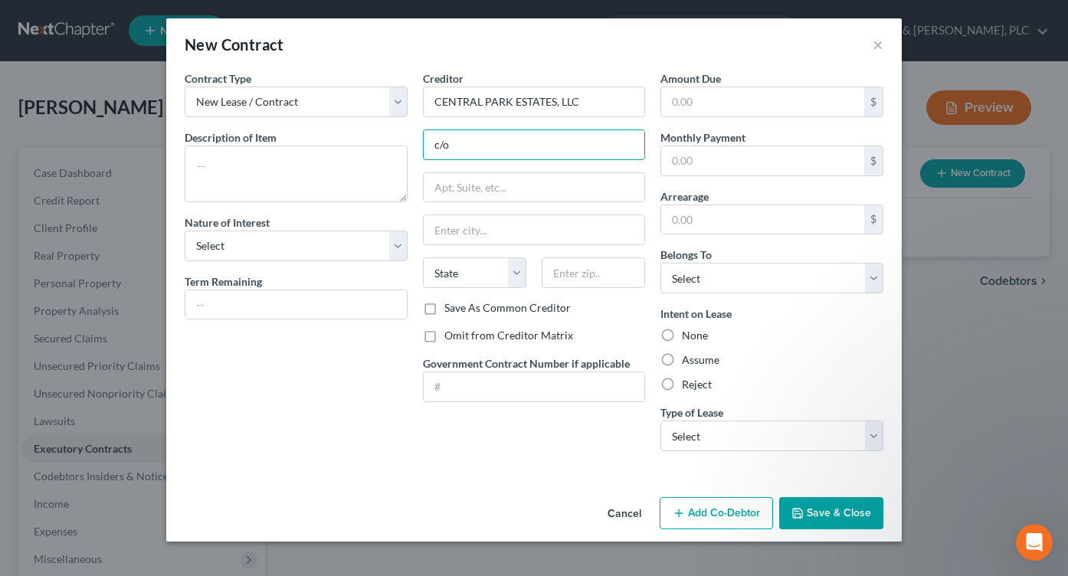
paste input "52Ten, LLC"
paste input "[PERSON_NAME]"
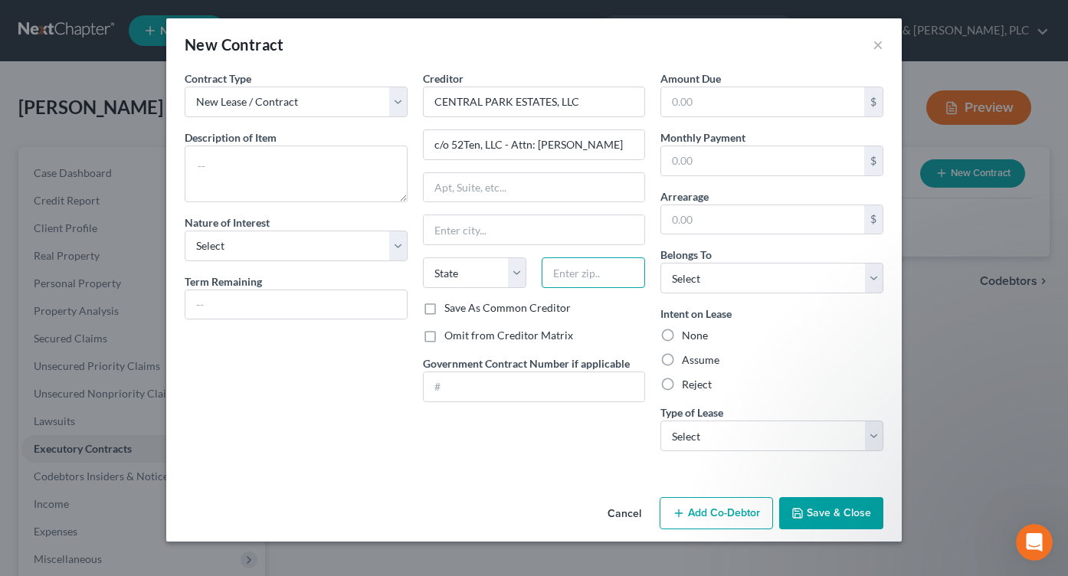
click at [565, 270] on input "text" at bounding box center [593, 272] width 103 height 31
click at [495, 190] on input "text" at bounding box center [534, 187] width 221 height 29
paste input "[STREET_ADDRESS]"
click at [444, 338] on label "Omit from Creditor Matrix" at bounding box center [508, 335] width 129 height 15
click at [451, 338] on input "Omit from Creditor Matrix" at bounding box center [456, 333] width 10 height 10
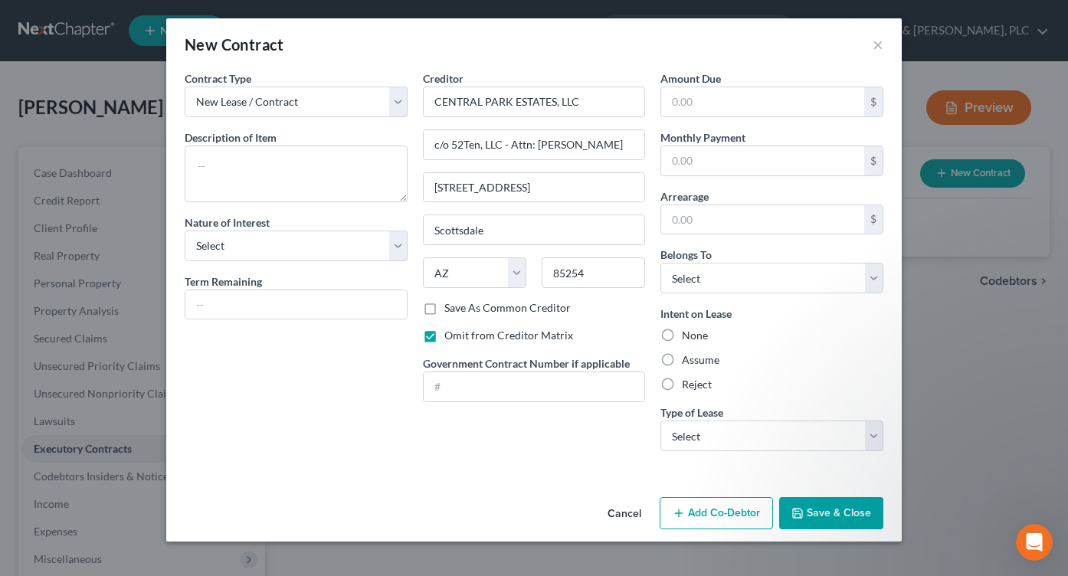
click at [444, 313] on label "Save As Common Creditor" at bounding box center [507, 307] width 126 height 15
click at [451, 310] on input "Save As Common Creditor" at bounding box center [456, 305] width 10 height 10
click at [682, 359] on label "Assume" at bounding box center [701, 359] width 38 height 15
click at [688, 359] on input "Assume" at bounding box center [693, 357] width 10 height 10
click at [873, 276] on select "Select Debtor 1 Only Debtor 2 Only Debtor 1 And Debtor 2 Only At Least One Of T…" at bounding box center [771, 278] width 223 height 31
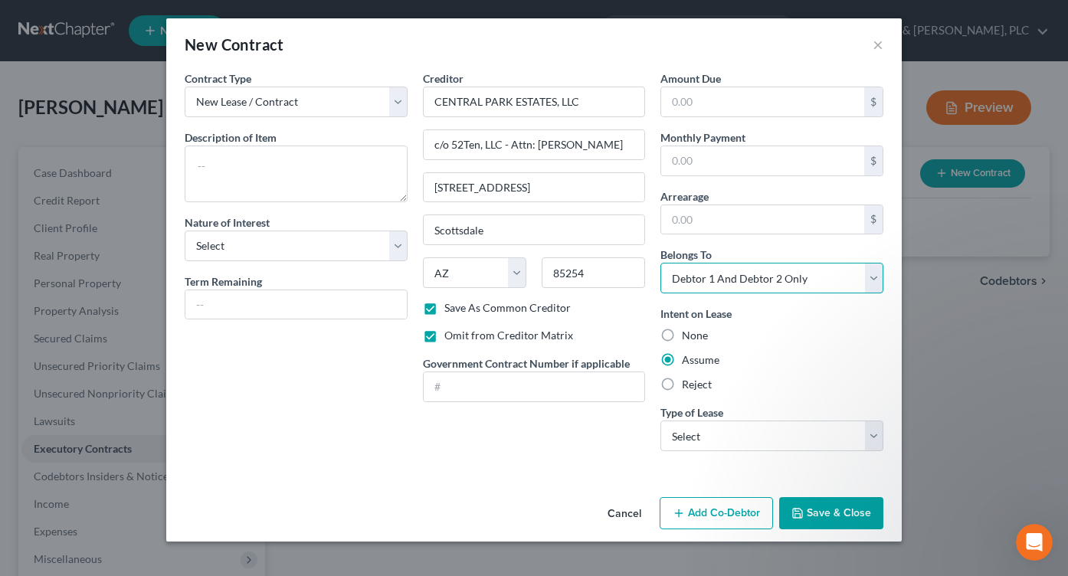
click at [660, 263] on select "Select Debtor 1 Only Debtor 2 Only Debtor 1 And Debtor 2 Only At Least One Of T…" at bounding box center [771, 278] width 223 height 31
click at [742, 211] on input "text" at bounding box center [762, 219] width 203 height 29
click at [878, 424] on select "Select Real Estate Car Other" at bounding box center [771, 436] width 223 height 31
click at [660, 421] on select "Select Real Estate Car Other" at bounding box center [771, 436] width 223 height 31
click at [723, 104] on input "text" at bounding box center [762, 101] width 203 height 29
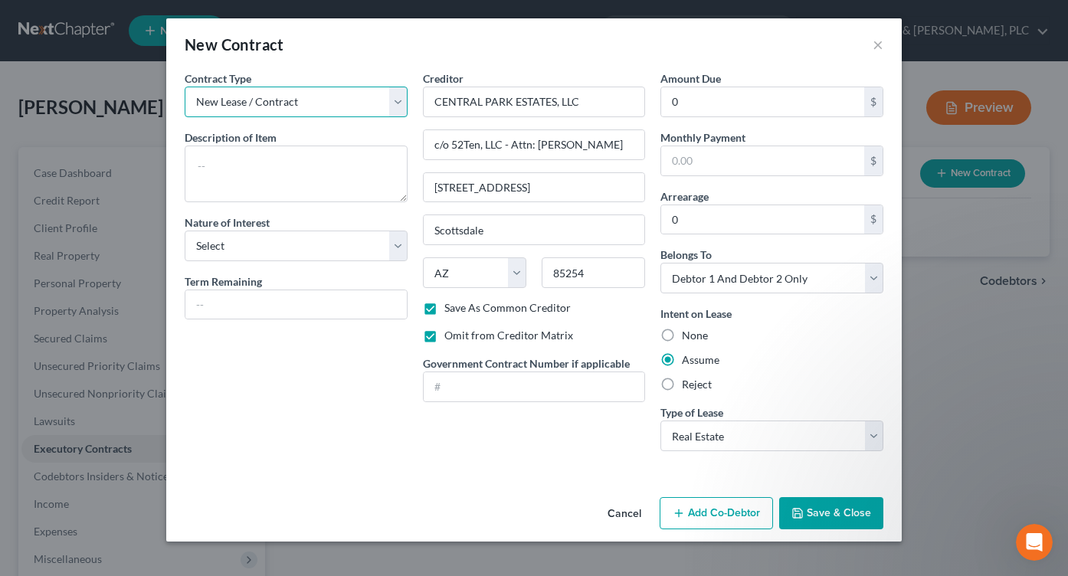
click at [401, 113] on select "New Lease / Contract New Timeshare" at bounding box center [296, 102] width 223 height 31
click at [185, 87] on select "New Lease / Contract New Timeshare" at bounding box center [296, 102] width 223 height 31
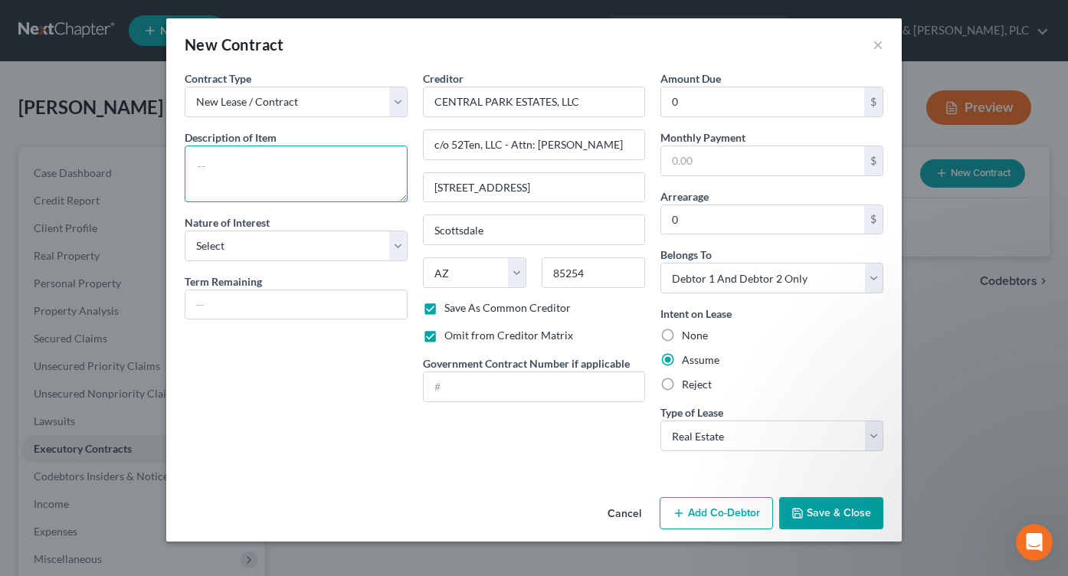
click at [364, 169] on textarea at bounding box center [296, 174] width 223 height 57
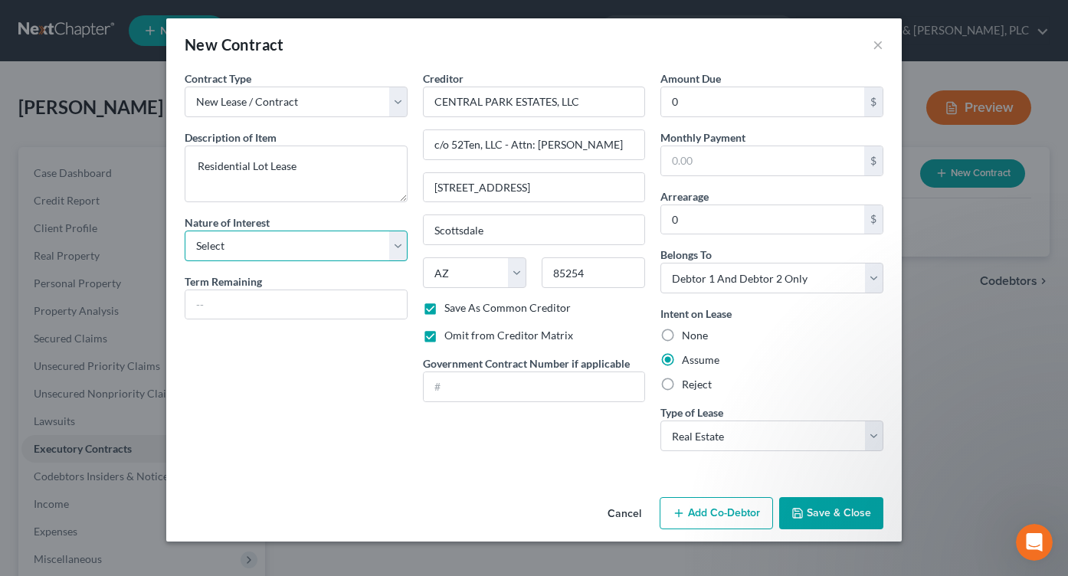
click at [401, 254] on select "Select Purchaser Agent Lessor Lessee" at bounding box center [296, 246] width 223 height 31
click at [185, 231] on select "Select Purchaser Agent Lessor Lessee" at bounding box center [296, 246] width 223 height 31
click at [350, 308] on input "text" at bounding box center [295, 304] width 221 height 29
click at [688, 161] on input "text" at bounding box center [762, 160] width 203 height 29
click at [806, 514] on button "Save & Close" at bounding box center [831, 513] width 104 height 32
